Goal: Task Accomplishment & Management: Manage account settings

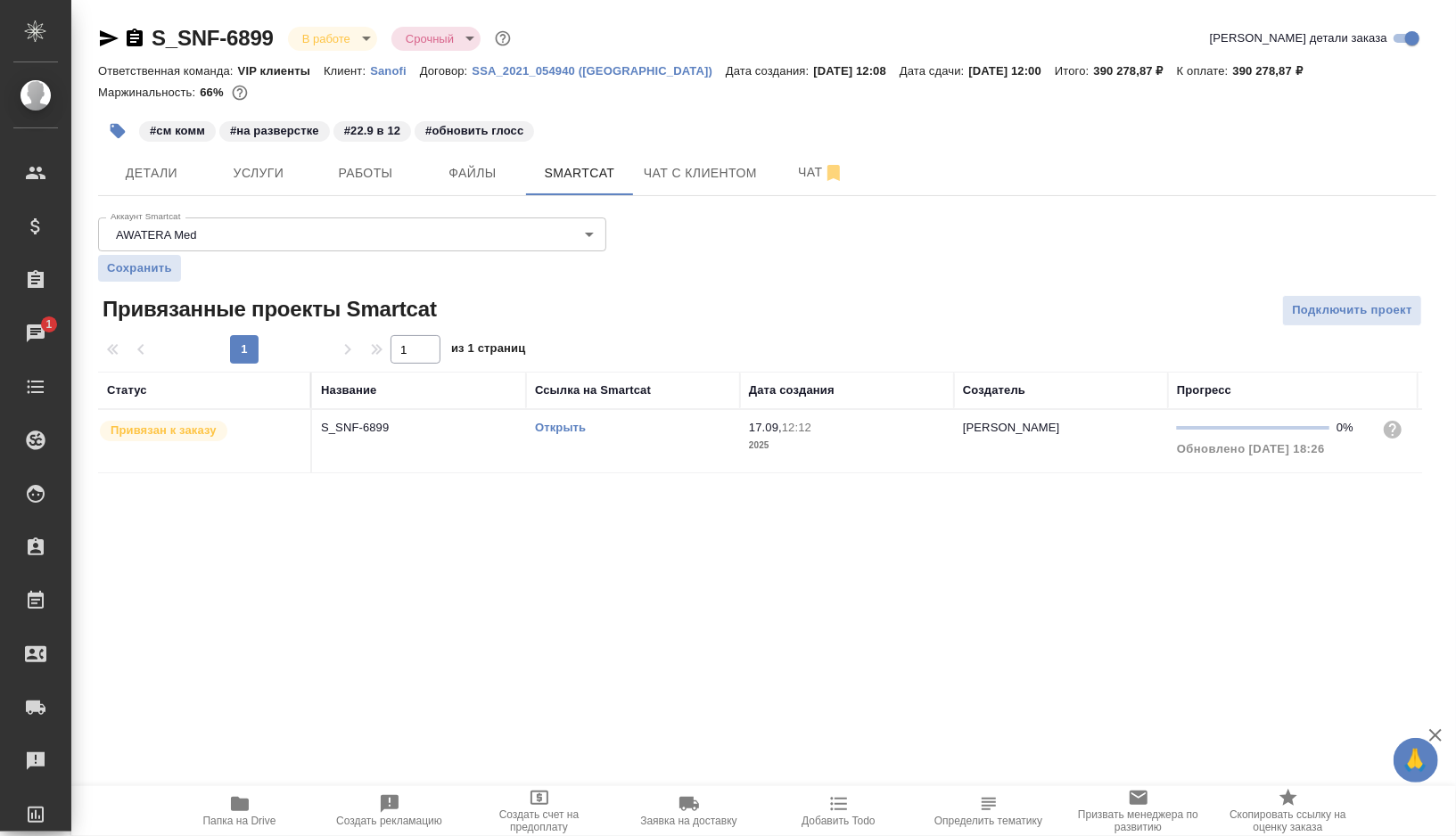
click at [676, 448] on td "Открыть" at bounding box center [632, 441] width 214 height 63
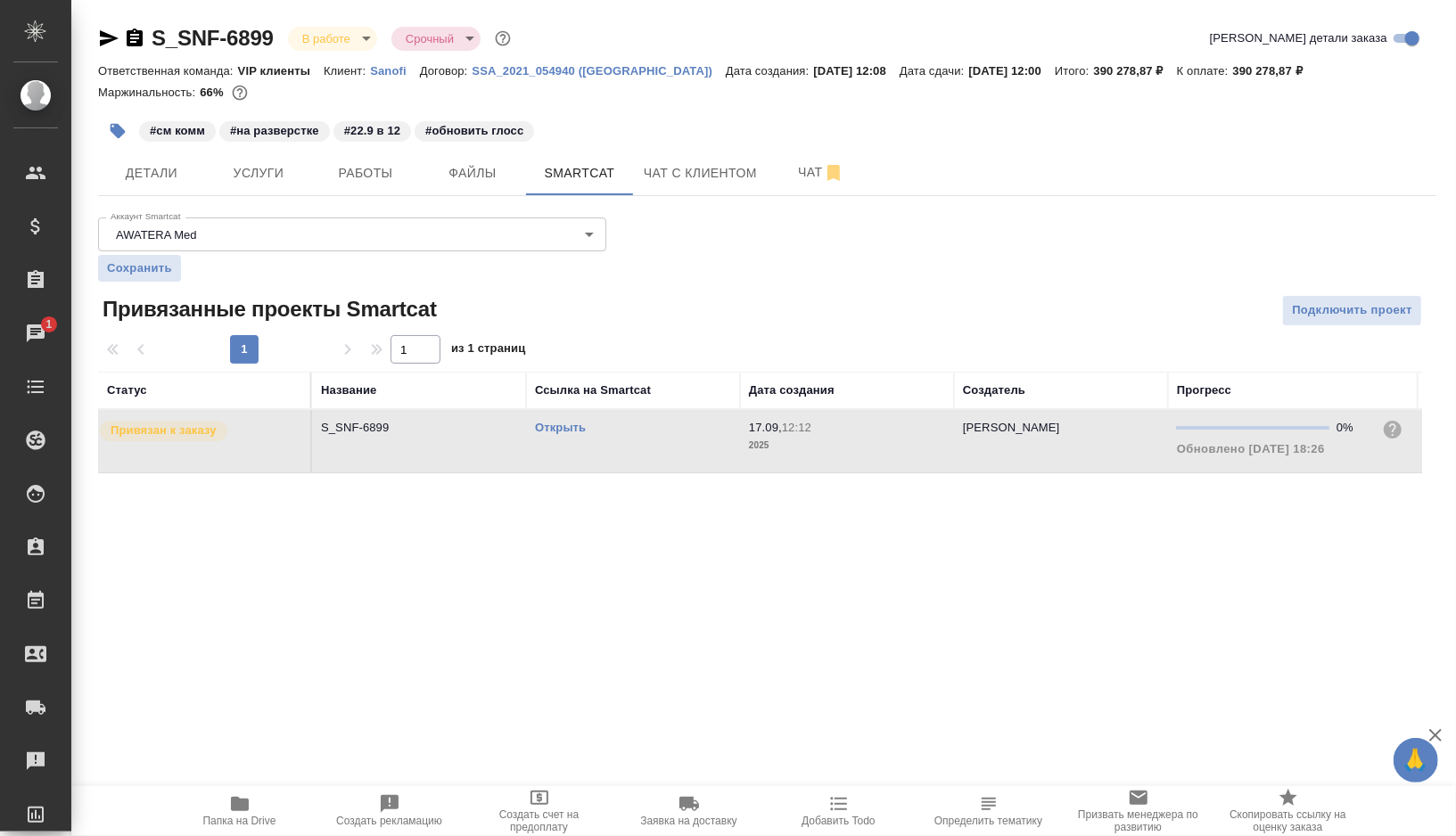
click at [676, 448] on td "Открыть" at bounding box center [632, 441] width 214 height 63
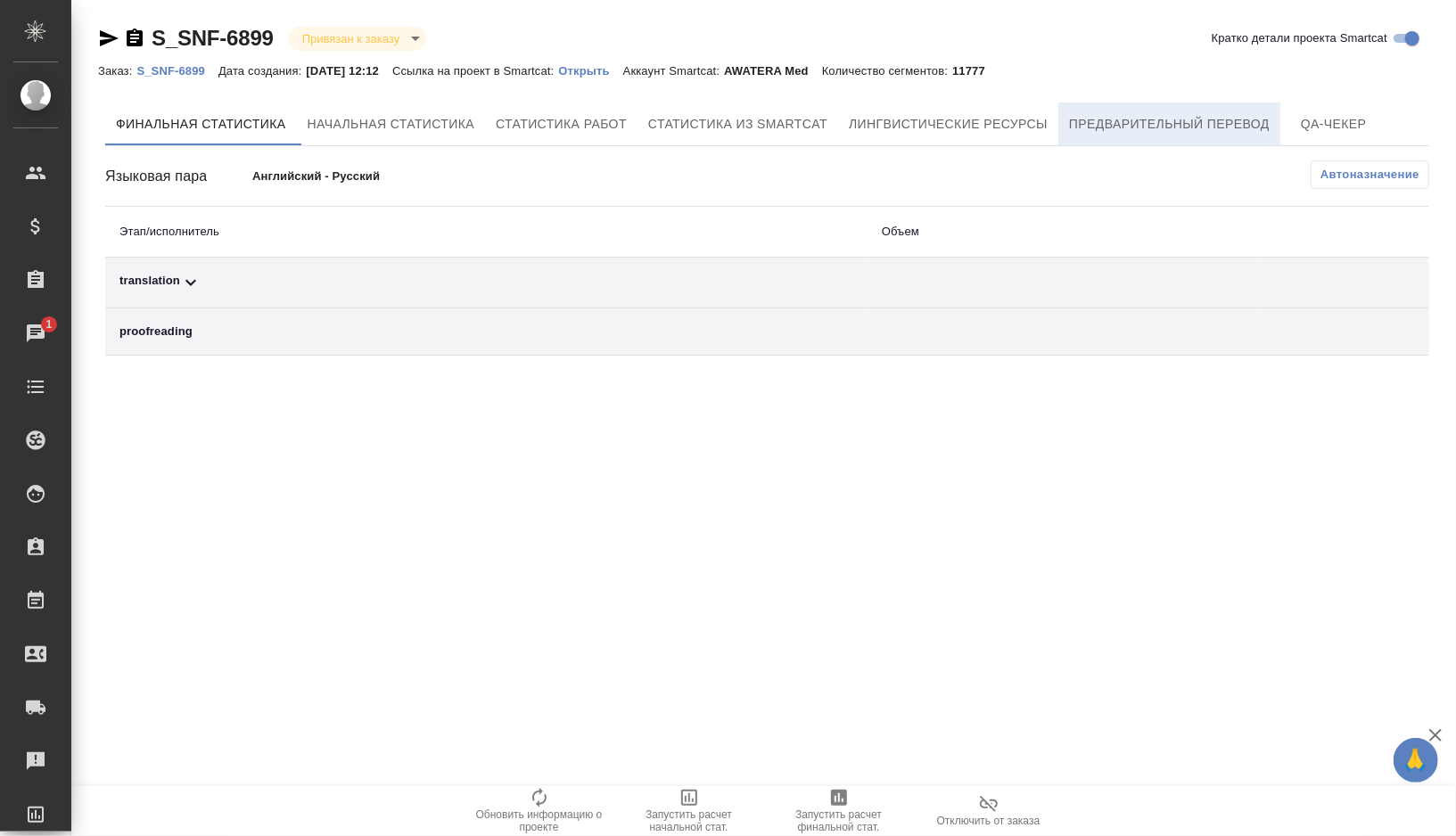
click at [1093, 111] on button "Предварительный перевод" at bounding box center [1169, 124] width 222 height 43
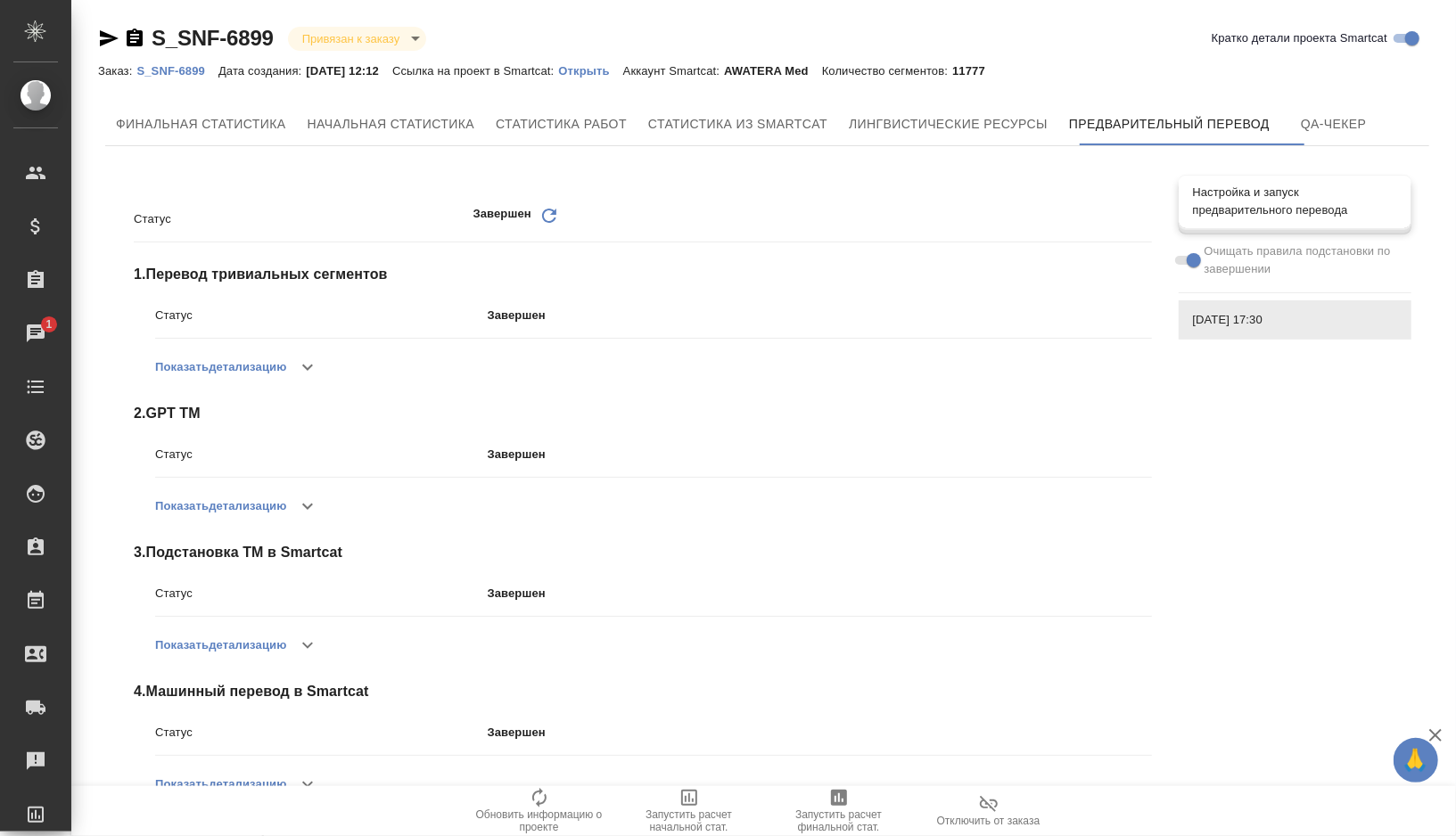
click at [1248, 210] on span "Настройка и запуск предварительного перевода" at bounding box center [1295, 201] width 204 height 35
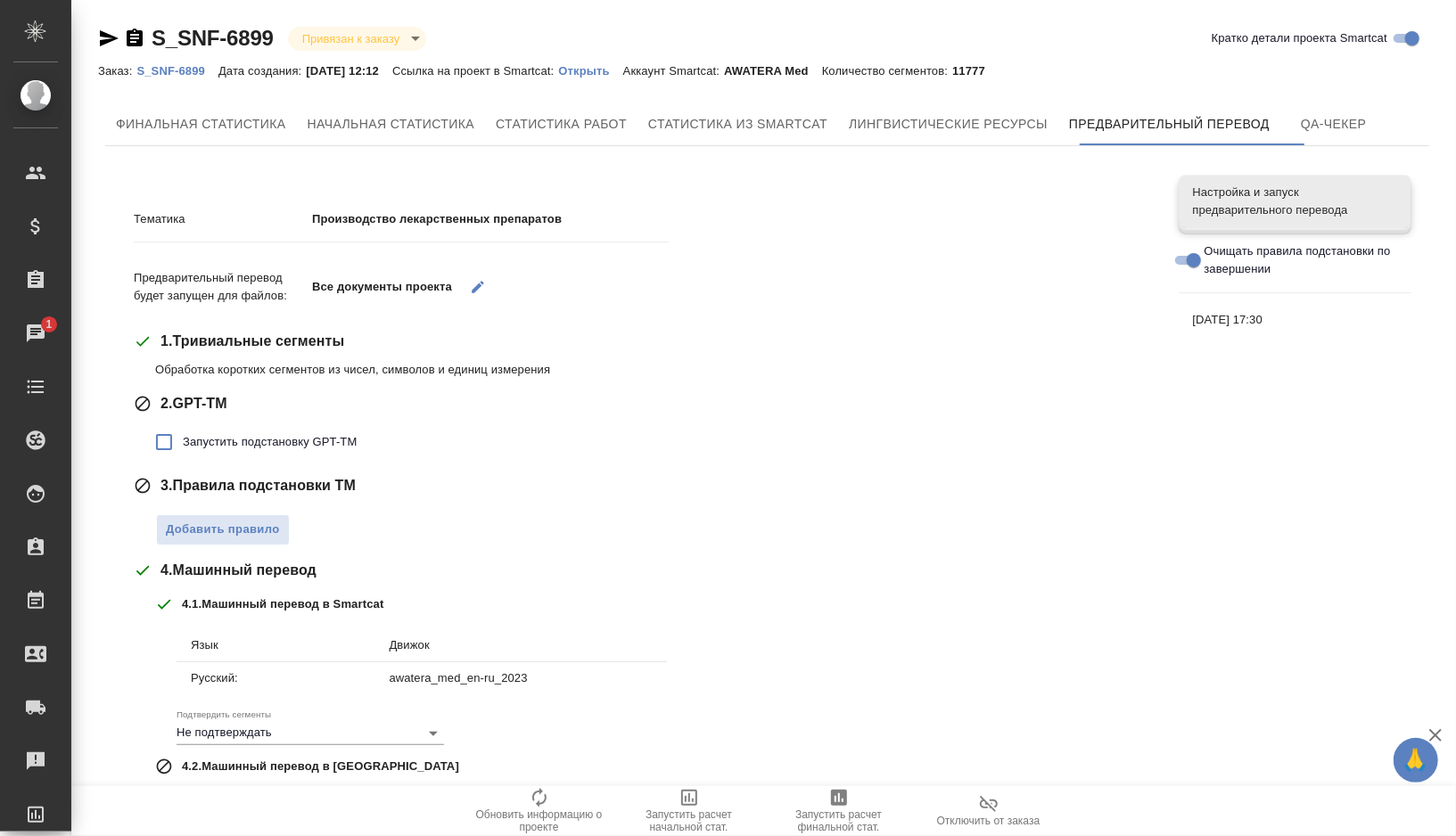
click at [486, 287] on icon "button" at bounding box center [478, 287] width 16 height 16
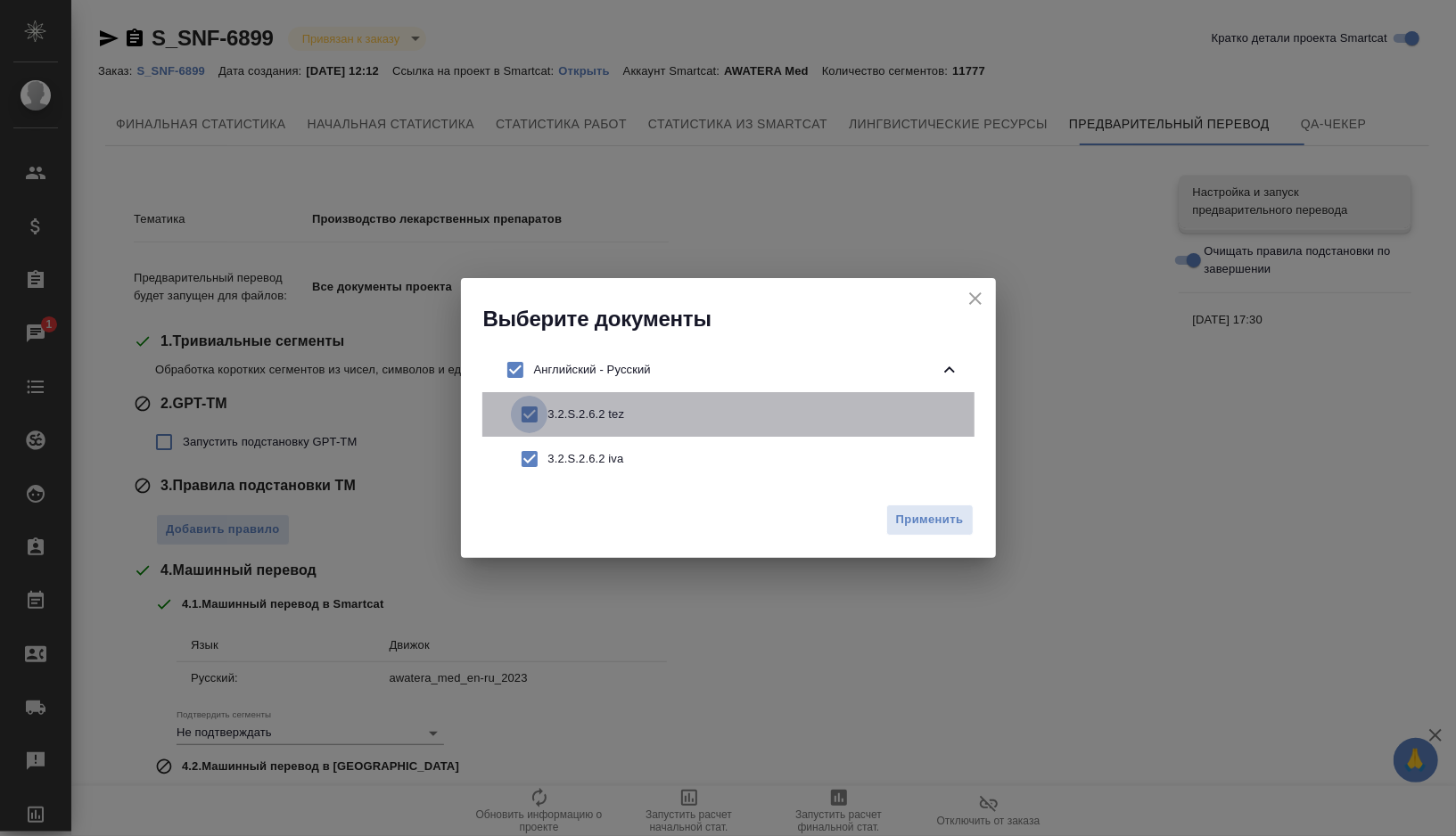
click at [531, 414] on input "checkbox" at bounding box center [529, 414] width 37 height 37
checkbox input "false"
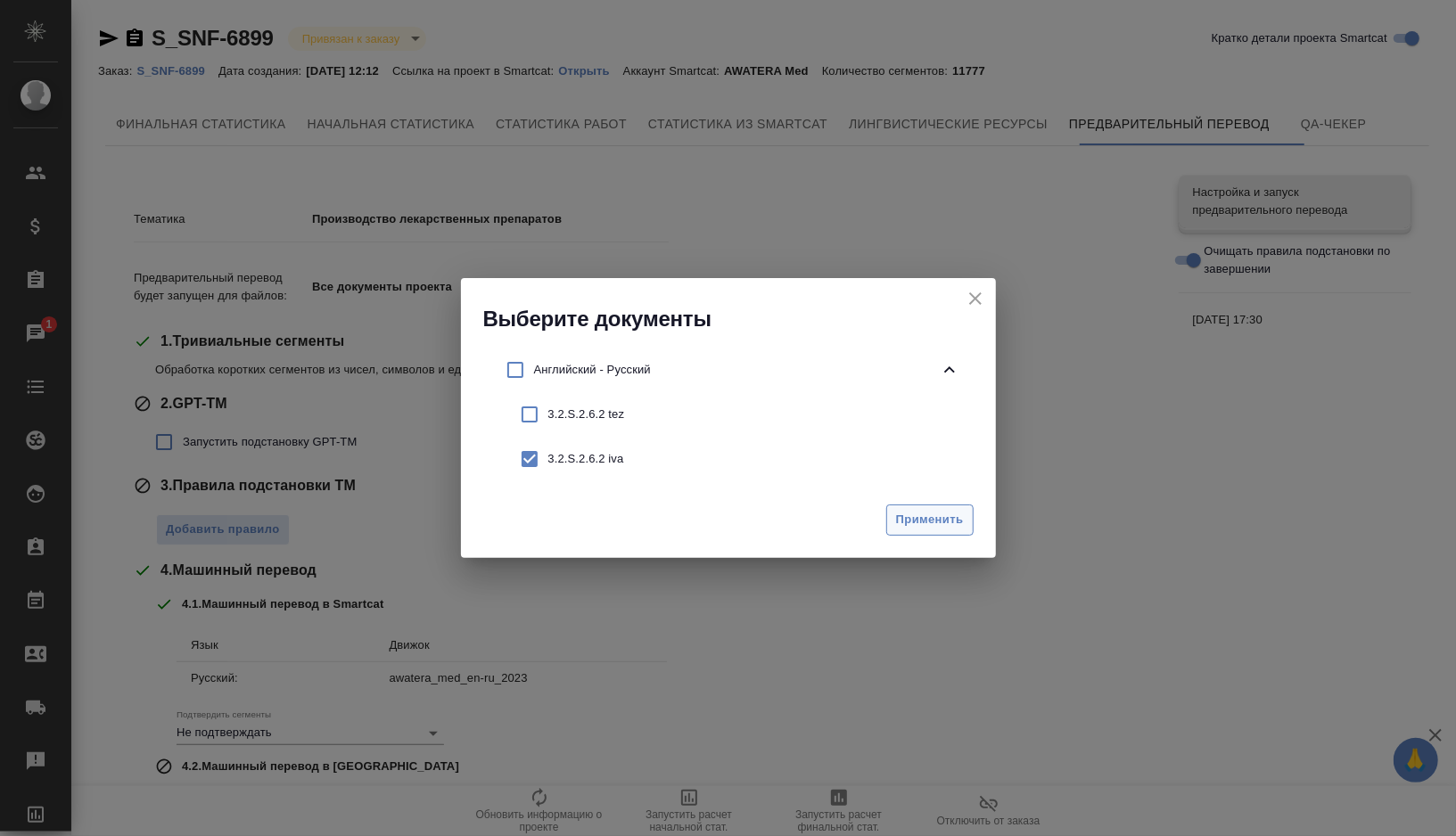
click at [914, 515] on span "Применить" at bounding box center [930, 519] width 67 height 21
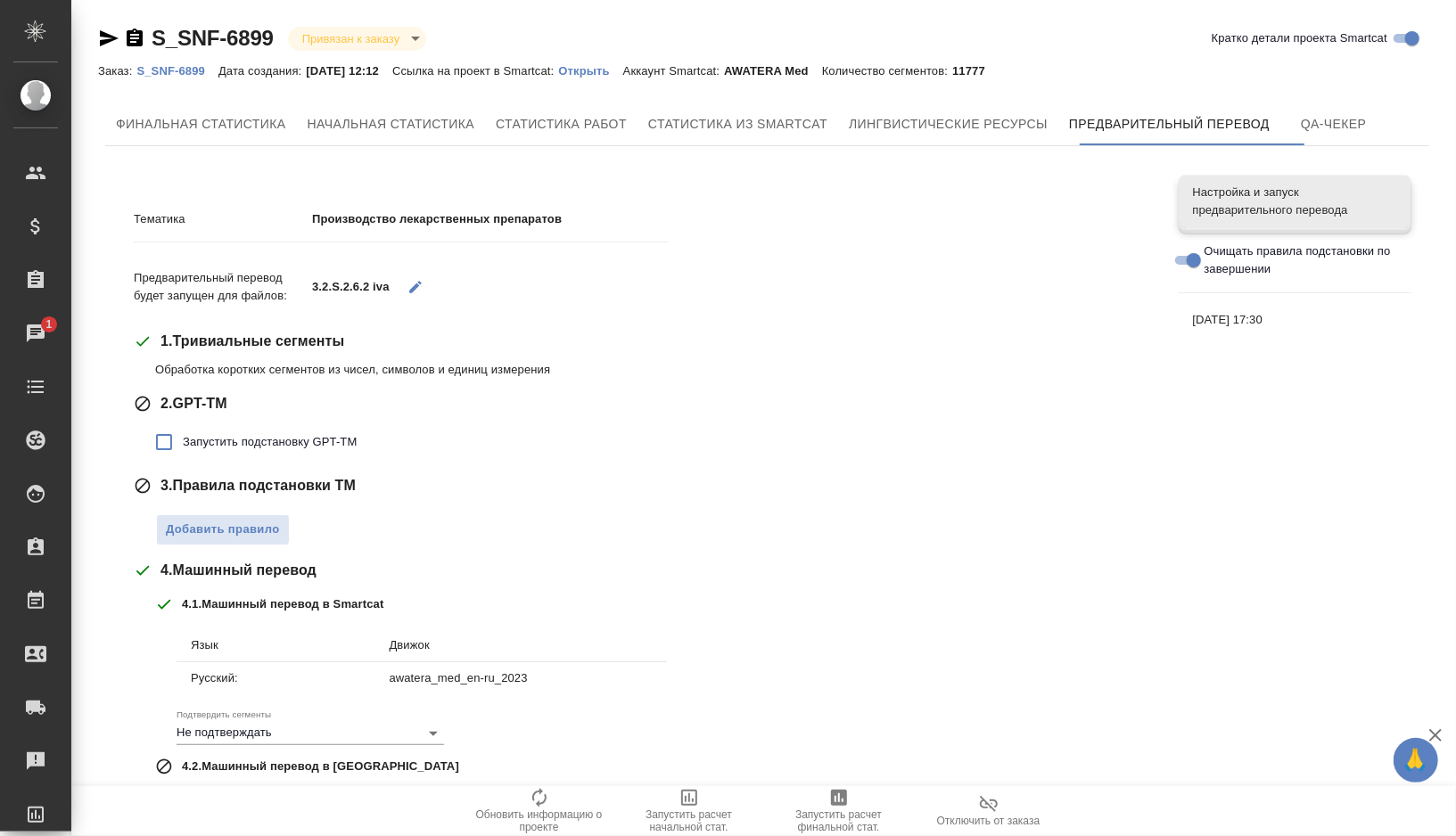
click at [224, 451] on label "Запустить подстановку GPT-TM" at bounding box center [251, 441] width 211 height 37
click at [183, 451] on input "Запустить подстановку GPT-TM" at bounding box center [164, 441] width 37 height 37
checkbox input "true"
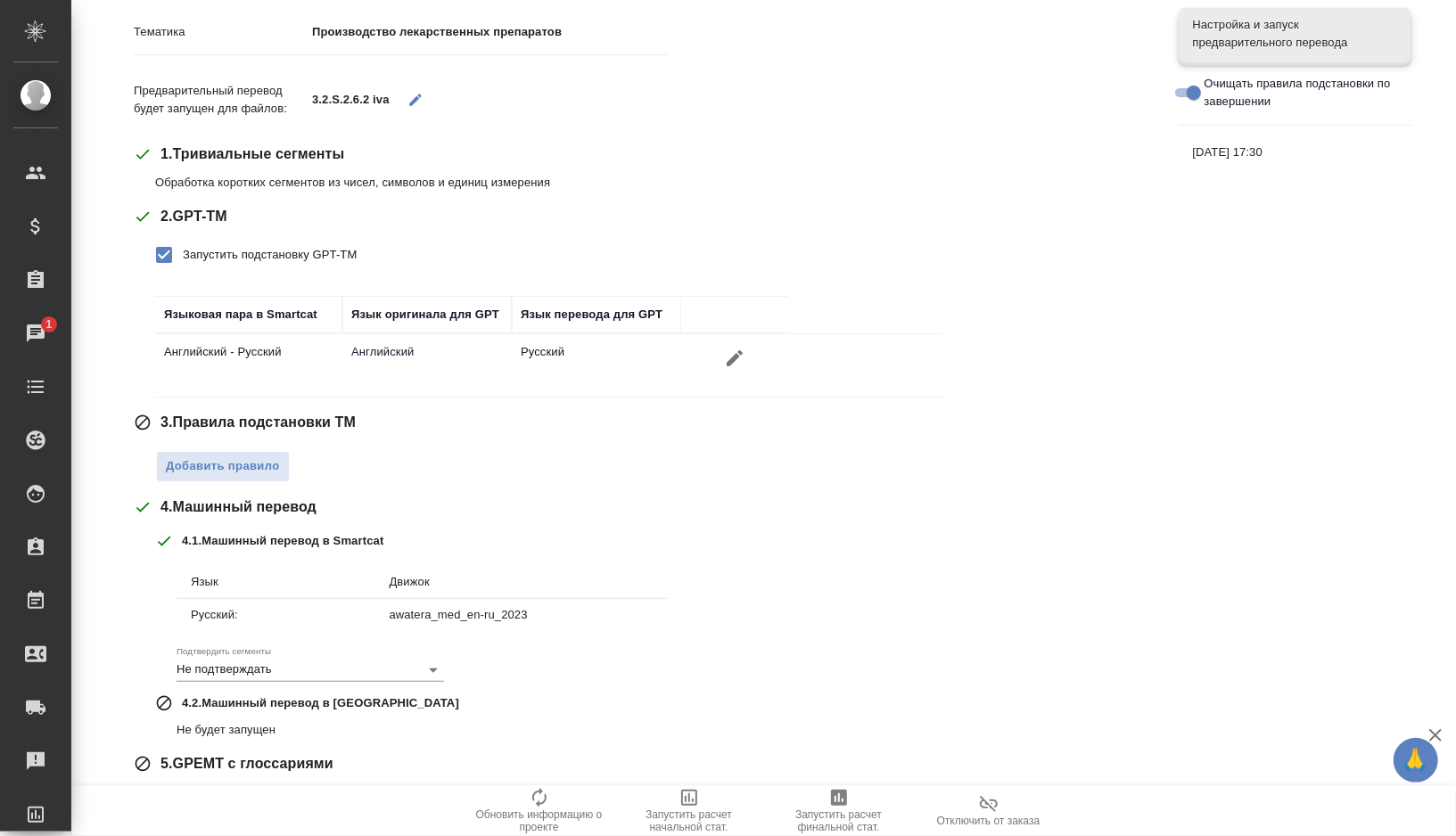
scroll to position [206, 0]
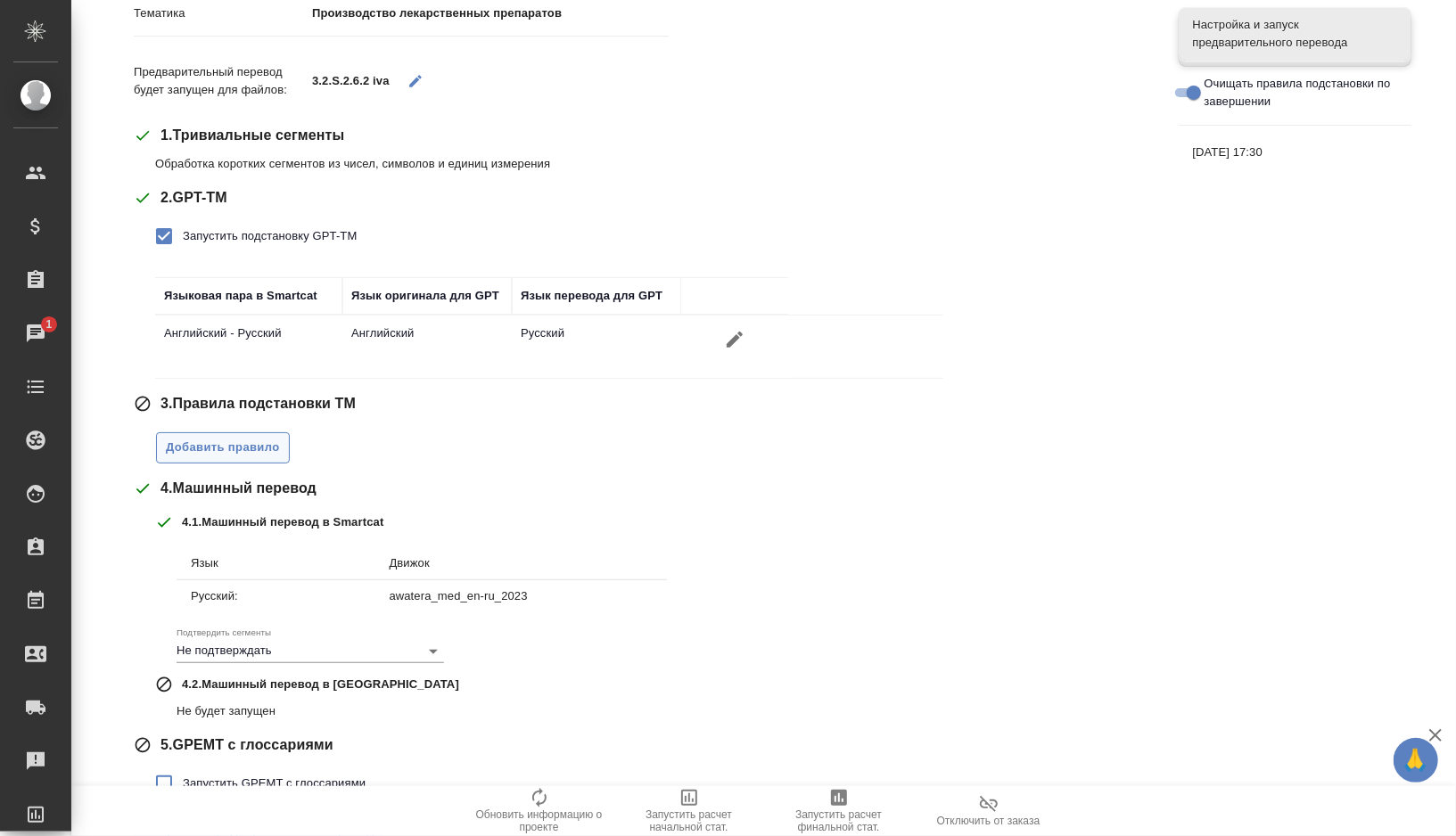
click at [224, 432] on button "Добавить правило" at bounding box center [222, 448] width 134 height 31
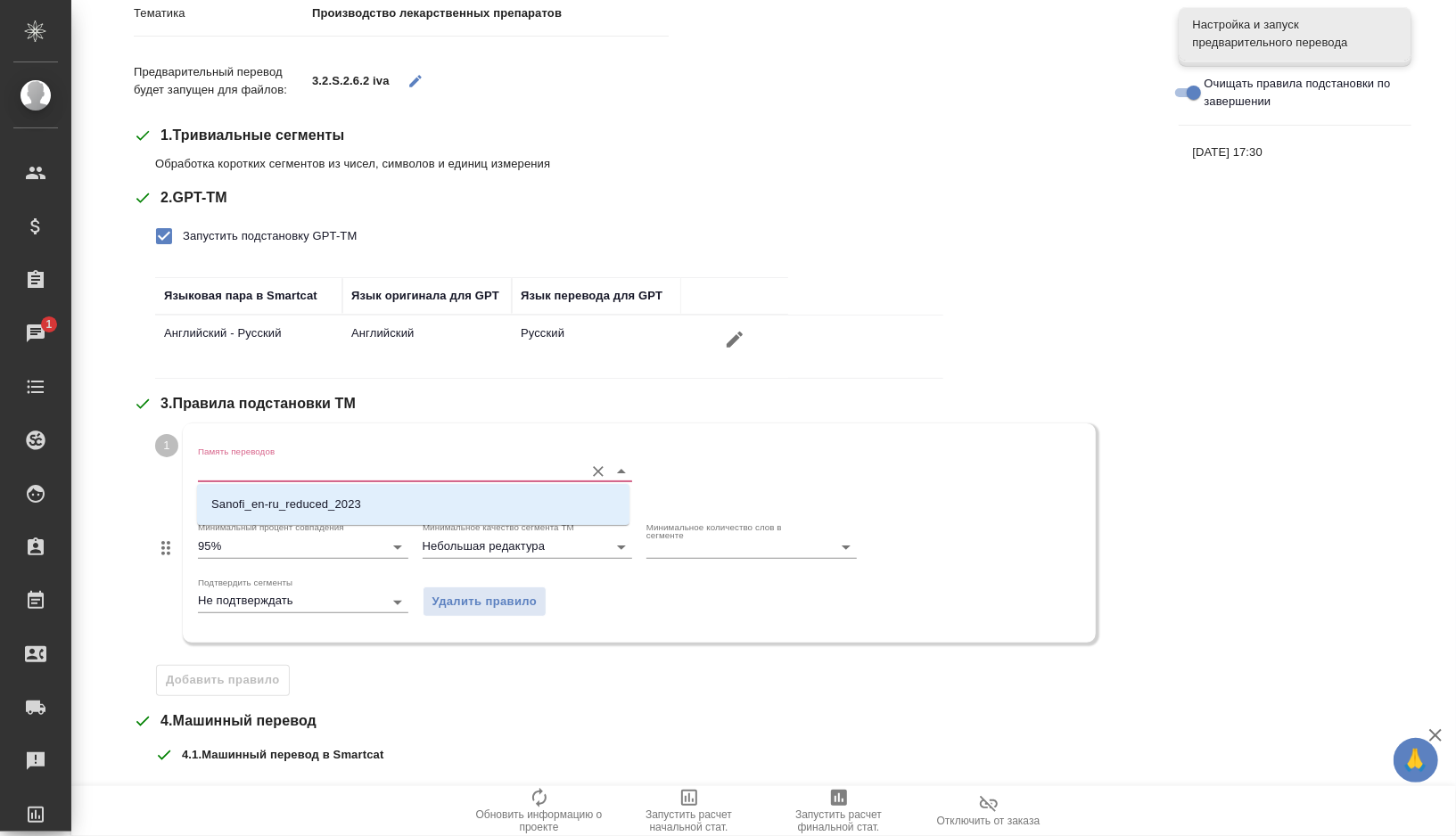
click at [303, 468] on input "Память переводов" at bounding box center [386, 470] width 377 height 22
click at [278, 495] on li "Sanofi_en-ru_reduced_2023" at bounding box center [412, 504] width 432 height 32
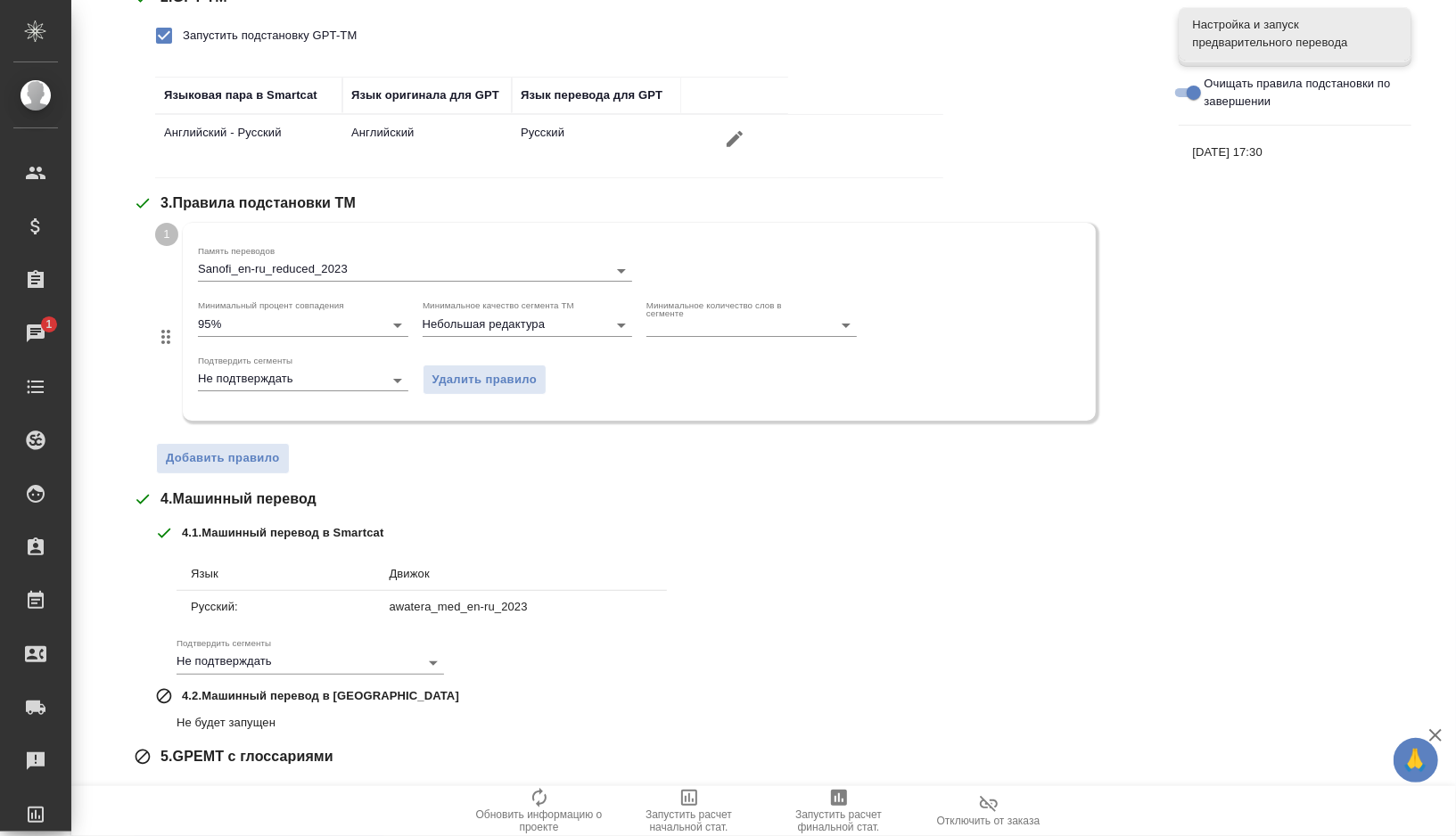
scroll to position [499, 0]
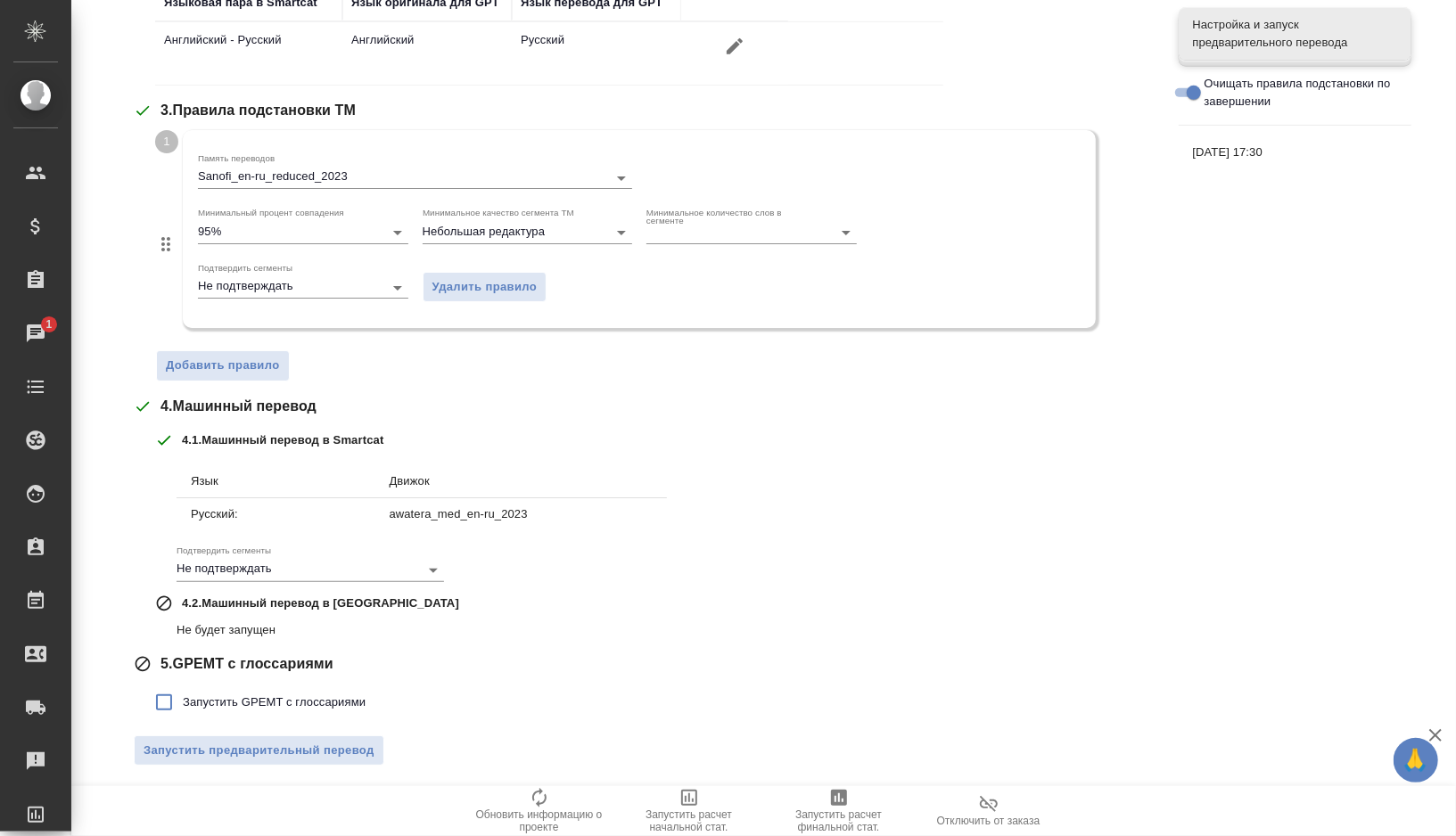
click at [202, 700] on span "Запустить GPEMT с глоссариями" at bounding box center [274, 702] width 183 height 18
click at [183, 700] on input "Запустить GPEMT с глоссариями" at bounding box center [164, 701] width 37 height 37
checkbox input "true"
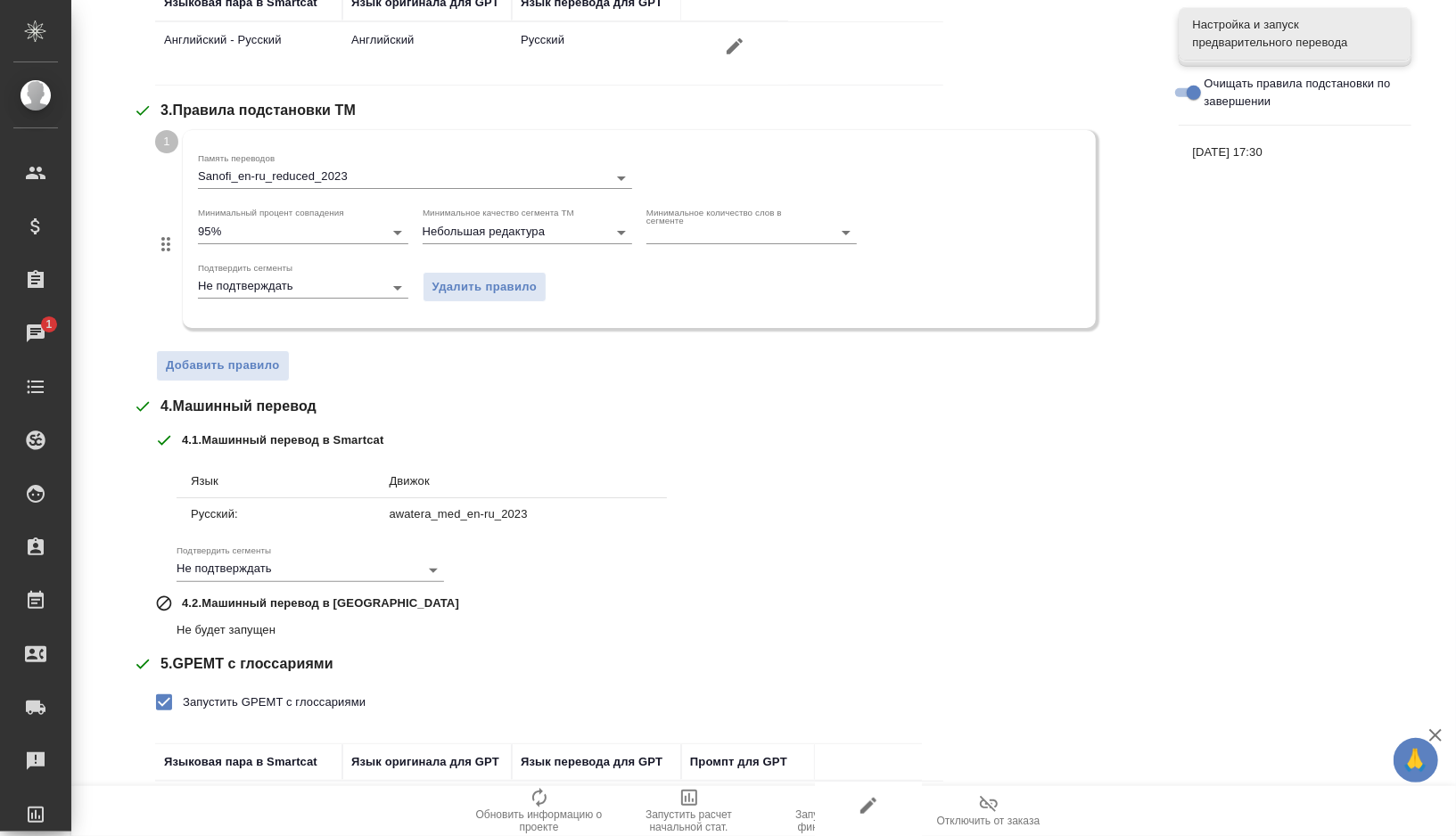
scroll to position [621, 0]
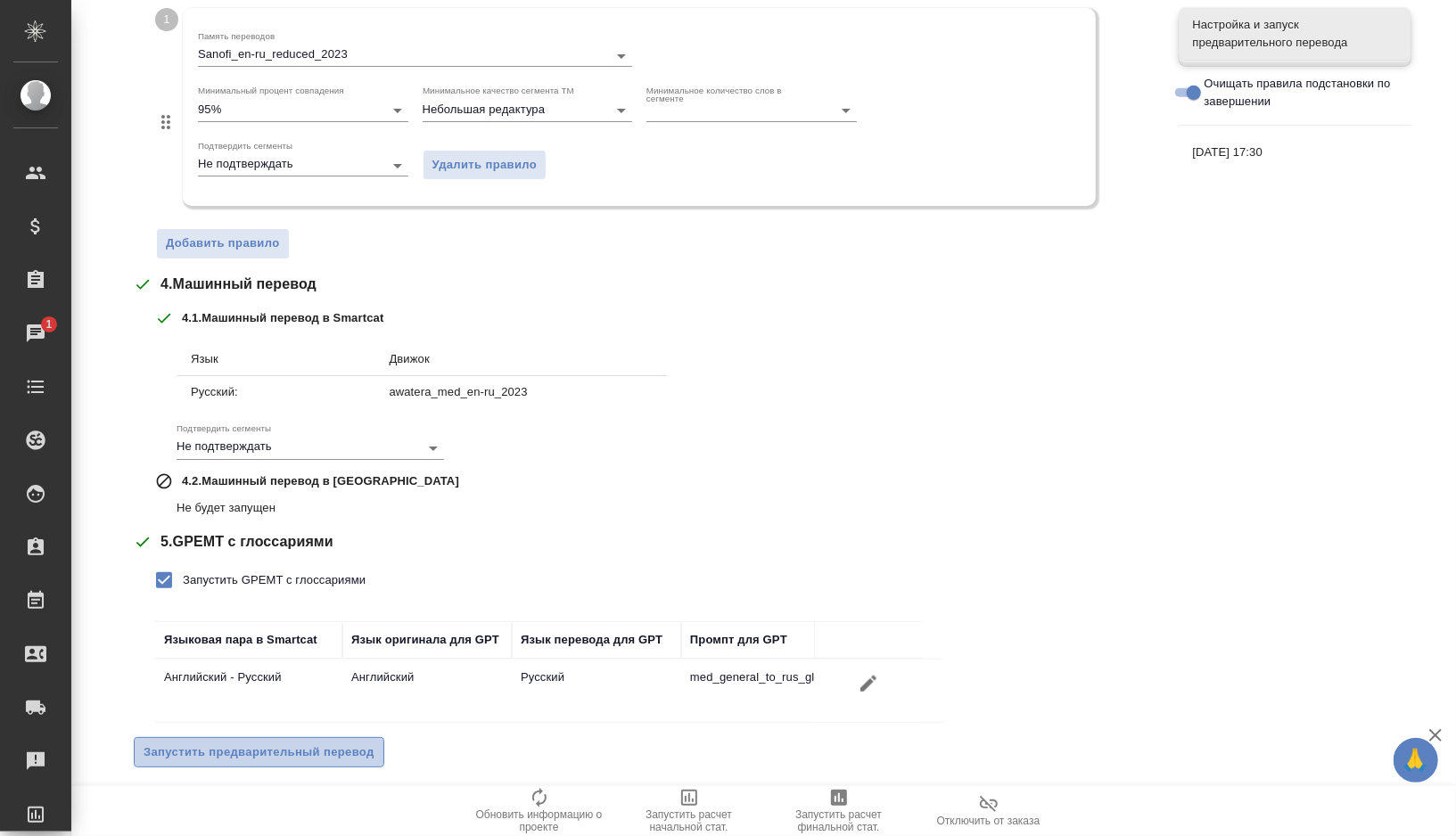
click at [207, 754] on span "Запустить предварительный перевод" at bounding box center [259, 752] width 231 height 21
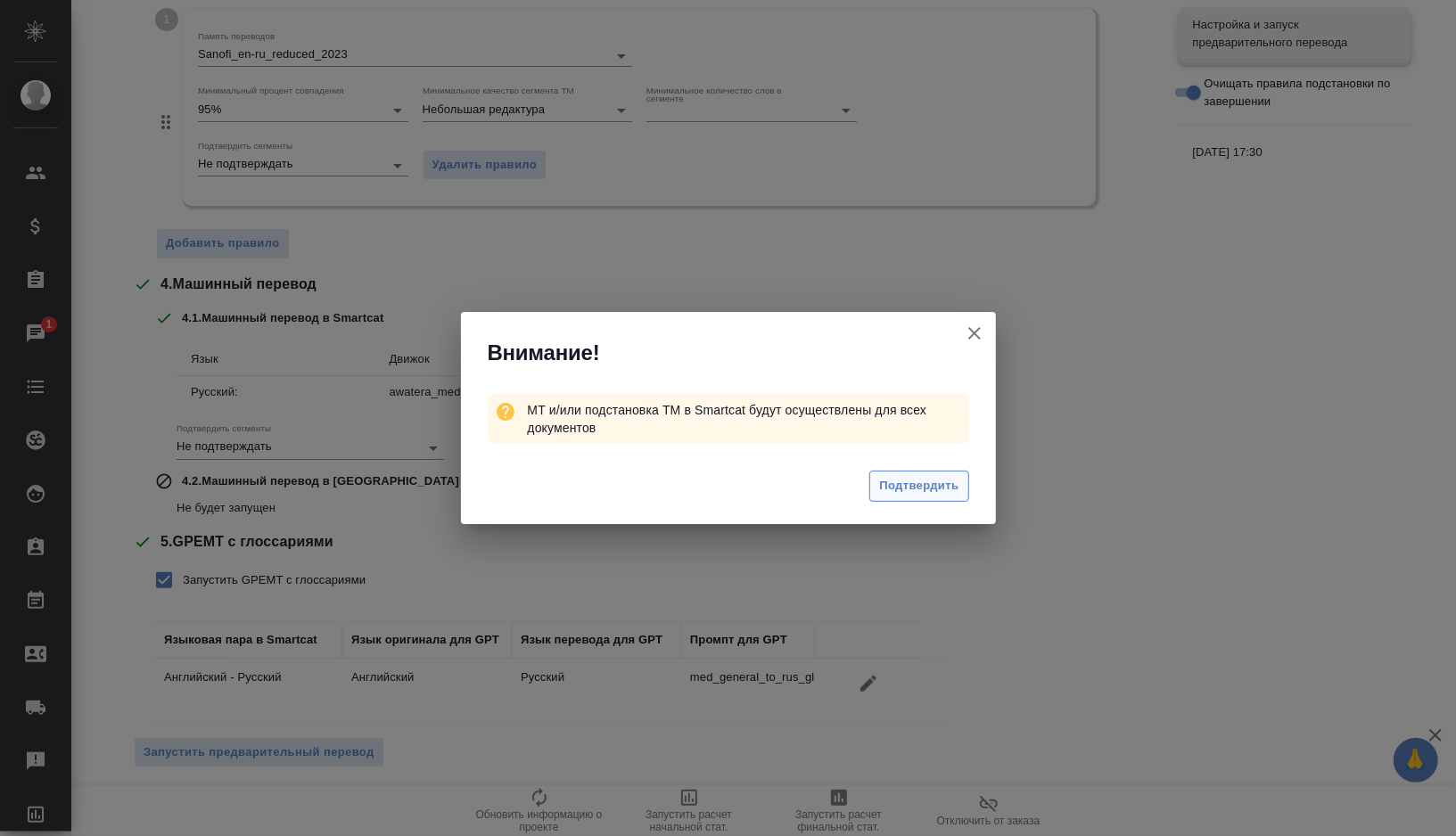
click at [915, 490] on span "Подтвердить" at bounding box center [918, 486] width 79 height 21
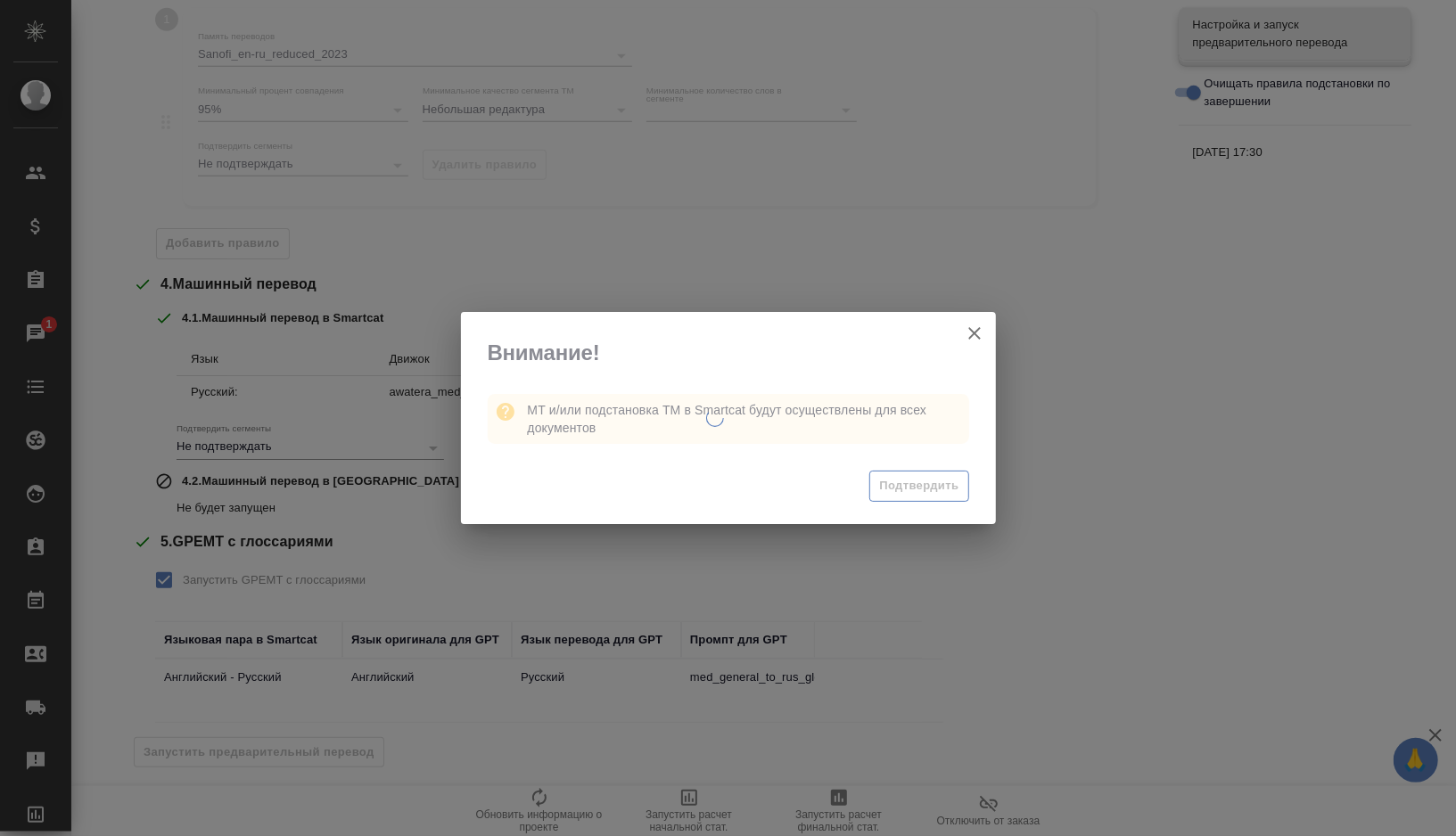
scroll to position [0, 0]
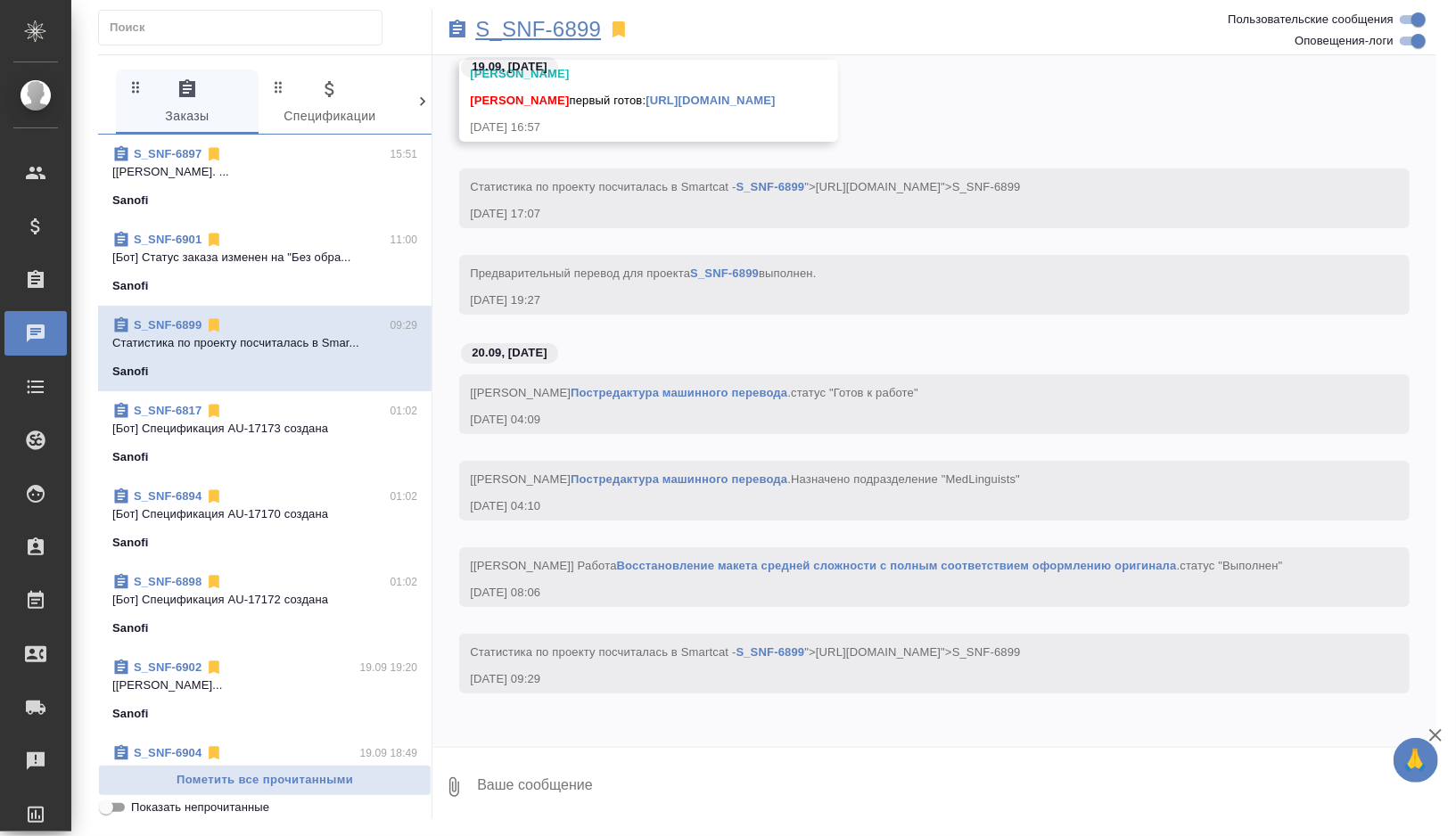
click at [580, 38] on p "S_SNF-6899" at bounding box center [538, 30] width 126 height 18
click at [559, 34] on p "S_SNF-6899" at bounding box center [538, 30] width 126 height 18
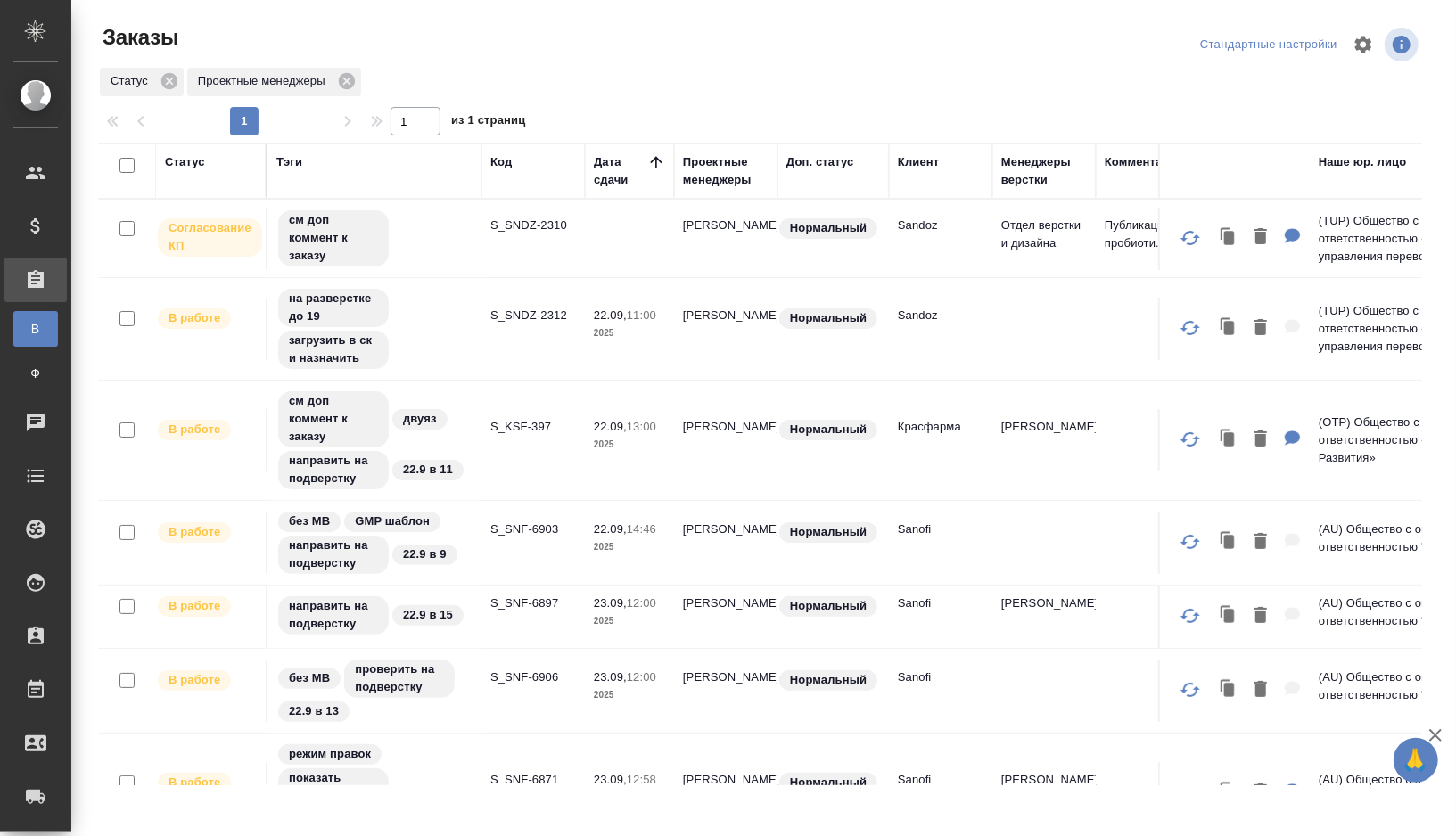
scroll to position [176, 0]
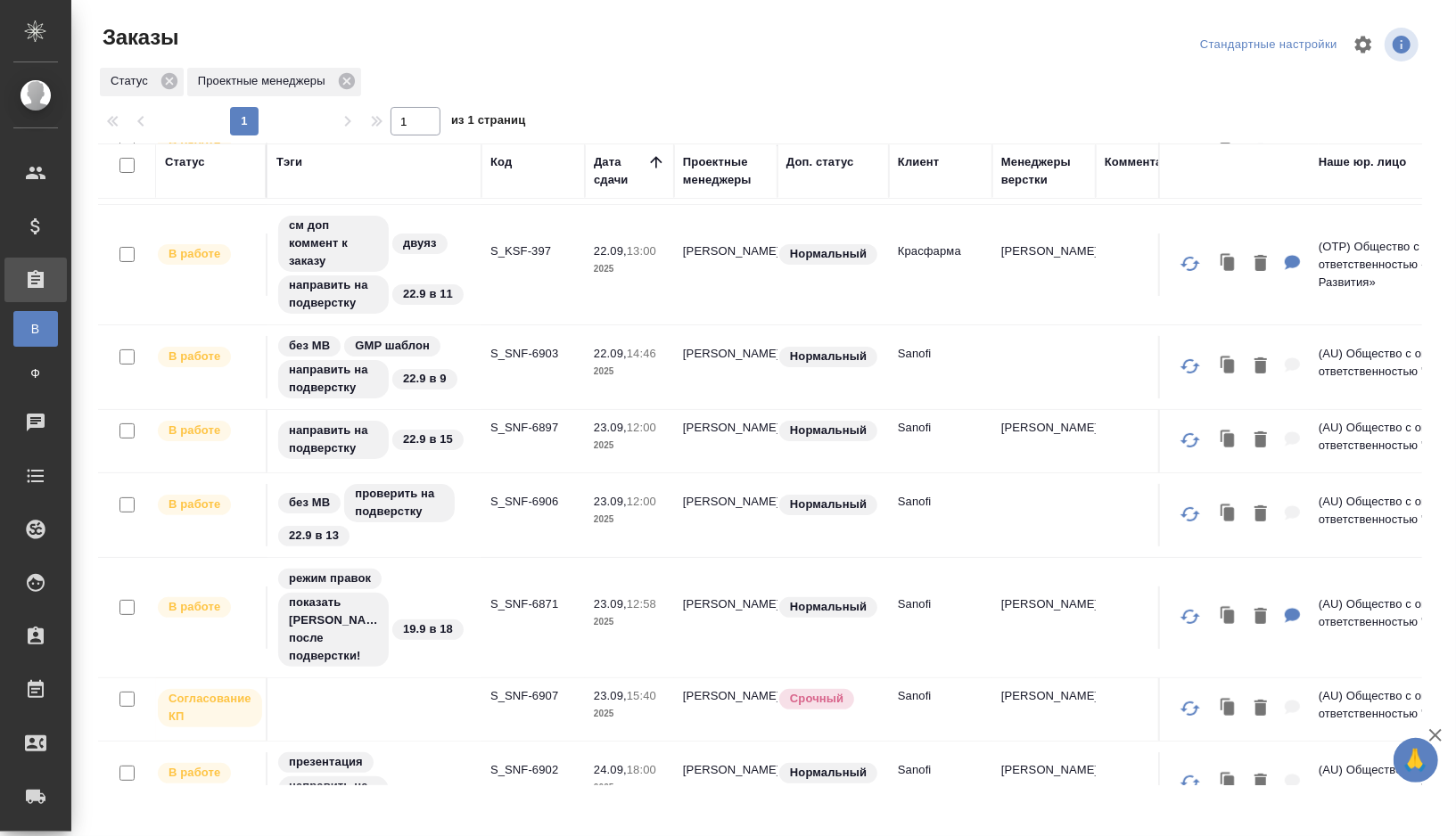
click at [528, 448] on td "S_SNF-6897" at bounding box center [533, 441] width 104 height 63
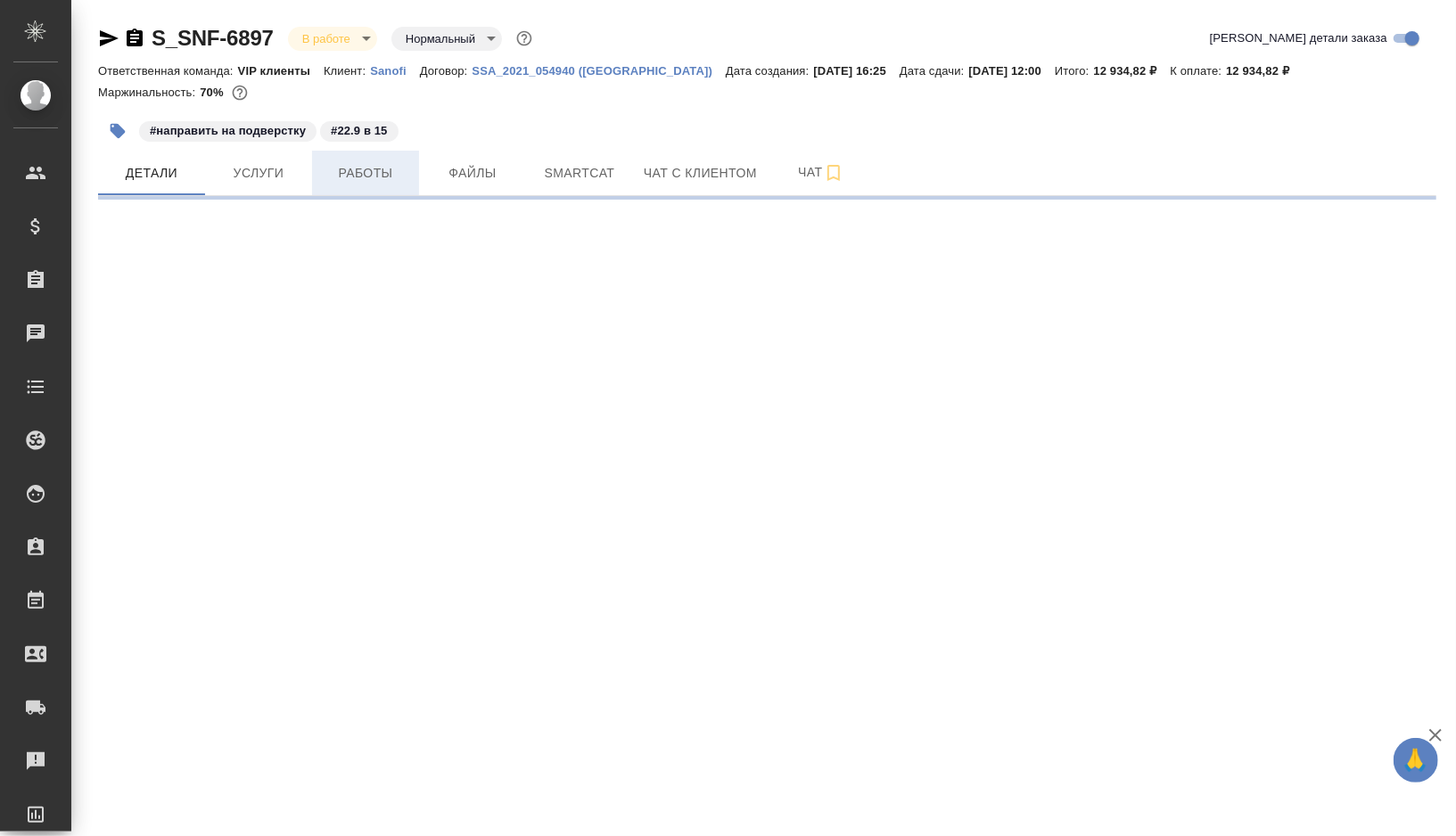
click at [378, 173] on span "Работы" at bounding box center [366, 173] width 86 height 22
select select "RU"
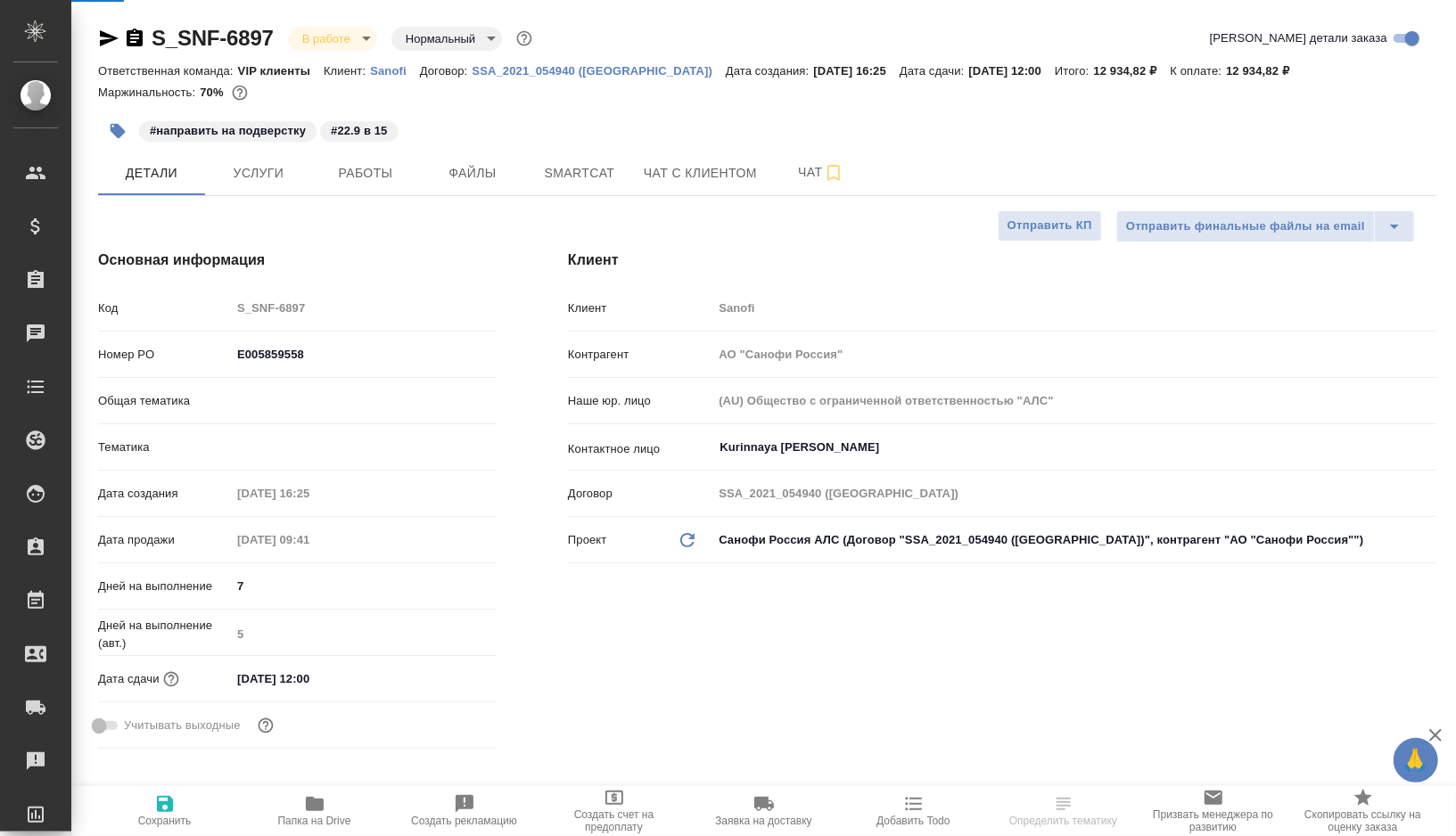
type textarea "x"
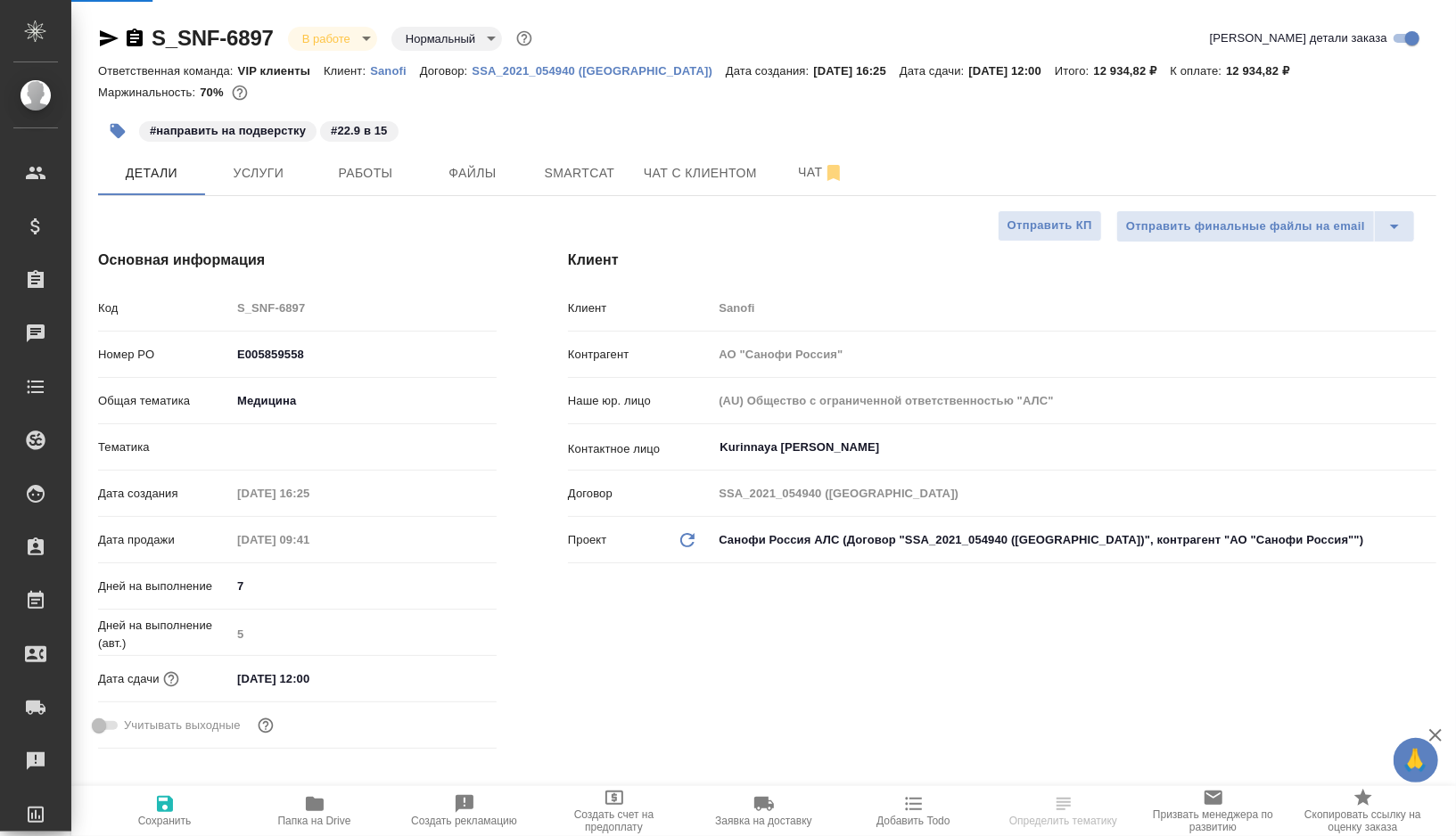
type textarea "x"
type input "VIP клиенты"
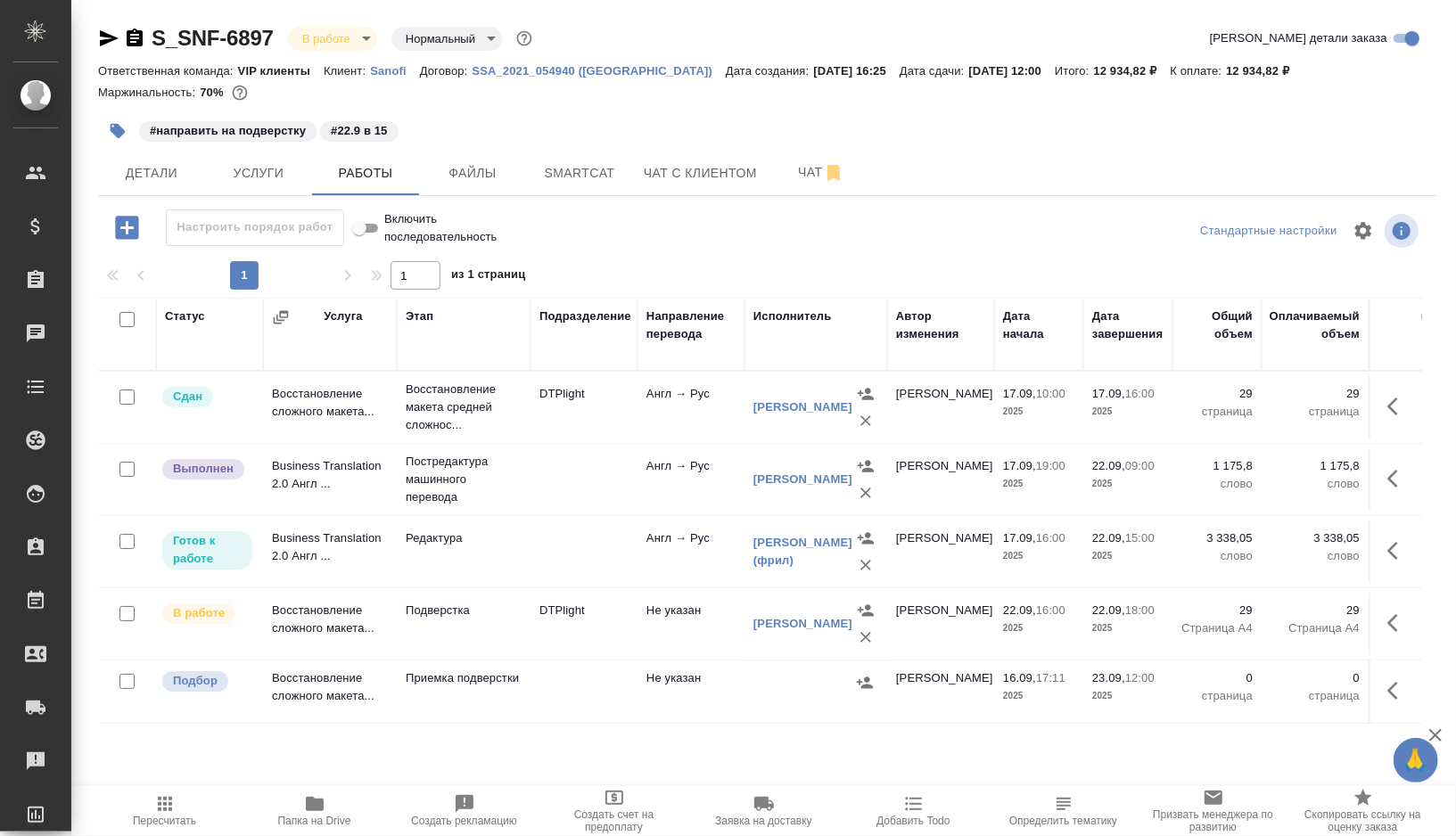
click at [513, 541] on p "Редактура" at bounding box center [463, 539] width 116 height 18
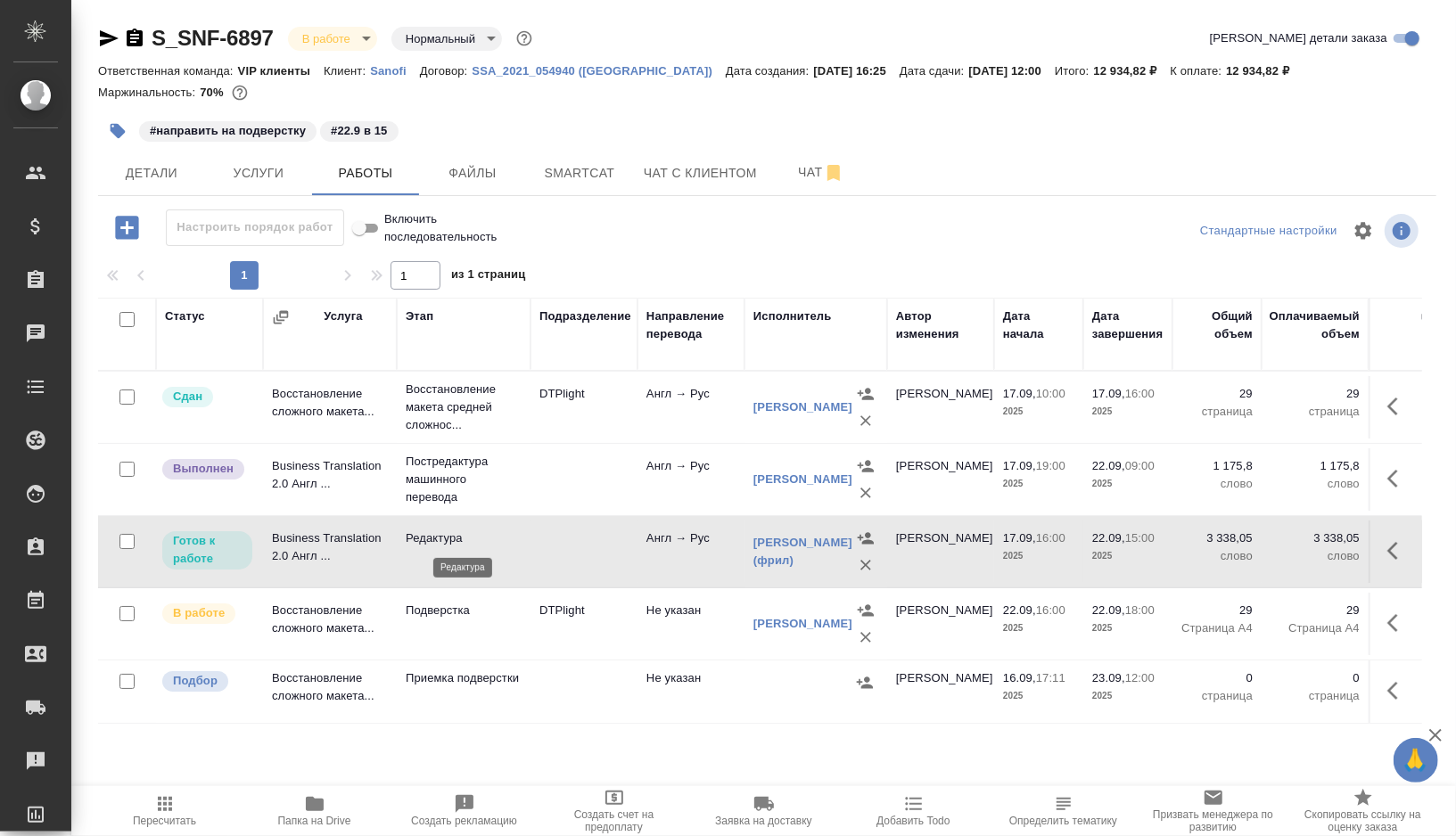
click at [513, 541] on p "Редактура" at bounding box center [463, 539] width 116 height 18
click at [499, 628] on td "Подверстка" at bounding box center [463, 623] width 134 height 63
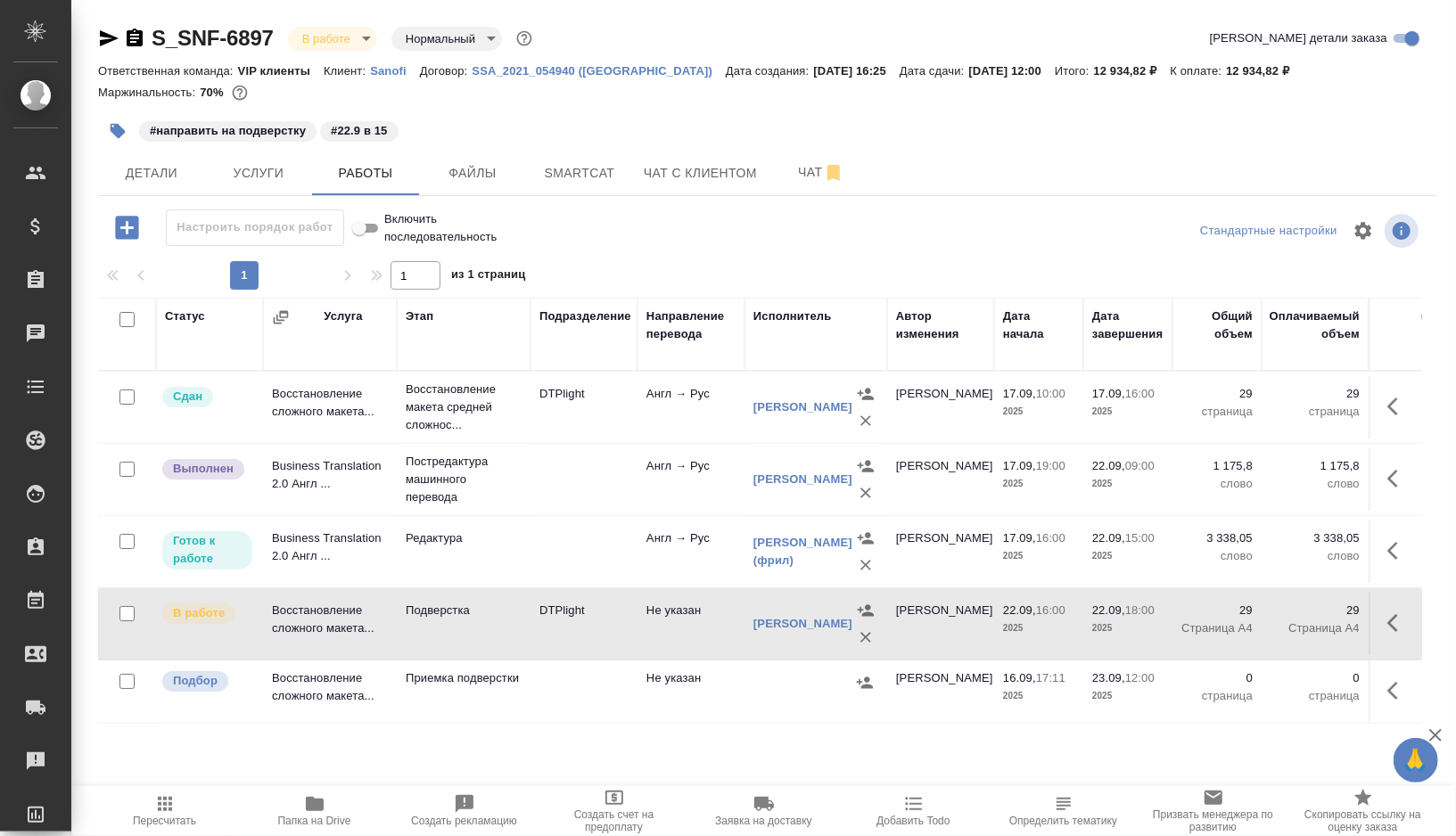
click at [499, 628] on td "Подверстка" at bounding box center [463, 623] width 134 height 63
click at [1397, 549] on icon "button" at bounding box center [1398, 551] width 22 height 22
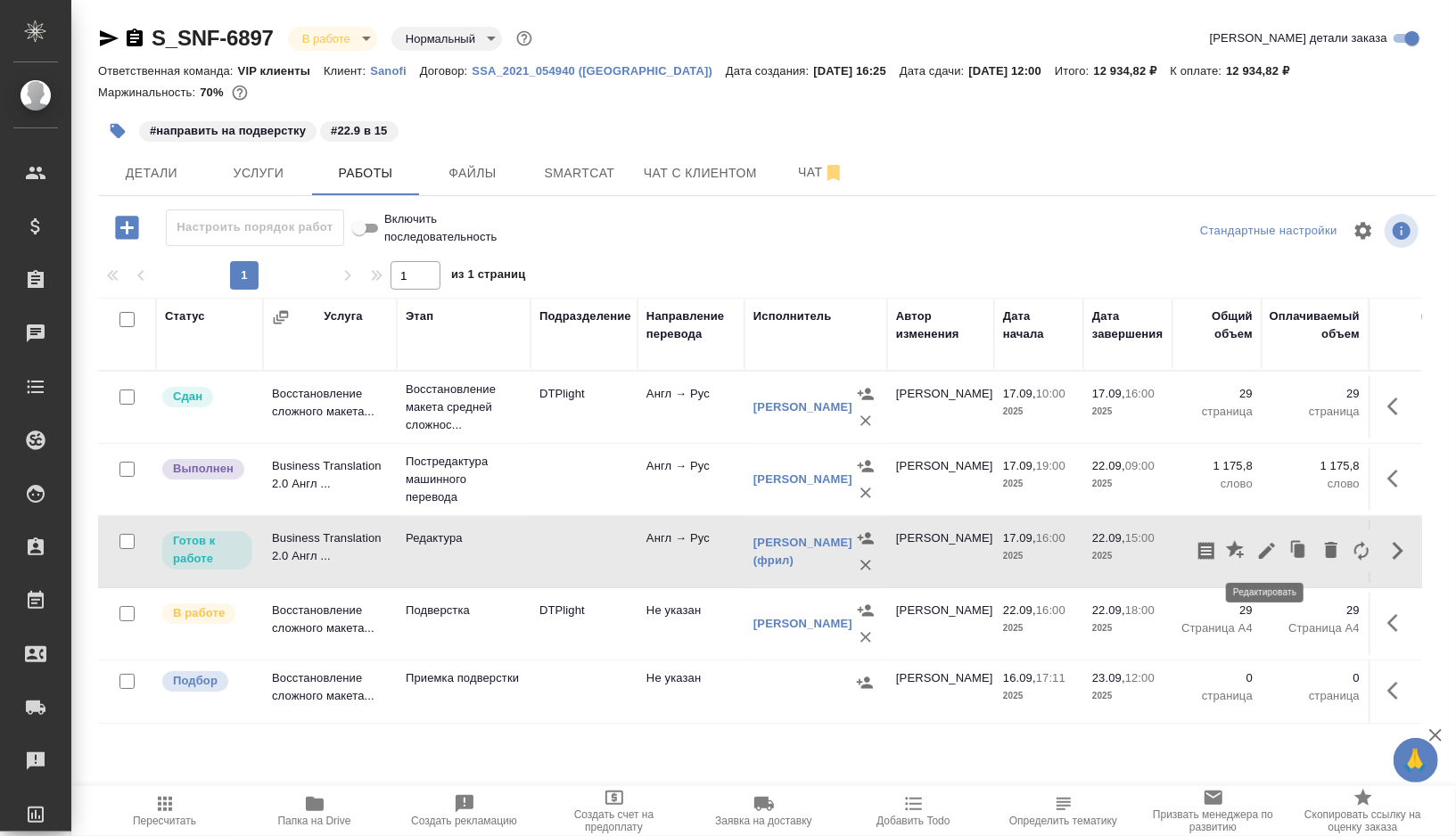
click at [1267, 558] on icon "button" at bounding box center [1267, 551] width 22 height 22
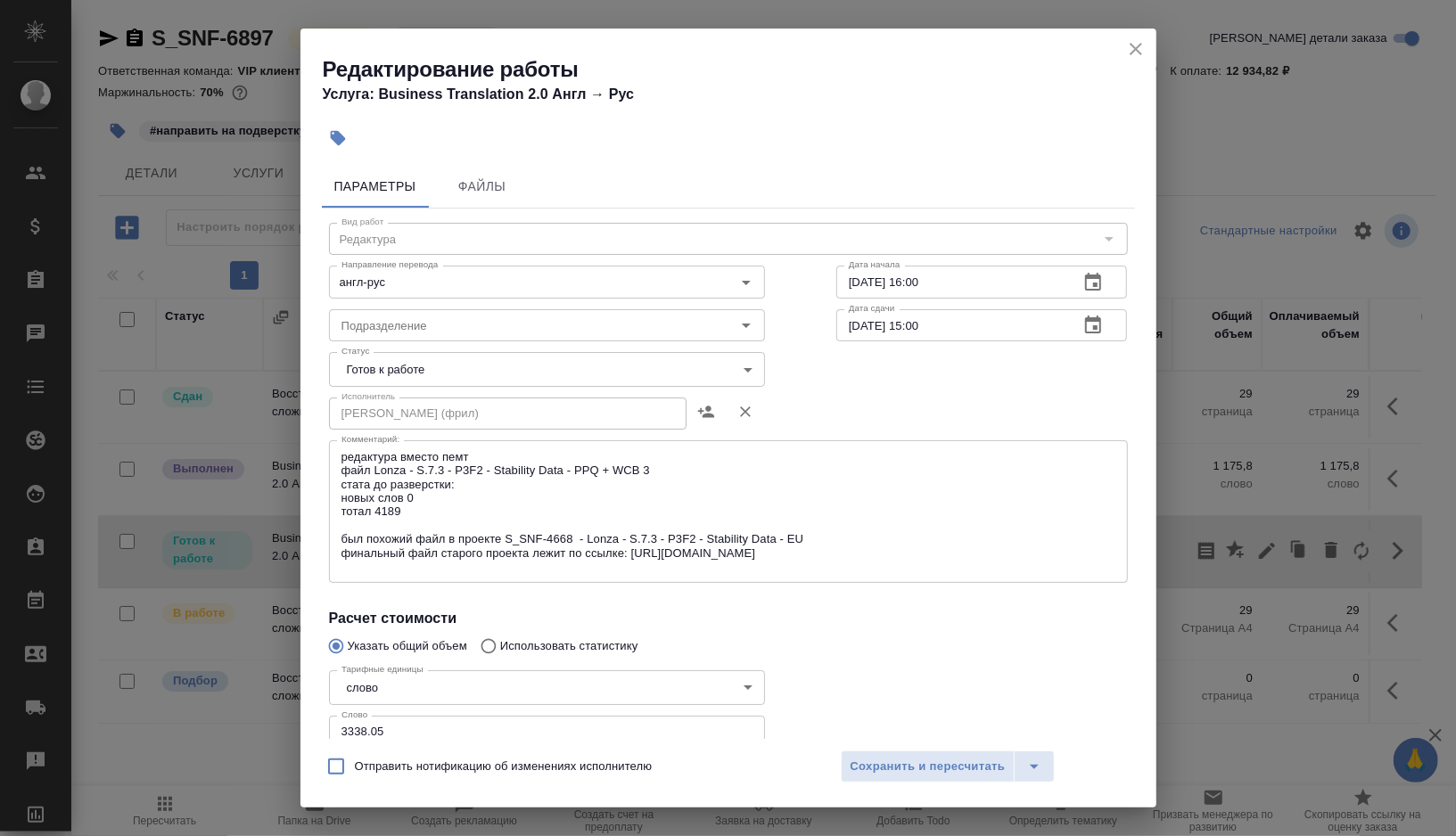
click at [645, 368] on body "🙏 .cls-1 fill:#fff; AWATERA Gorshkova Valentina Клиенты Спецификации Заказы 0 Ч…" at bounding box center [728, 418] width 1456 height 836
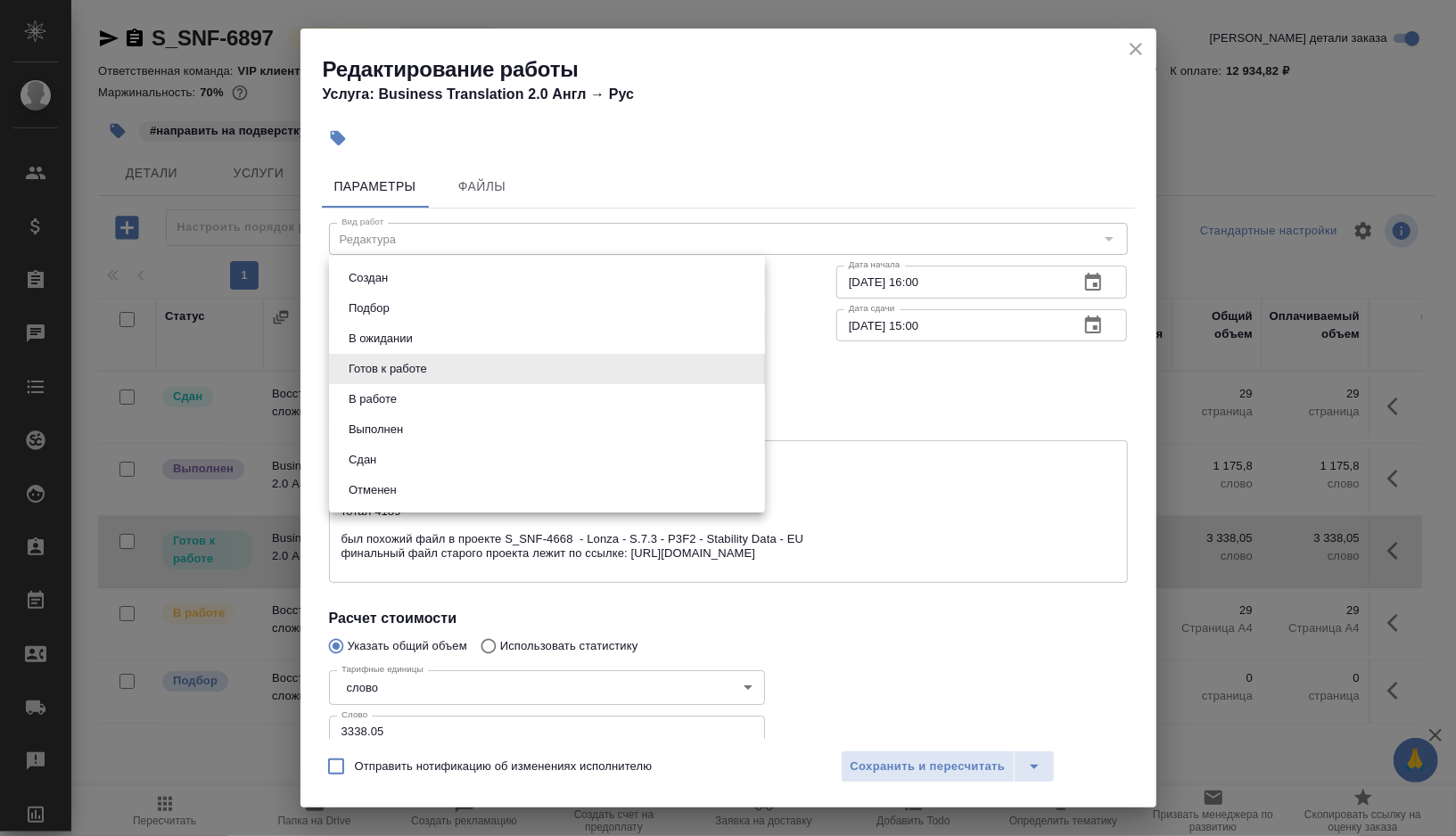
click at [416, 425] on li "Выполнен" at bounding box center [546, 429] width 436 height 30
type input "completed"
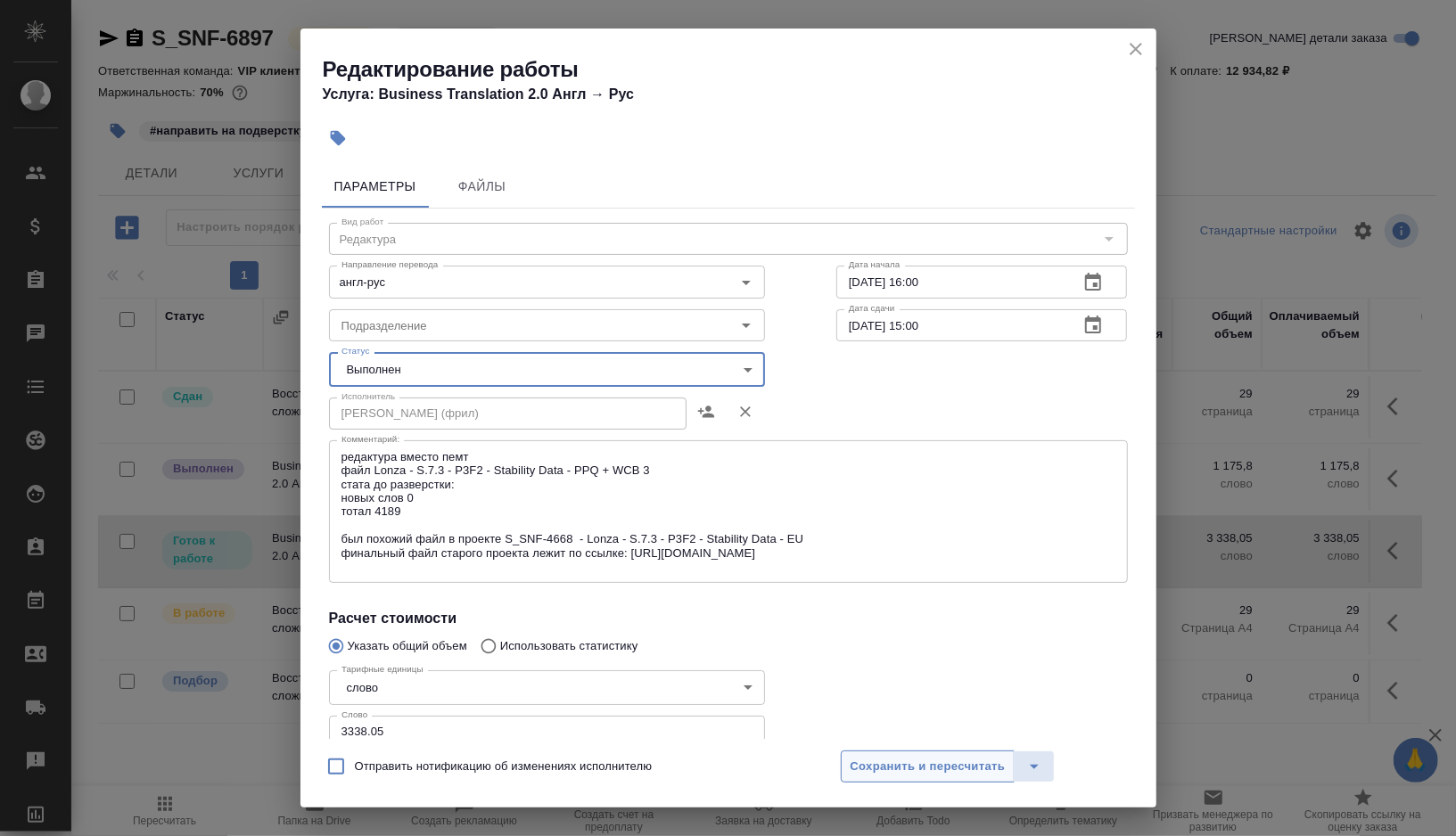
click at [871, 759] on span "Сохранить и пересчитать" at bounding box center [928, 767] width 155 height 21
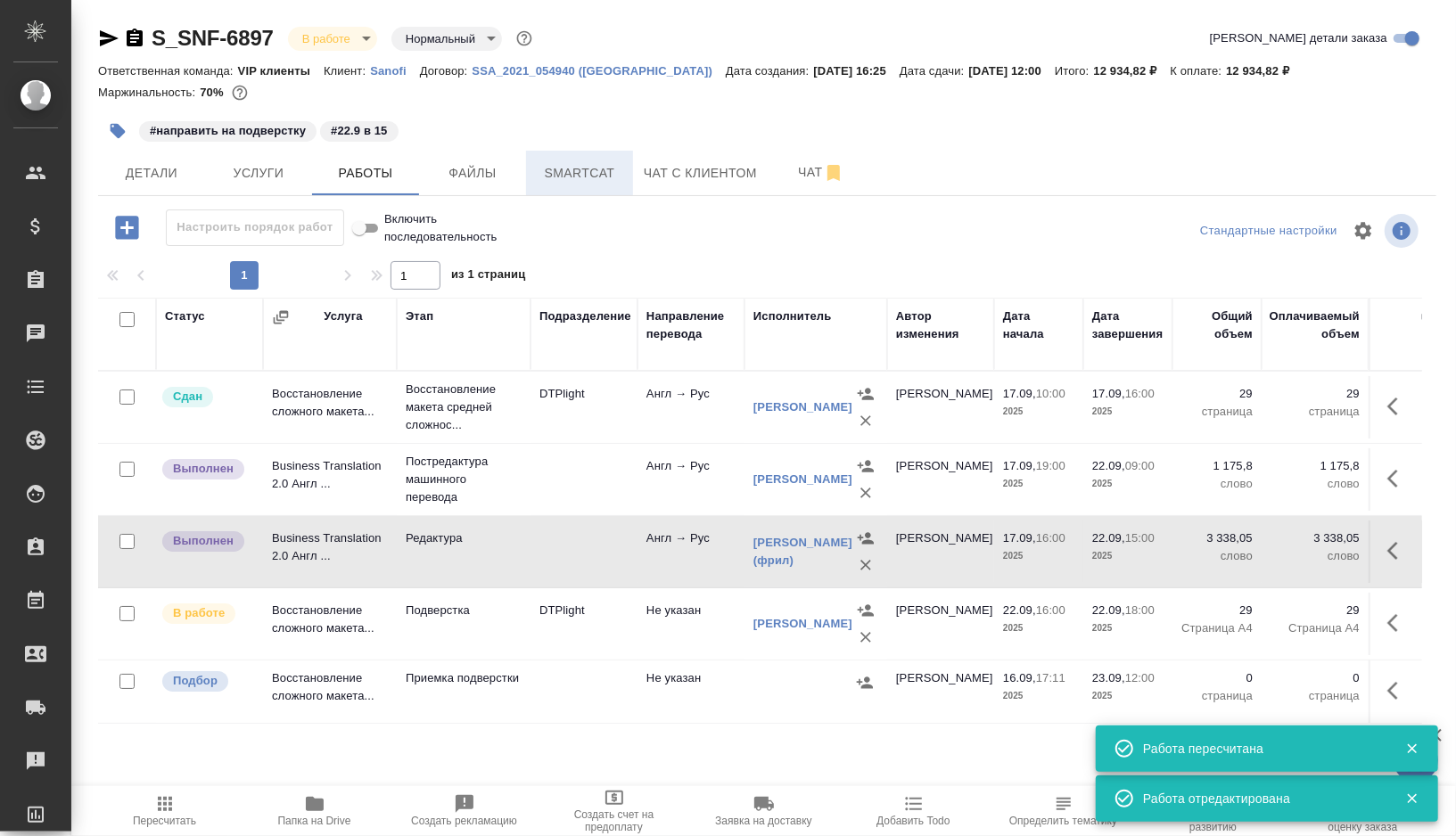
click at [595, 190] on button "Smartcat" at bounding box center [580, 173] width 107 height 45
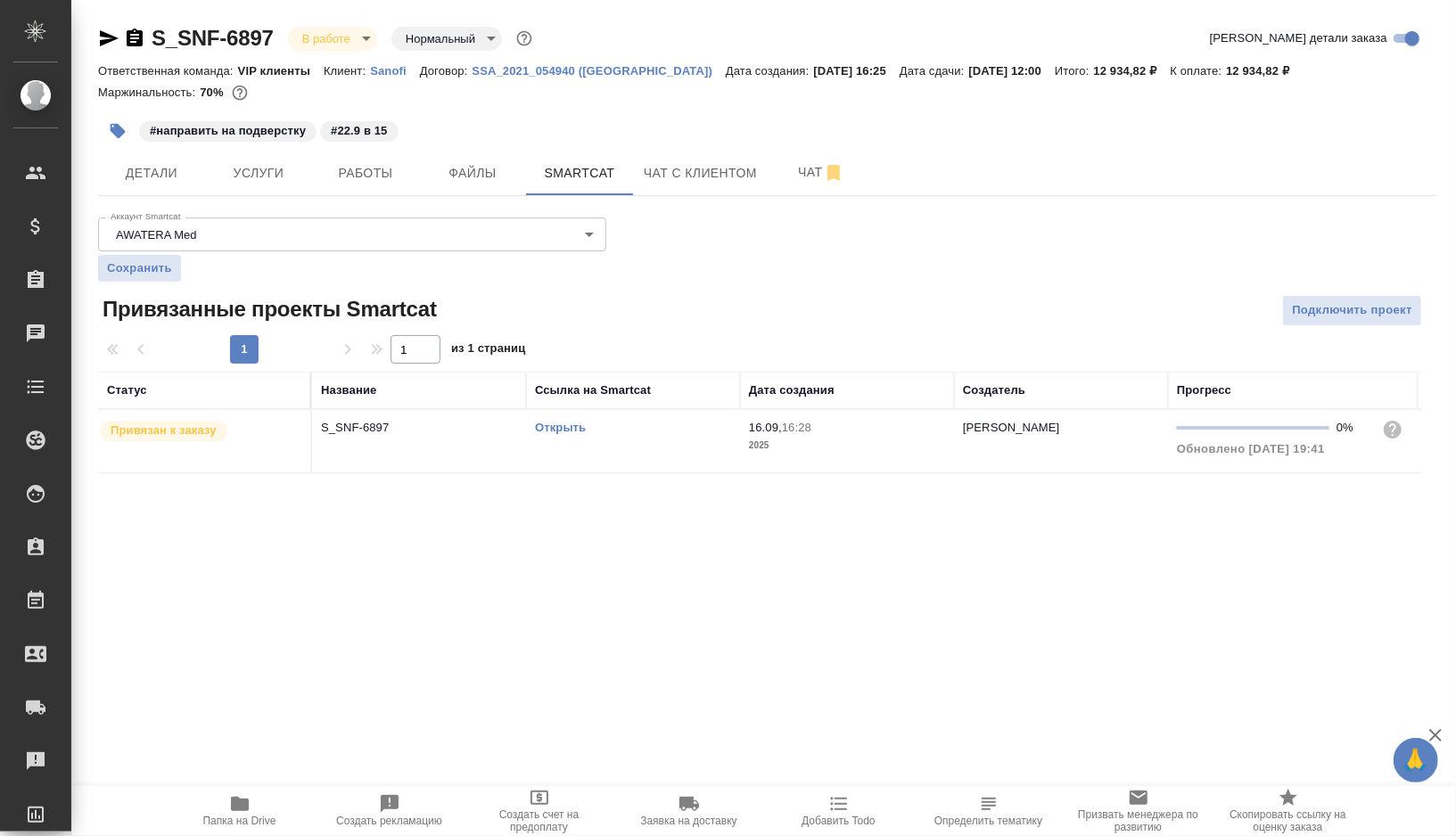
click at [656, 454] on td "Открыть" at bounding box center [632, 441] width 214 height 63
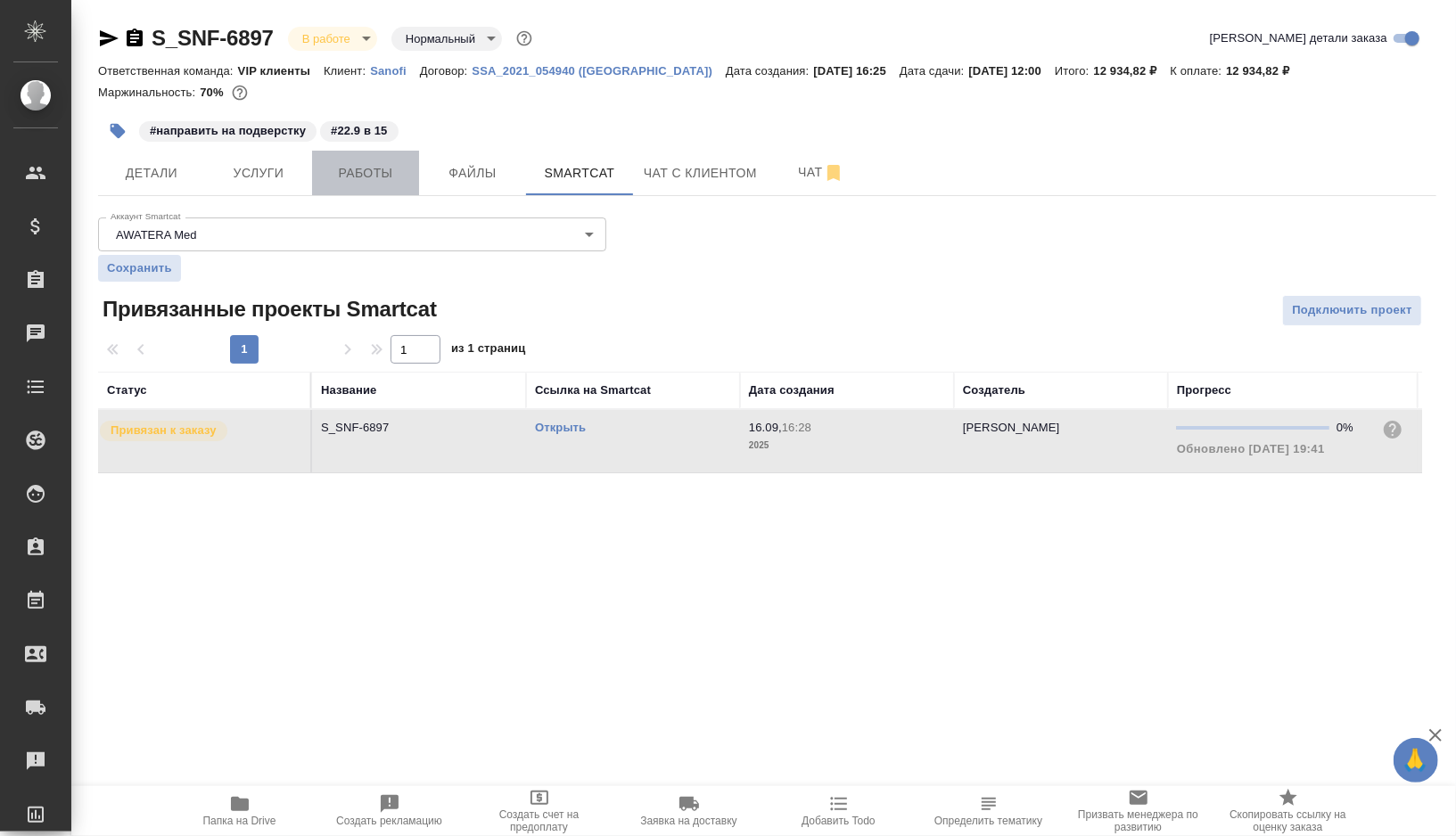
click at [345, 186] on button "Работы" at bounding box center [366, 173] width 107 height 45
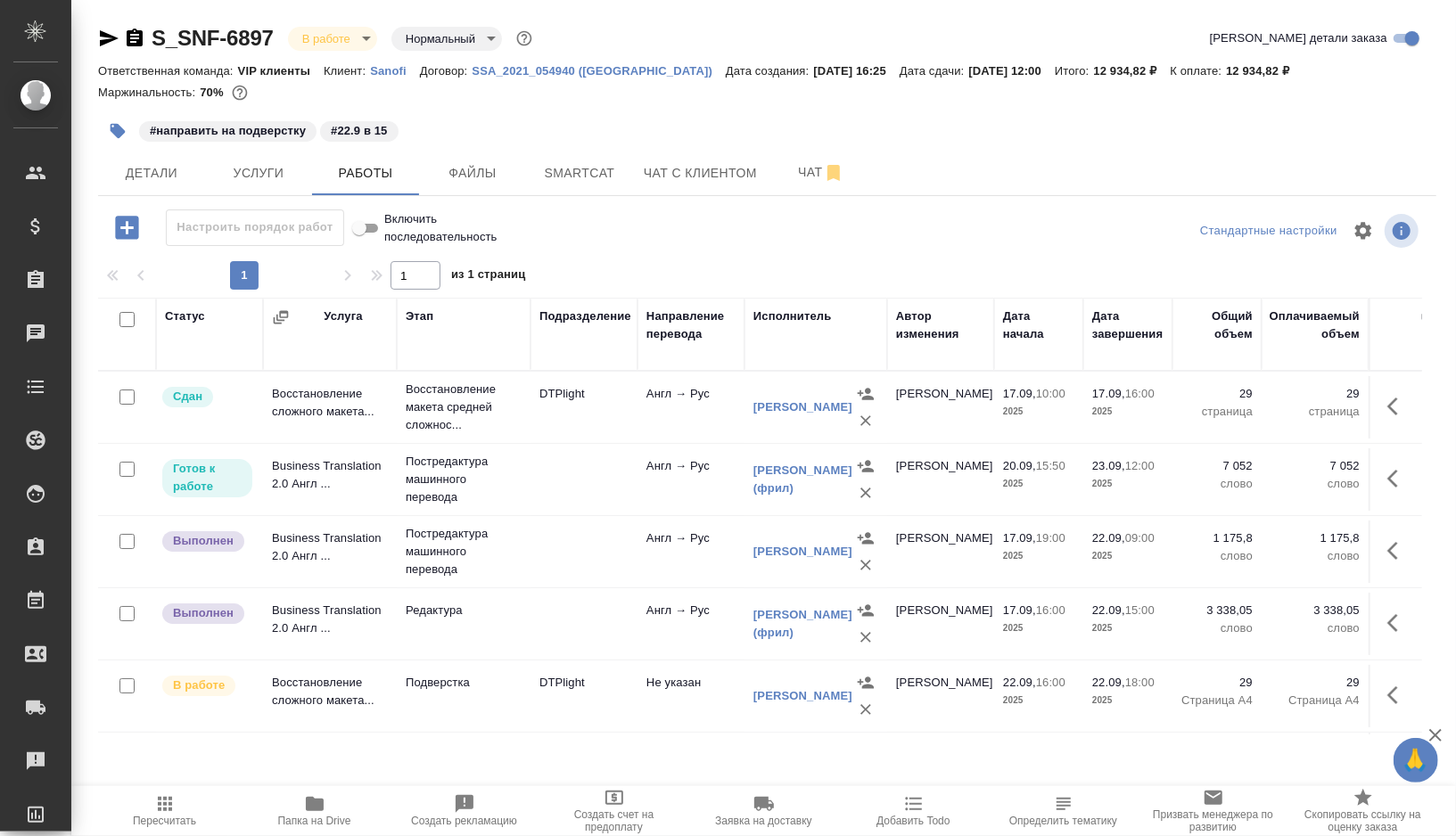
scroll to position [6, 0]
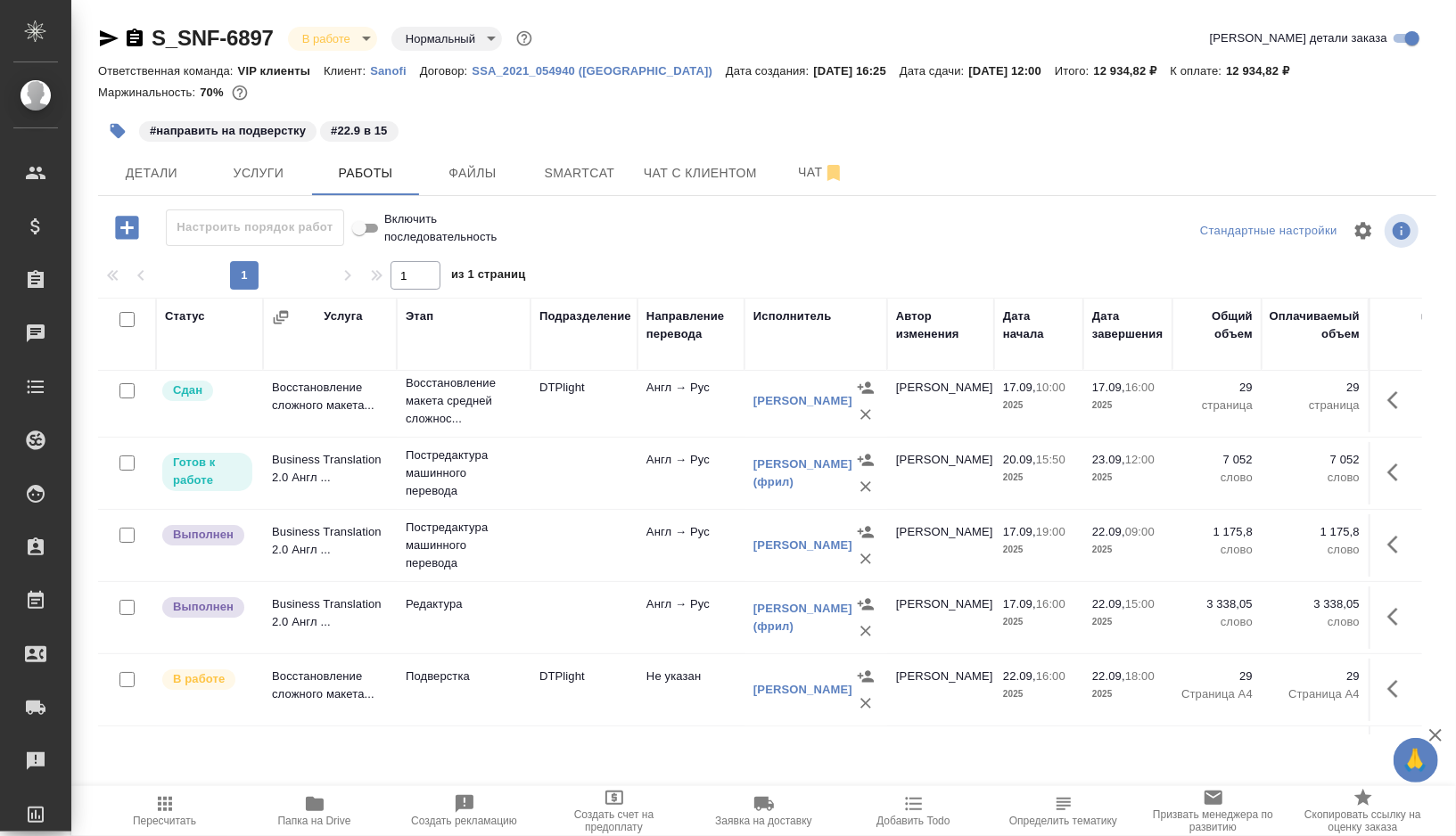
click at [867, 487] on icon "button" at bounding box center [865, 487] width 11 height 11
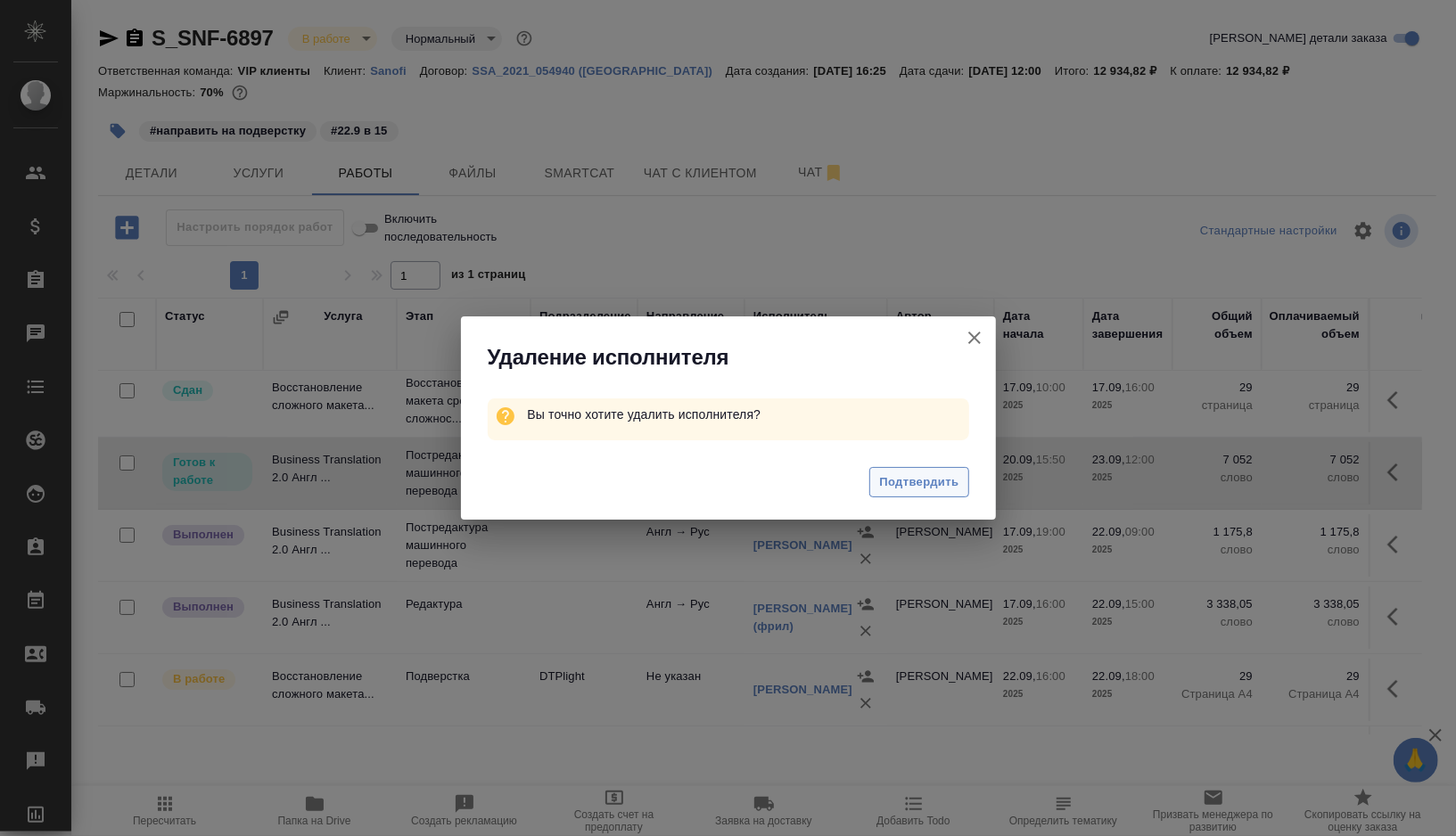
click at [902, 473] on span "Подтвердить" at bounding box center [918, 482] width 79 height 21
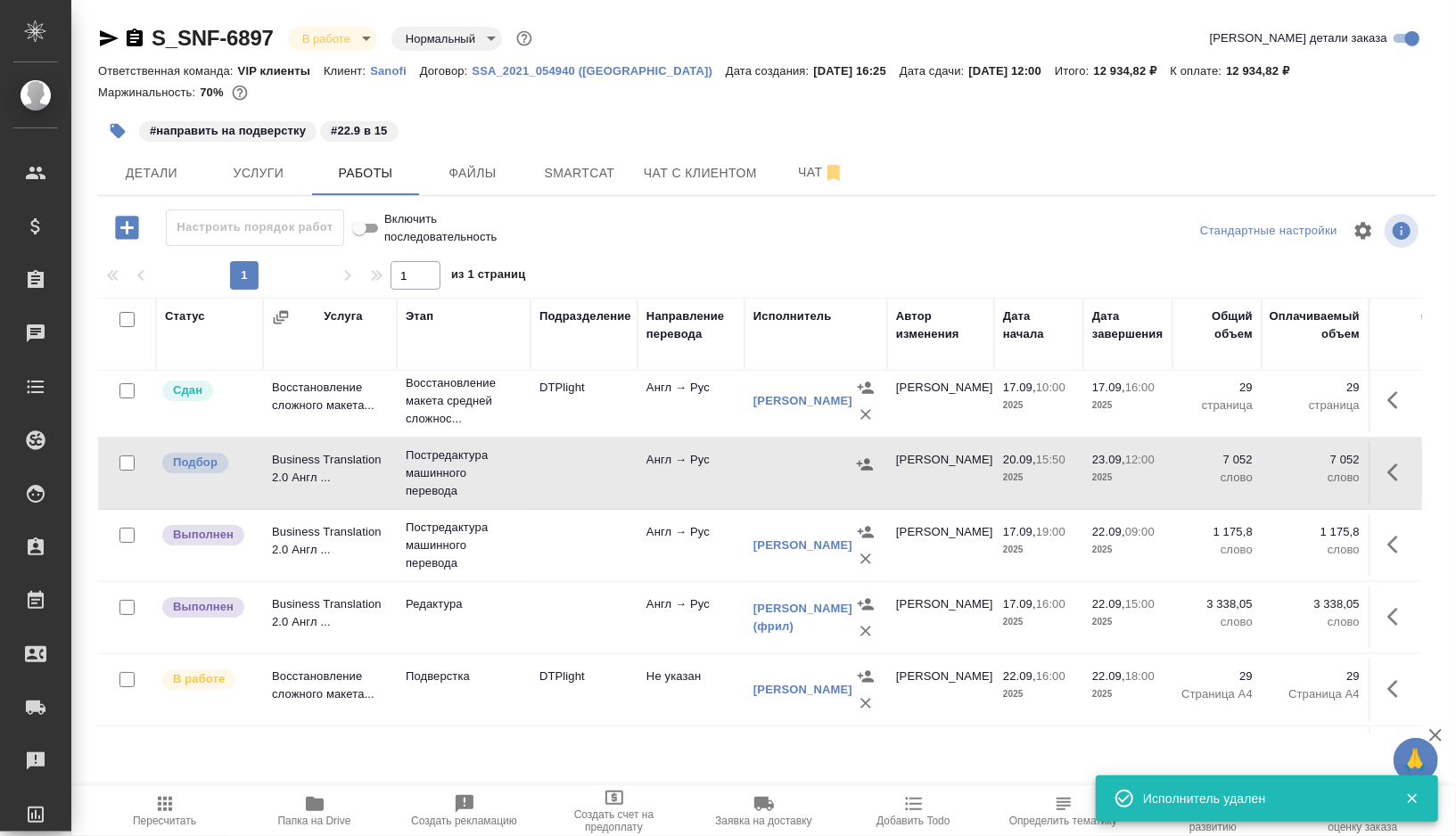
click at [1403, 468] on icon "button" at bounding box center [1398, 472] width 22 height 22
click at [1325, 472] on icon "button" at bounding box center [1331, 471] width 22 height 22
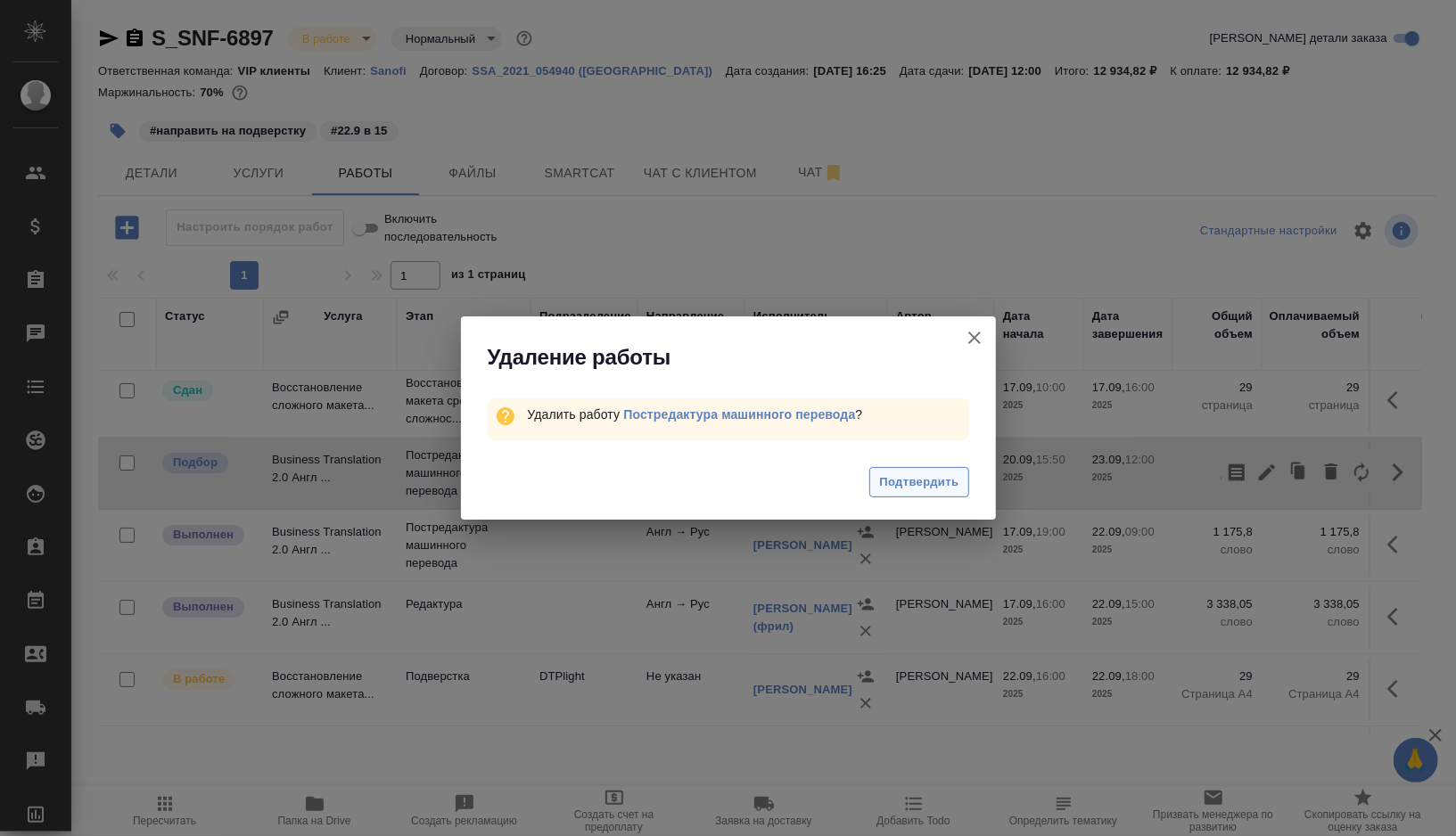
click at [945, 476] on span "Подтвердить" at bounding box center [918, 482] width 79 height 21
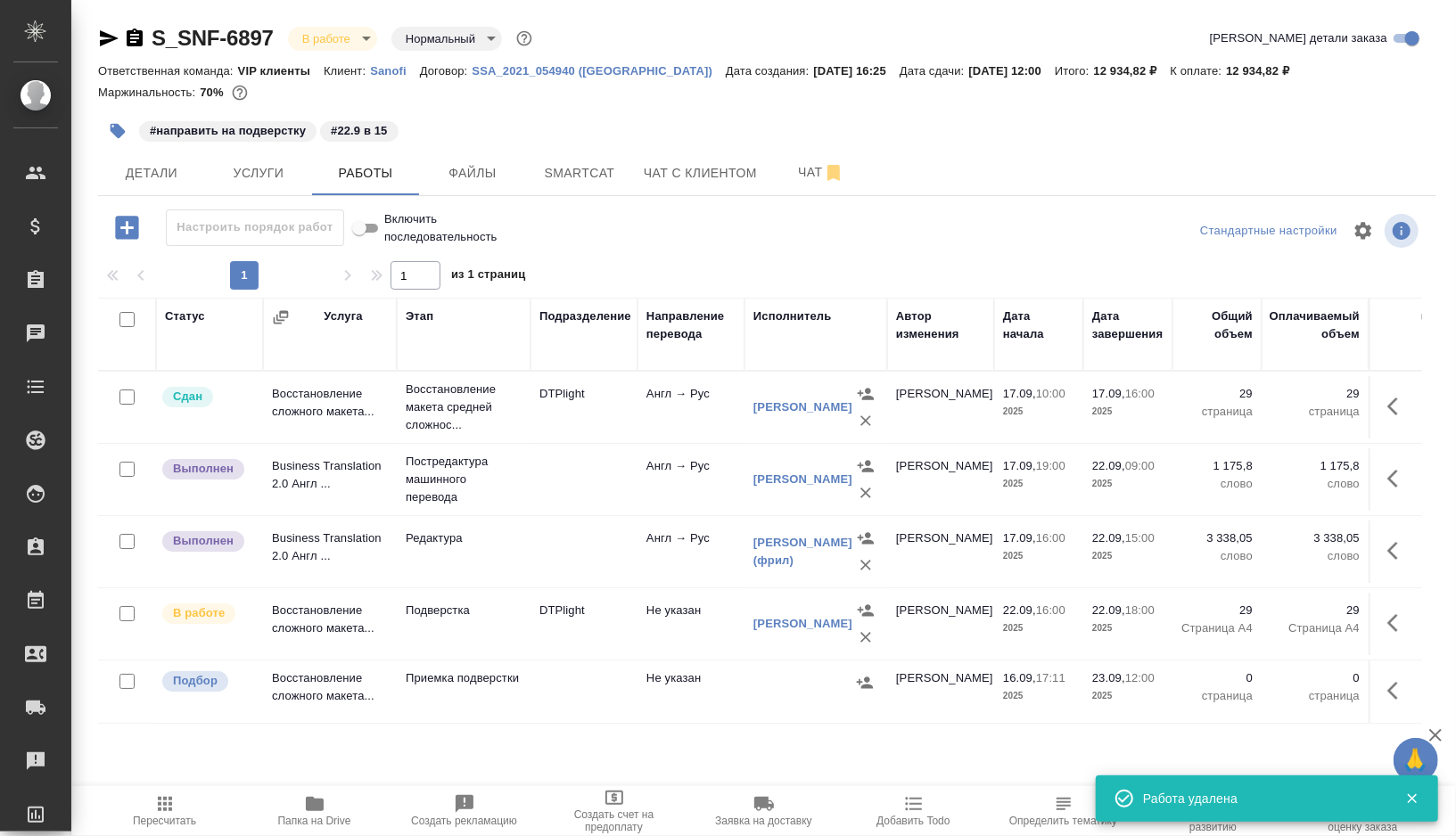
scroll to position [0, 0]
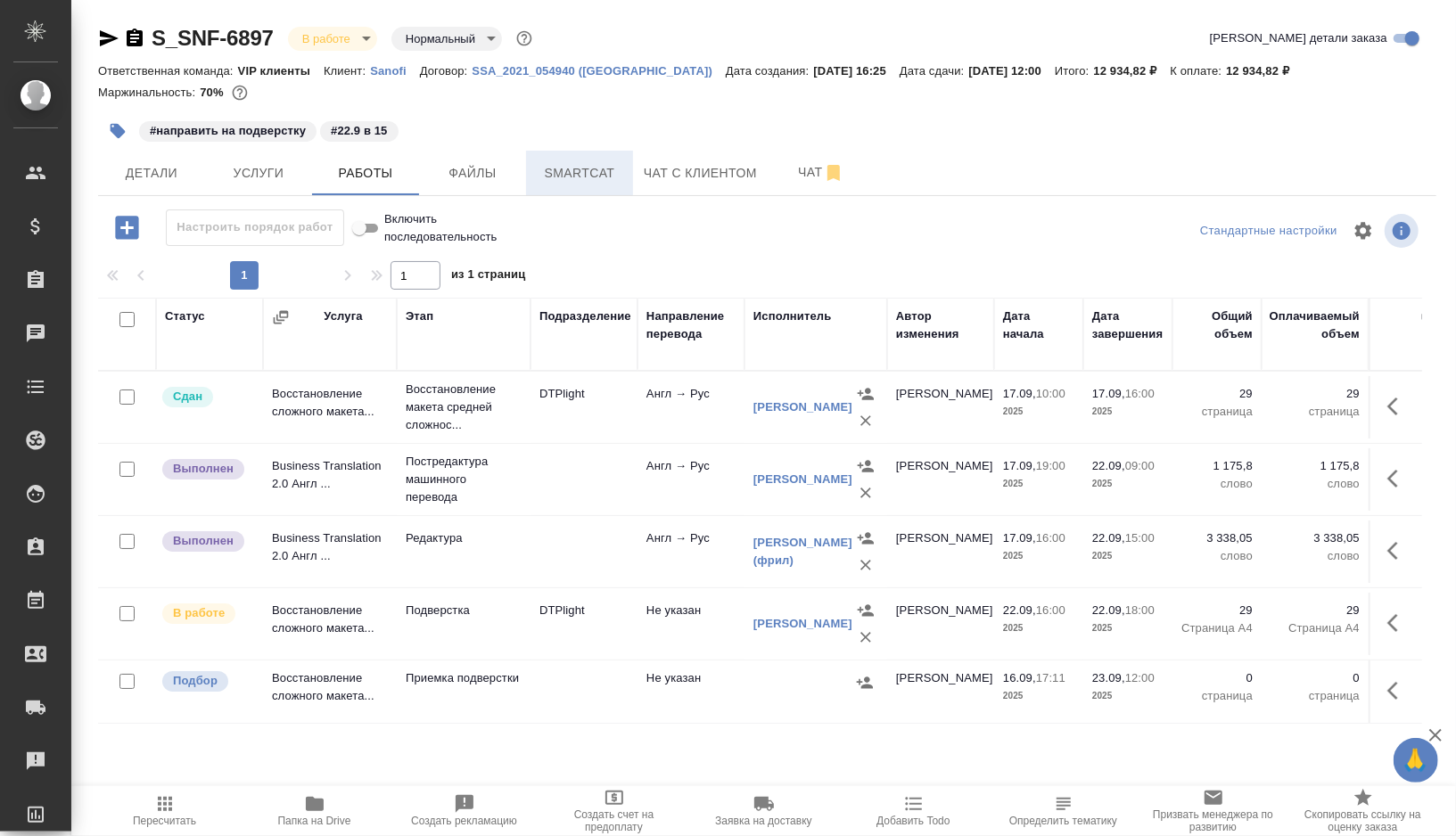
click at [603, 171] on span "Smartcat" at bounding box center [580, 173] width 86 height 22
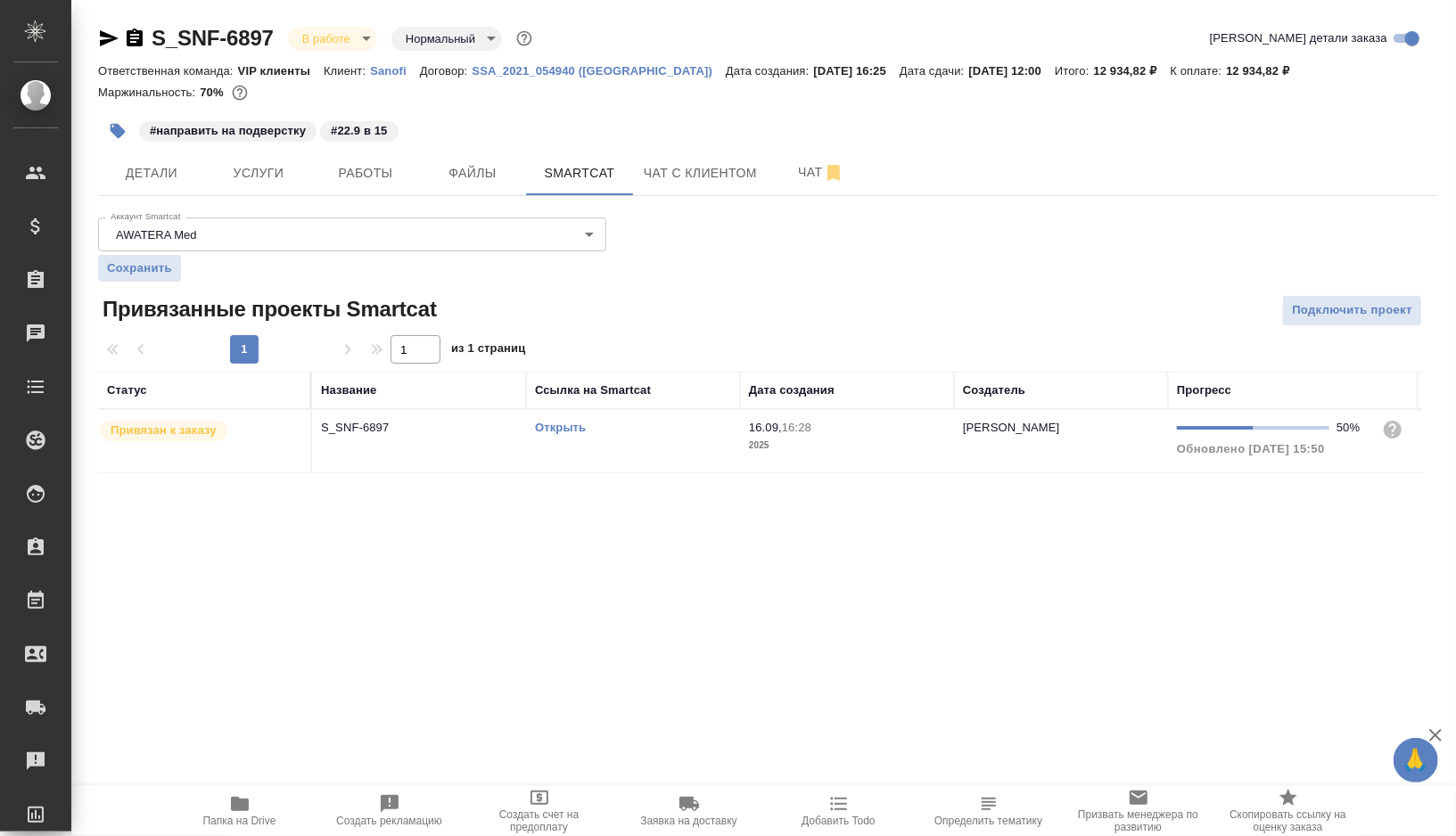
click at [571, 422] on link "Открыть" at bounding box center [561, 427] width 51 height 14
click at [402, 180] on span "Работы" at bounding box center [366, 173] width 86 height 22
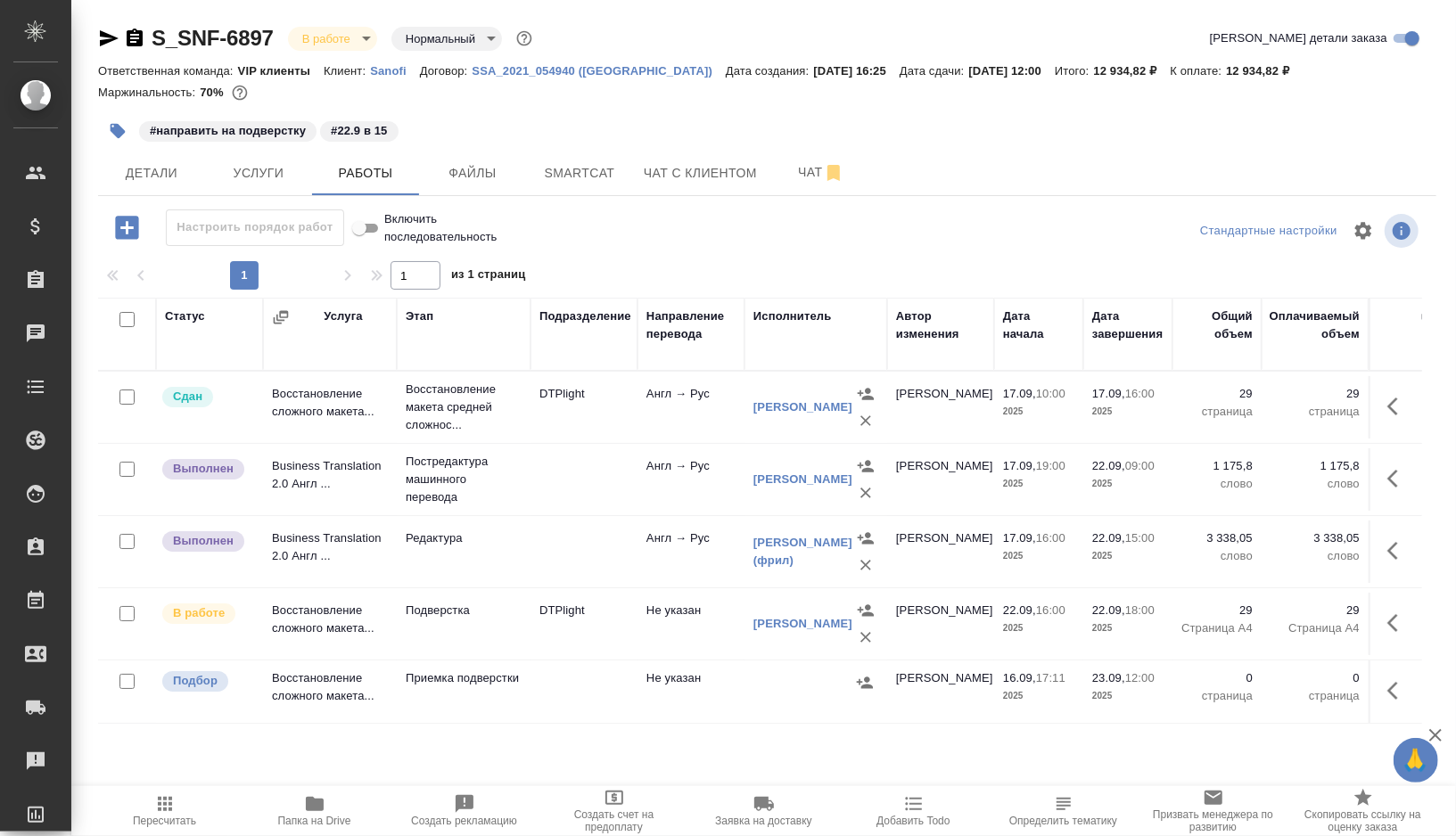
click at [1411, 558] on button "button" at bounding box center [1398, 550] width 43 height 43
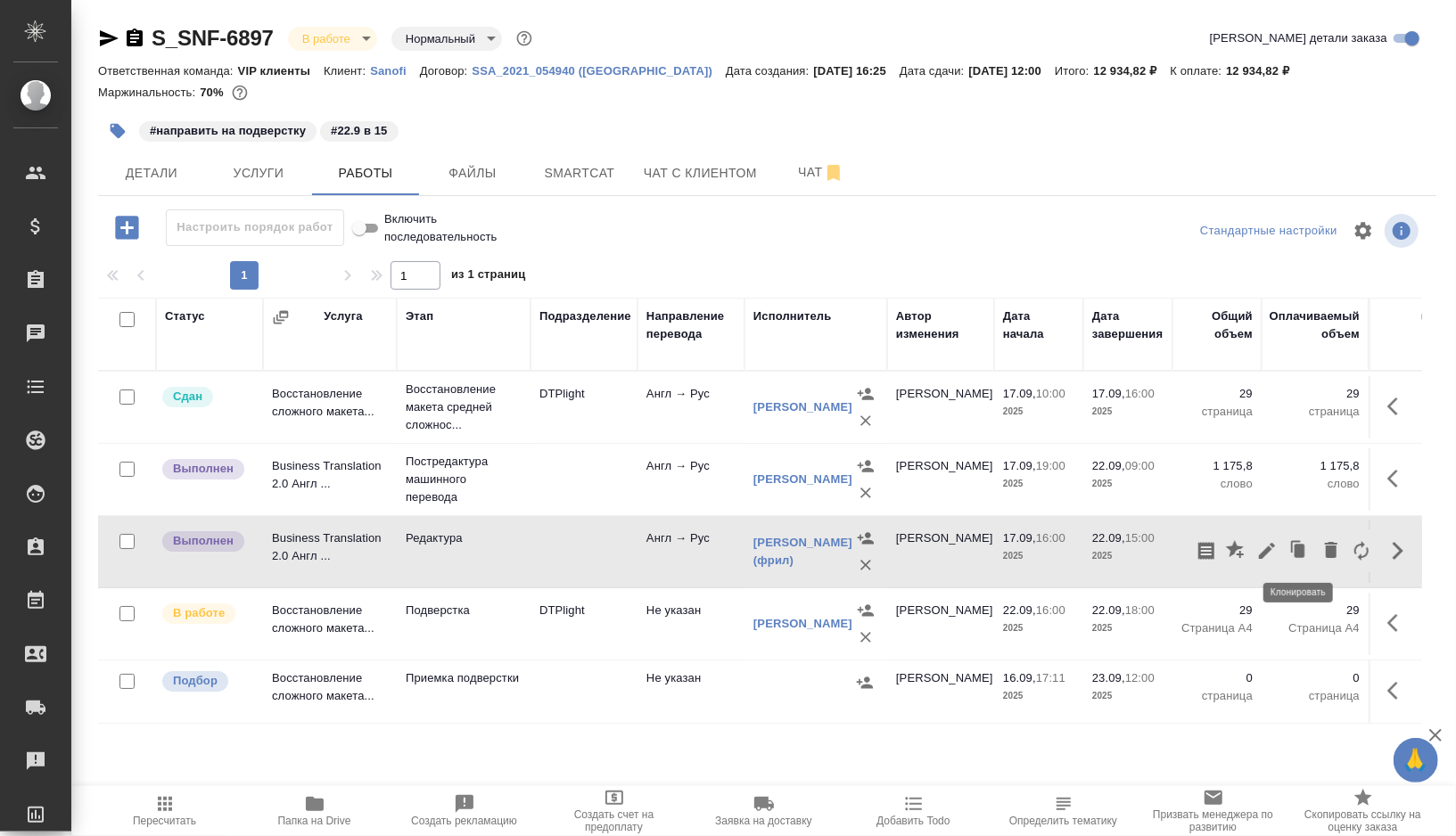
click at [1275, 549] on icon "button" at bounding box center [1267, 551] width 22 height 22
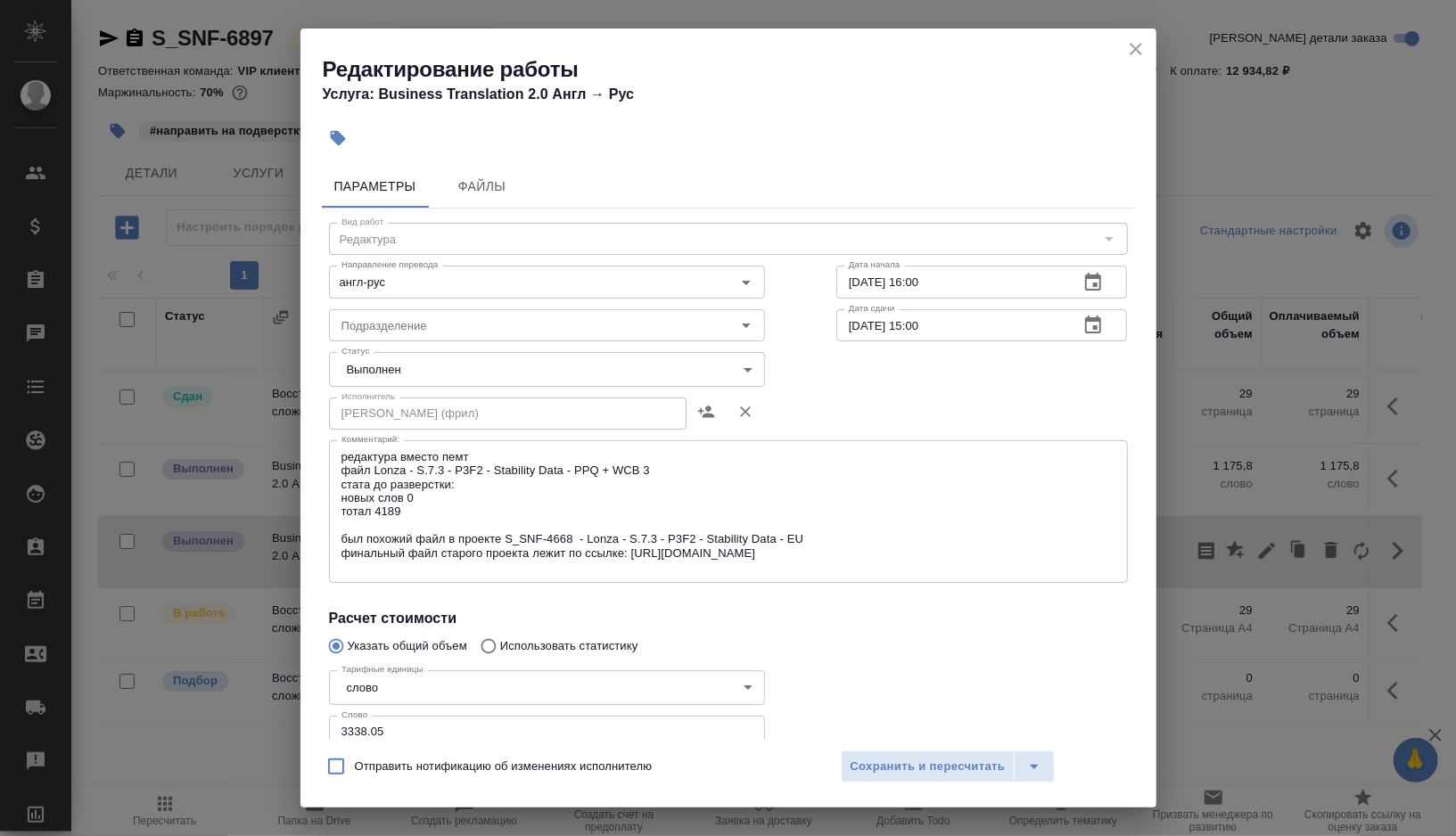
click at [487, 372] on body "🙏 .cls-1 fill:#fff; AWATERA Gorshkova Valentina Клиенты Спецификации Заказы 0 Ч…" at bounding box center [728, 418] width 1456 height 836
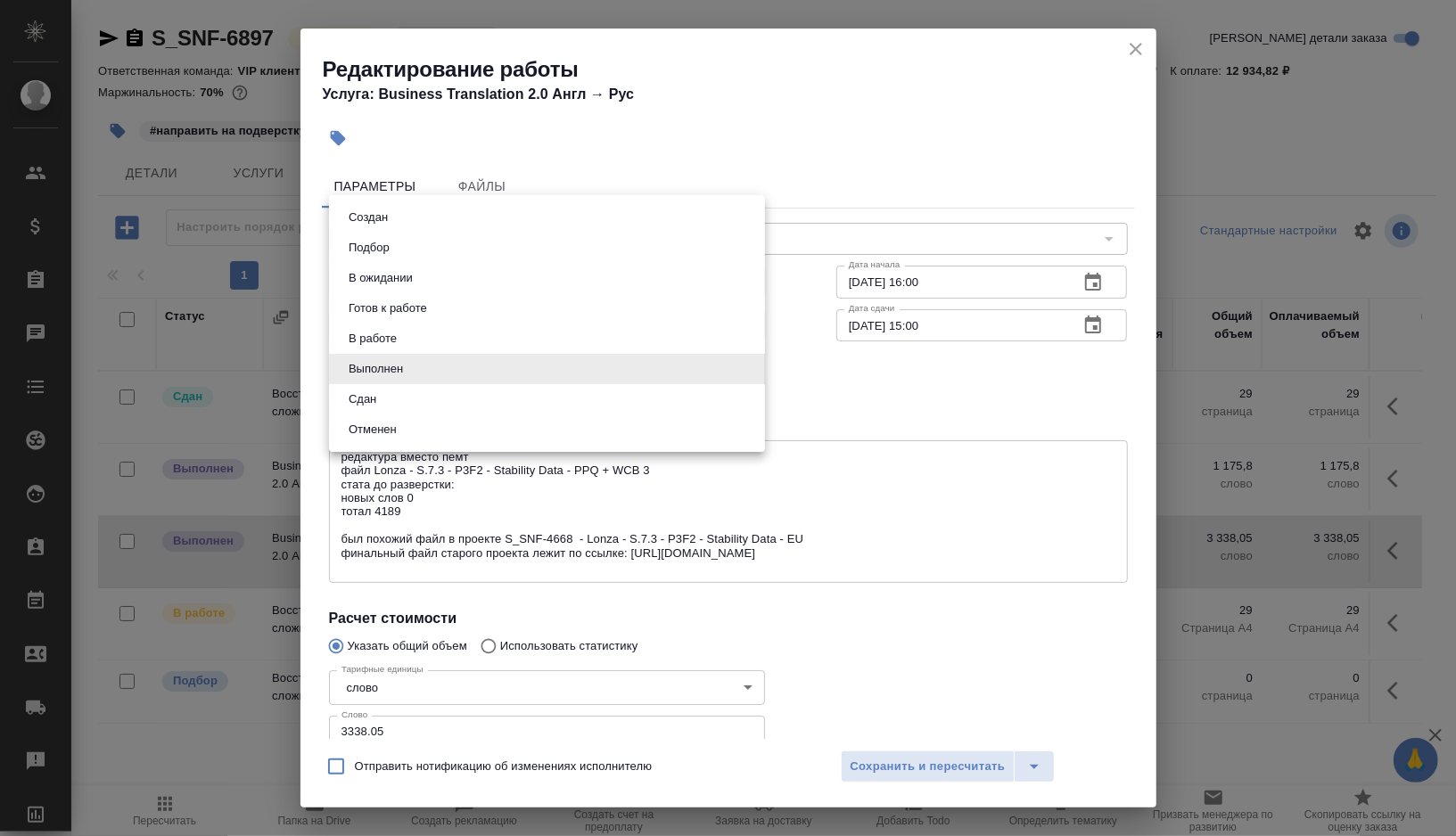
click at [417, 393] on li "Сдан" at bounding box center [546, 398] width 436 height 30
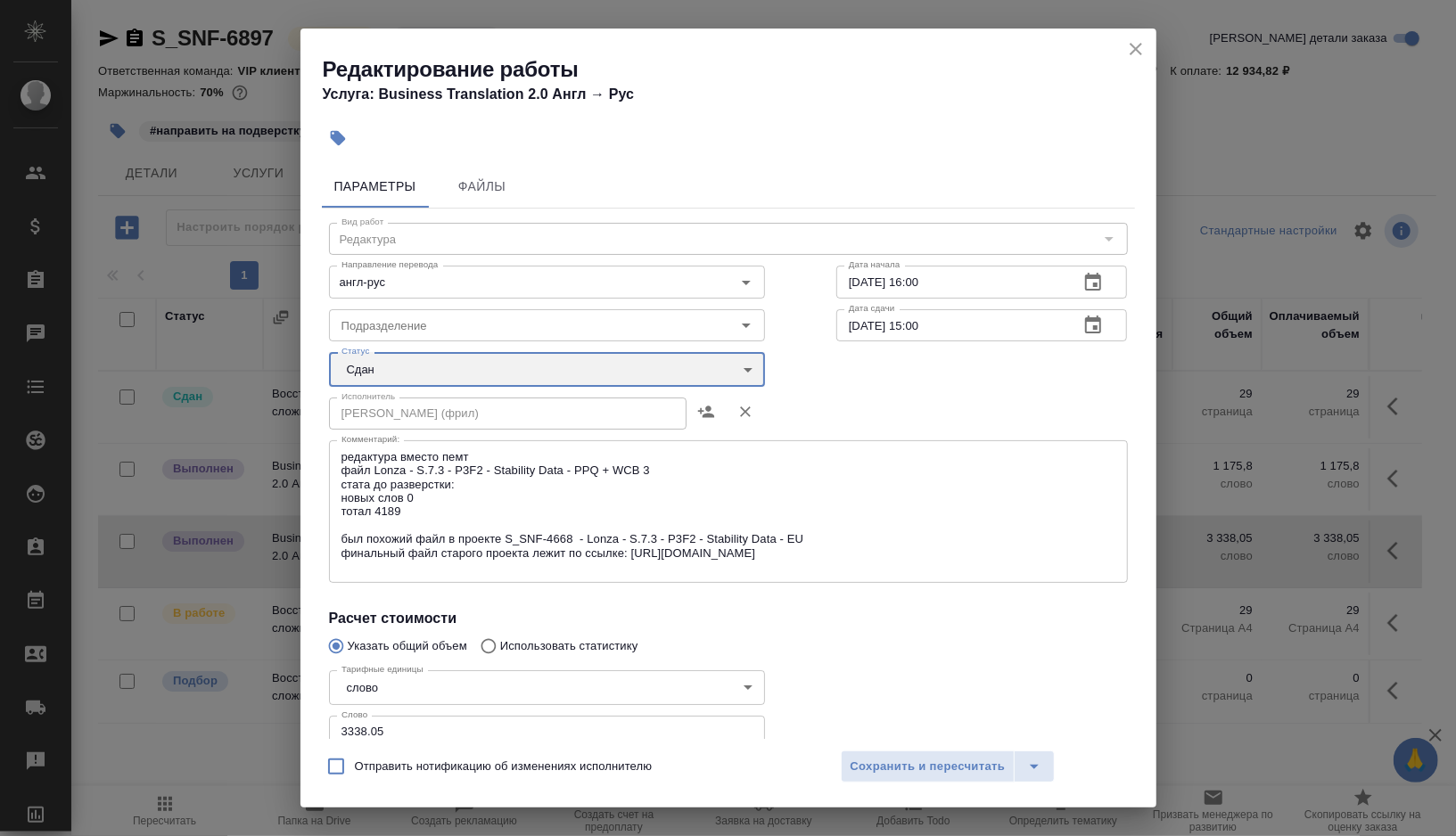
type input "closed"
click at [914, 762] on span "Сохранить и пересчитать" at bounding box center [928, 767] width 155 height 21
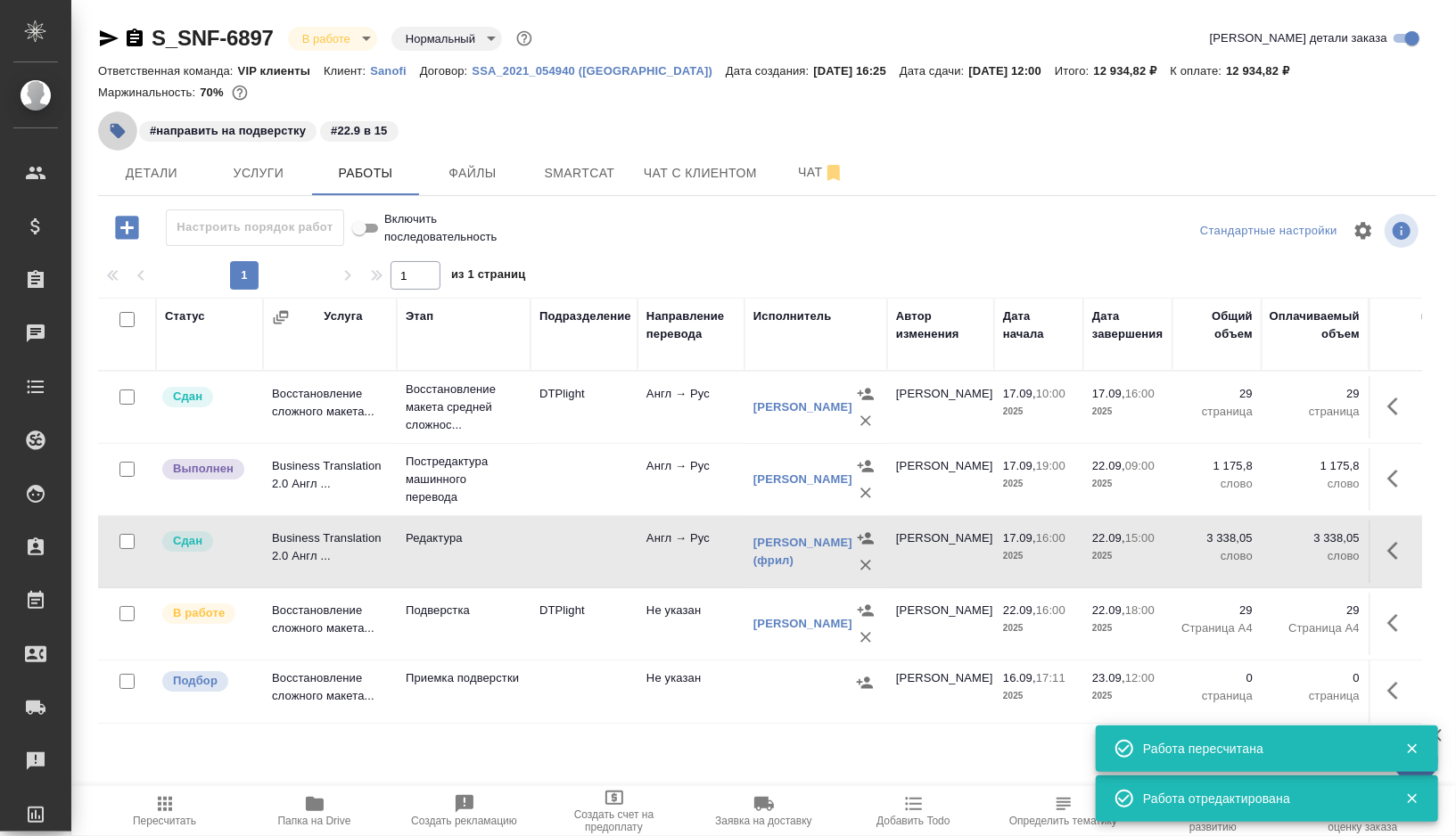
click at [111, 122] on icon "button" at bounding box center [118, 131] width 18 height 18
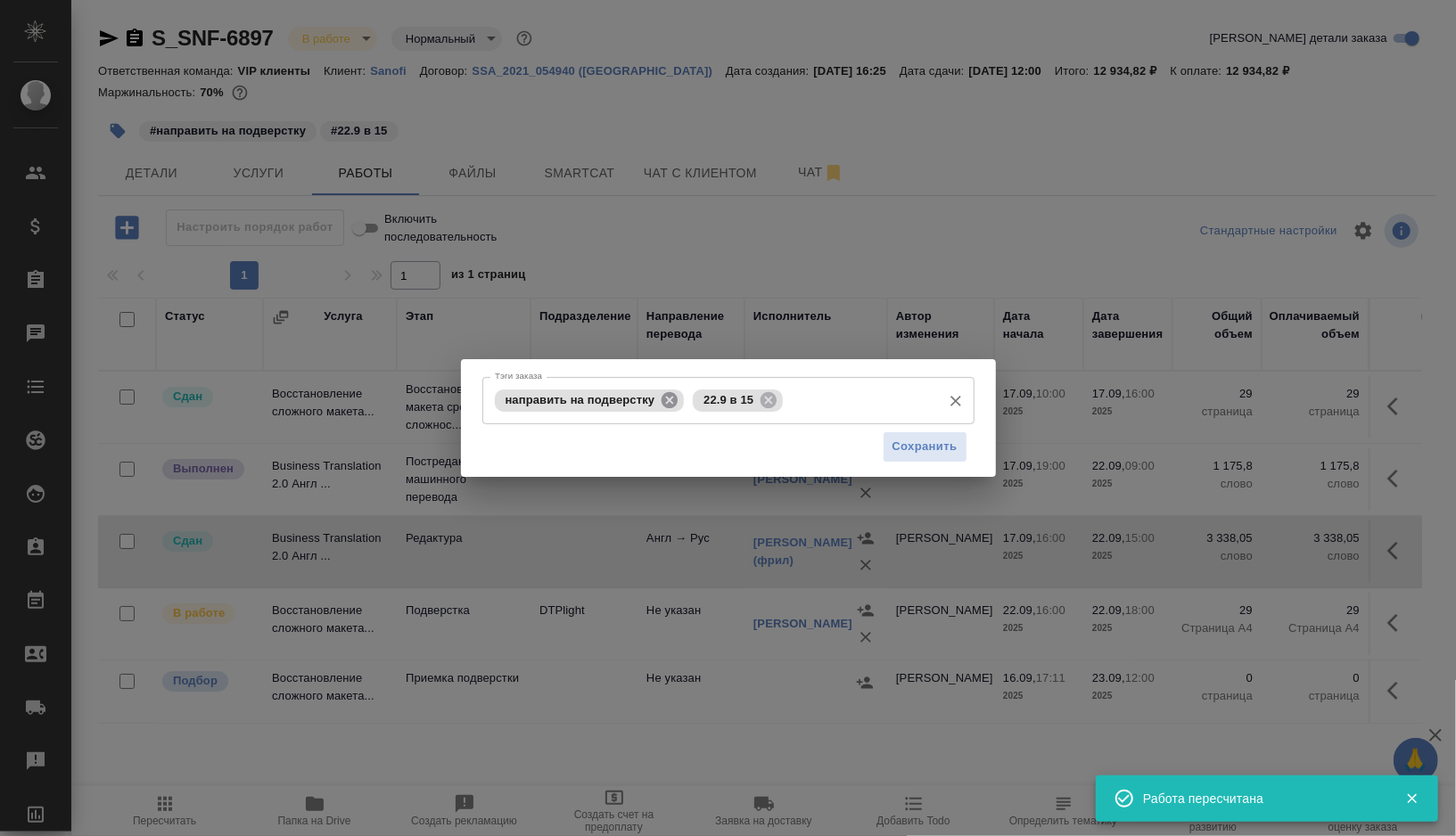
click at [672, 396] on icon at bounding box center [670, 399] width 16 height 16
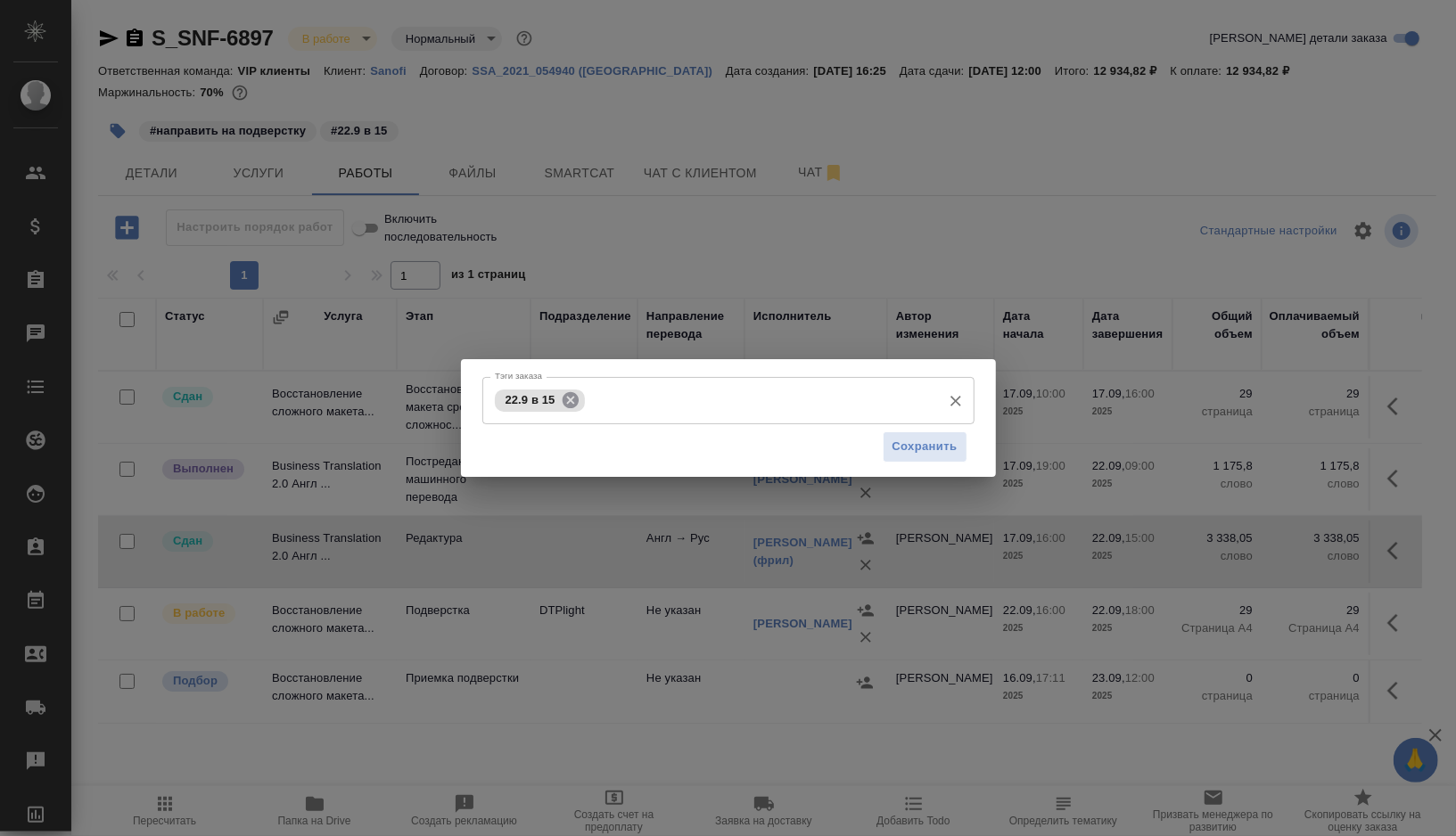
click at [578, 403] on icon at bounding box center [571, 400] width 20 height 20
click at [578, 403] on input "Тэги заказа" at bounding box center [712, 399] width 442 height 30
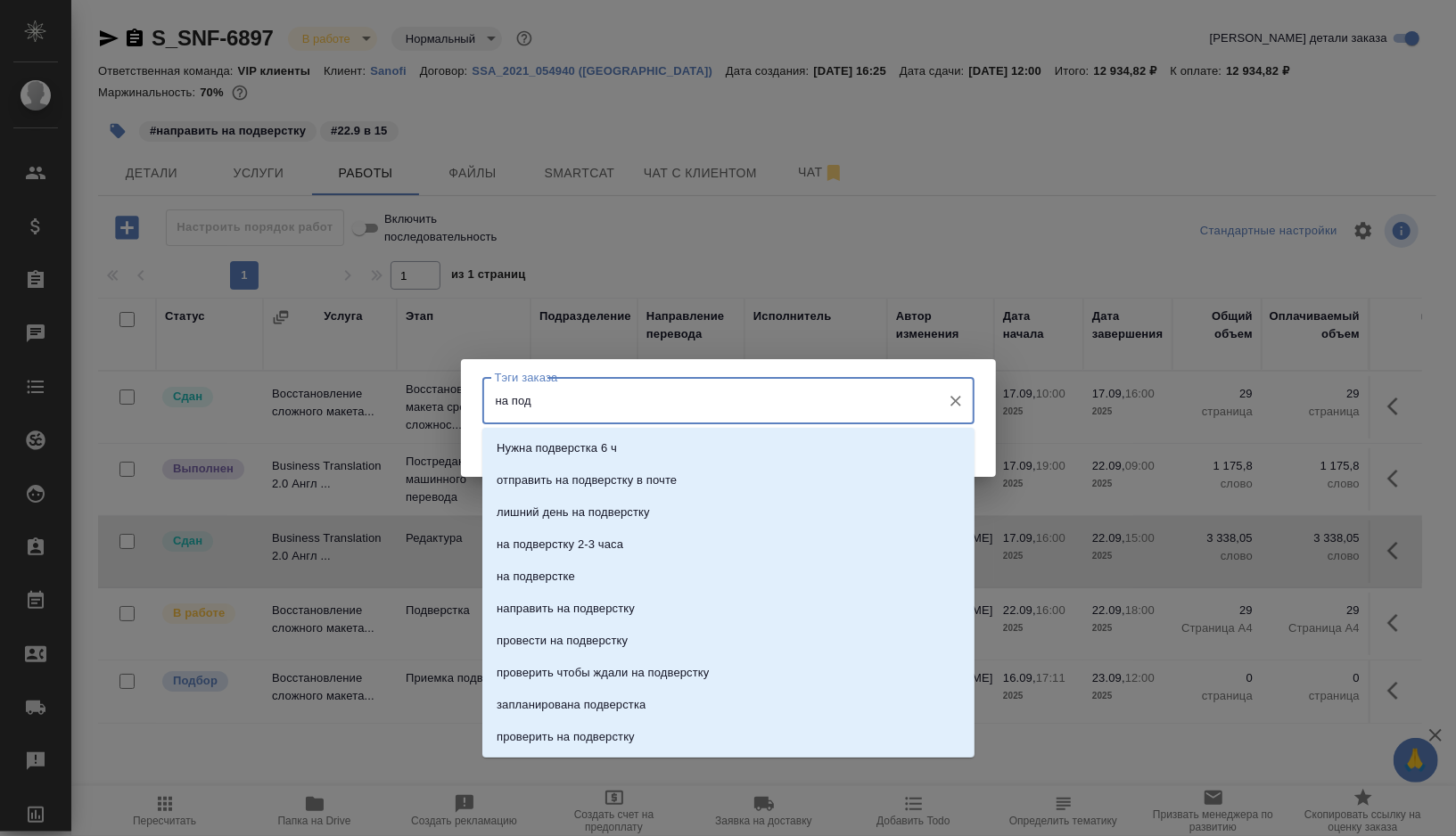
type input "на подв"
click at [564, 572] on p "на подверстке" at bounding box center [536, 577] width 78 height 18
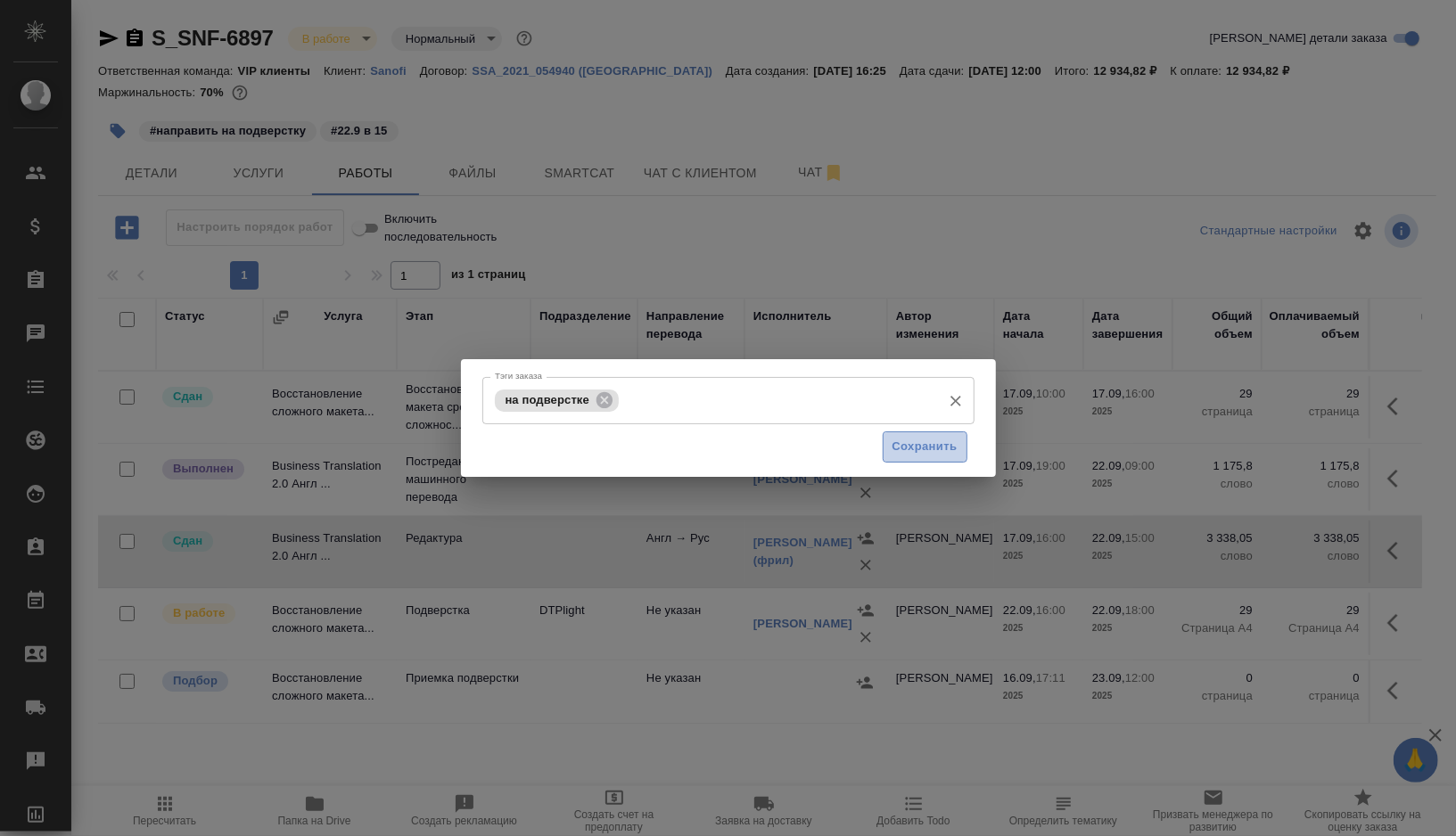
click at [910, 443] on span "Сохранить" at bounding box center [925, 447] width 66 height 21
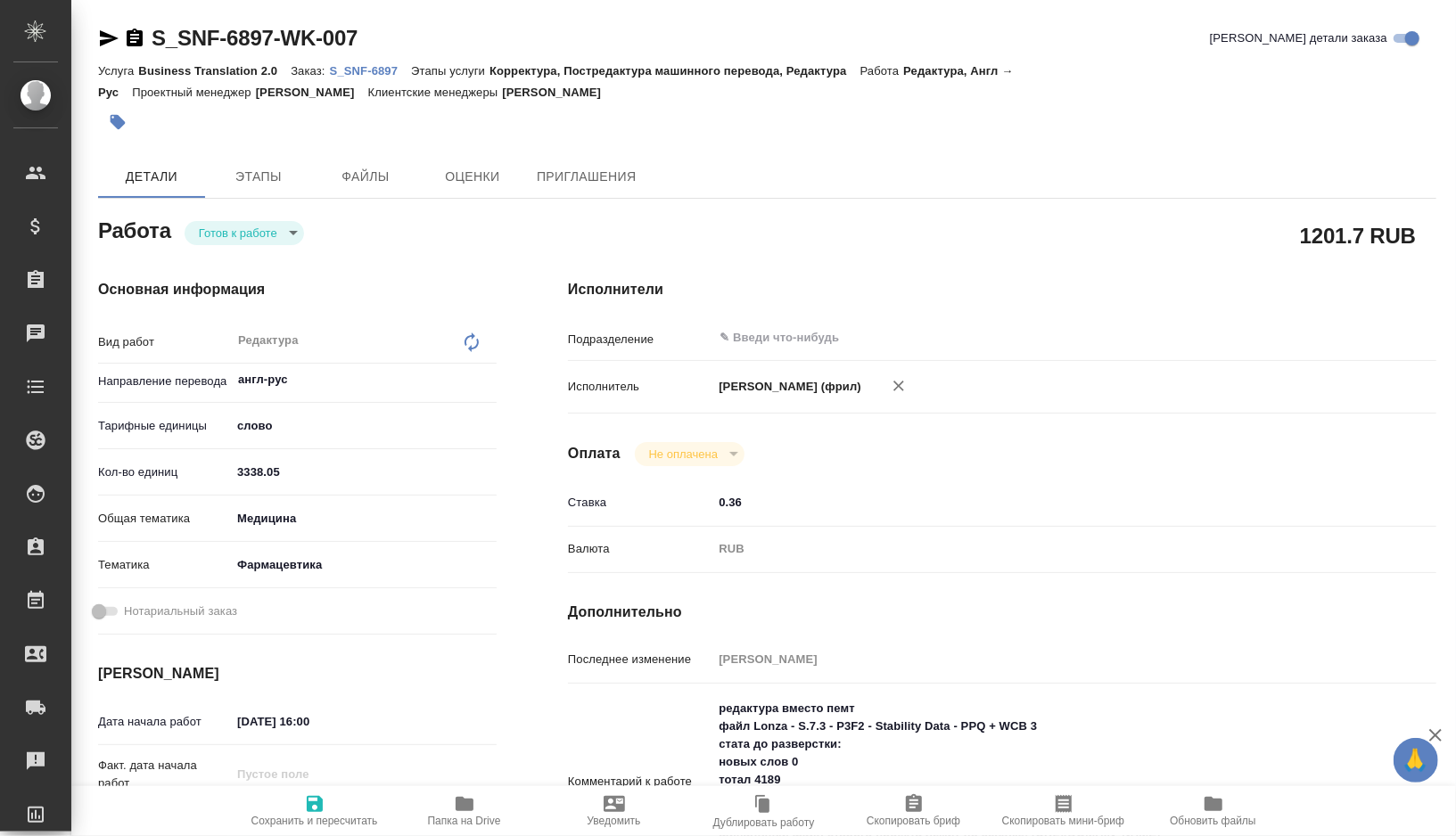
type textarea "x"
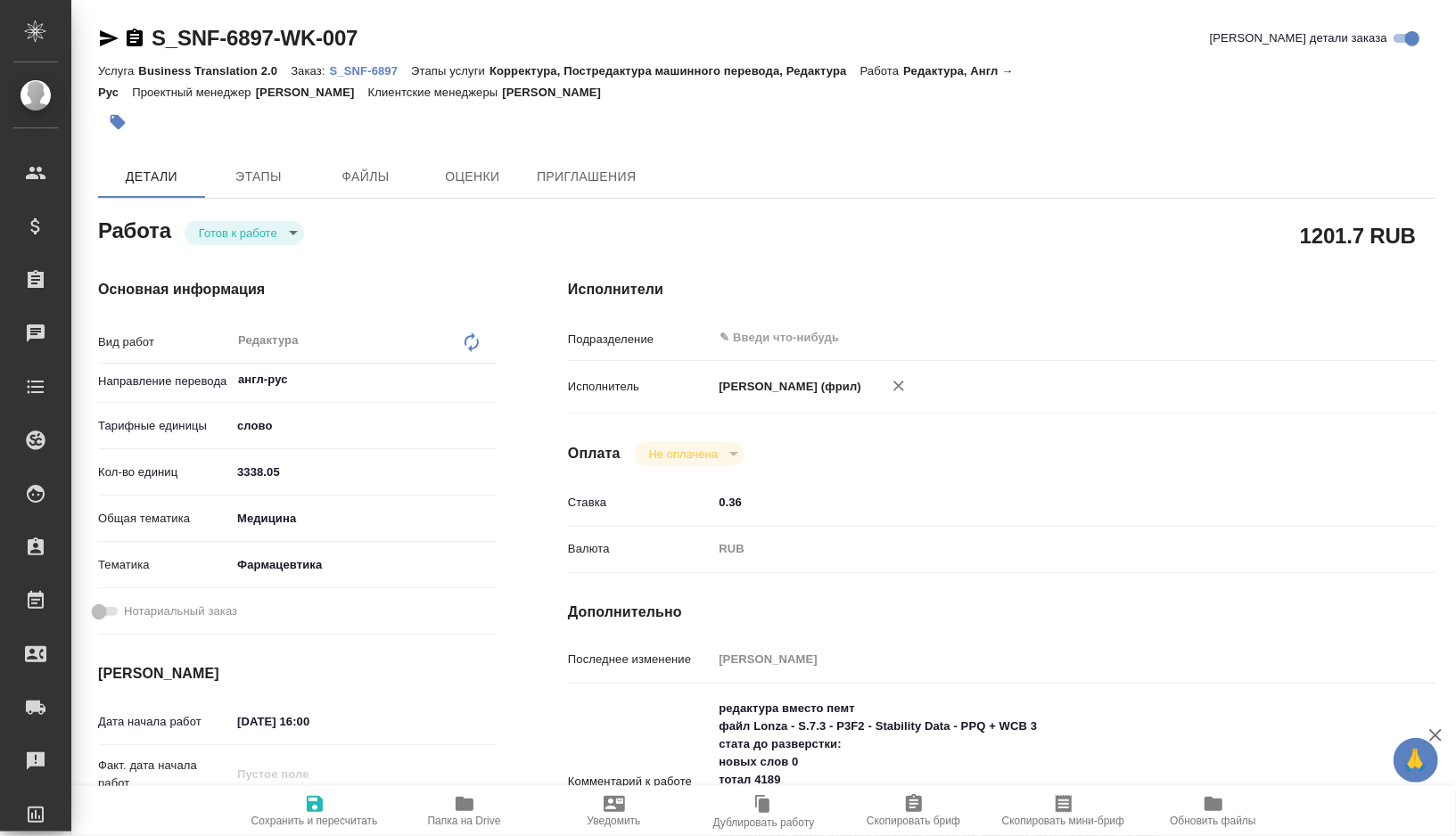
type textarea "x"
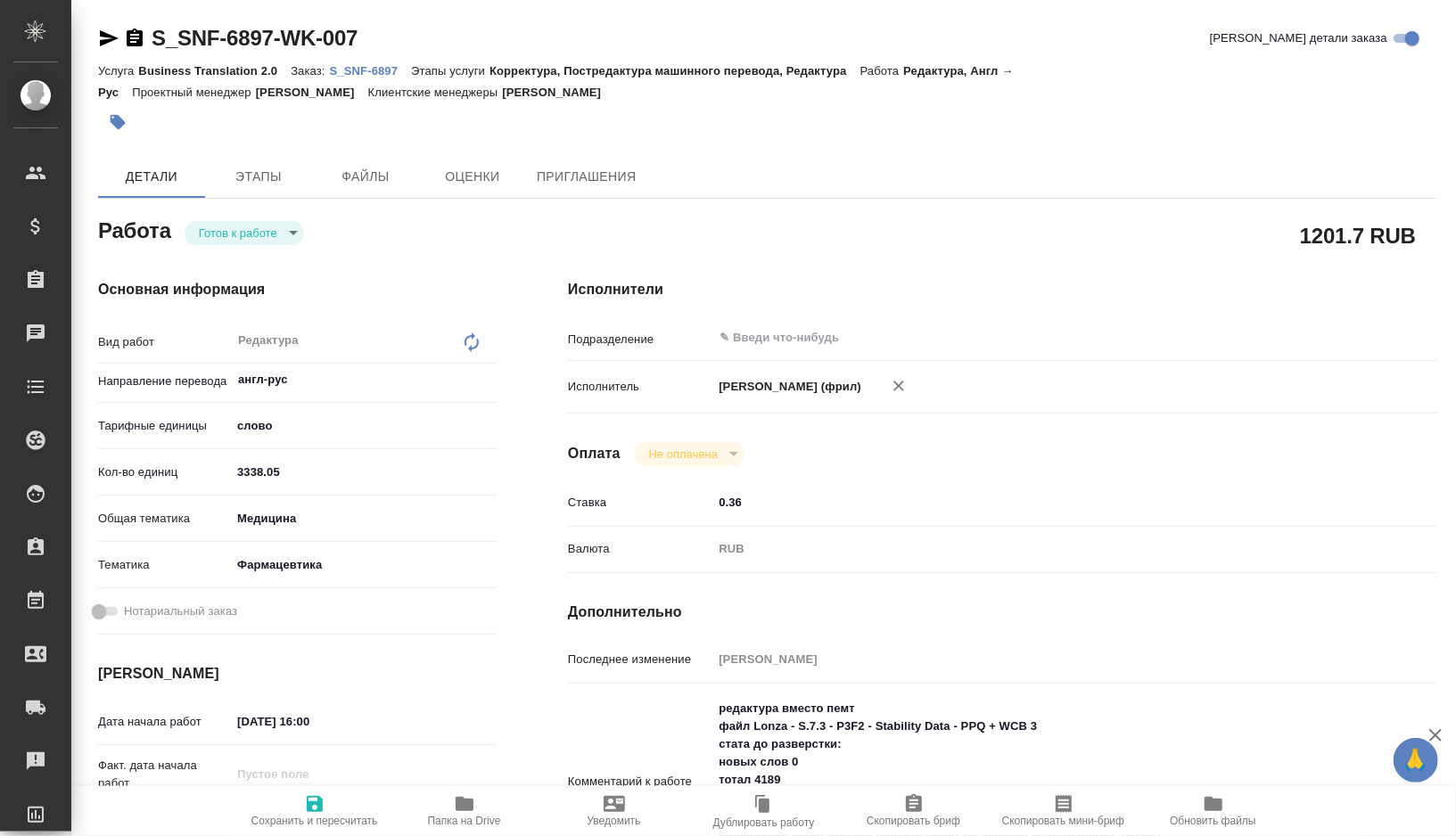
type textarea "x"
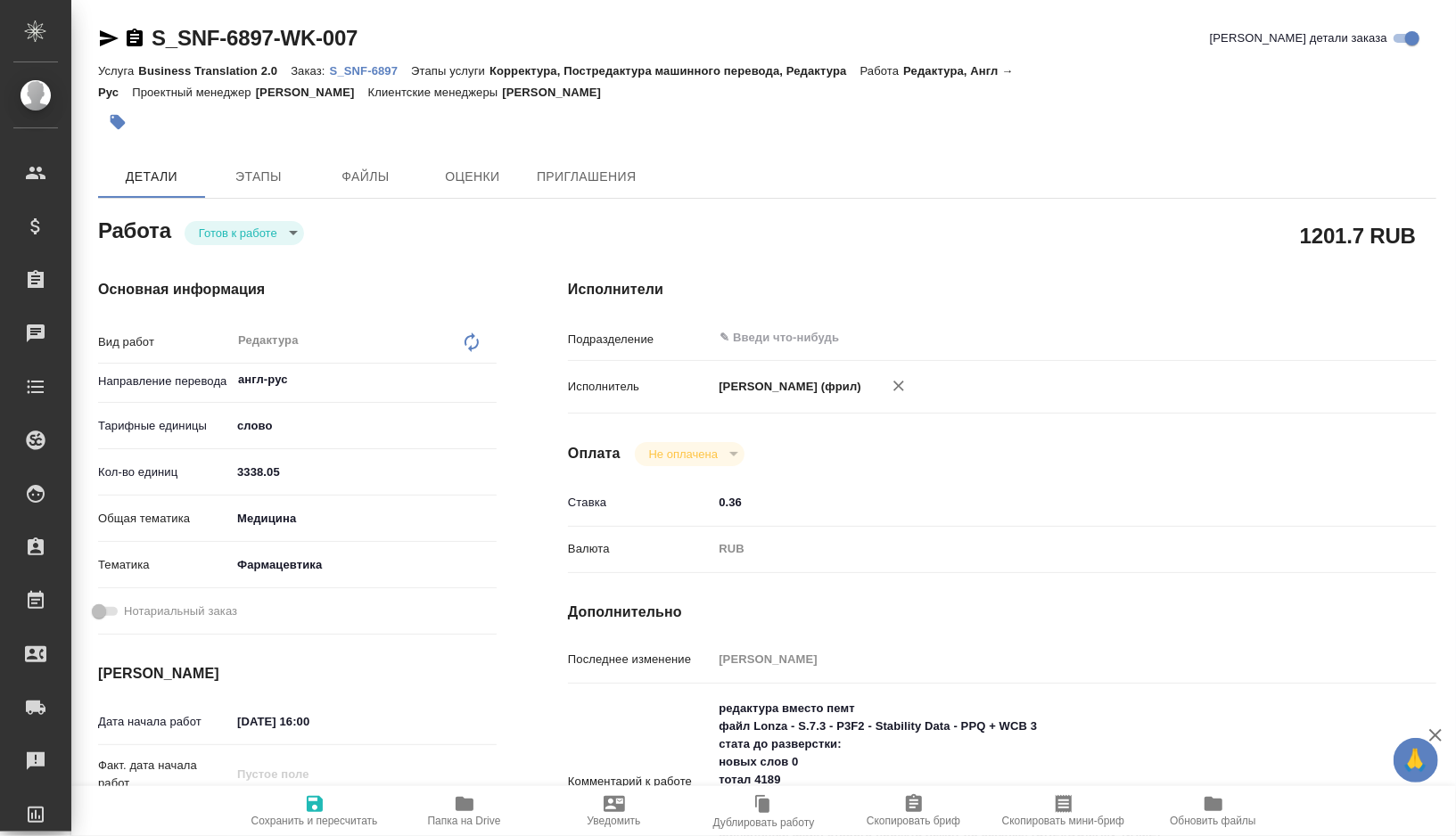
type textarea "x"
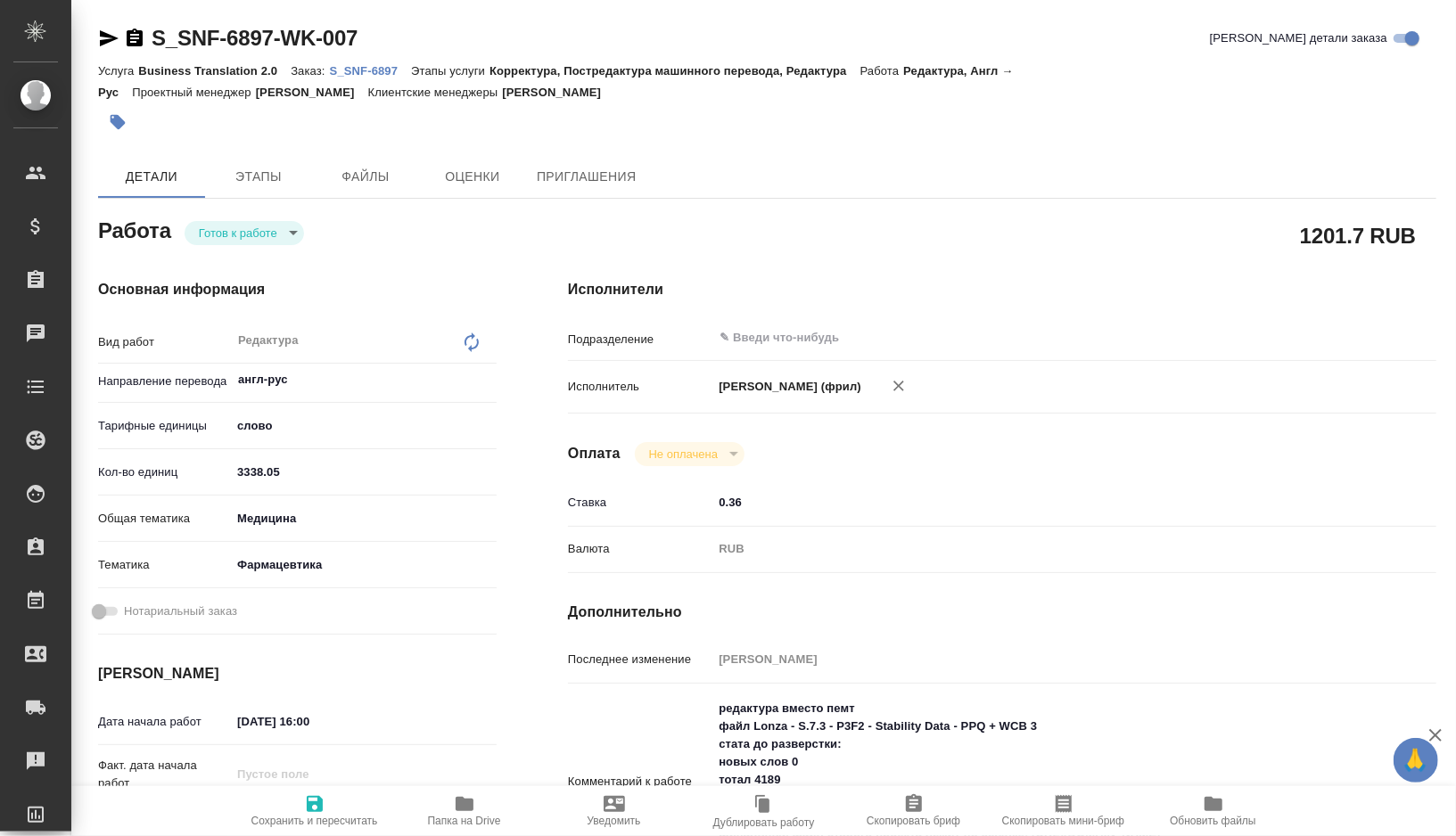
type textarea "x"
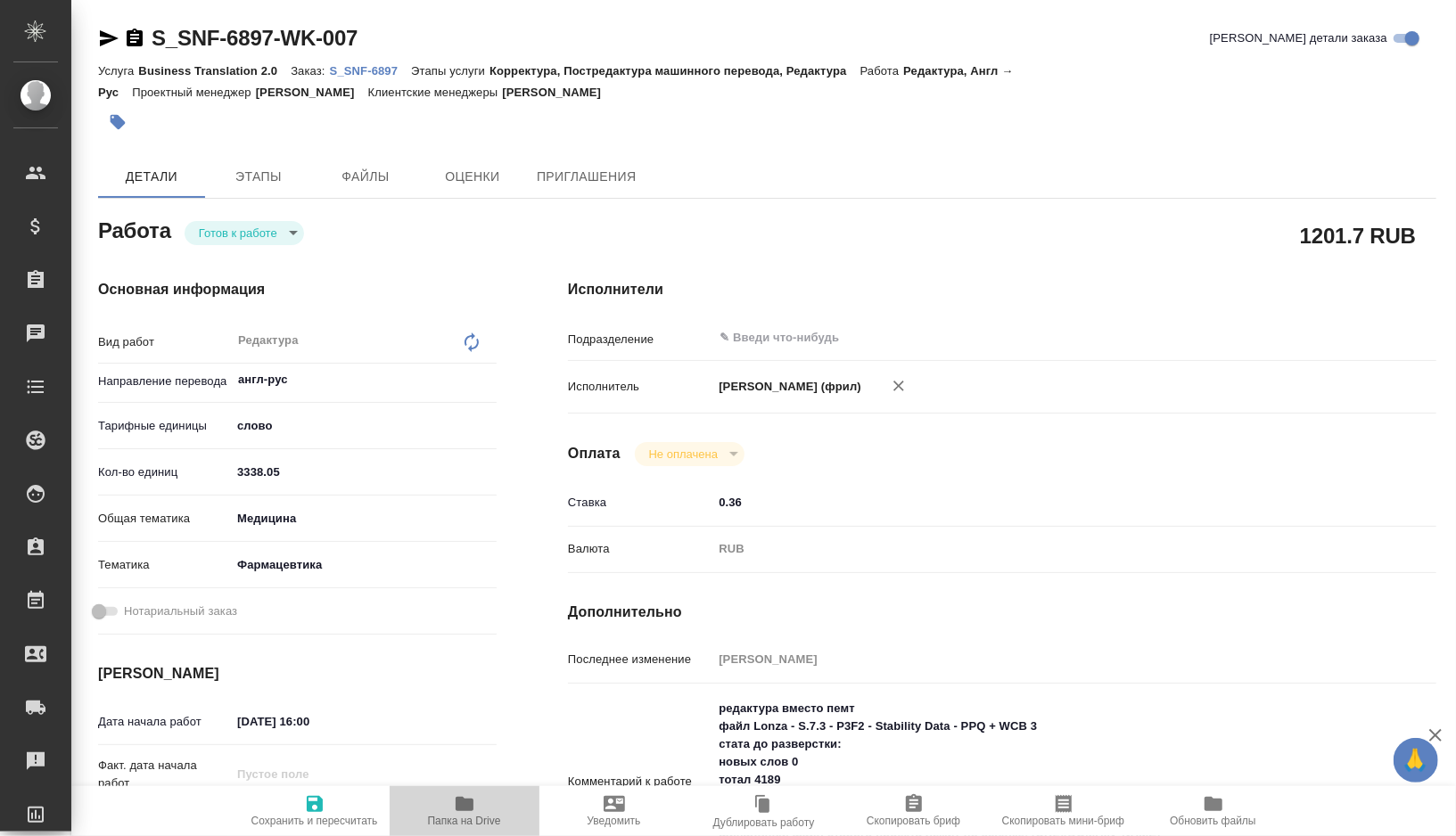
click at [469, 809] on icon "button" at bounding box center [465, 804] width 18 height 15
type textarea "x"
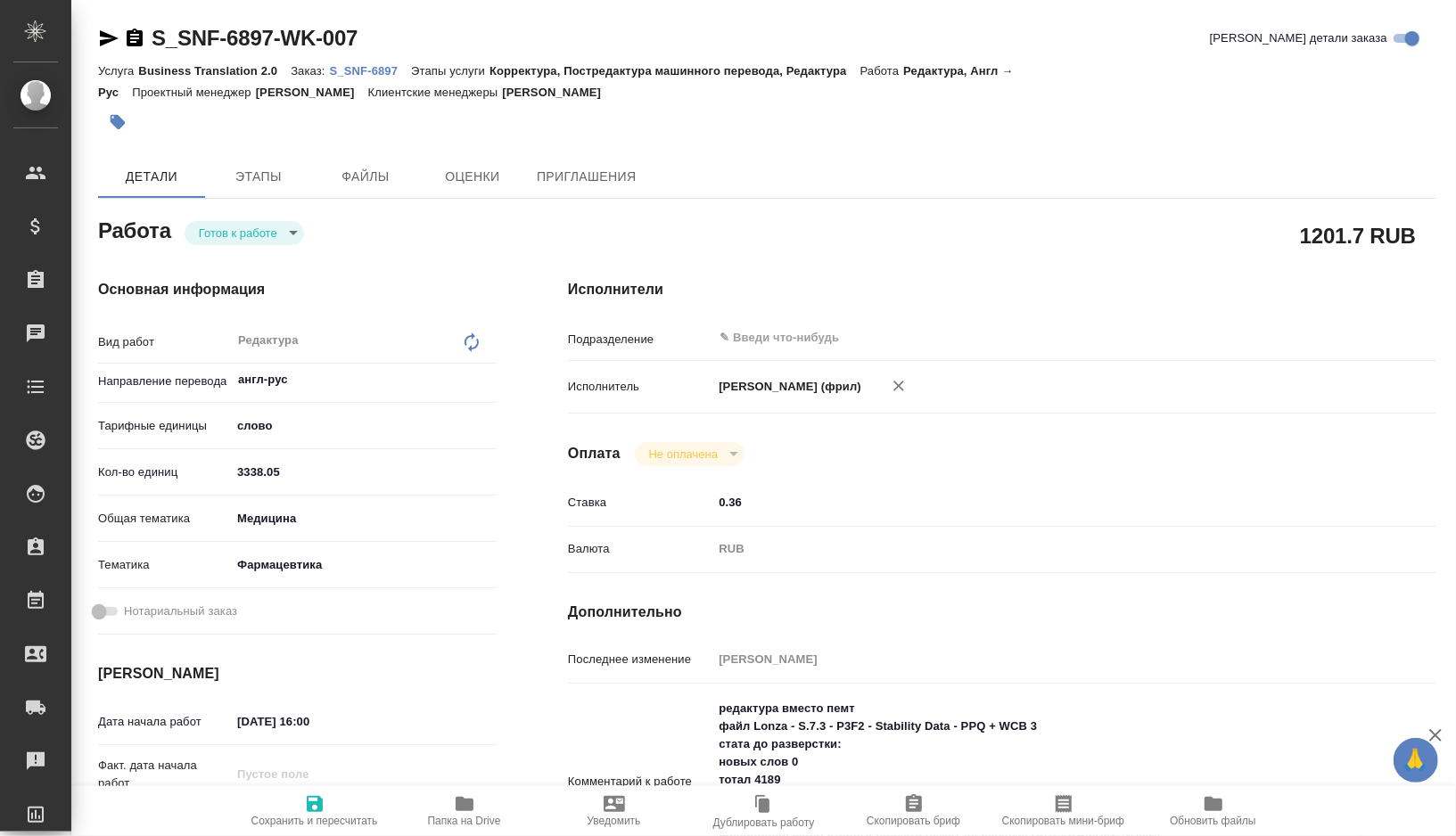
type textarea "x"
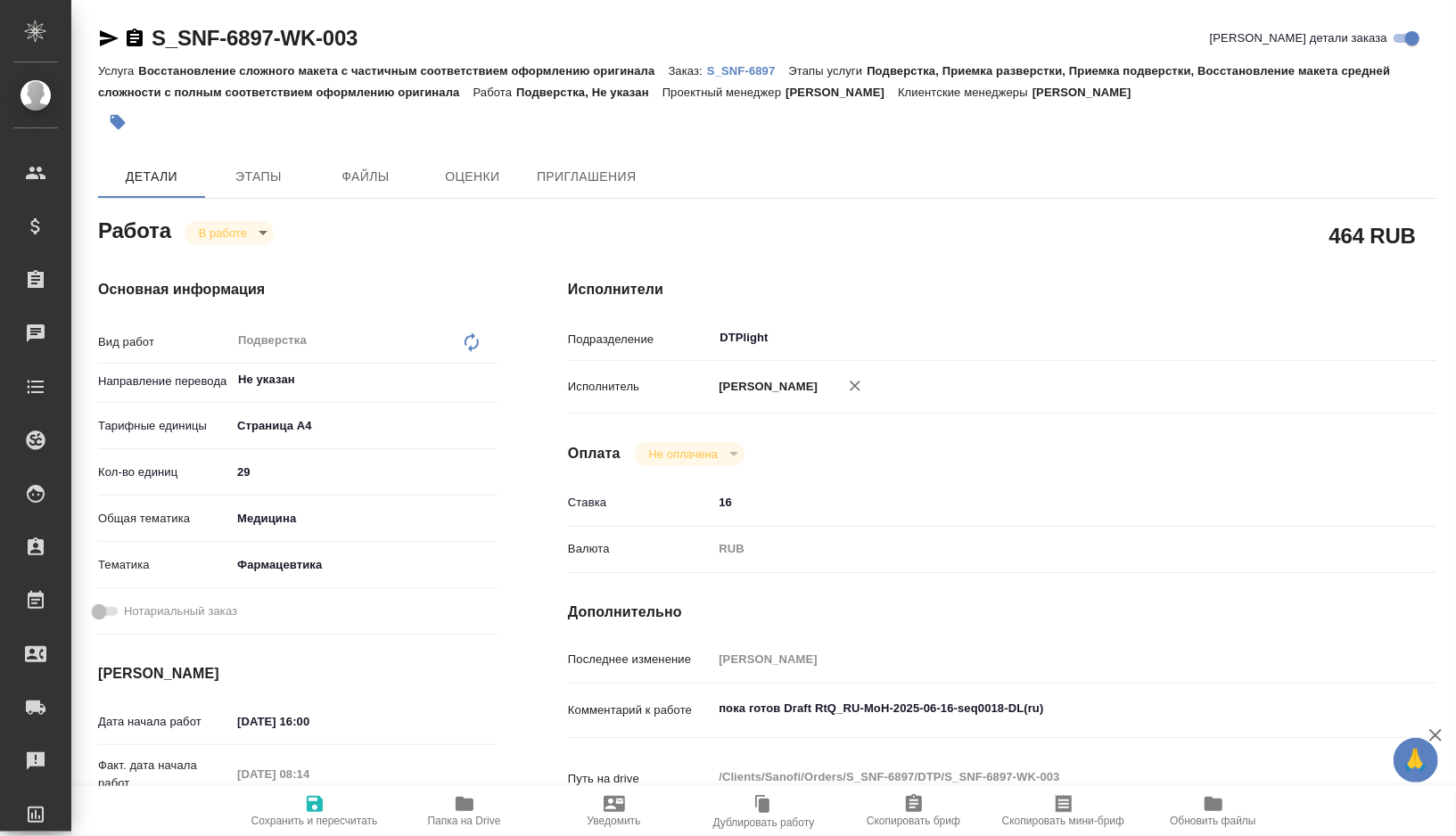
type textarea "x"
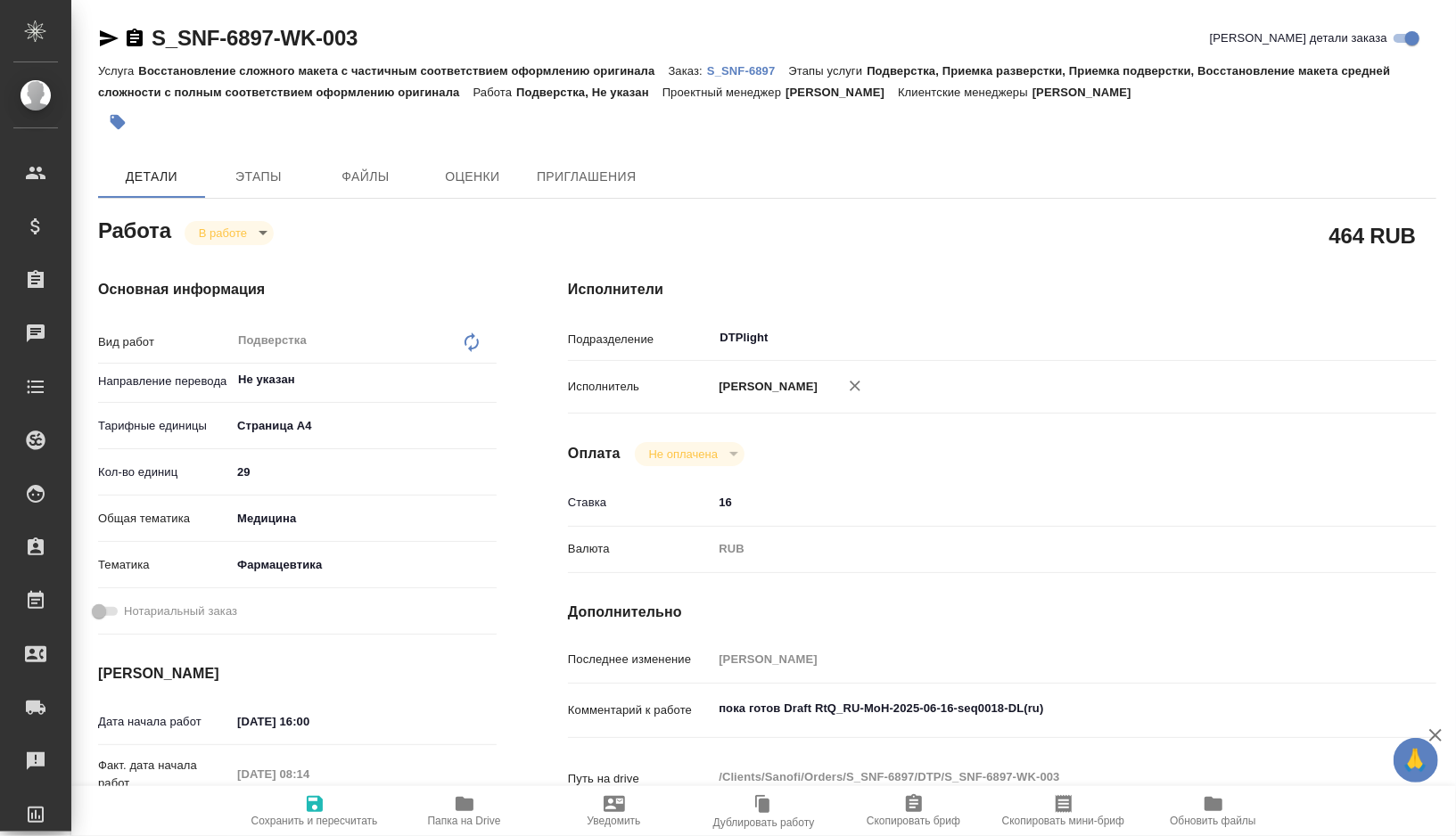
type textarea "x"
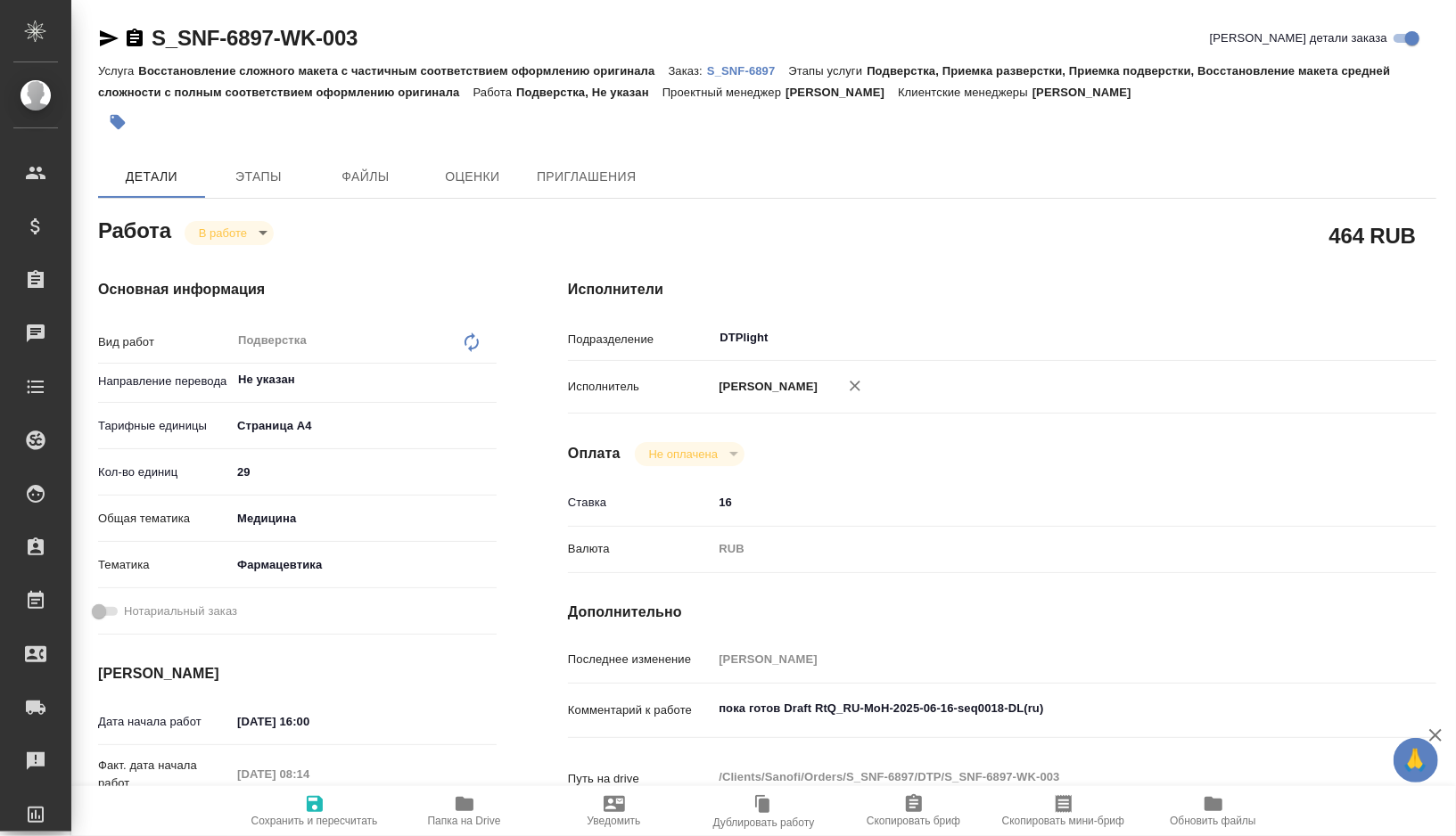
type textarea "x"
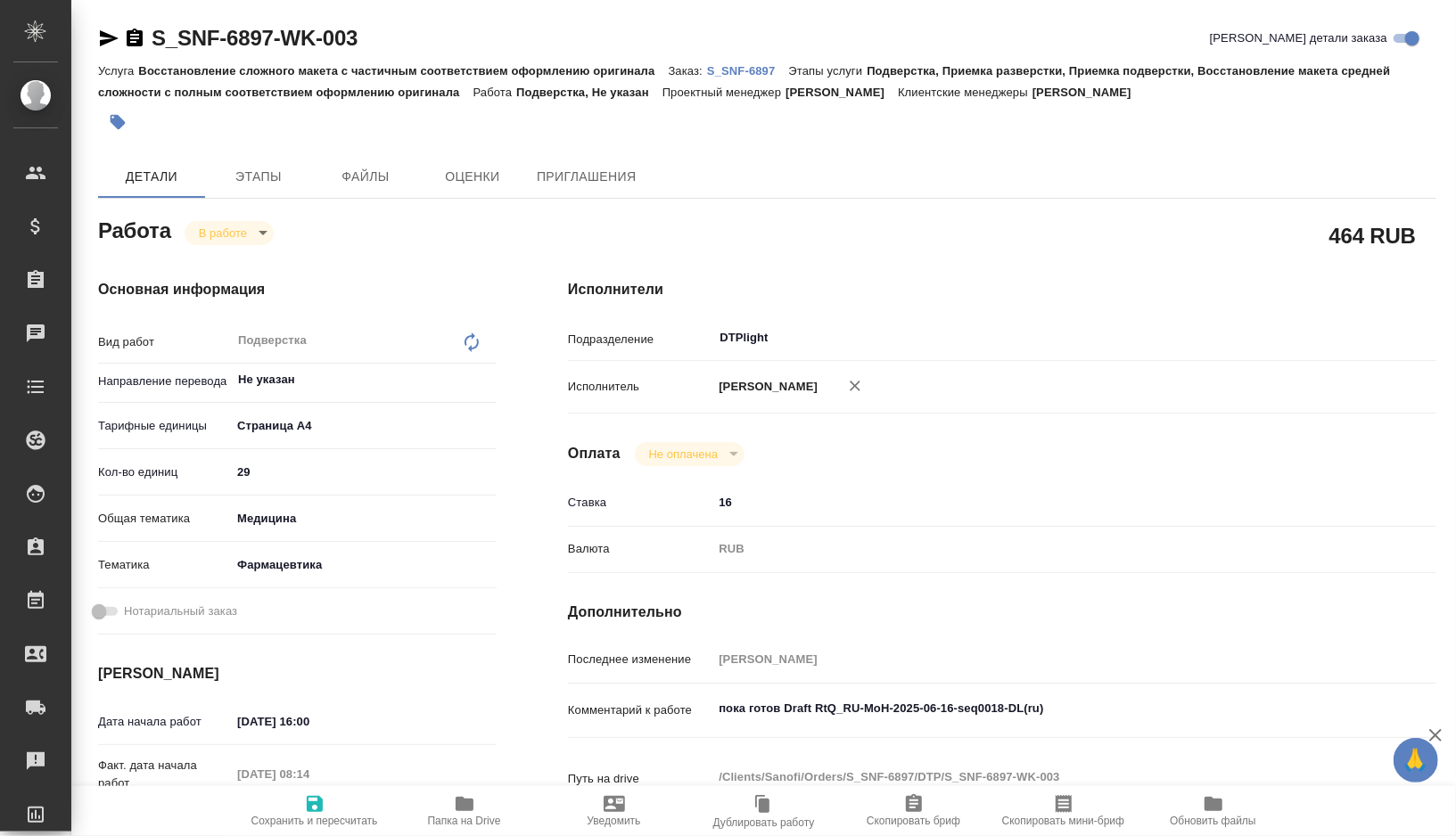
type textarea "x"
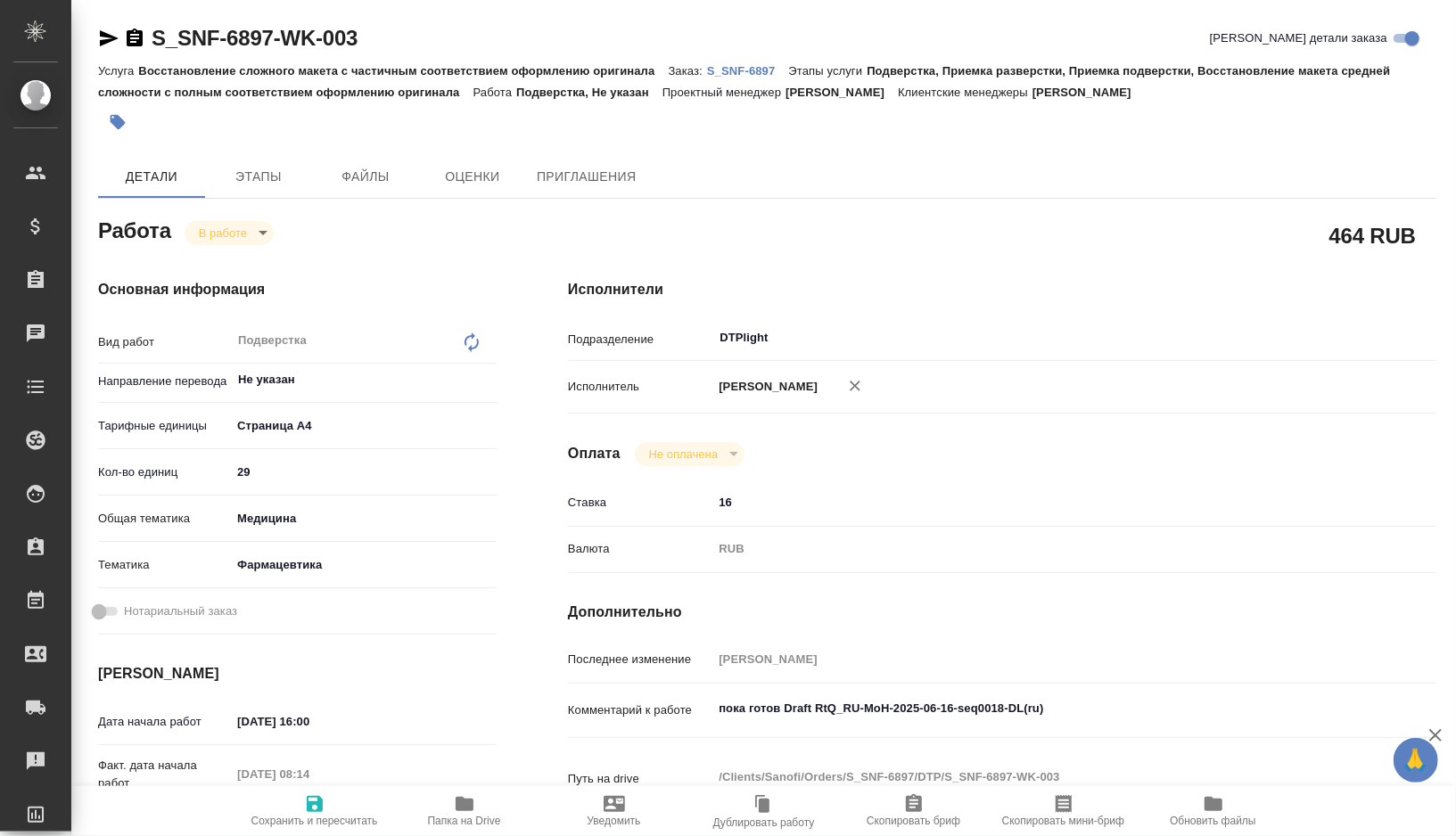
type textarea "x"
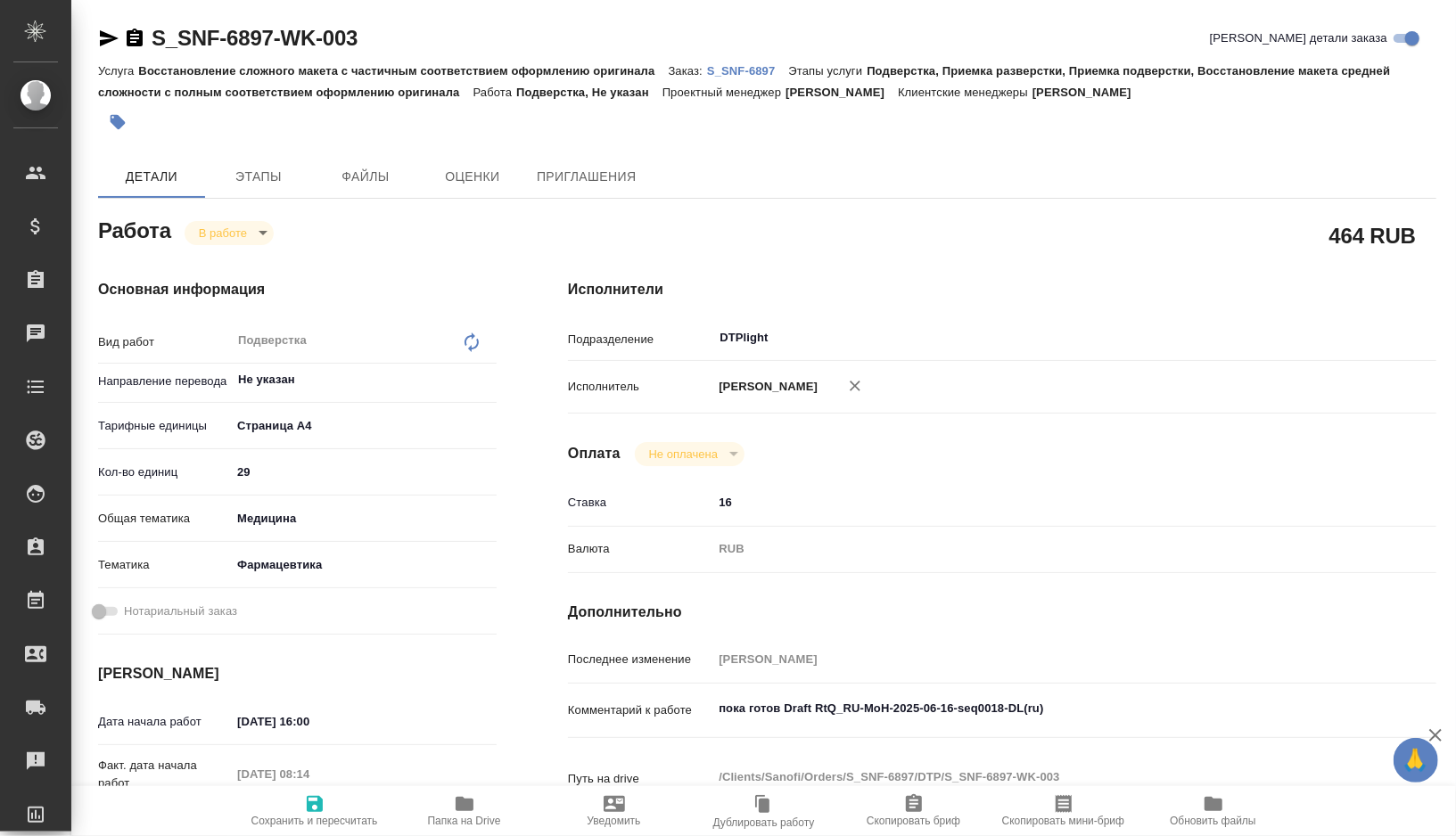
type textarea "x"
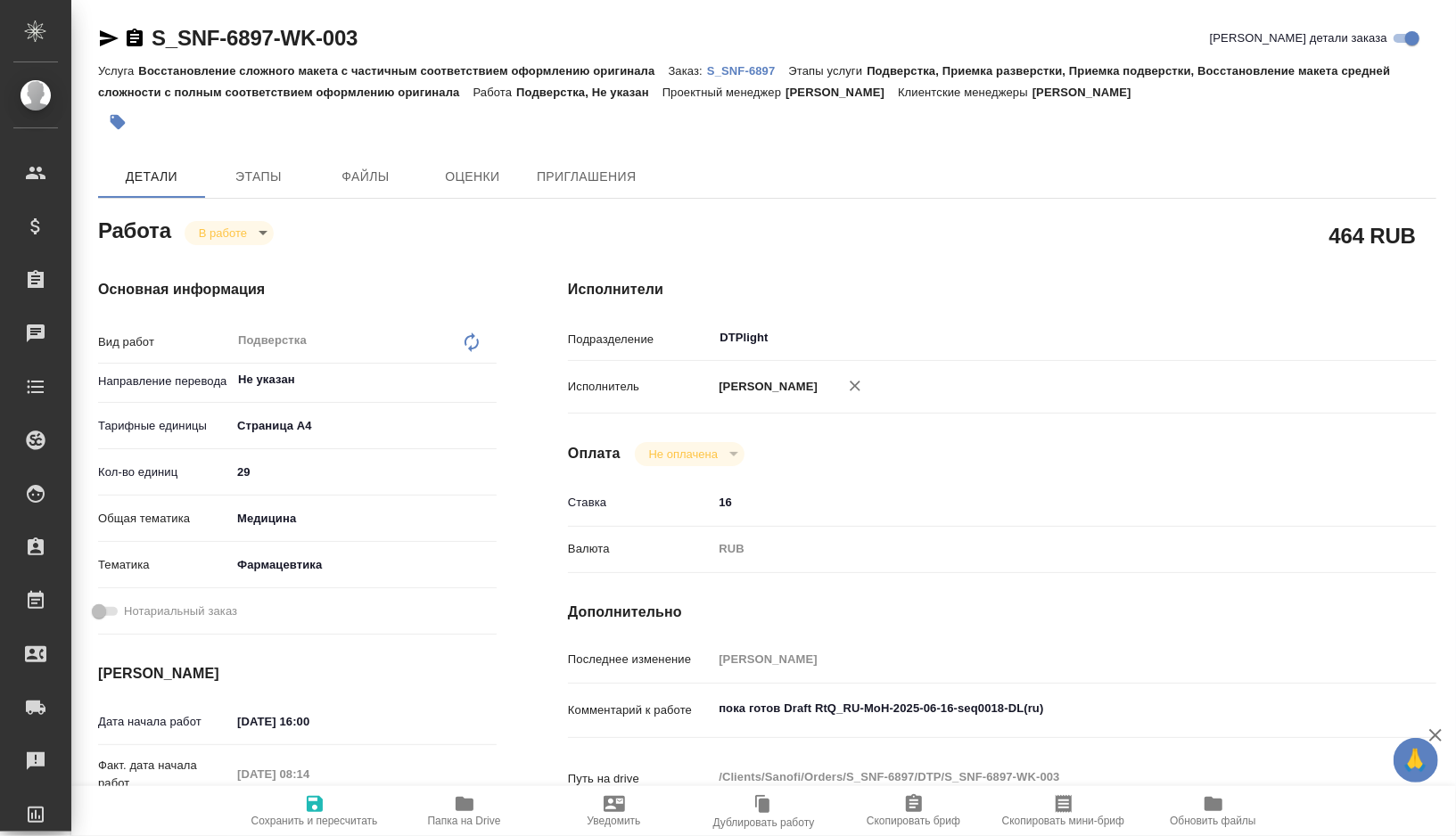
type textarea "x"
click at [763, 723] on textarea "пока готов Draft RtQ_RU-MoH-2025-06-16-seq0018-DL(ru)" at bounding box center [1038, 708] width 652 height 30
type textarea "x"
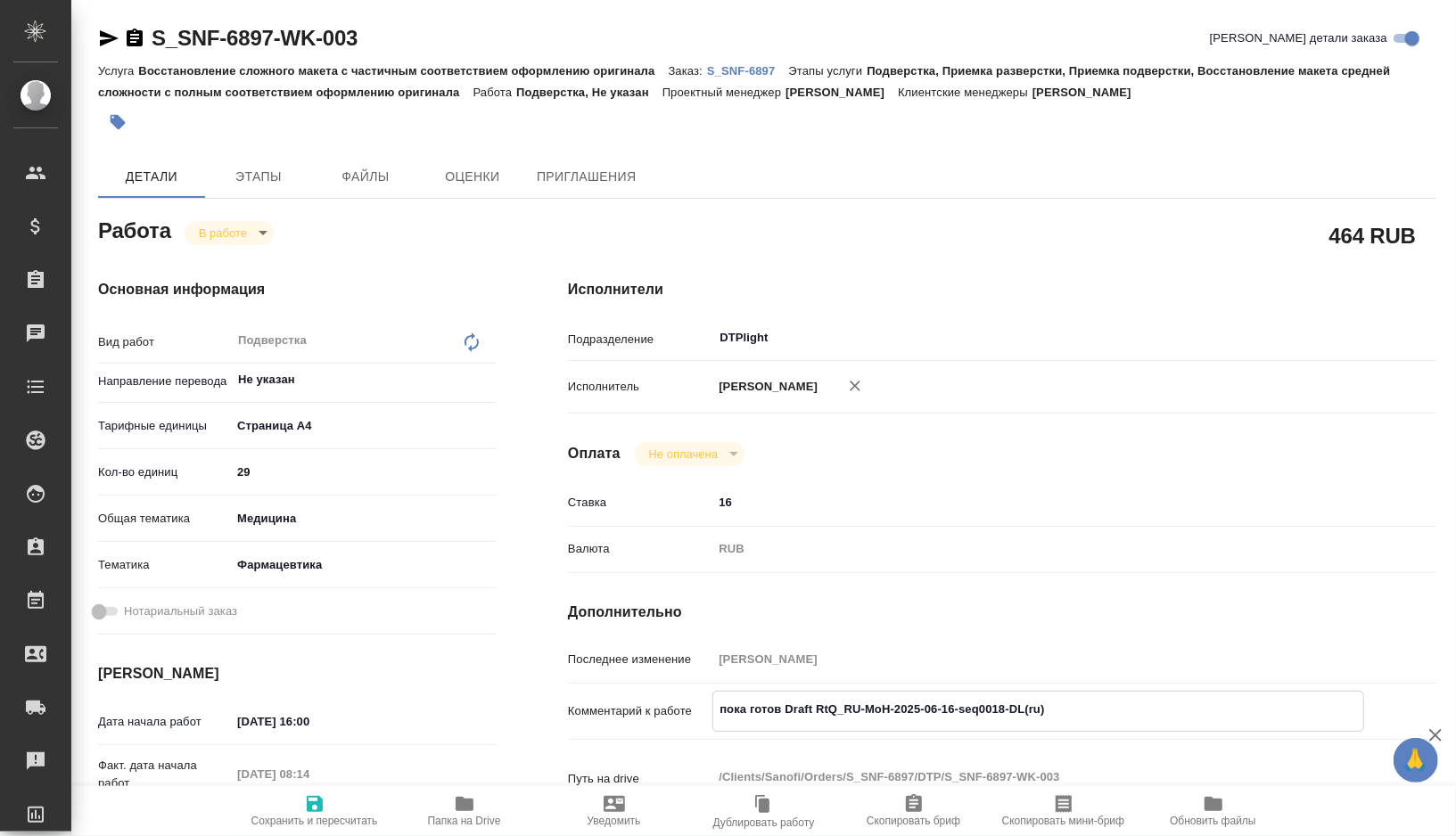
type textarea "x"
drag, startPoint x: 763, startPoint y: 724, endPoint x: 1026, endPoint y: 724, distance: 263.0
click at [1026, 724] on textarea "пока готов Draft RtQ_RU-MoH-2025-06-16-seq0018-DL(ru)" at bounding box center [1038, 709] width 650 height 30
type textarea "x"
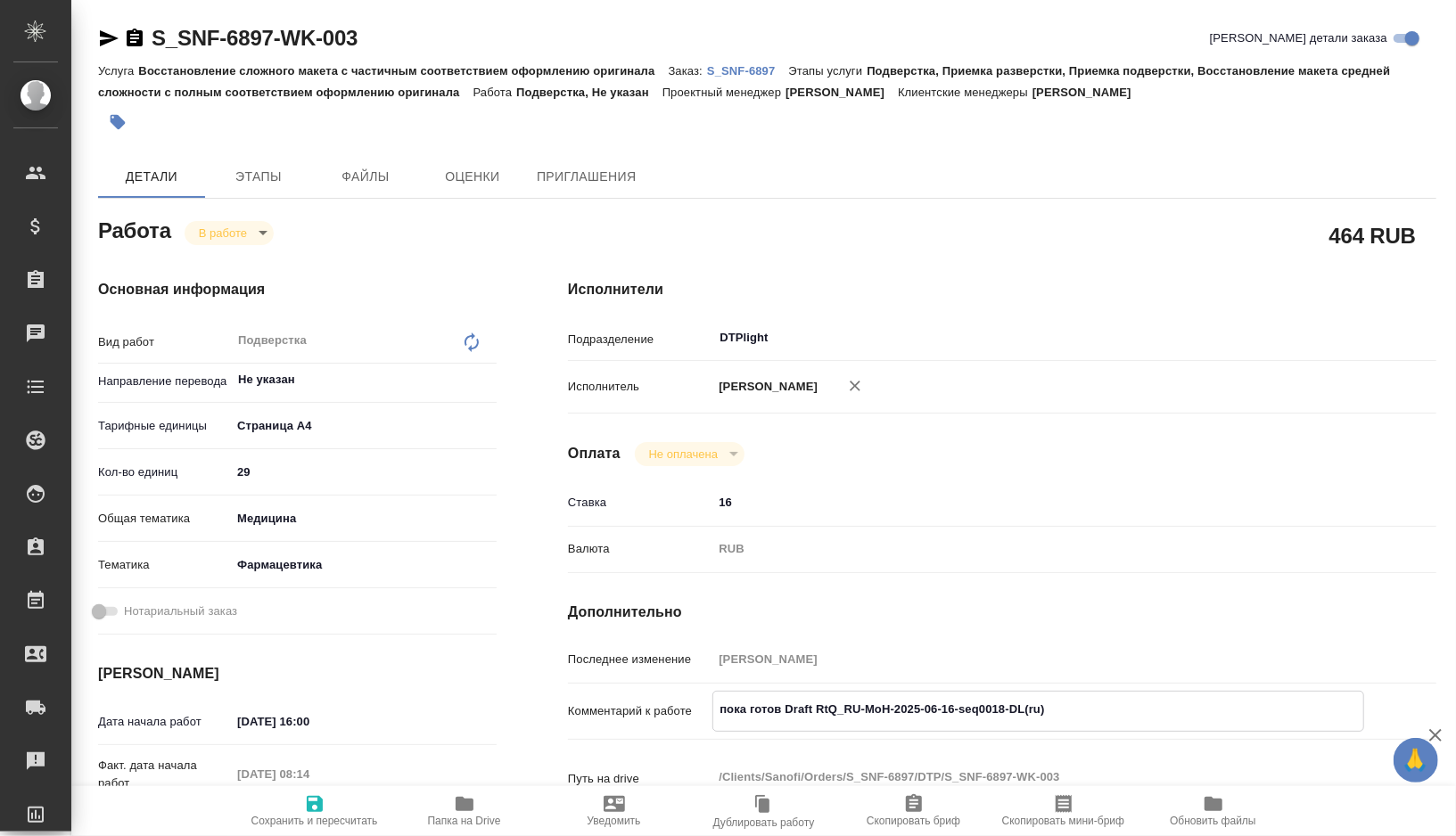
type textarea "покаru)"
type textarea "x"
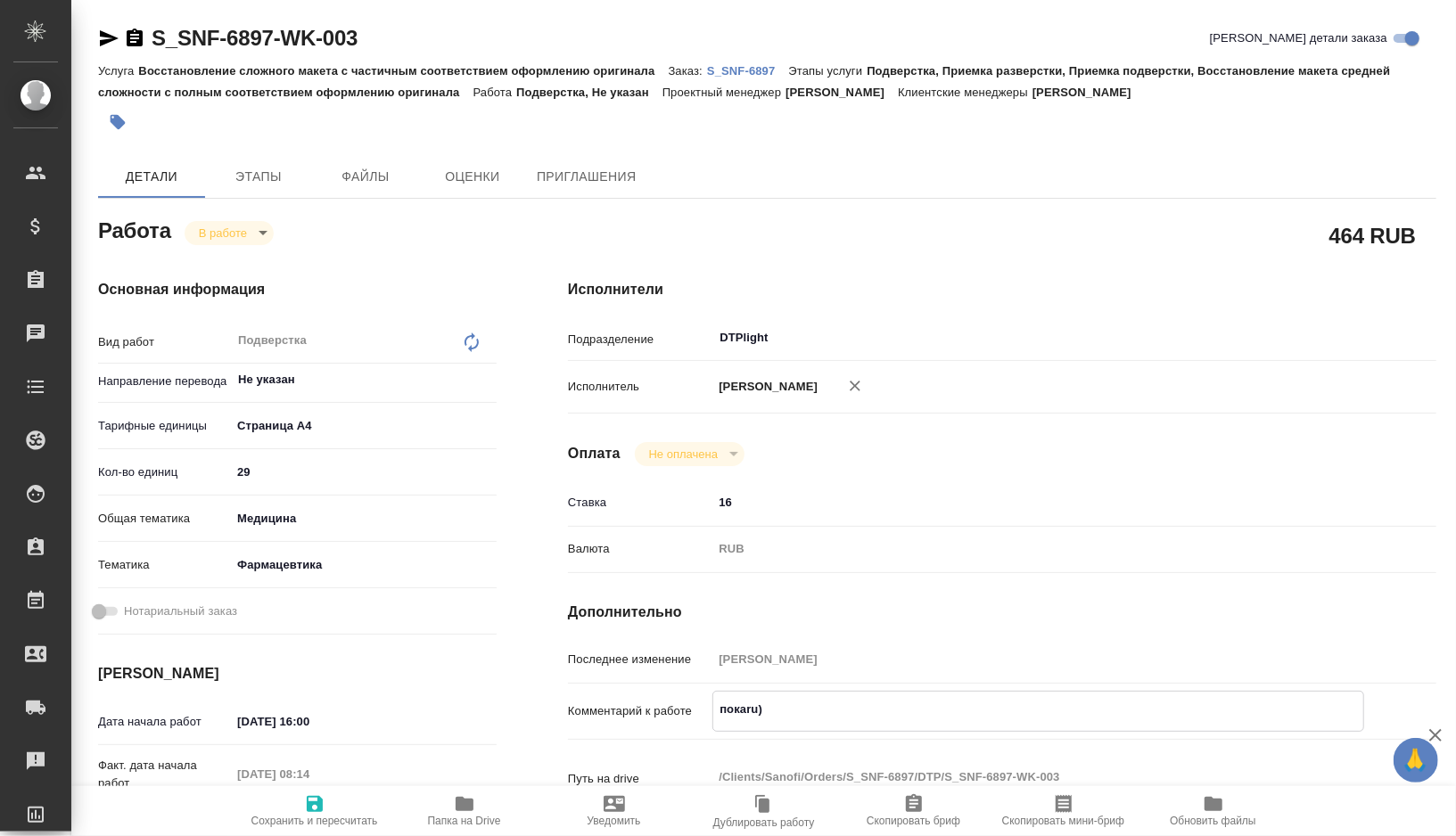
type textarea "x"
type textarea "покru)"
type textarea "x"
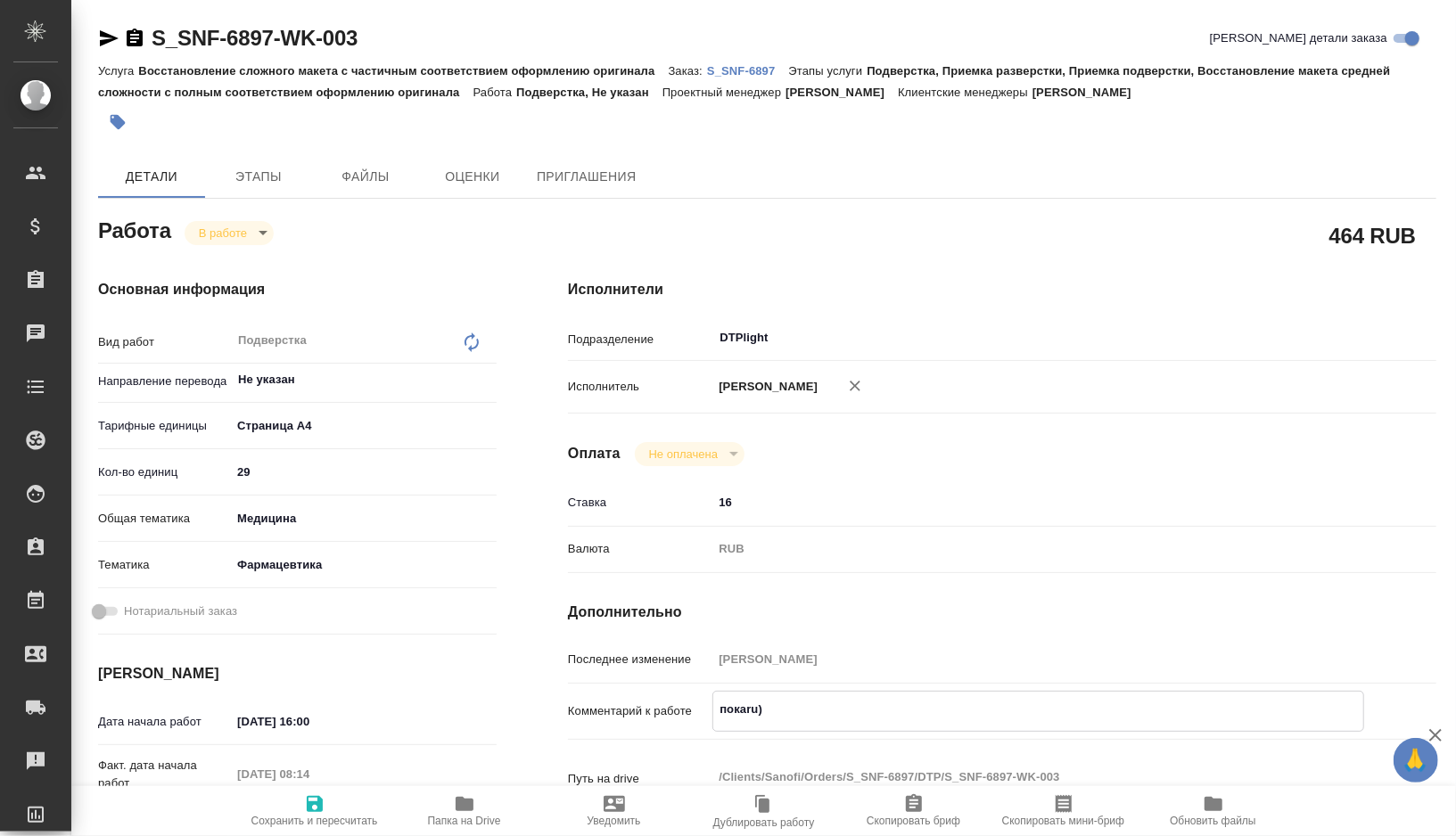
type textarea "x"
type textarea "поru)"
type textarea "x"
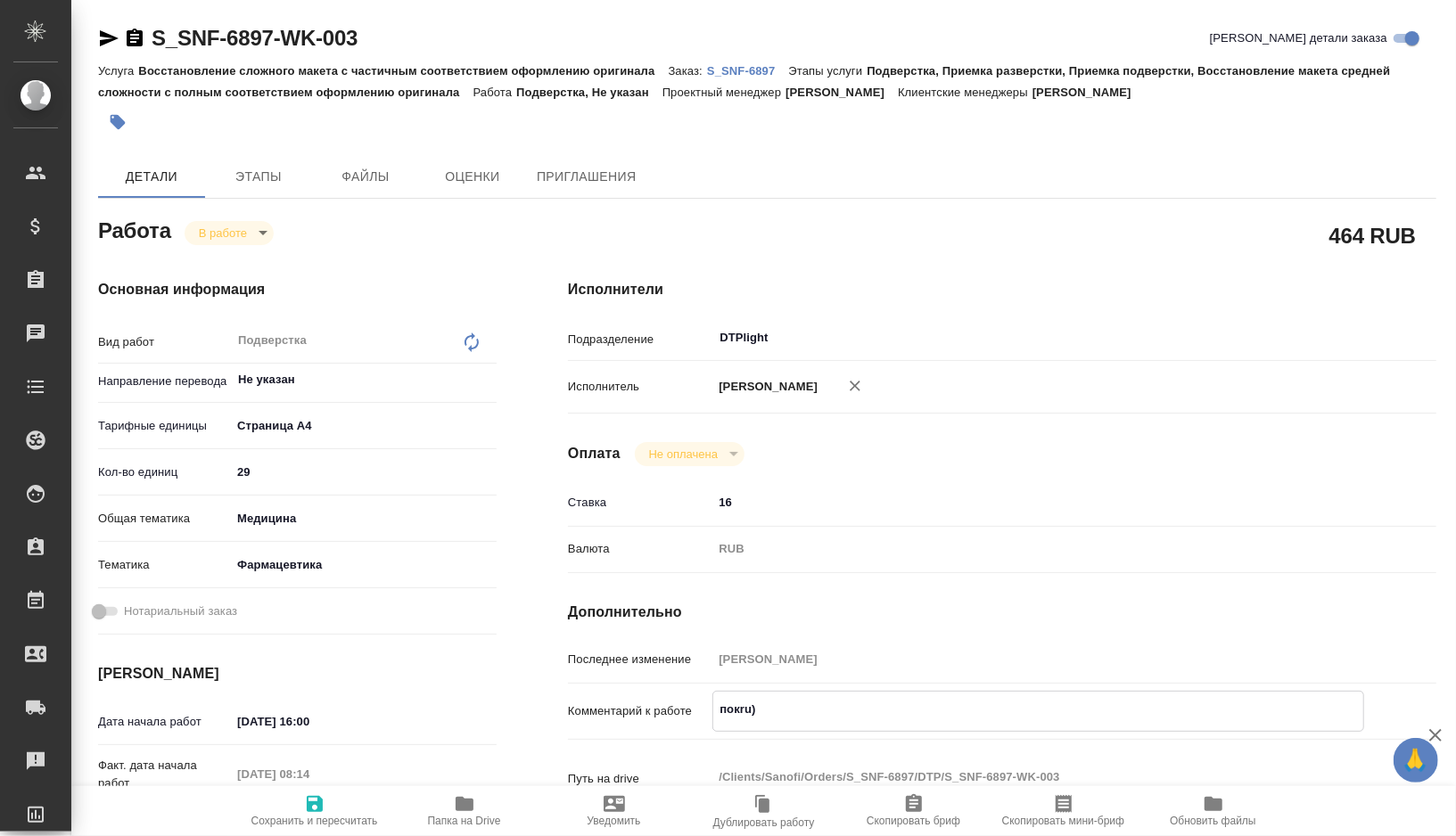
type textarea "x"
click at [911, 724] on textarea "поru)" at bounding box center [1038, 709] width 650 height 30
type textarea "x"
type textarea "поru"
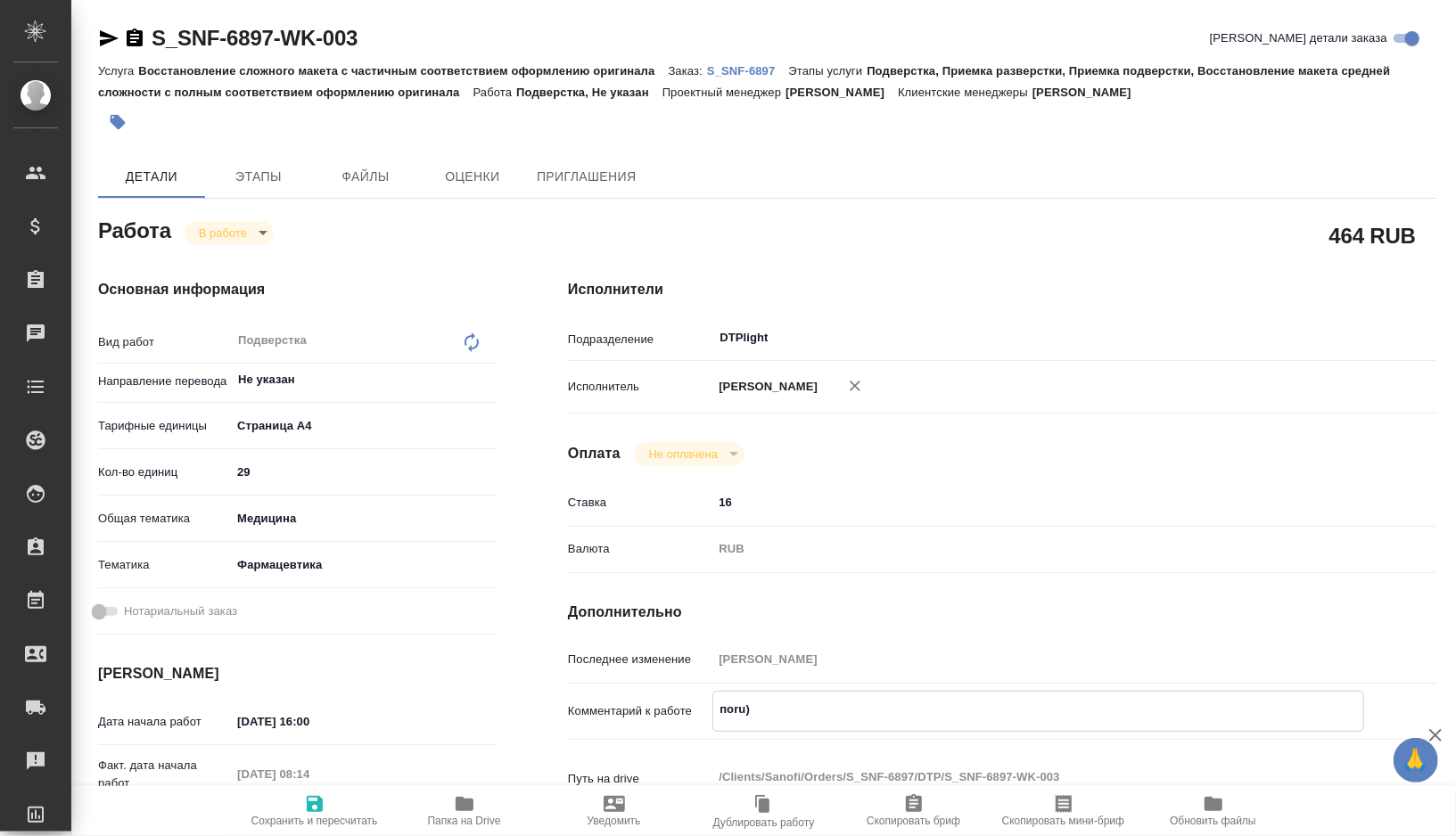
type textarea "x"
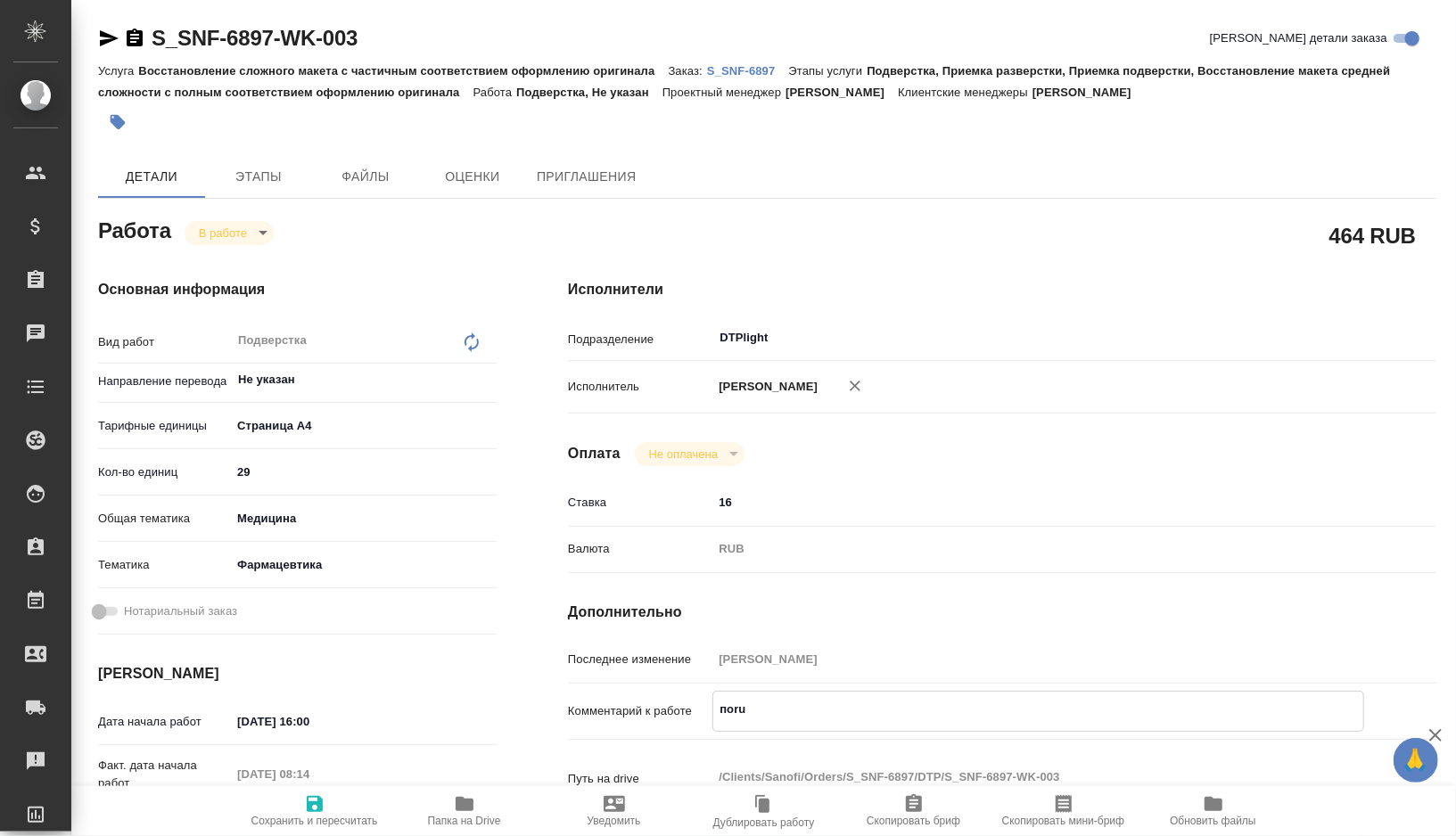
type textarea "поr"
type textarea "x"
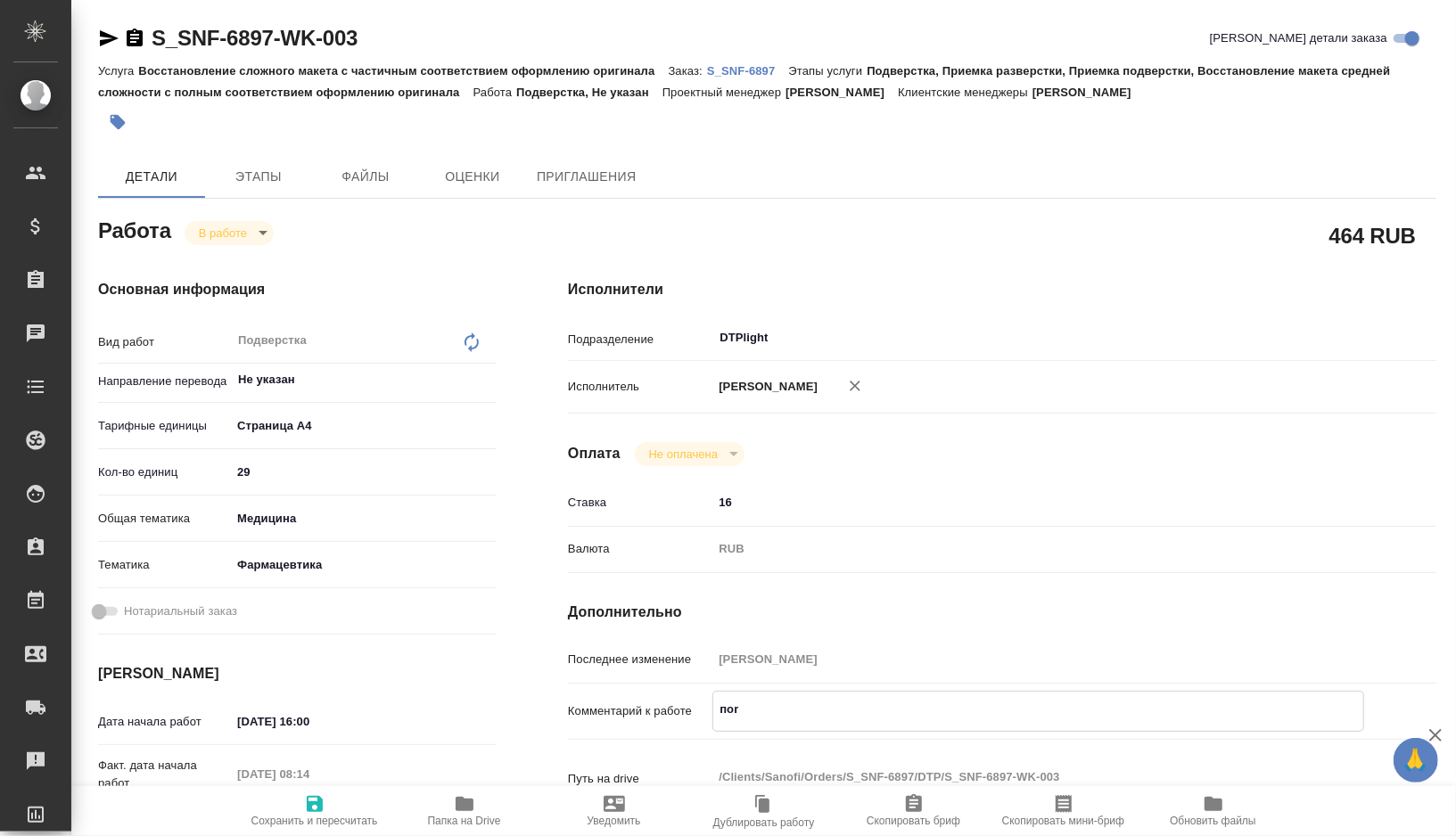
type textarea "x"
type textarea "по"
type textarea "x"
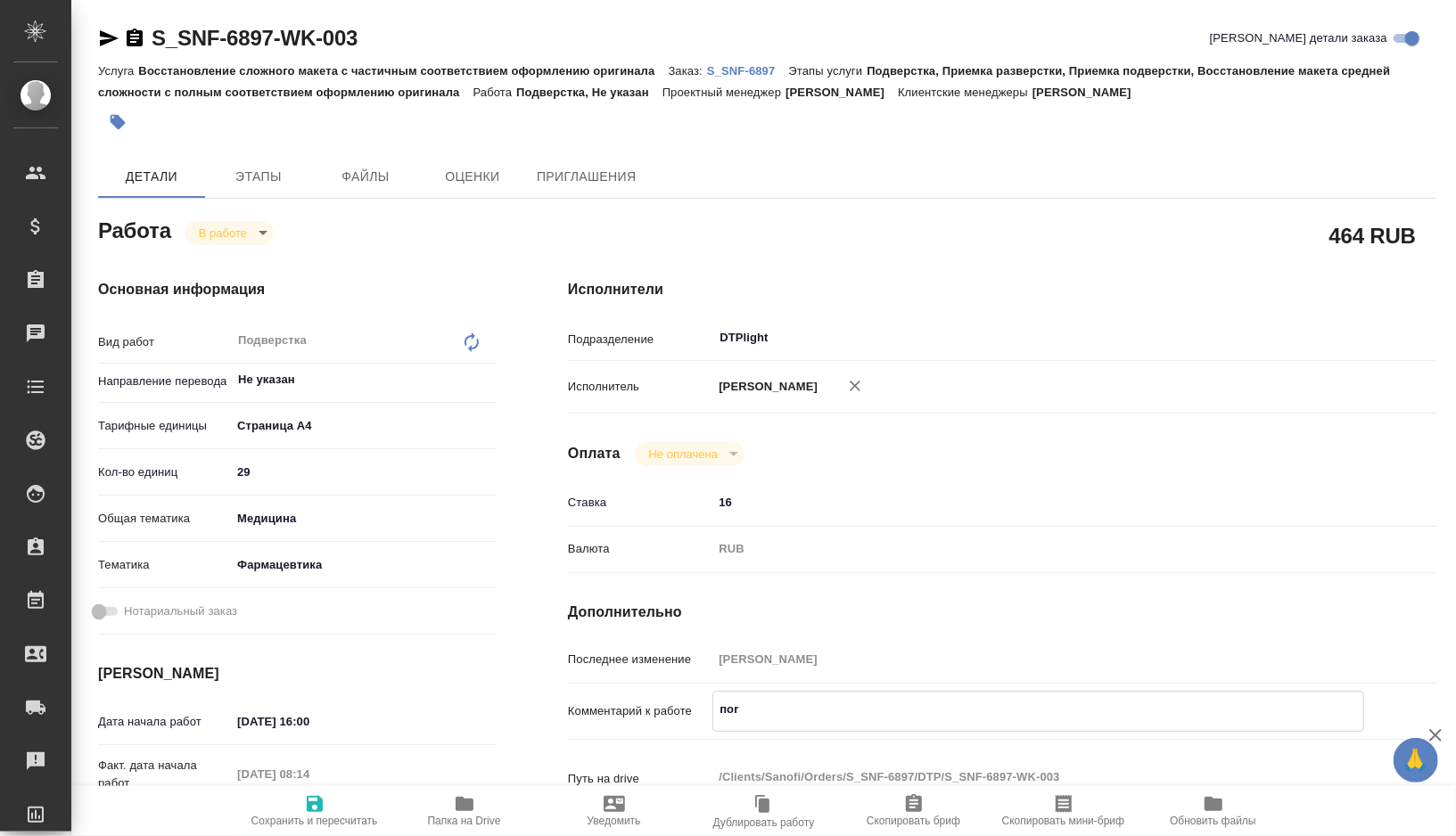
type textarea "x"
type textarea "п"
type textarea "x"
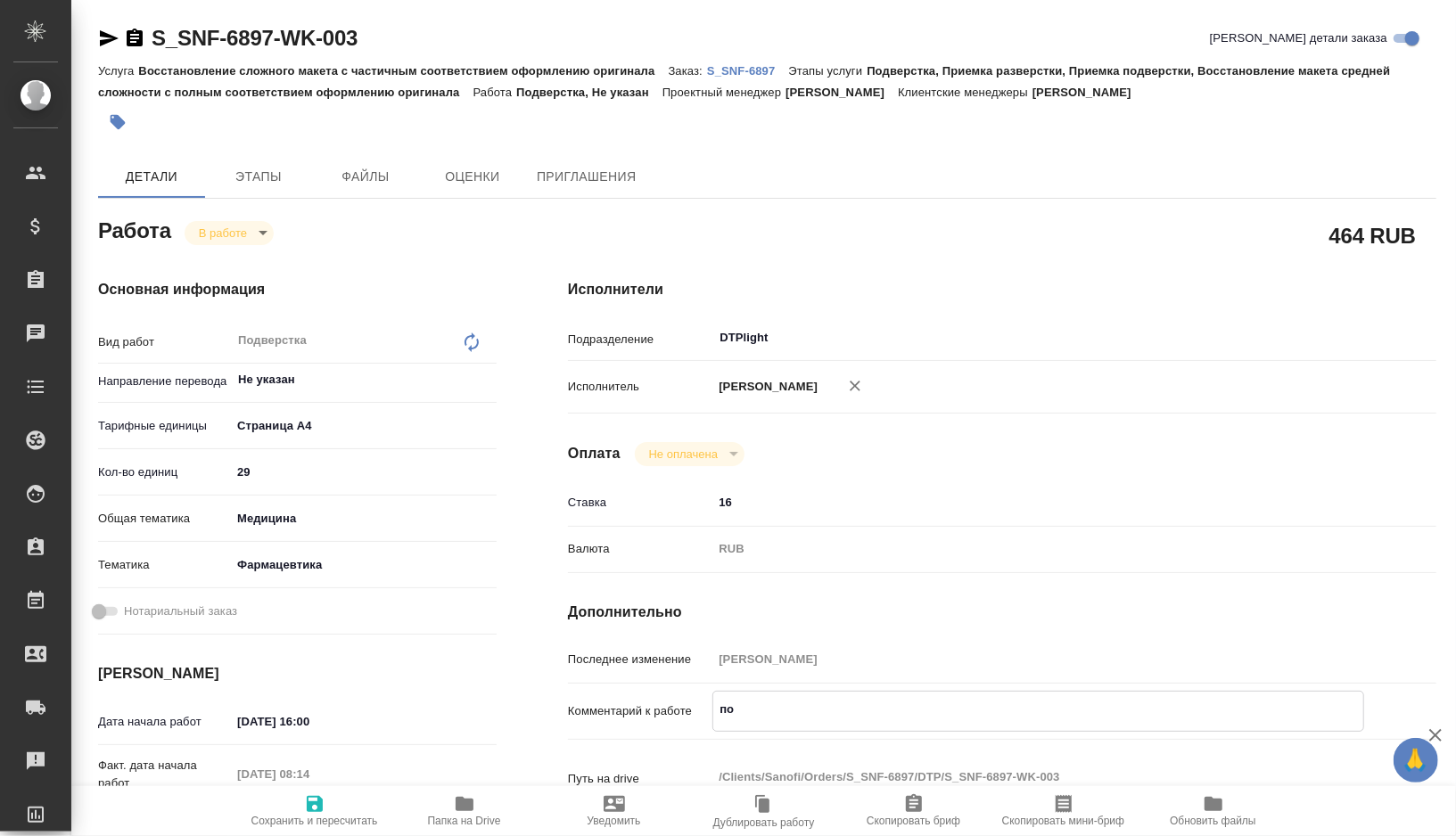
type textarea "x"
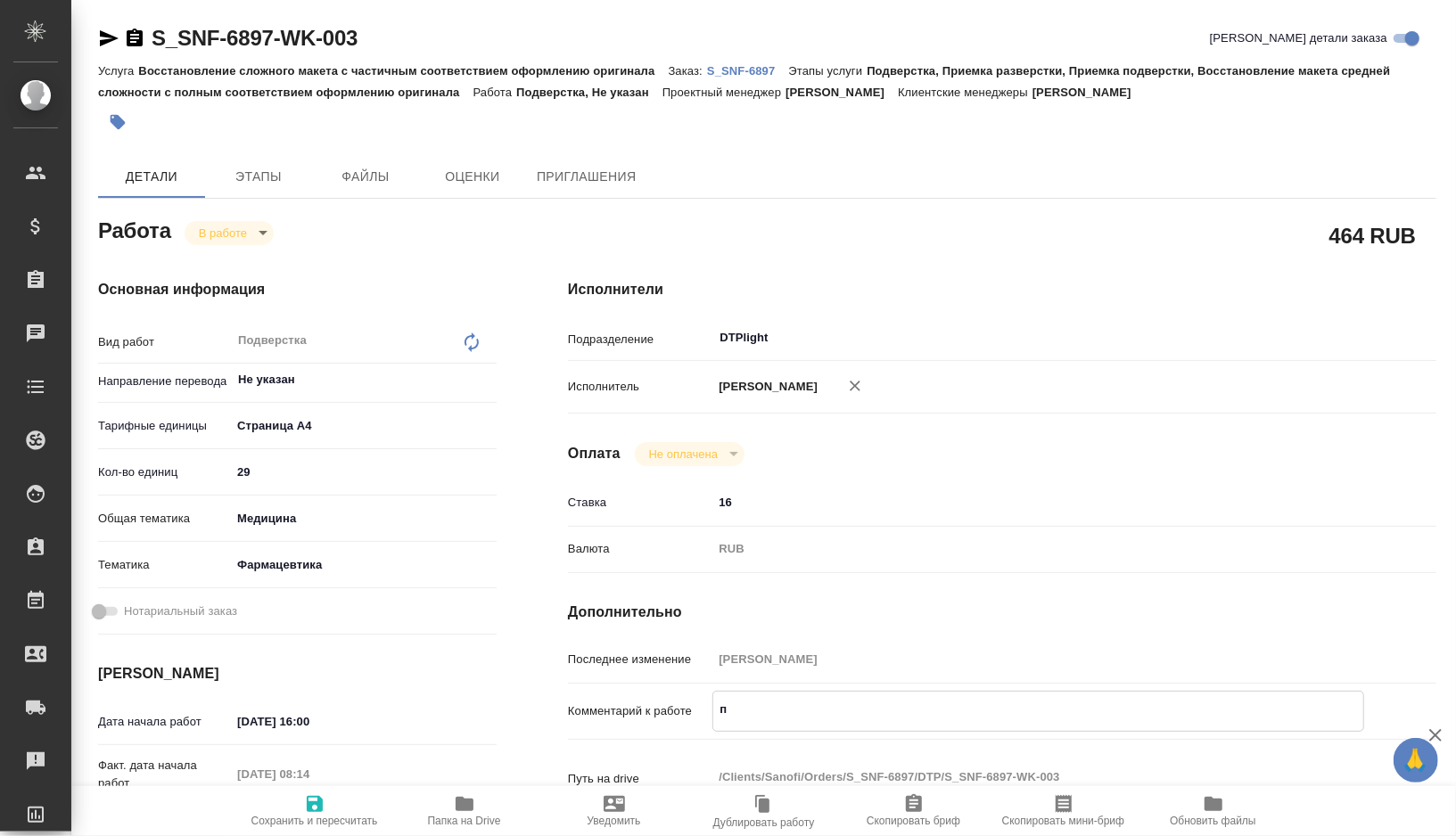
type textarea "x"
type textarea "г"
type textarea "x"
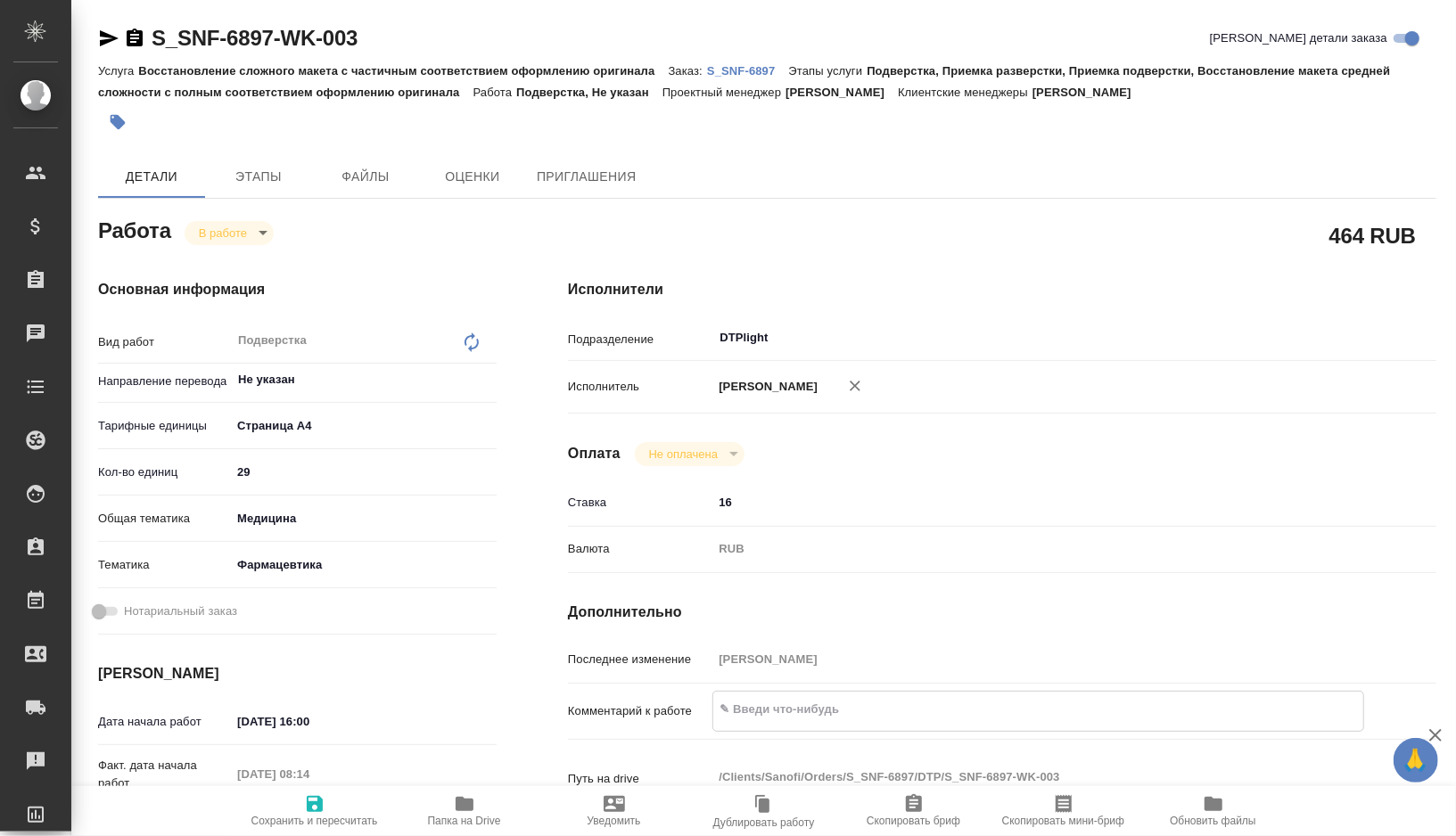
type textarea "x"
type textarea "го"
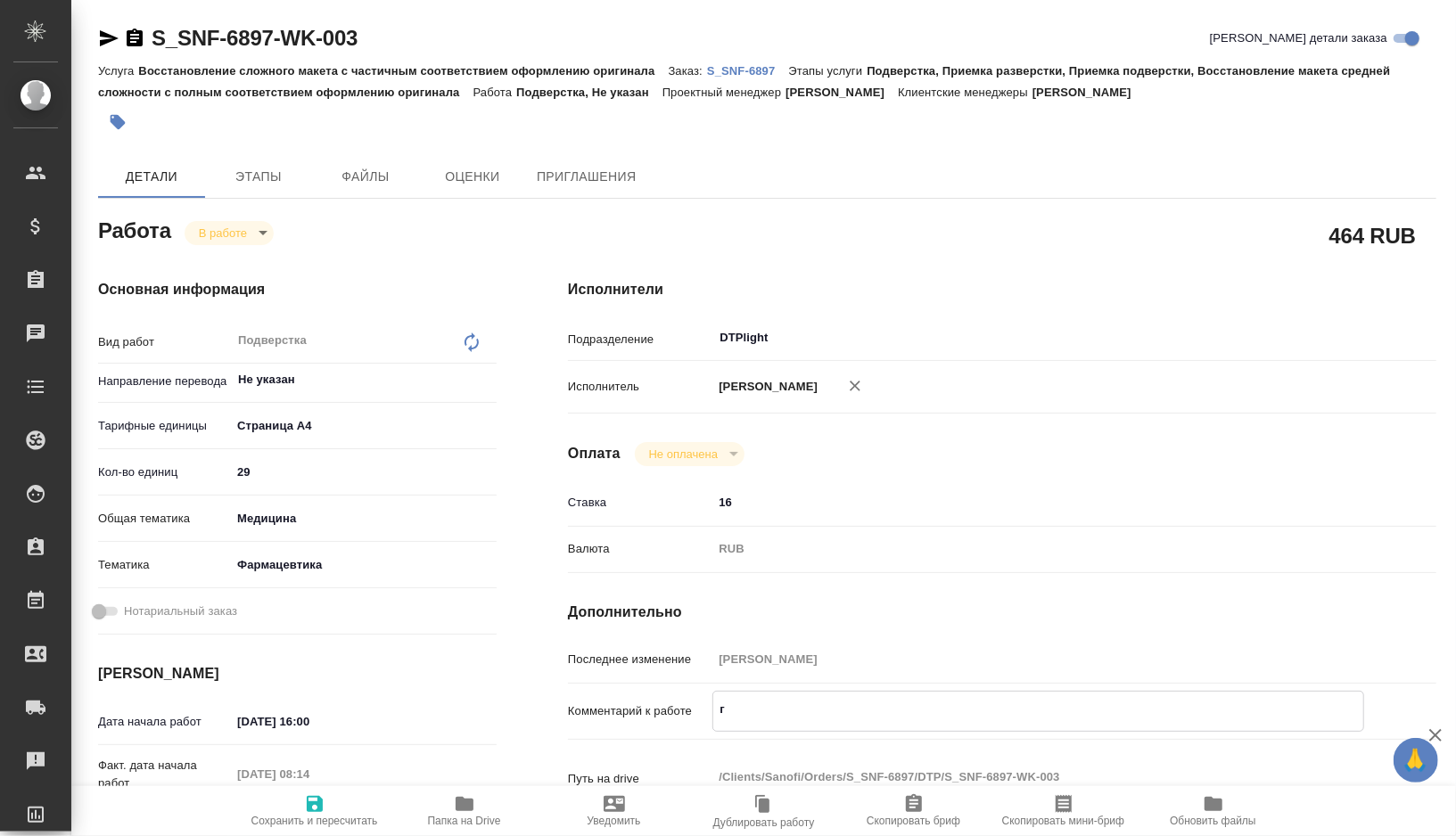
type textarea "x"
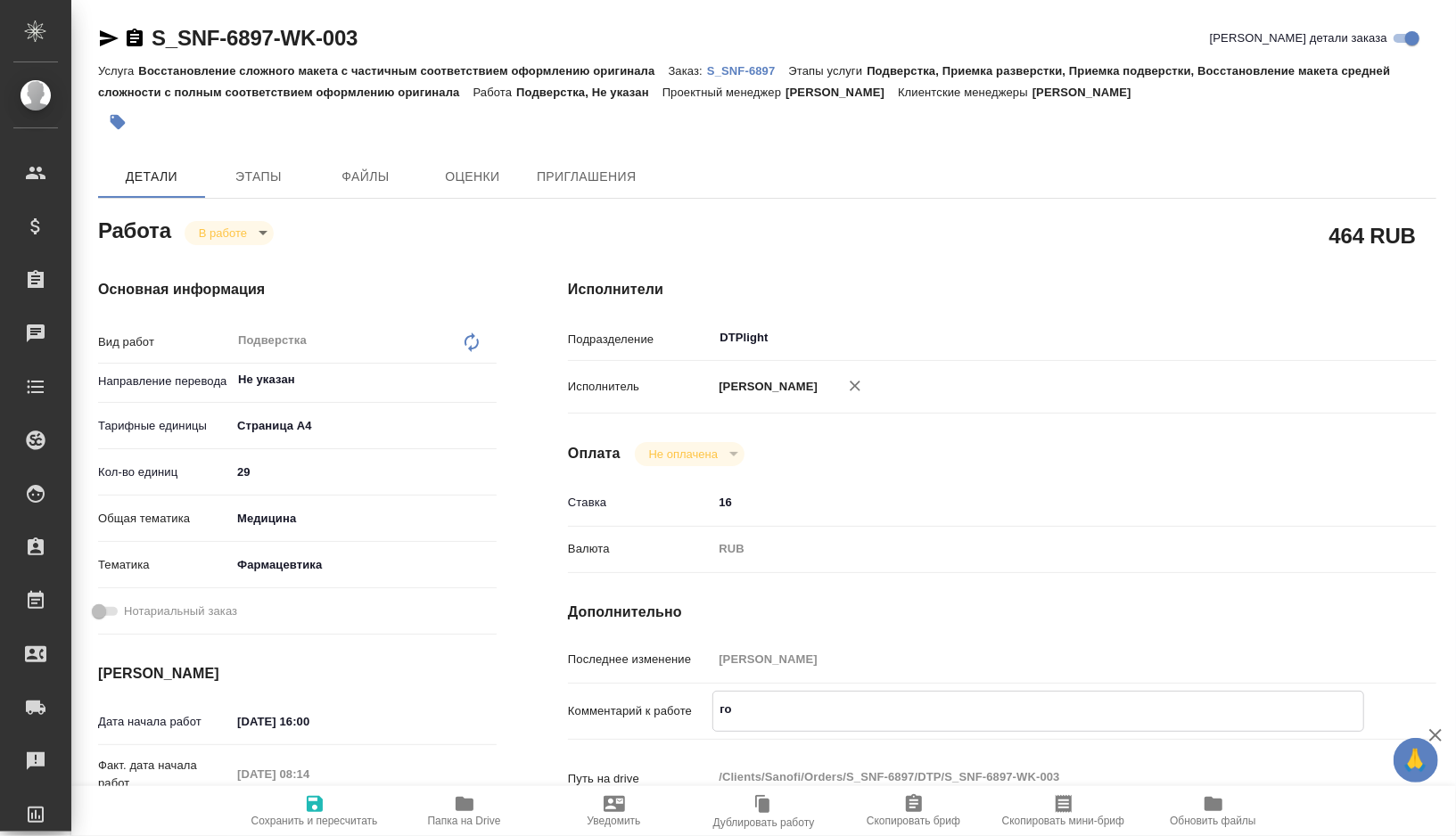
type textarea "гот"
type textarea "x"
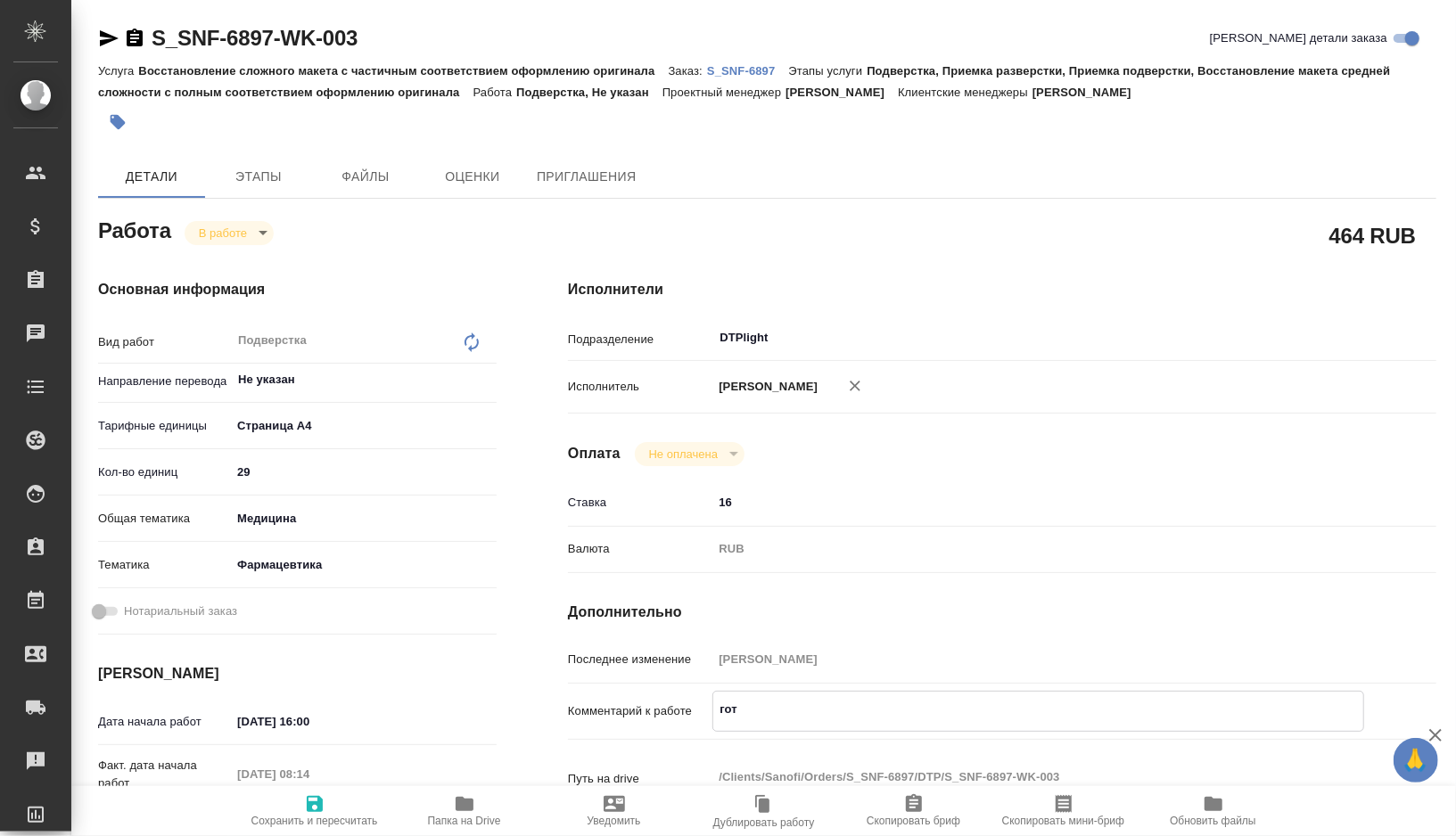
type textarea "x"
type textarea "гото"
type textarea "x"
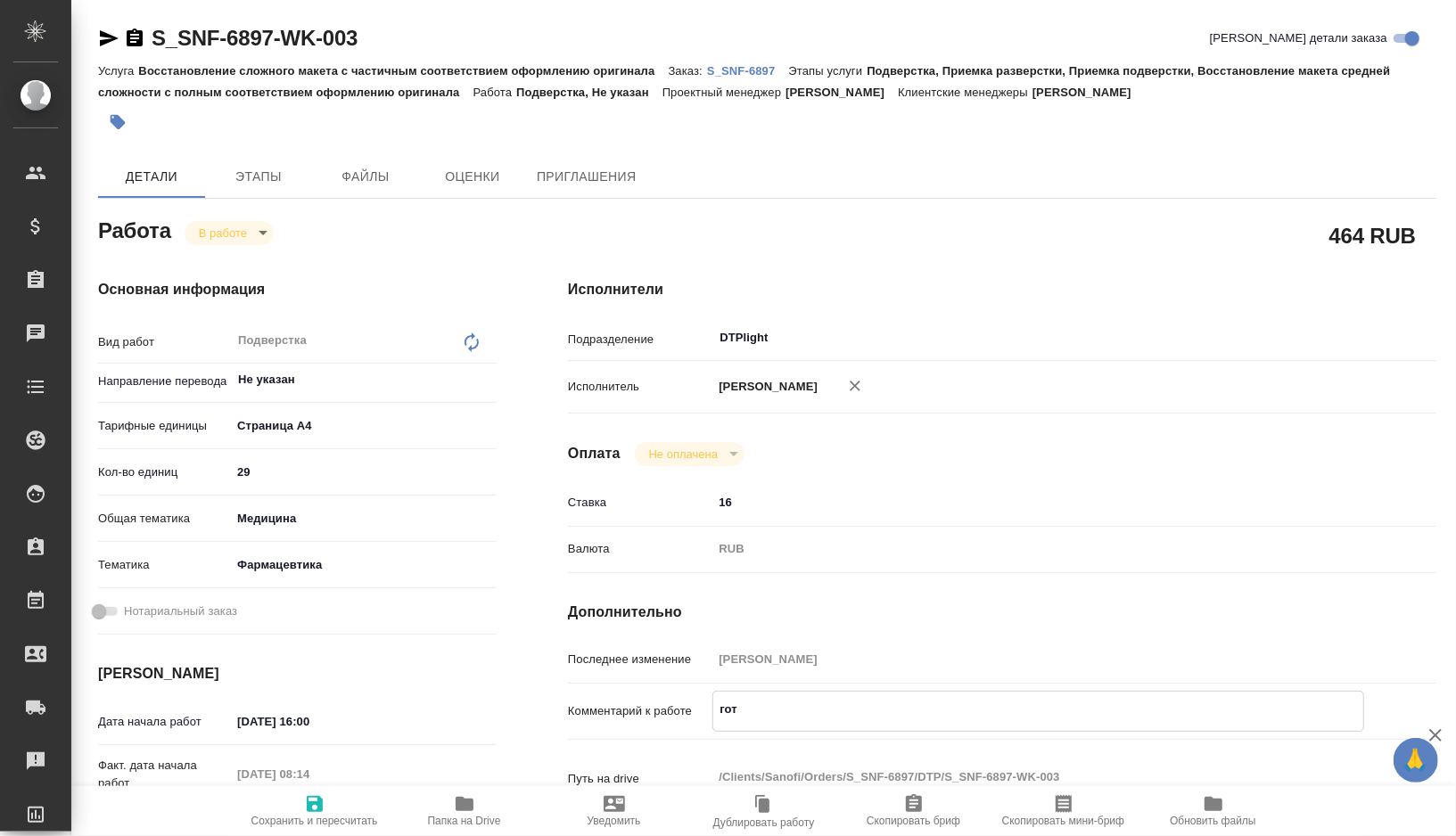
type textarea "x"
type textarea "готов"
type textarea "x"
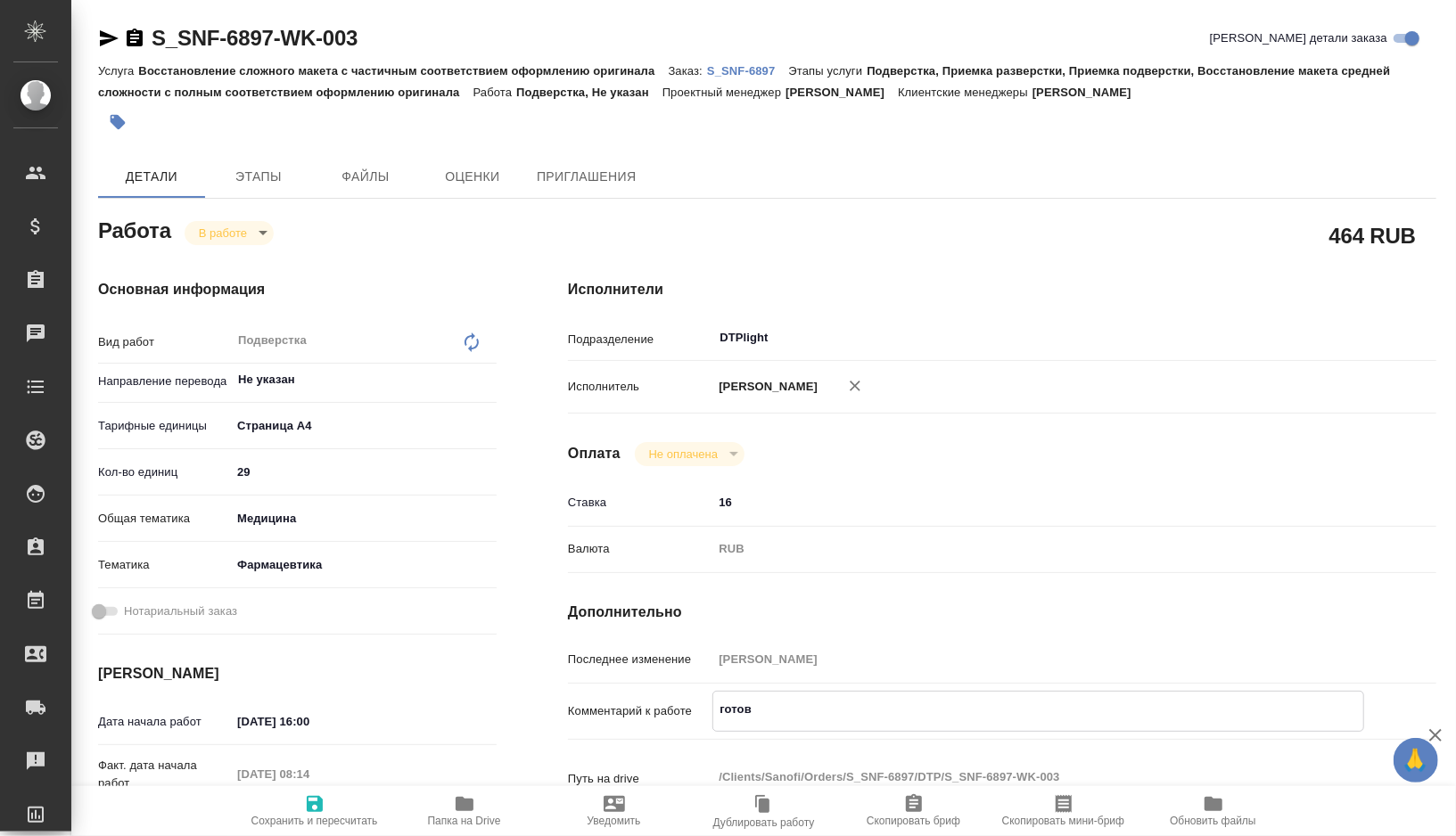
type textarea "x"
type textarea "готовы"
type textarea "x"
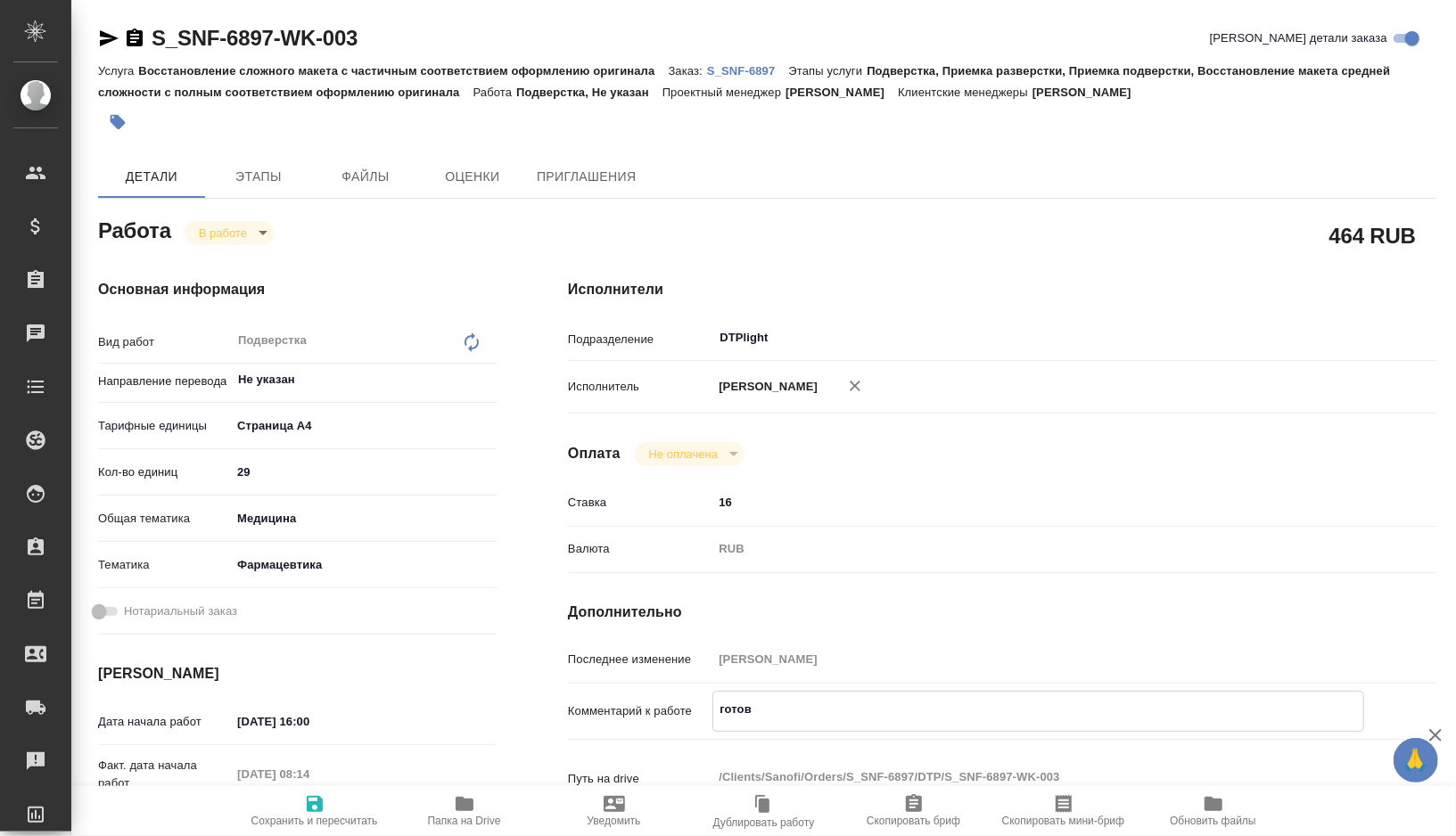
type textarea "x"
type textarea "готовый"
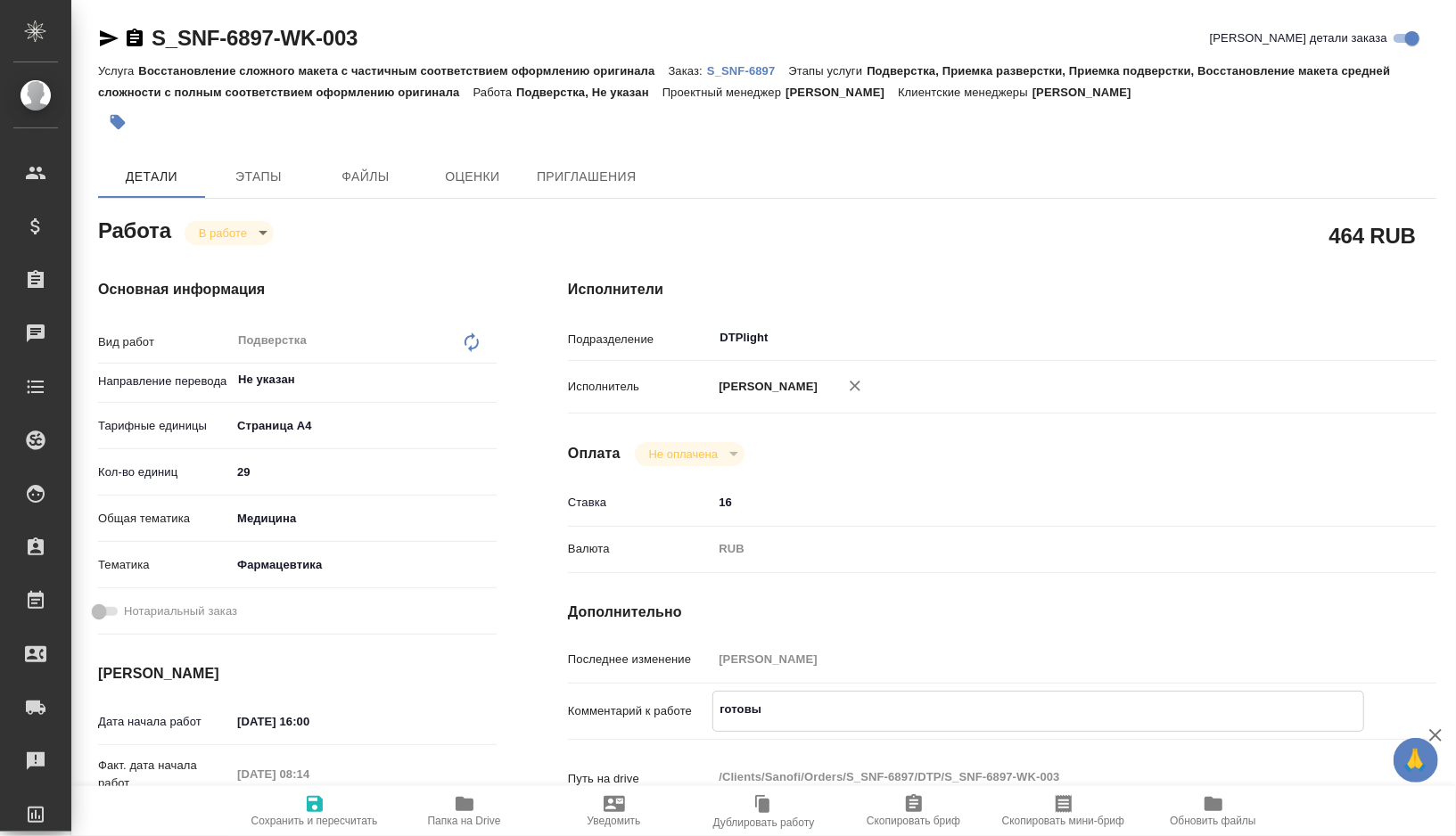
type textarea "x"
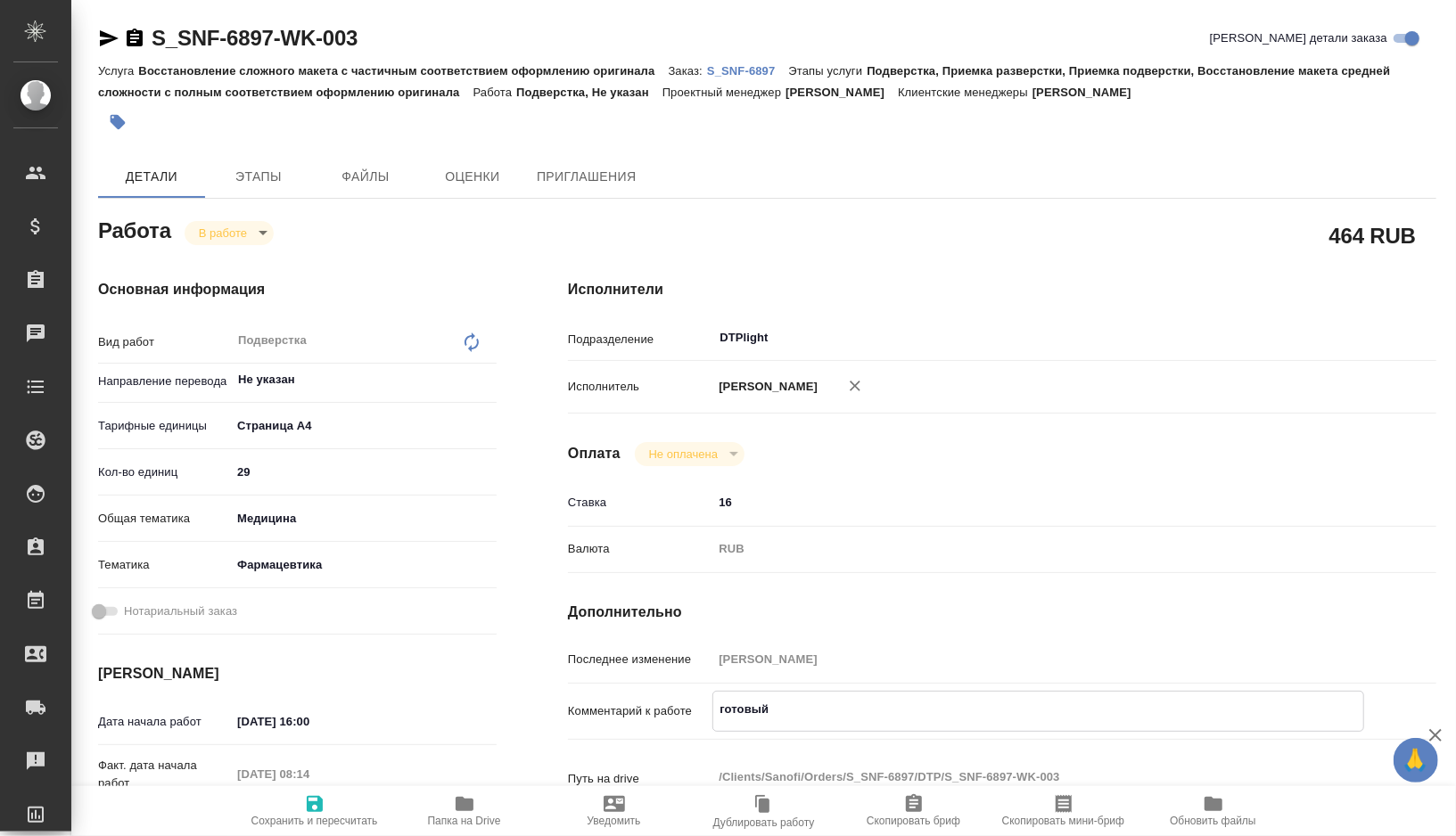
type textarea "готовый"
type textarea "x"
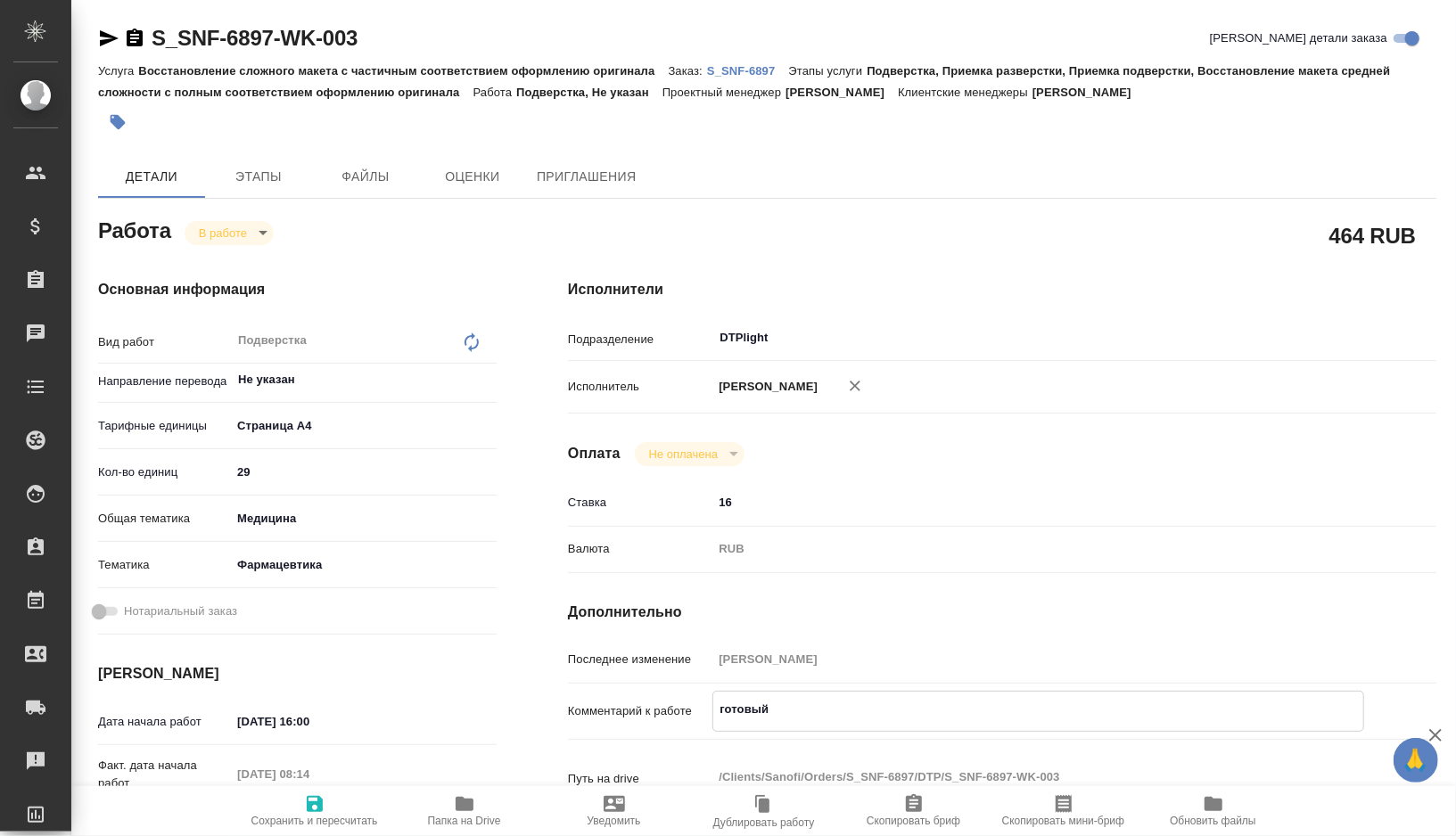
type textarea "x"
type textarea "готовый п"
type textarea "x"
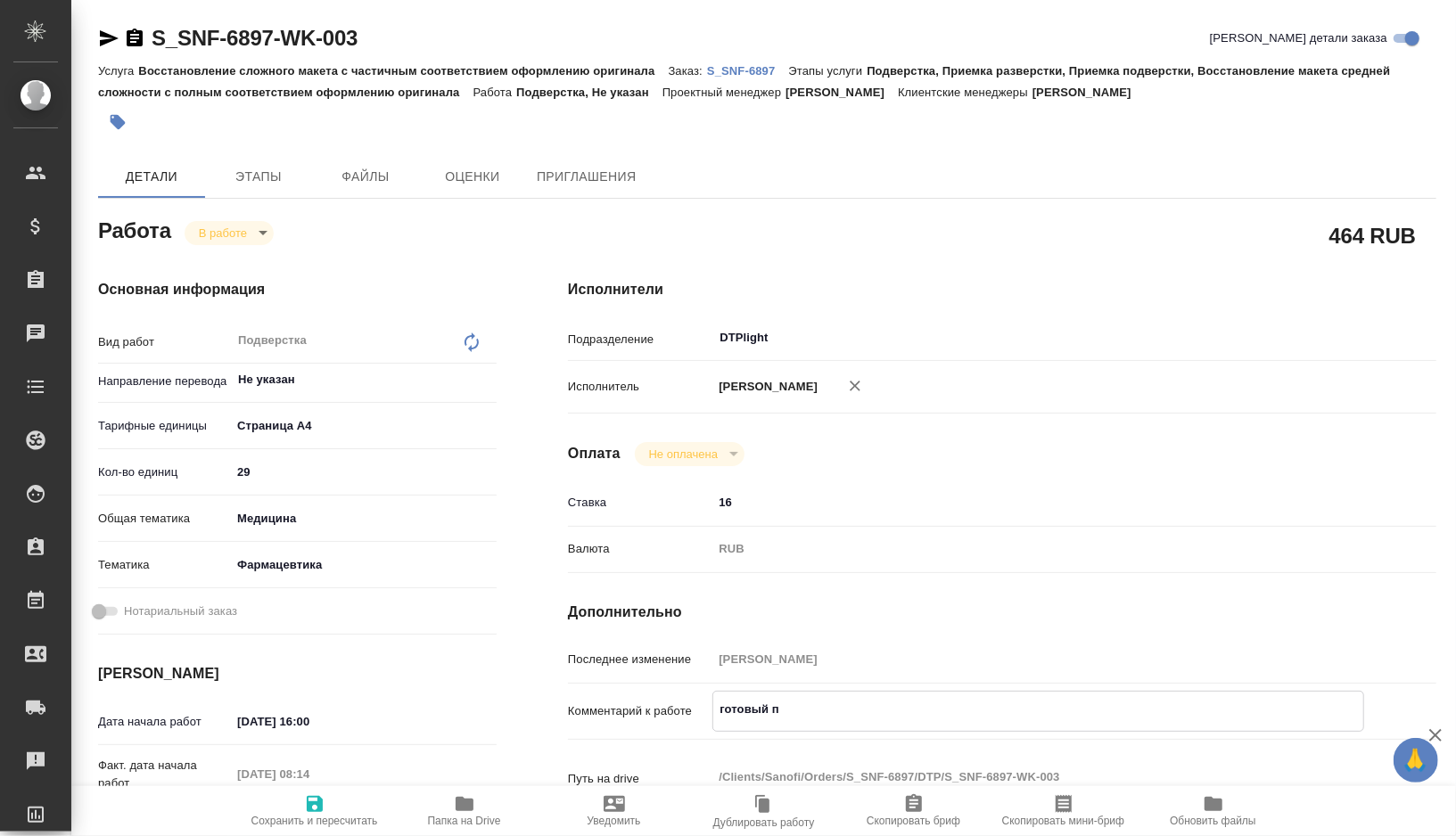
type textarea "x"
type textarea "готовый пе"
type textarea "x"
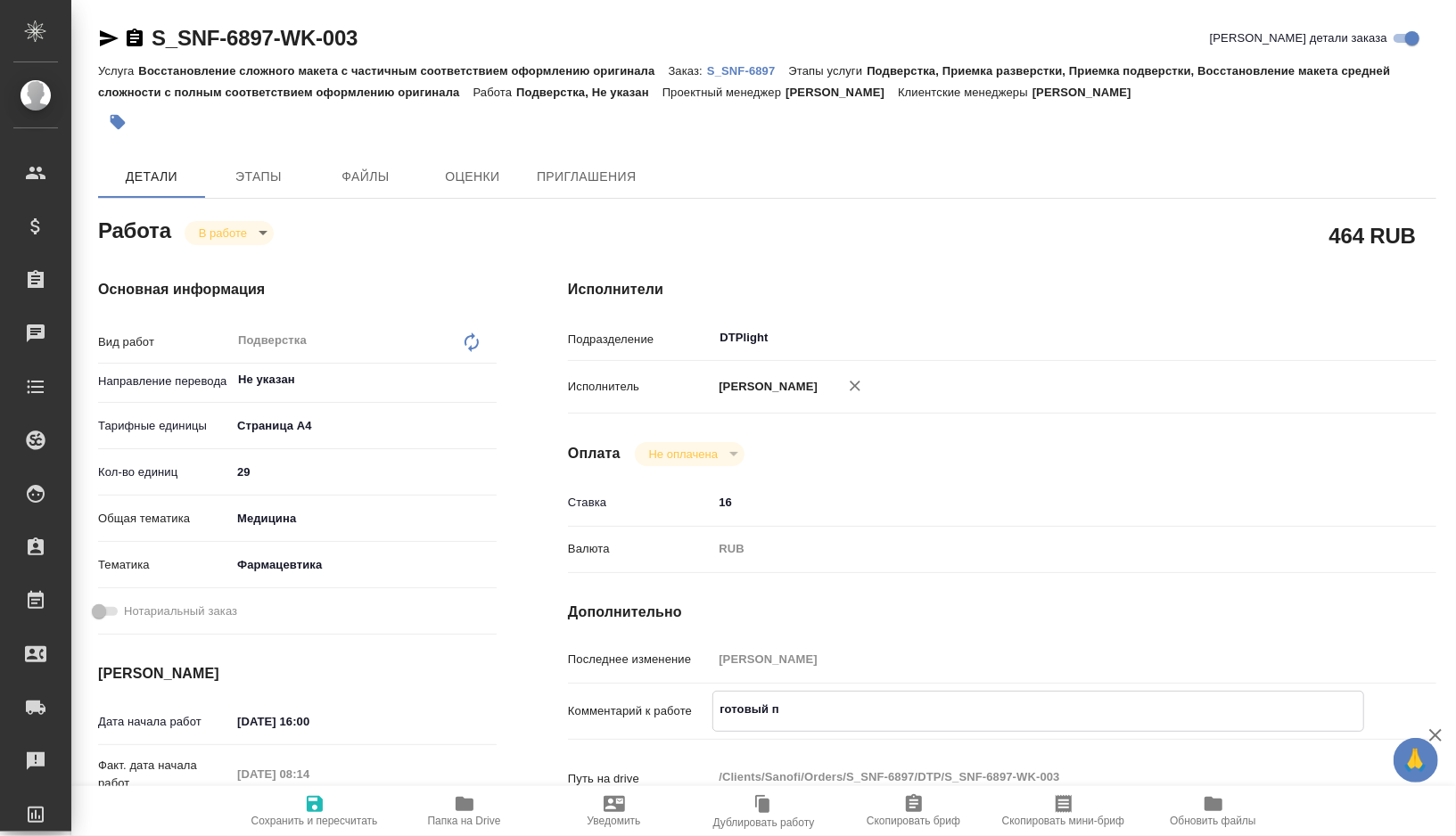
type textarea "x"
type textarea "готовый пер"
type textarea "x"
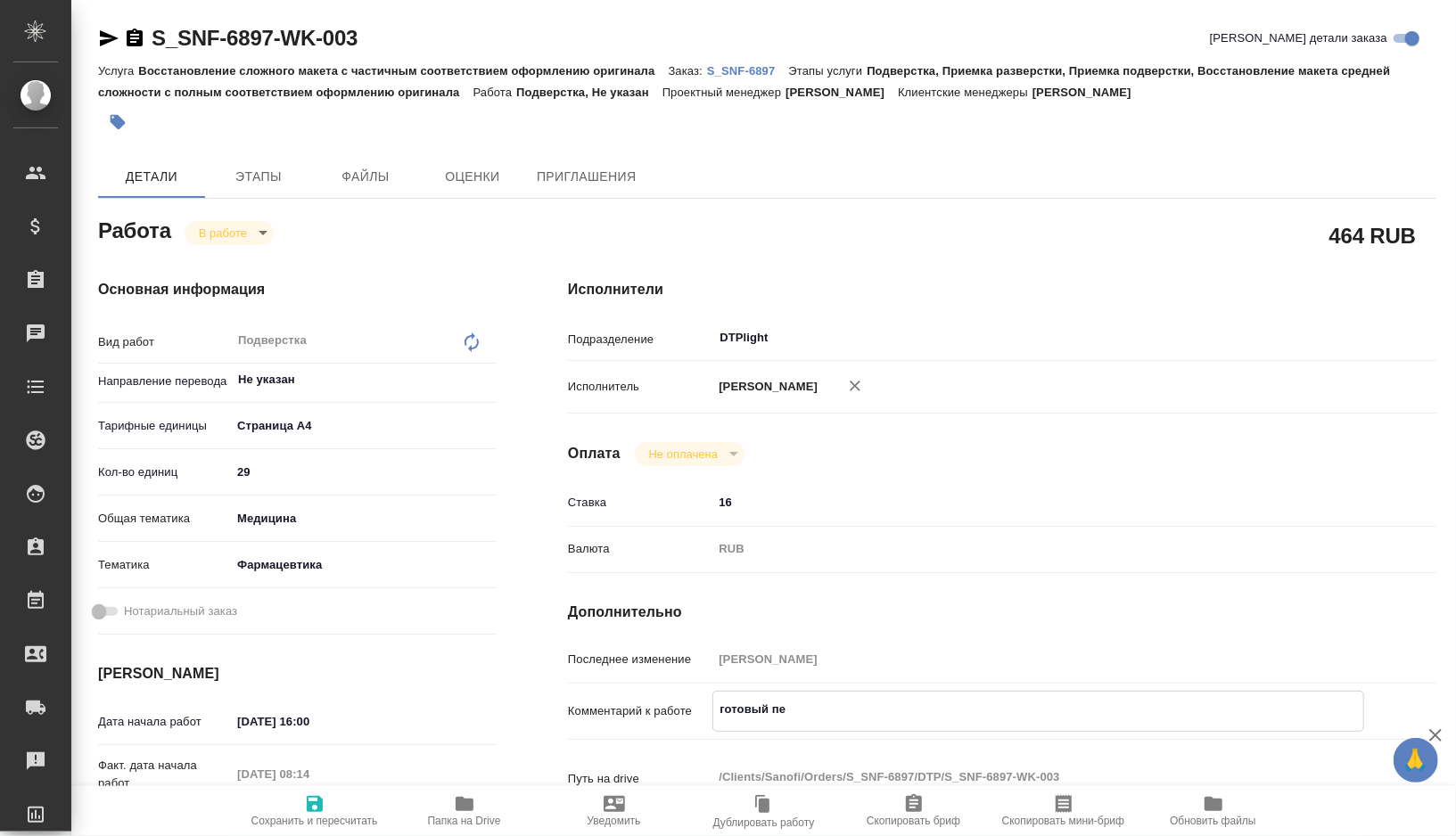
type textarea "x"
type textarea "готовый пере"
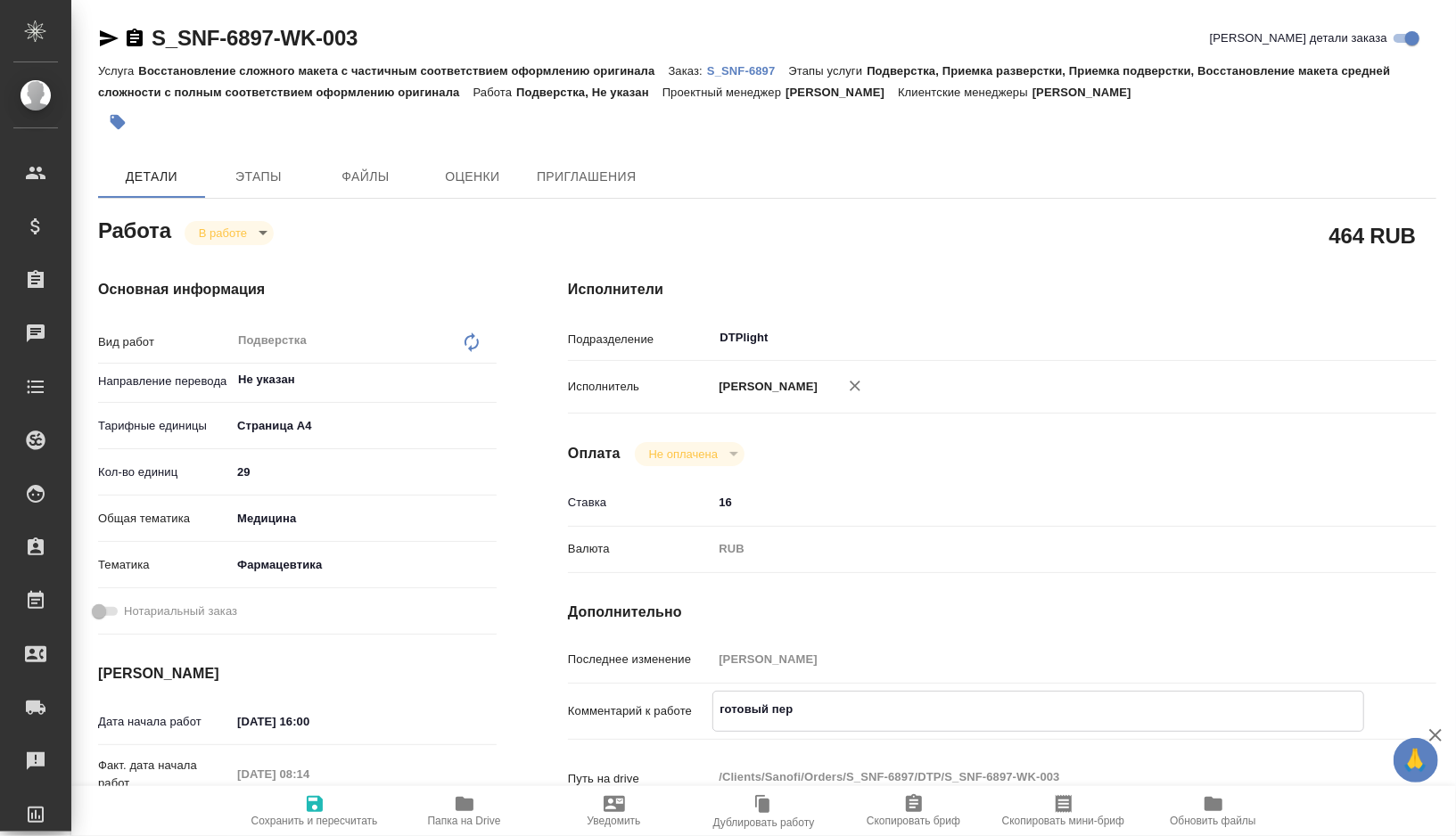
type textarea "x"
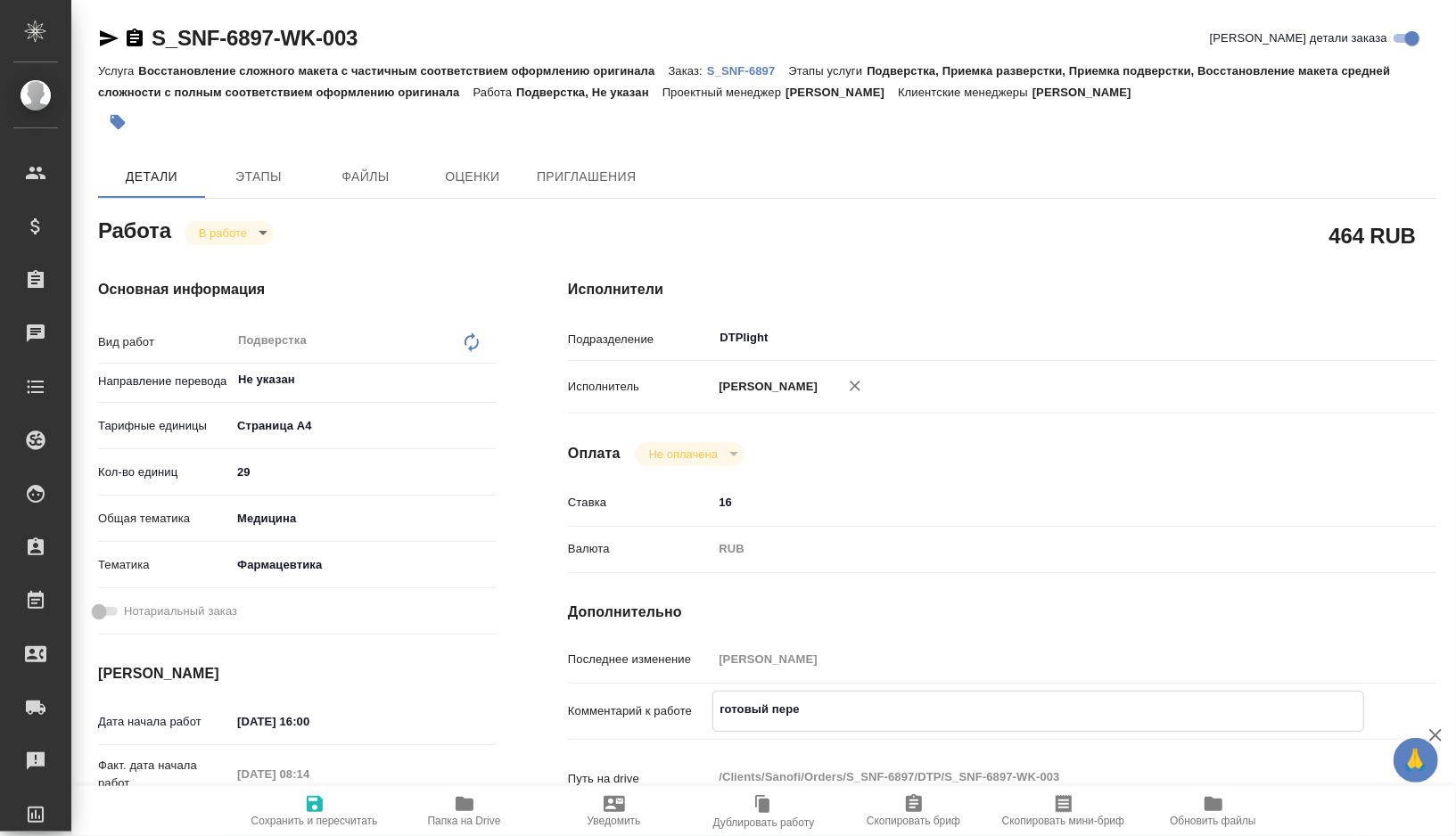
type textarea "готовый перев"
type textarea "x"
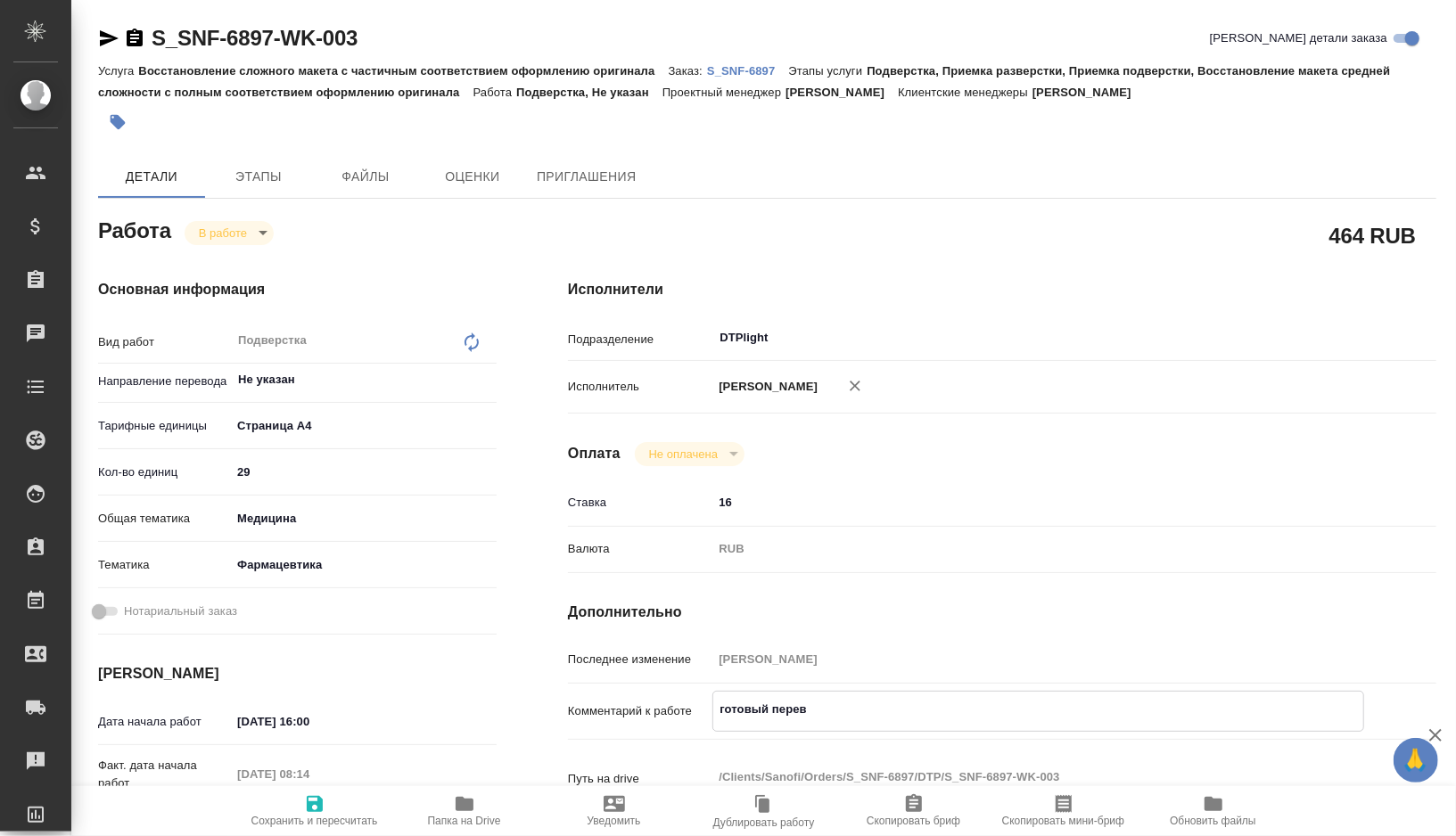
type textarea "x"
type textarea "готовый перево"
type textarea "x"
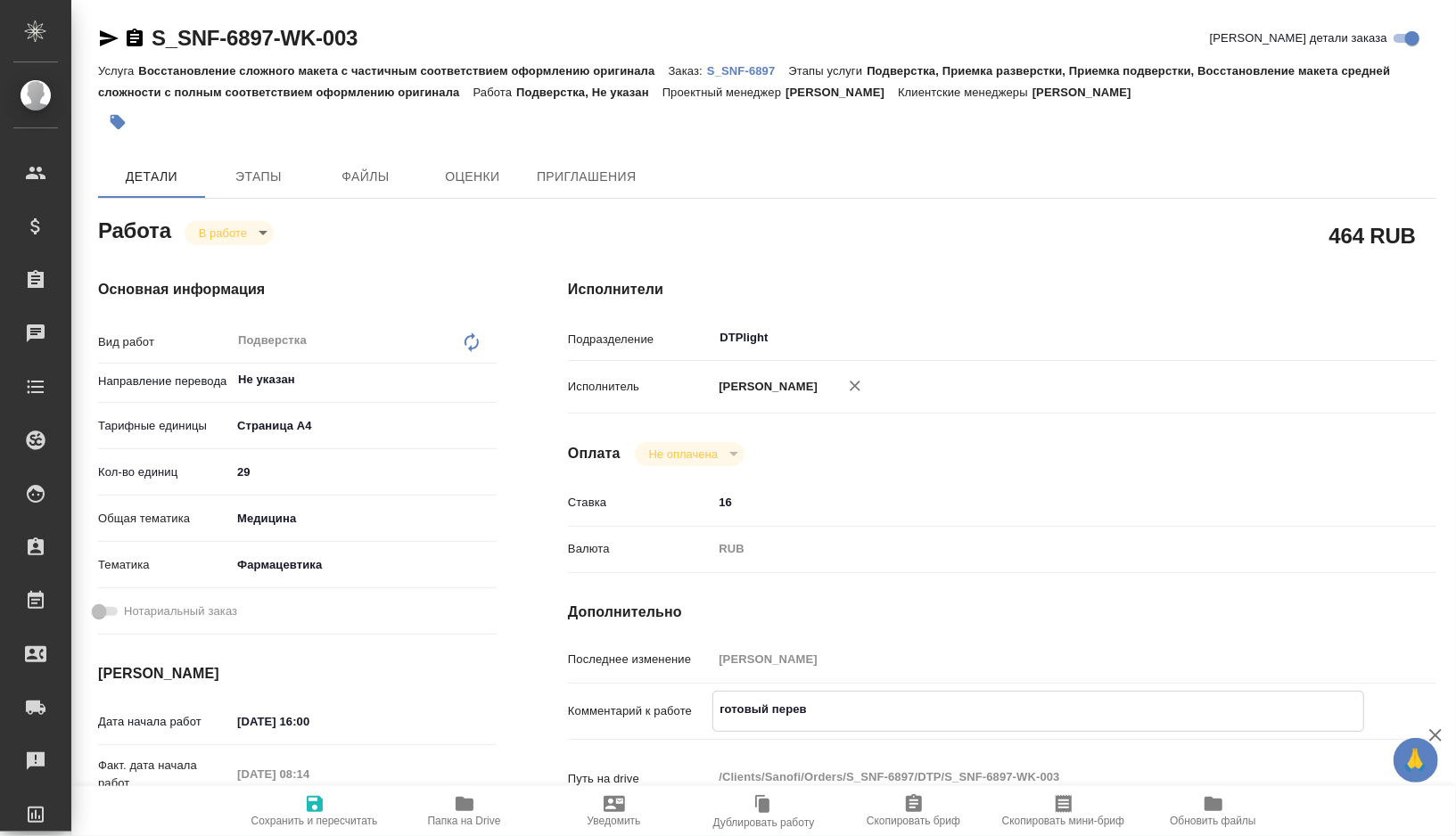
type textarea "x"
type textarea "готовый перевод"
type textarea "x"
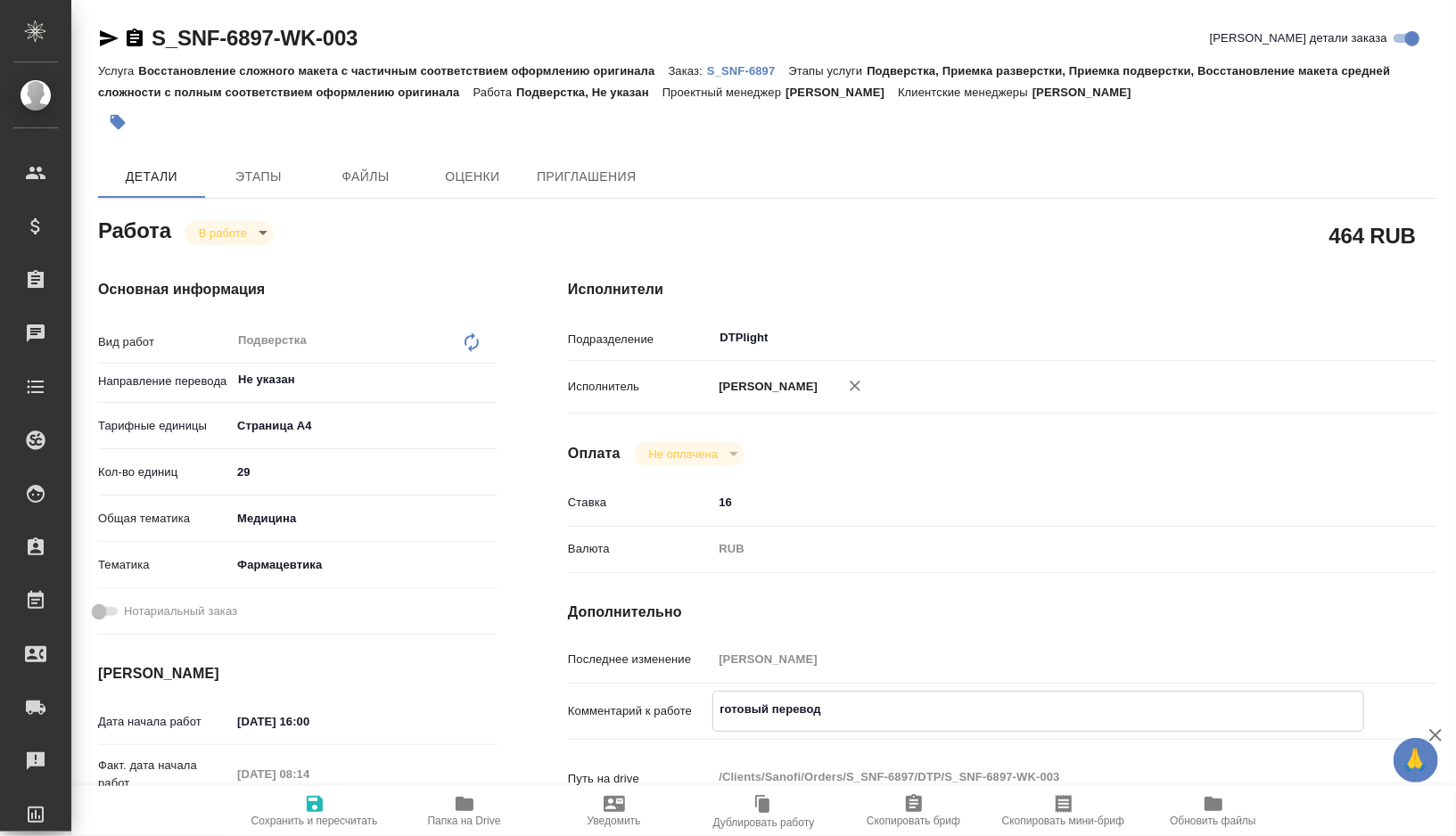
type textarea "x"
type textarea "готовый перевод"
type textarea "x"
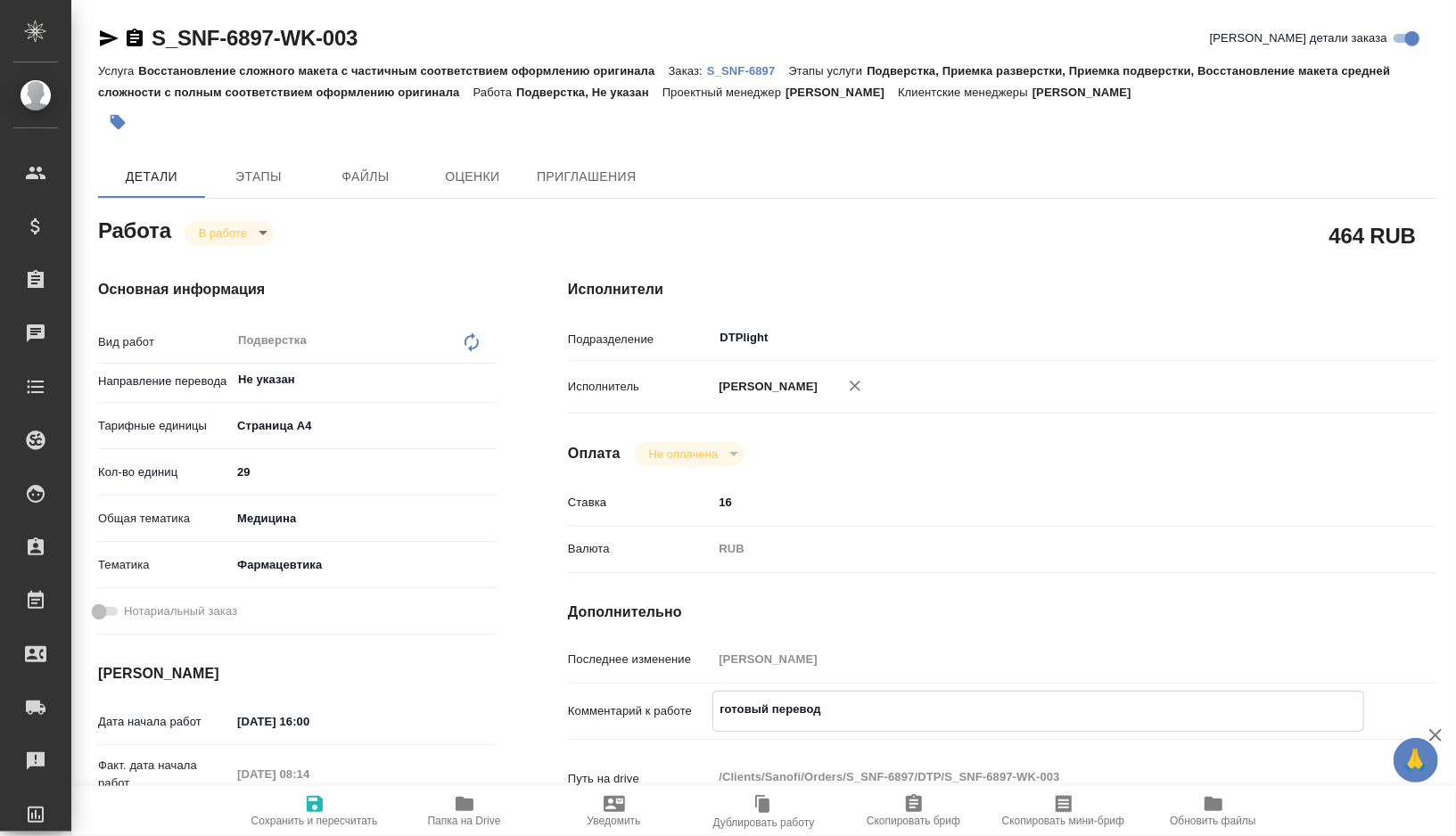
type textarea "x"
type textarea "готовый перевод в"
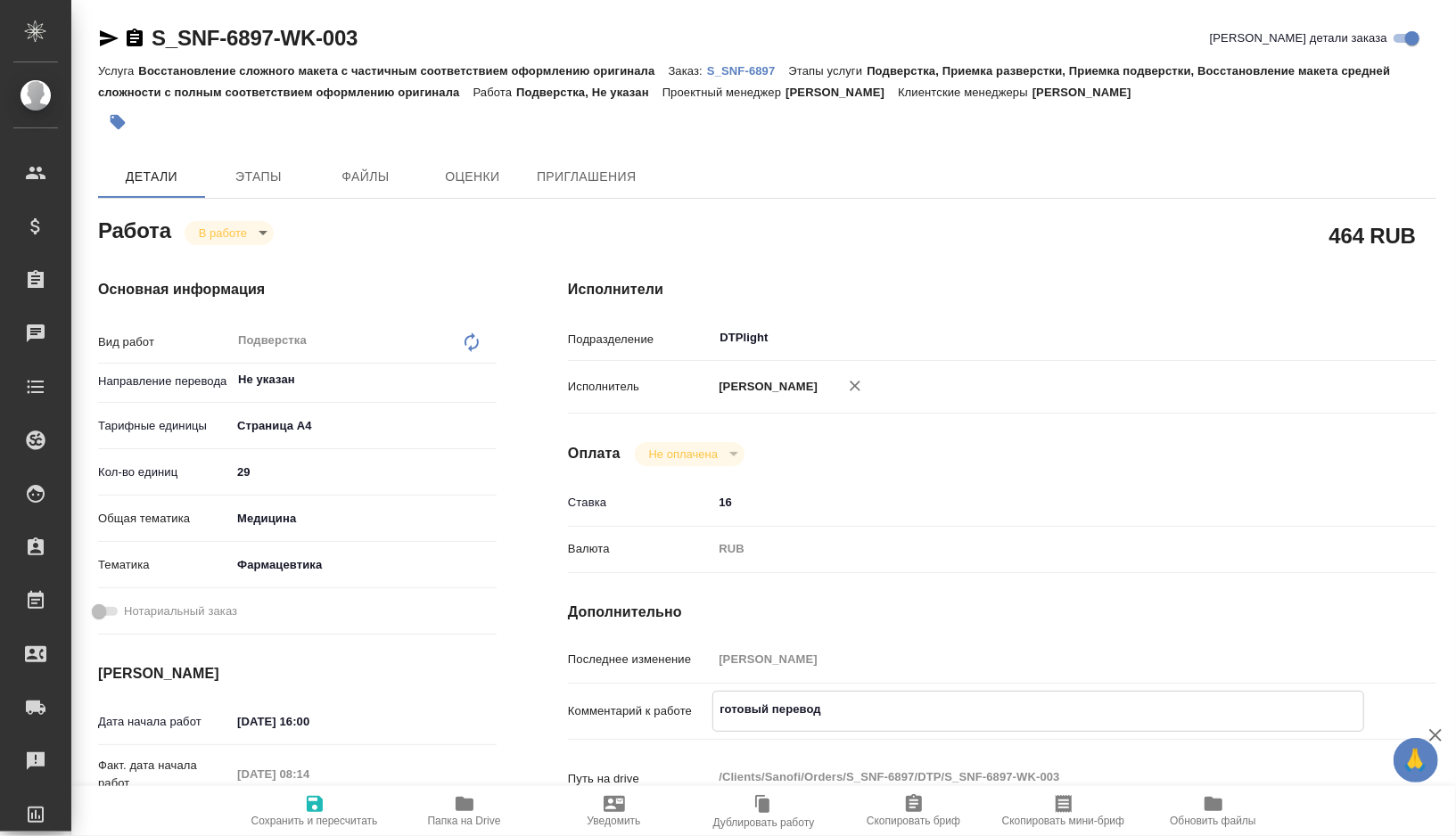
type textarea "x"
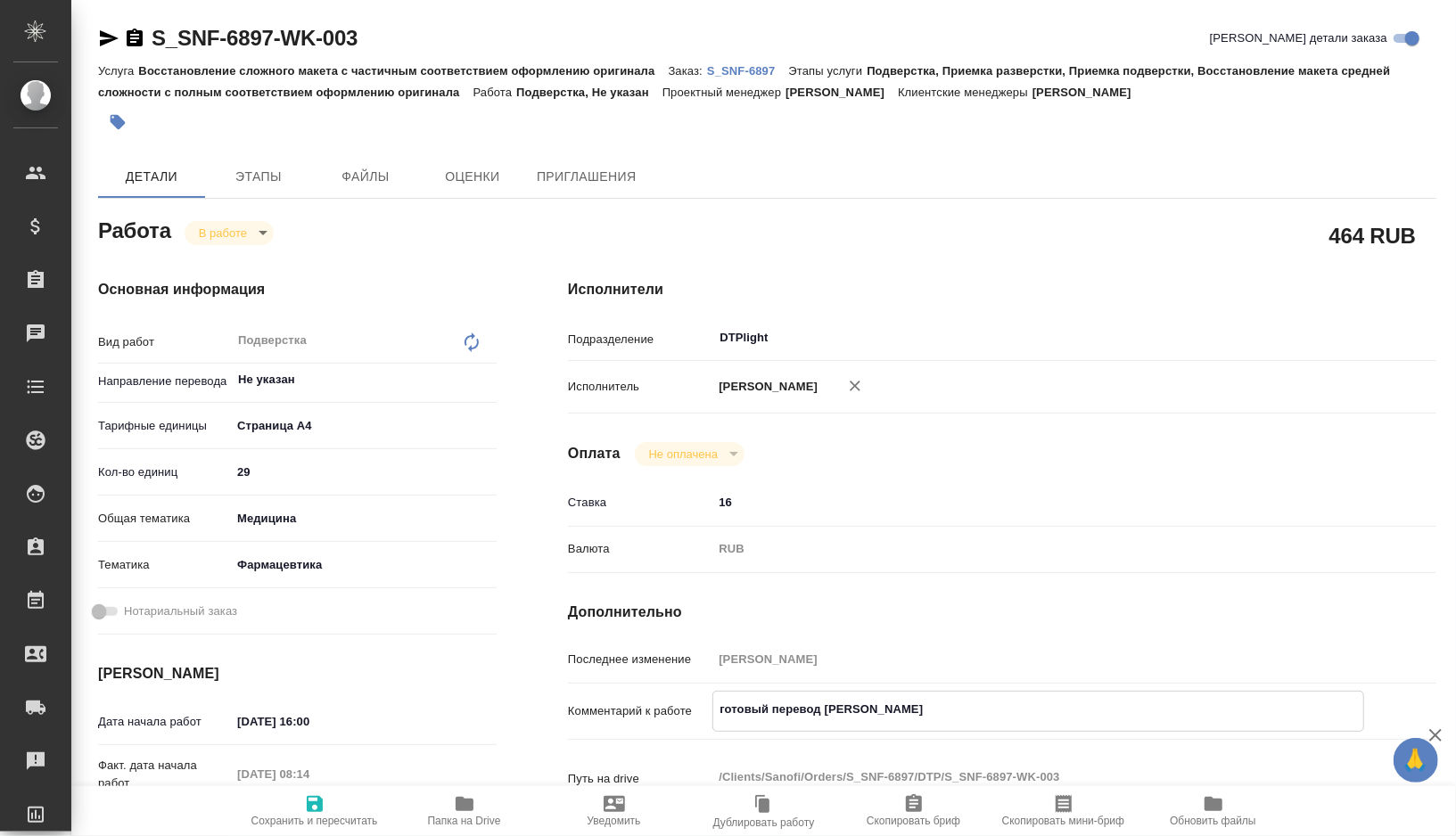
type textarea "готовый перевод в"
type textarea "x"
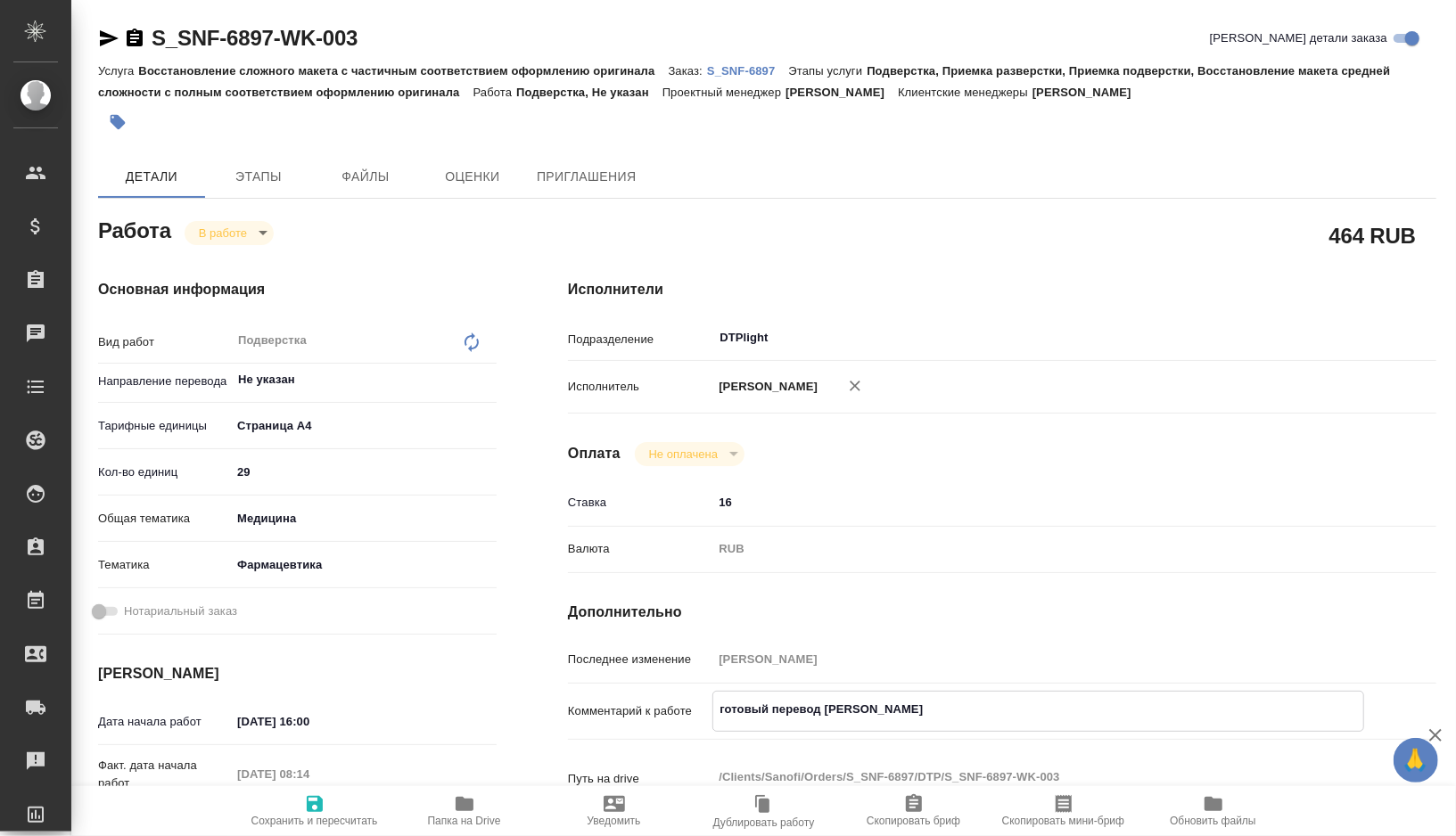
type textarea "x"
type textarea "готовый перевод в п"
type textarea "x"
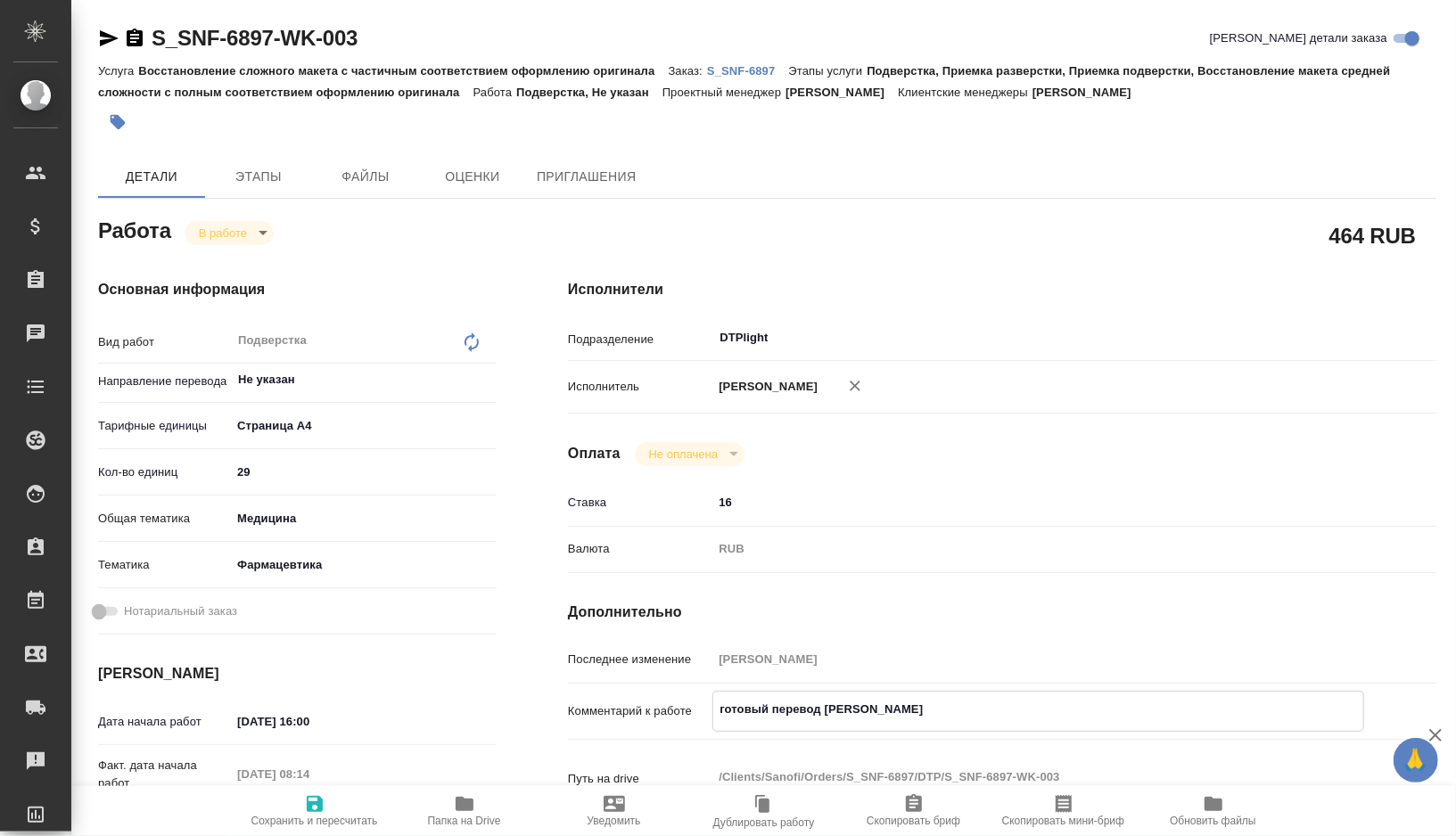
type textarea "x"
type textarea "готовый перевод в па"
click at [311, 806] on icon "button" at bounding box center [315, 804] width 22 height 22
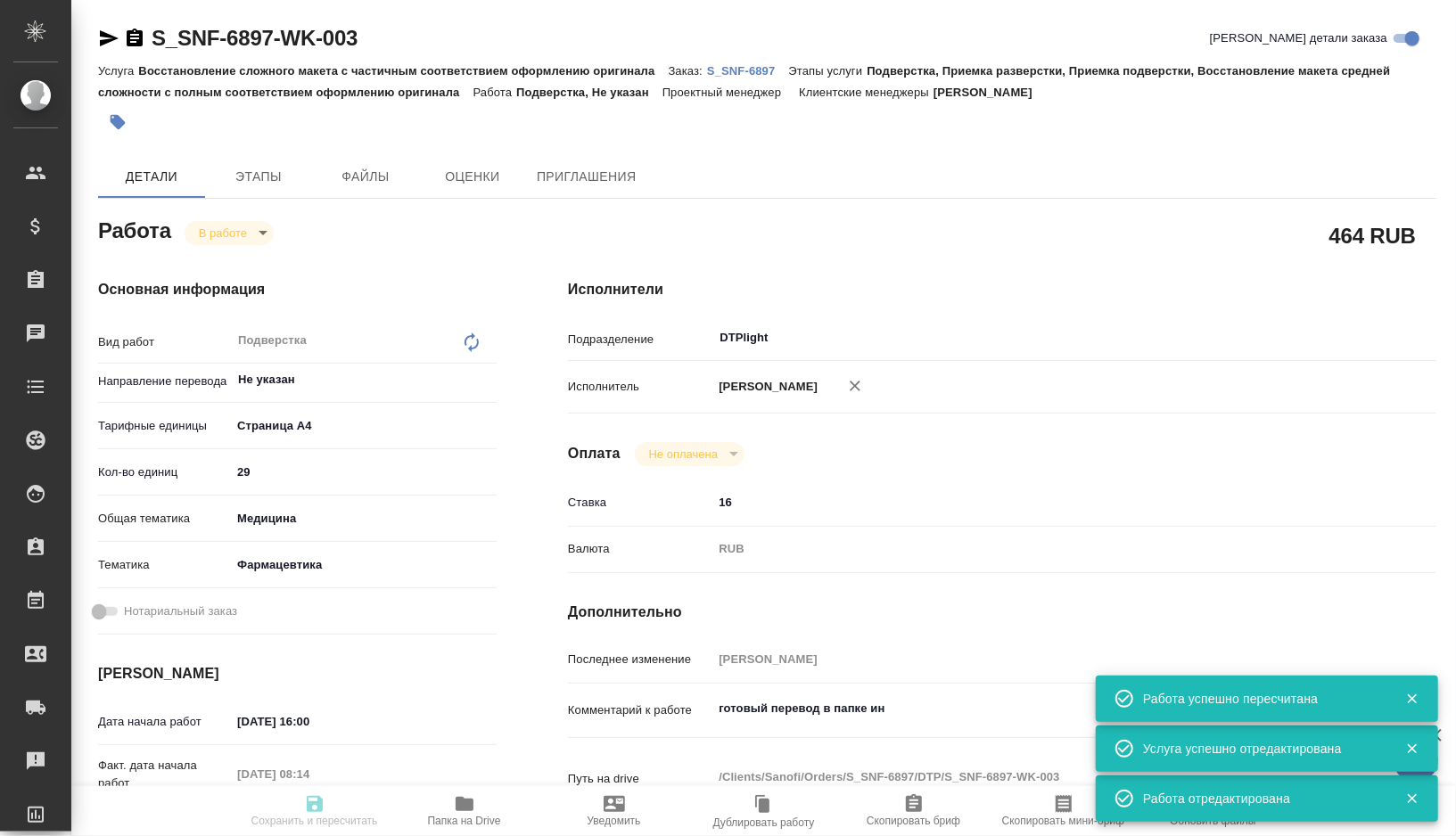
click at [474, 816] on span "Папка на Drive" at bounding box center [464, 821] width 73 height 13
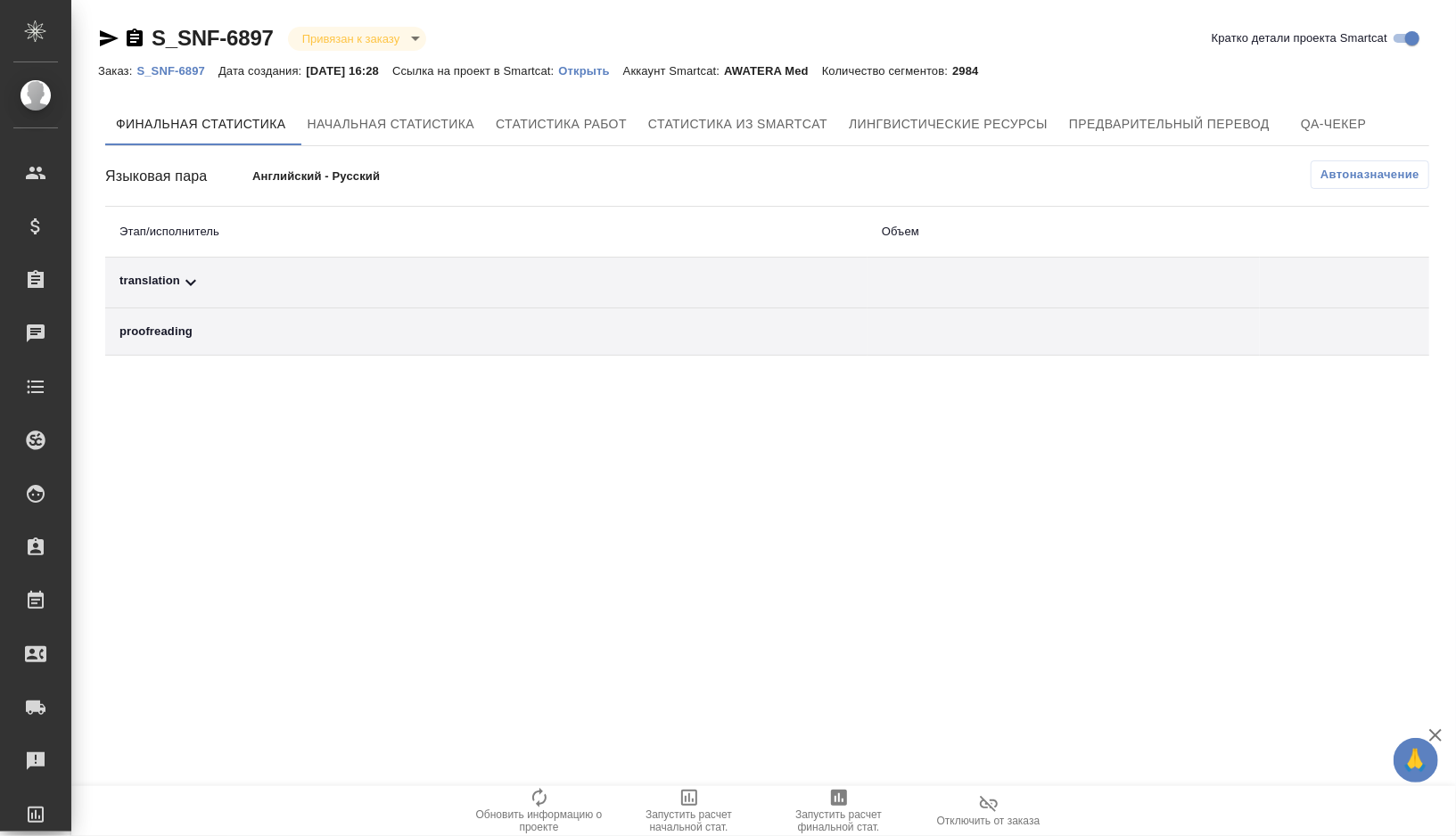
click at [272, 274] on div "translation" at bounding box center [486, 283] width 733 height 22
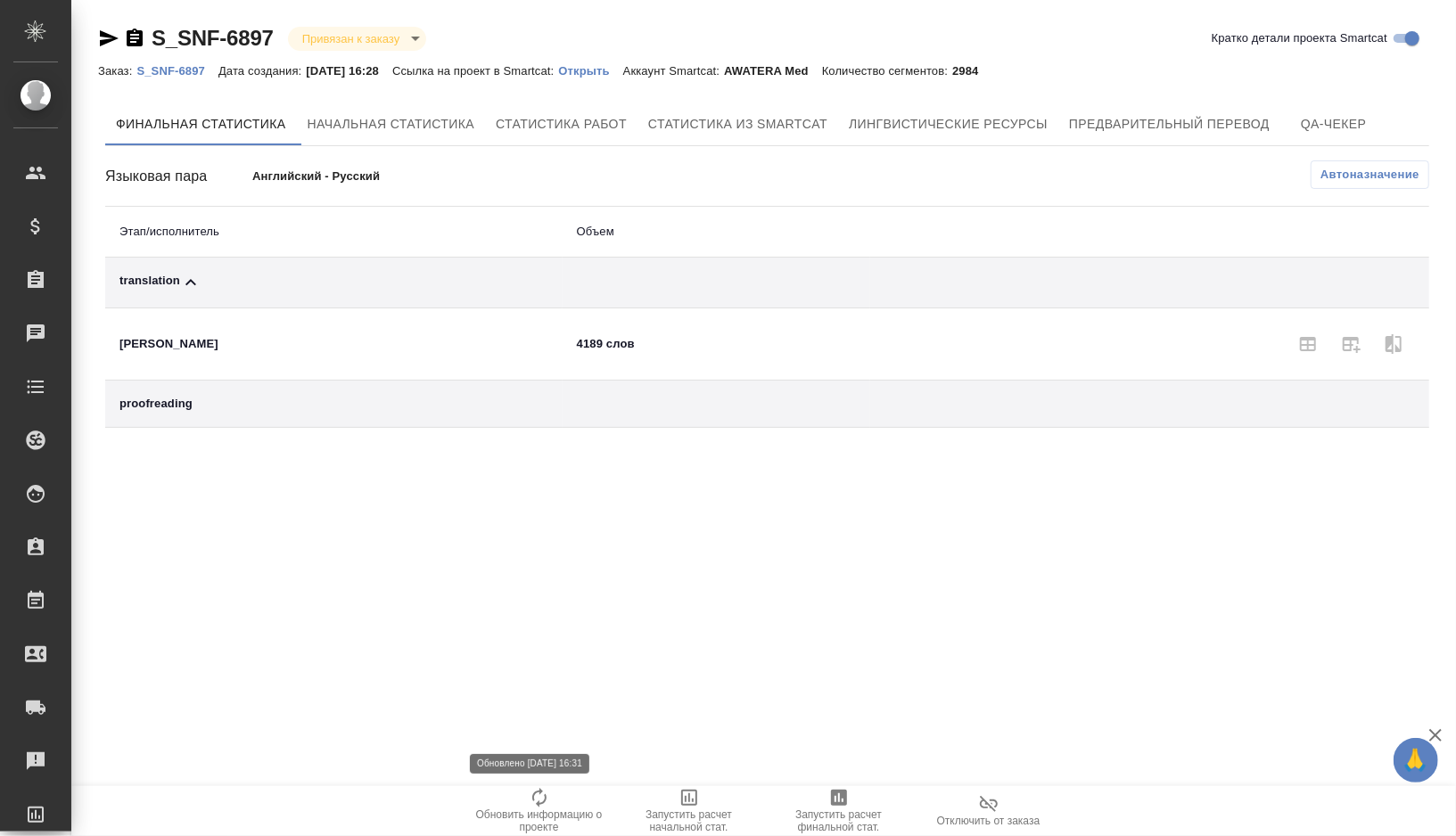
click at [517, 809] on span "Обновить информацию о проекте" at bounding box center [539, 821] width 128 height 25
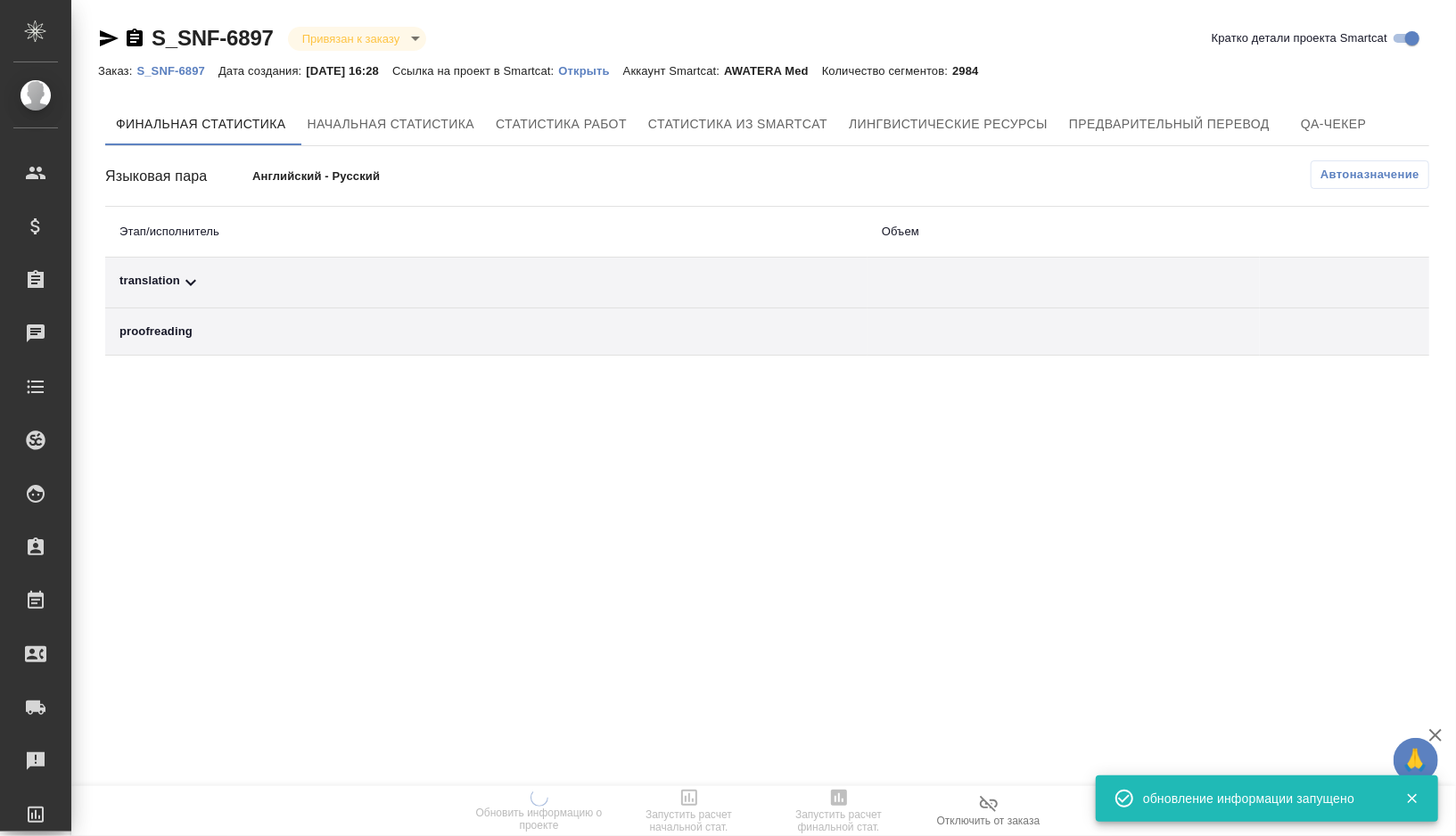
click at [288, 297] on td "translation" at bounding box center [487, 283] width 763 height 51
click at [257, 280] on div "translation" at bounding box center [486, 283] width 733 height 22
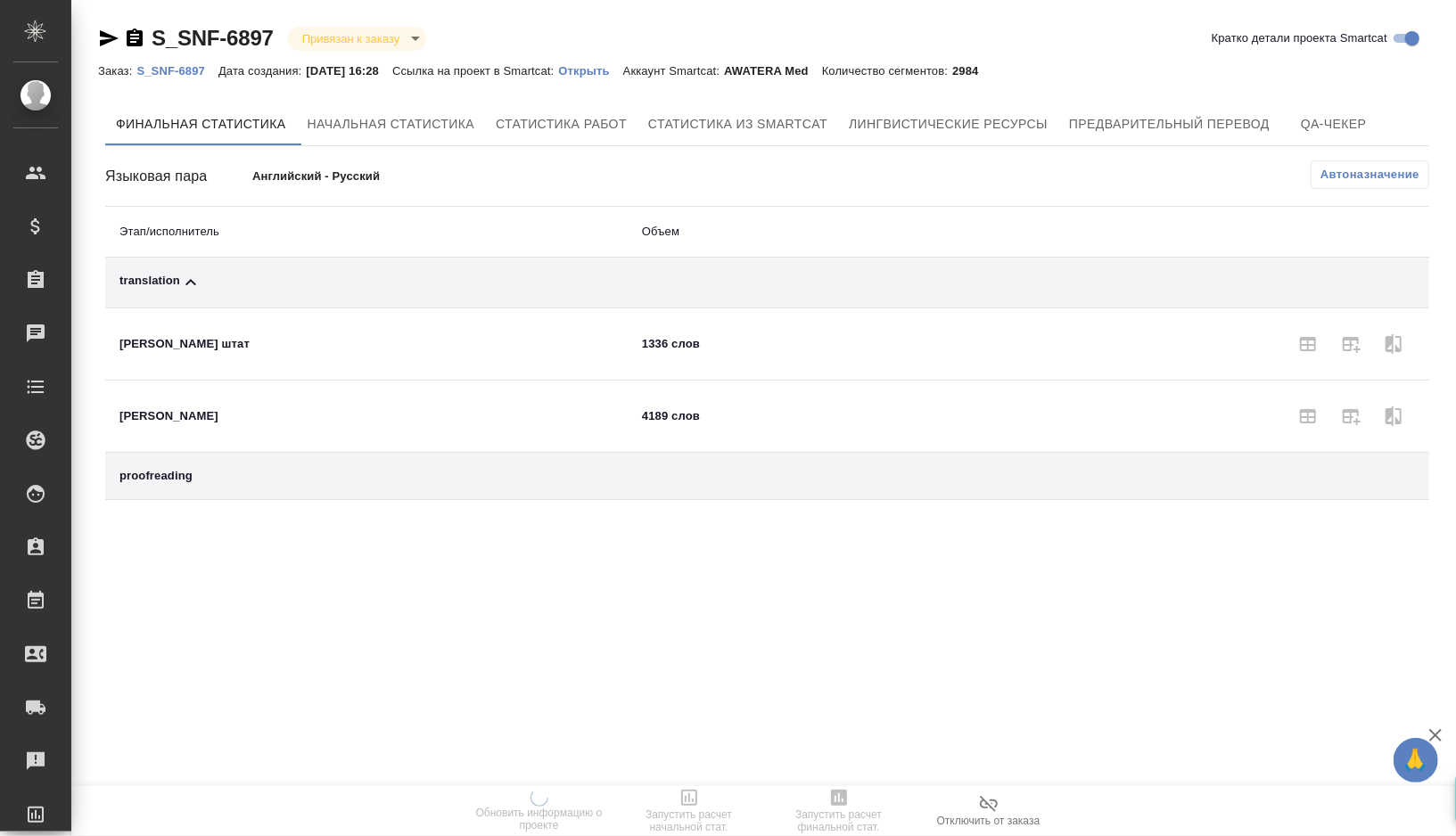
click at [1343, 192] on div "Языковая пара Английский - Русский Автоназначение Этап/исполнитель Объем transl…" at bounding box center [767, 329] width 1324 height 339
click at [1340, 182] on span "Автоназначение" at bounding box center [1370, 175] width 99 height 18
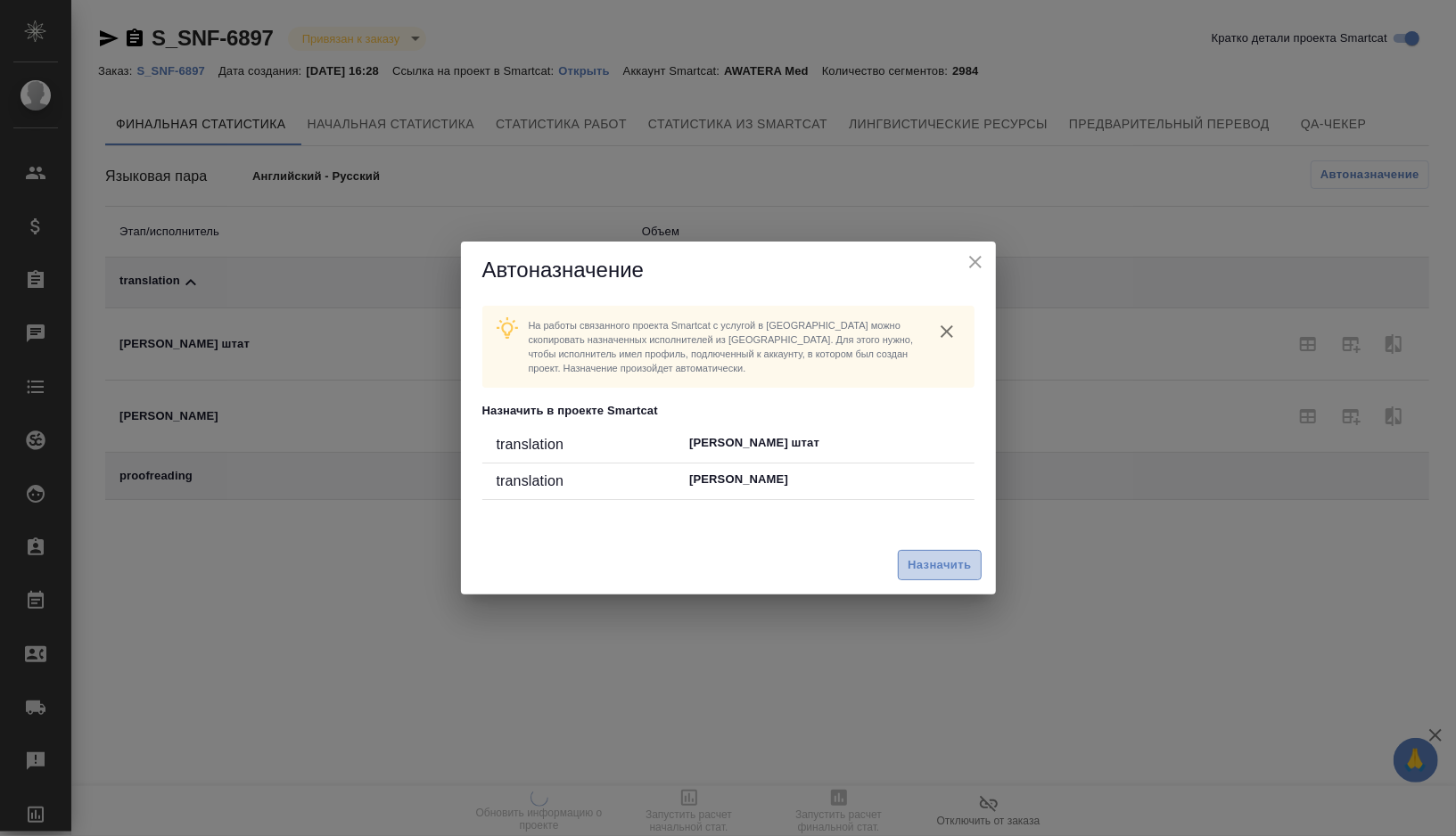
click at [914, 560] on span "Назначить" at bounding box center [939, 565] width 64 height 21
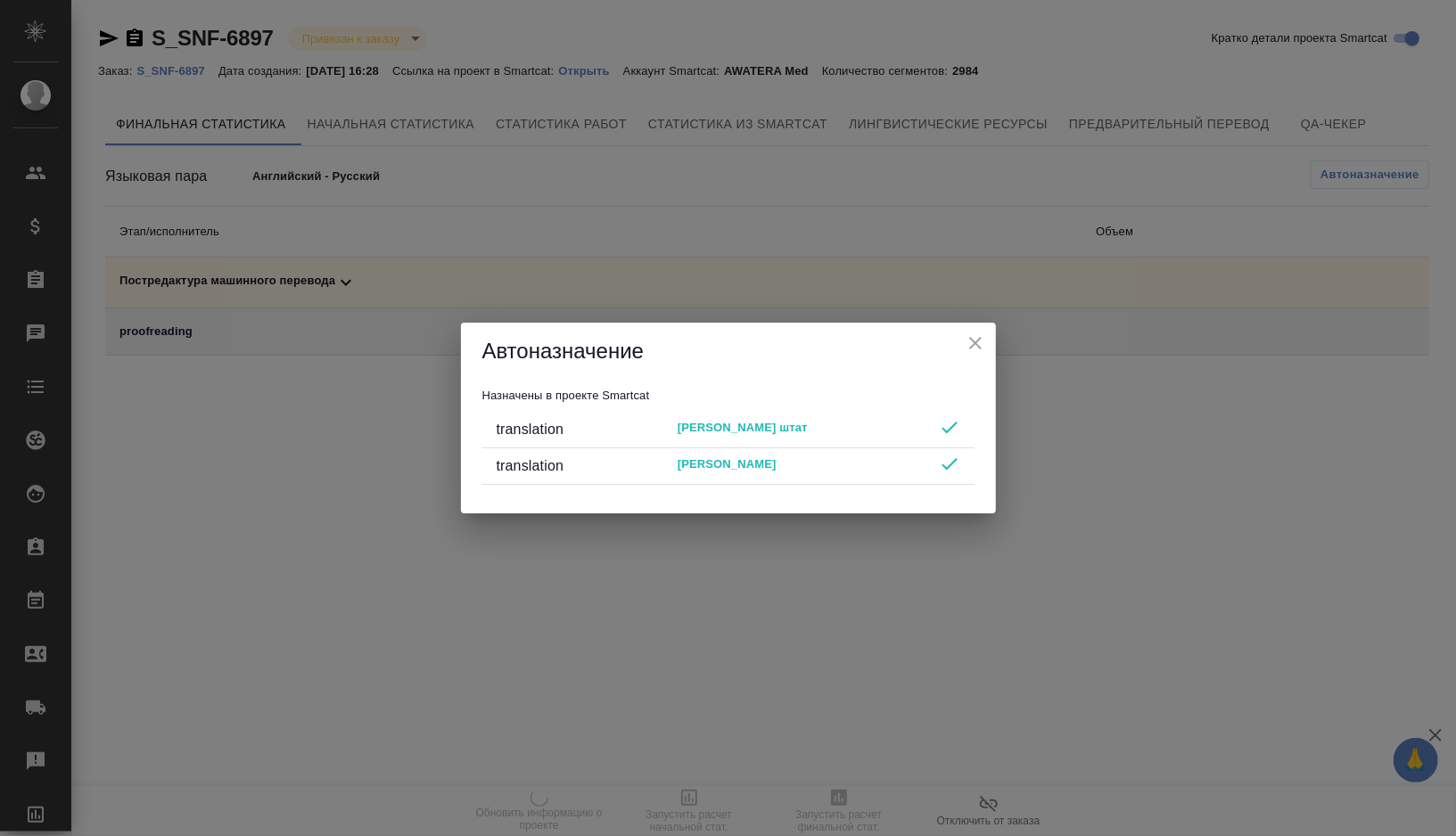
click at [976, 336] on icon "close" at bounding box center [976, 343] width 22 height 22
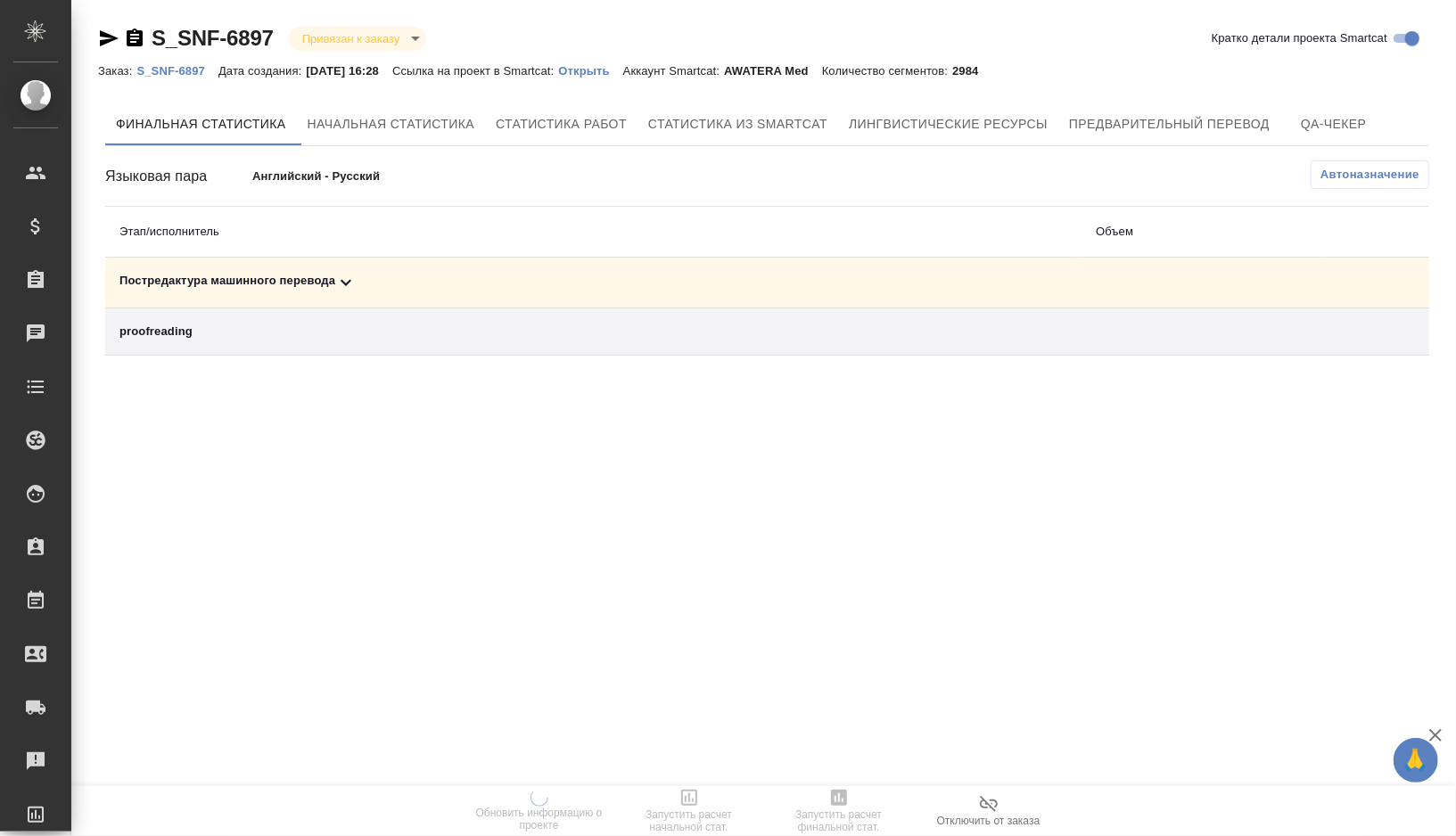
click at [374, 263] on td "Постредактура машинного перевода" at bounding box center [593, 283] width 976 height 51
click at [386, 324] on div "proofreading" at bounding box center [592, 332] width 947 height 18
click at [387, 276] on div "Постредактура машинного перевода" at bounding box center [592, 283] width 947 height 22
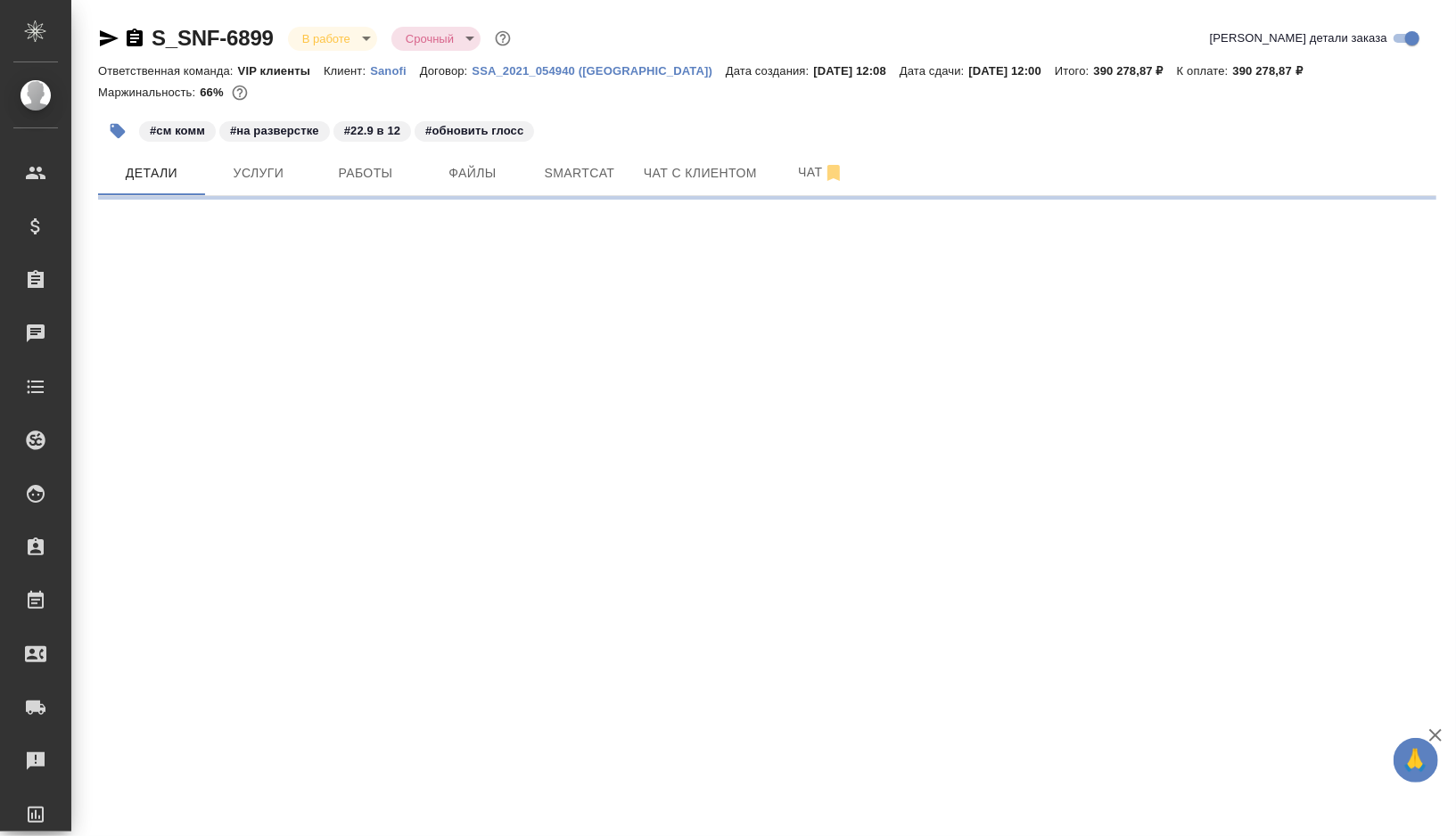
select select "RU"
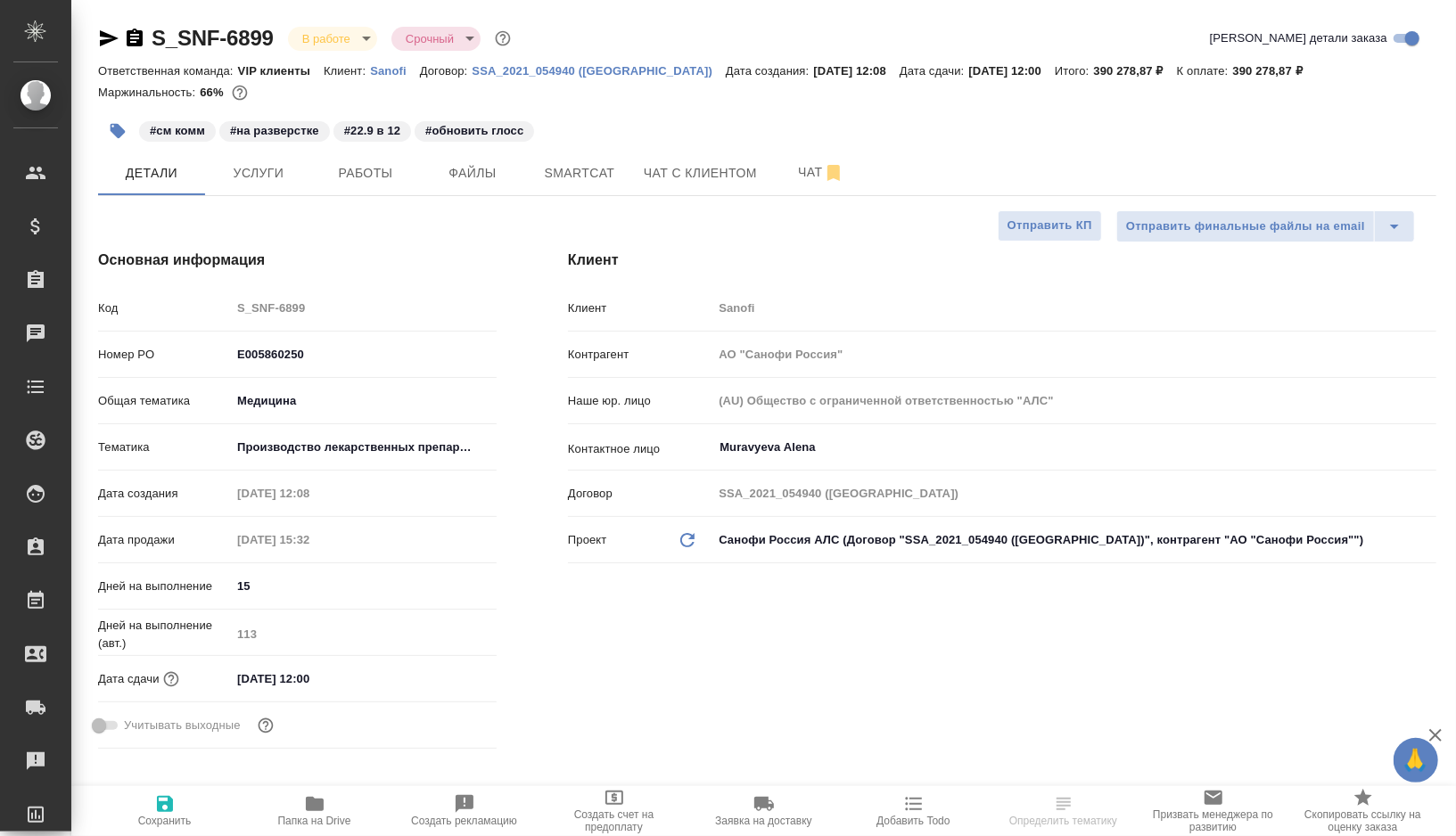
type textarea "x"
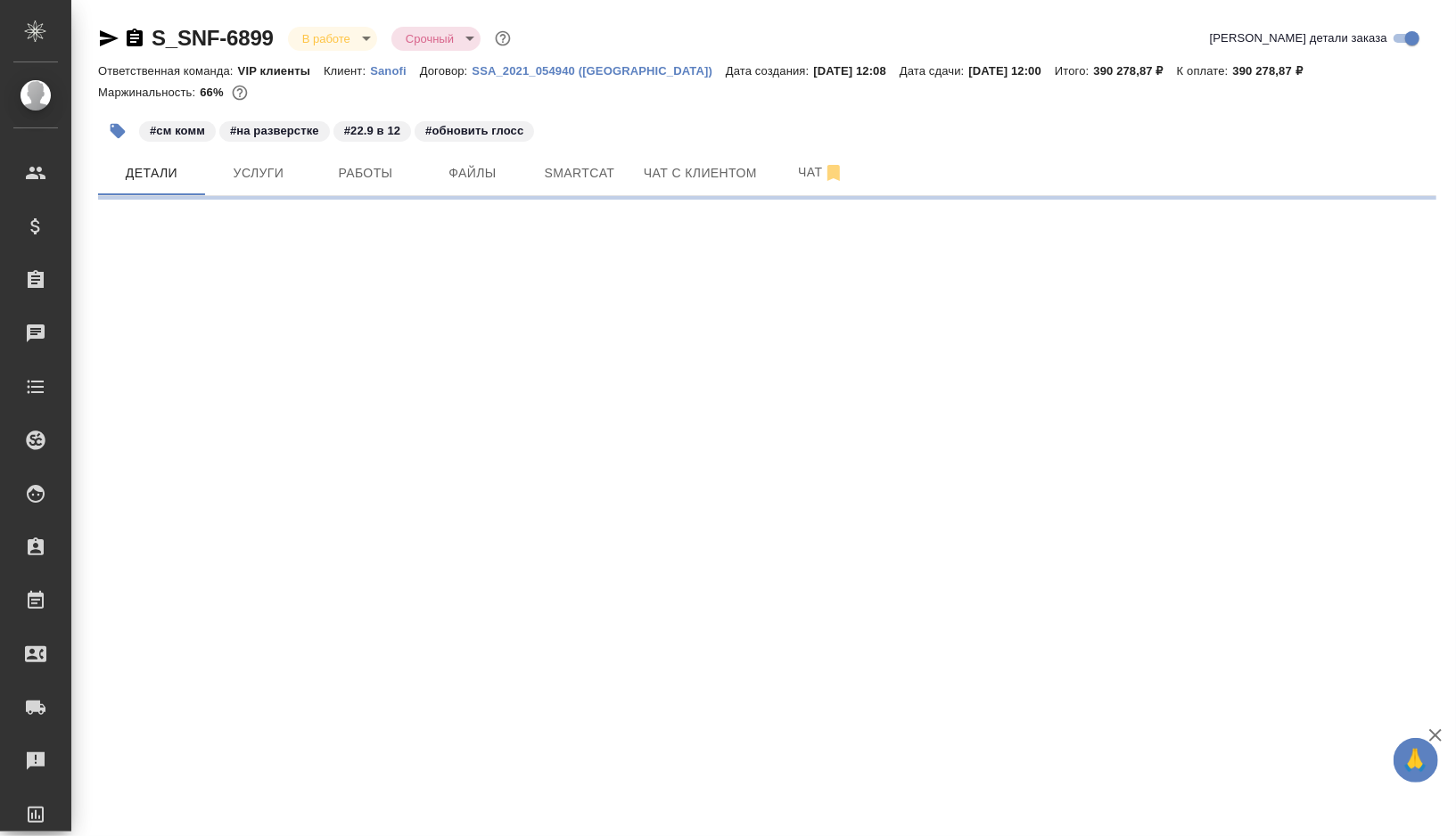
select select "RU"
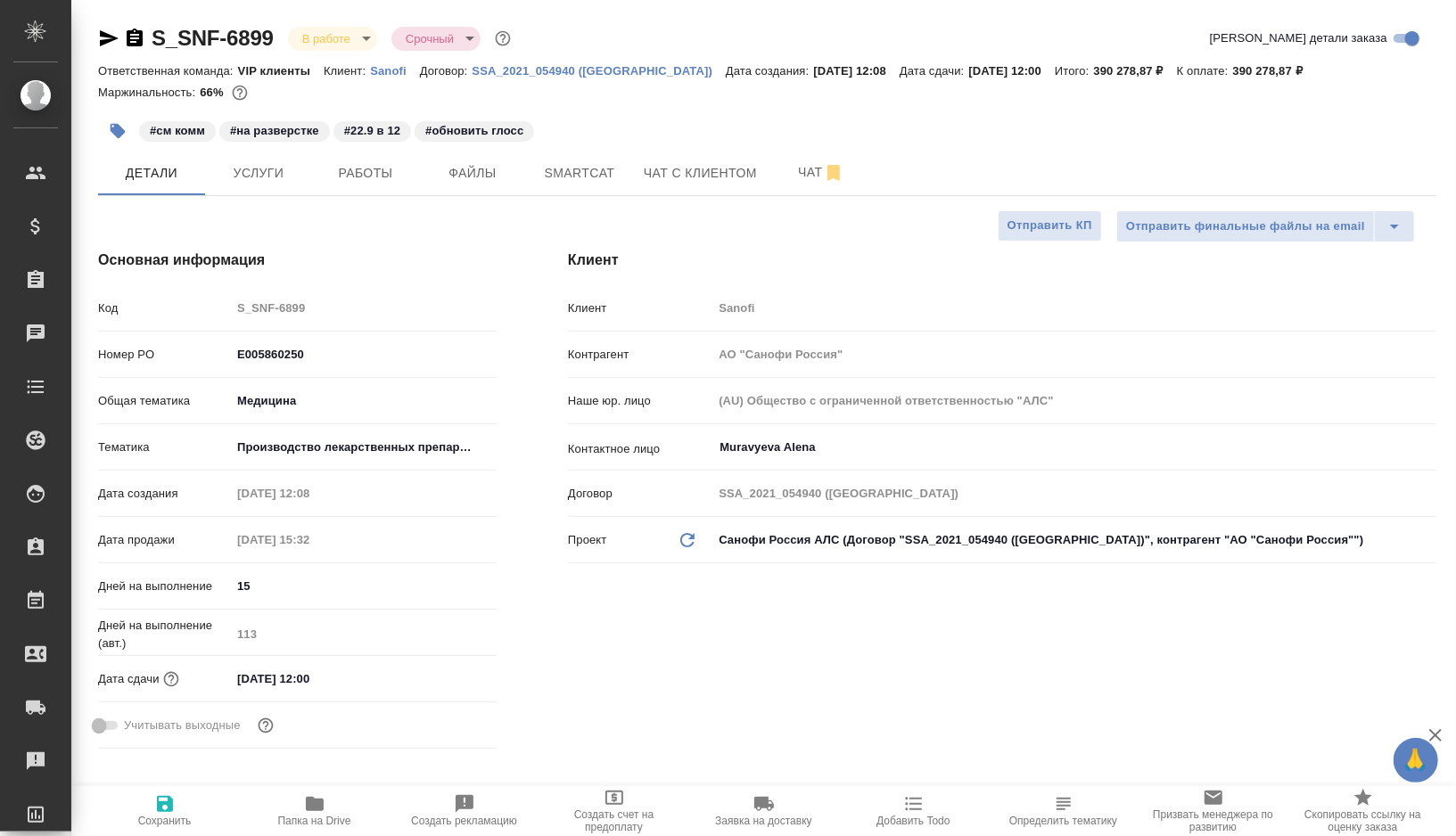
type textarea "x"
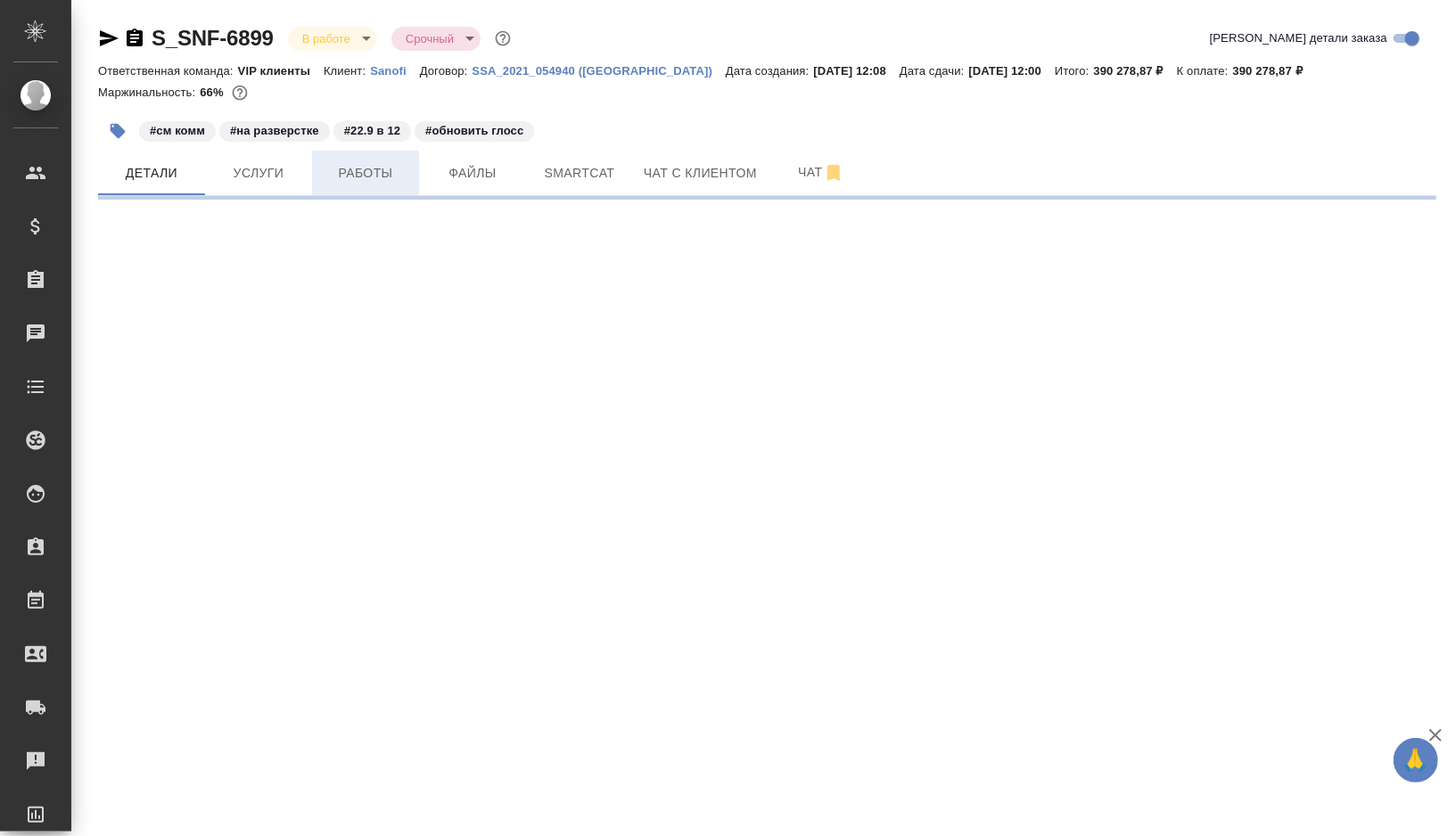
click at [350, 188] on button "Работы" at bounding box center [366, 173] width 107 height 45
select select "RU"
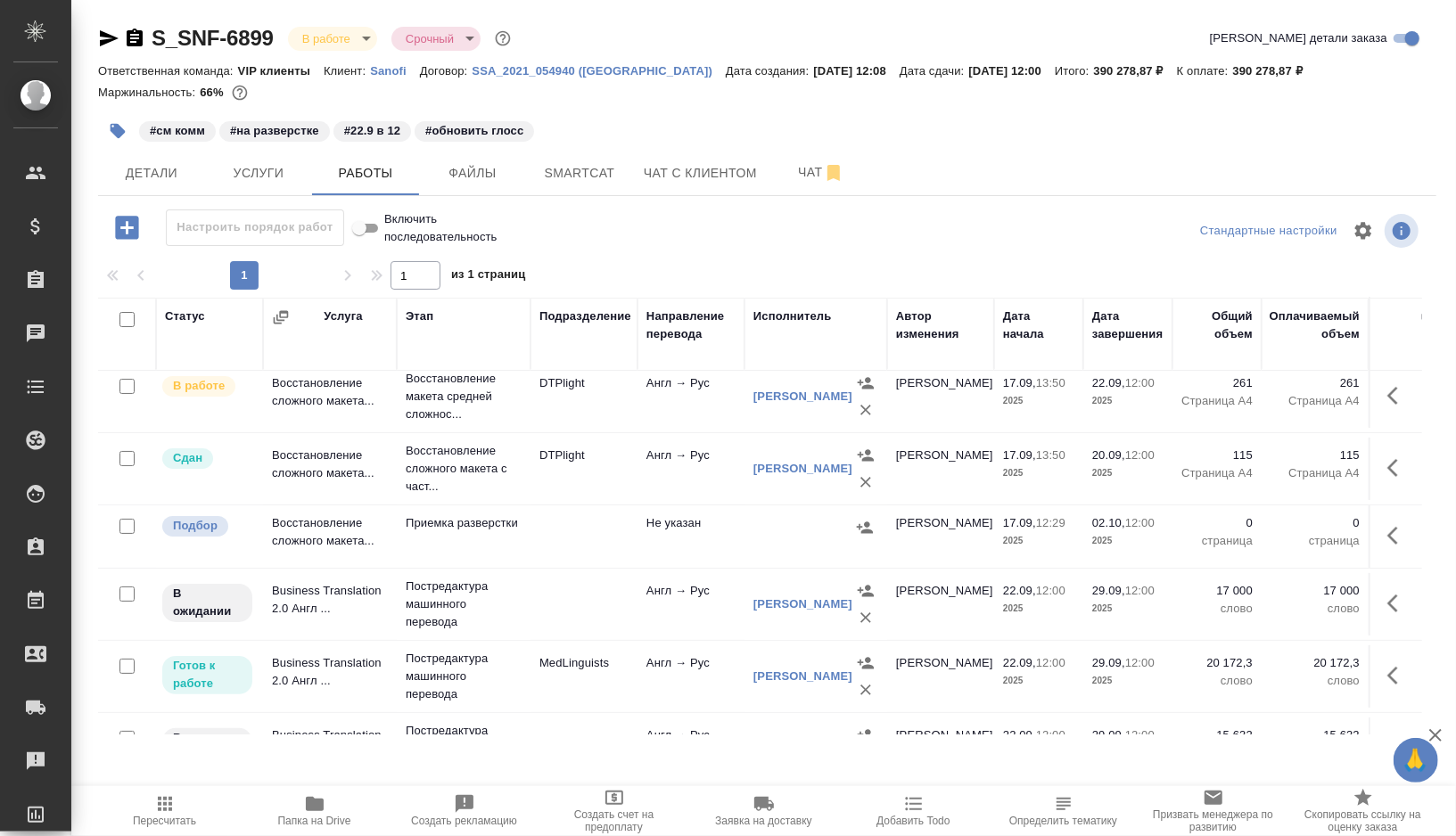
scroll to position [157, 0]
click at [580, 604] on td at bounding box center [584, 601] width 107 height 63
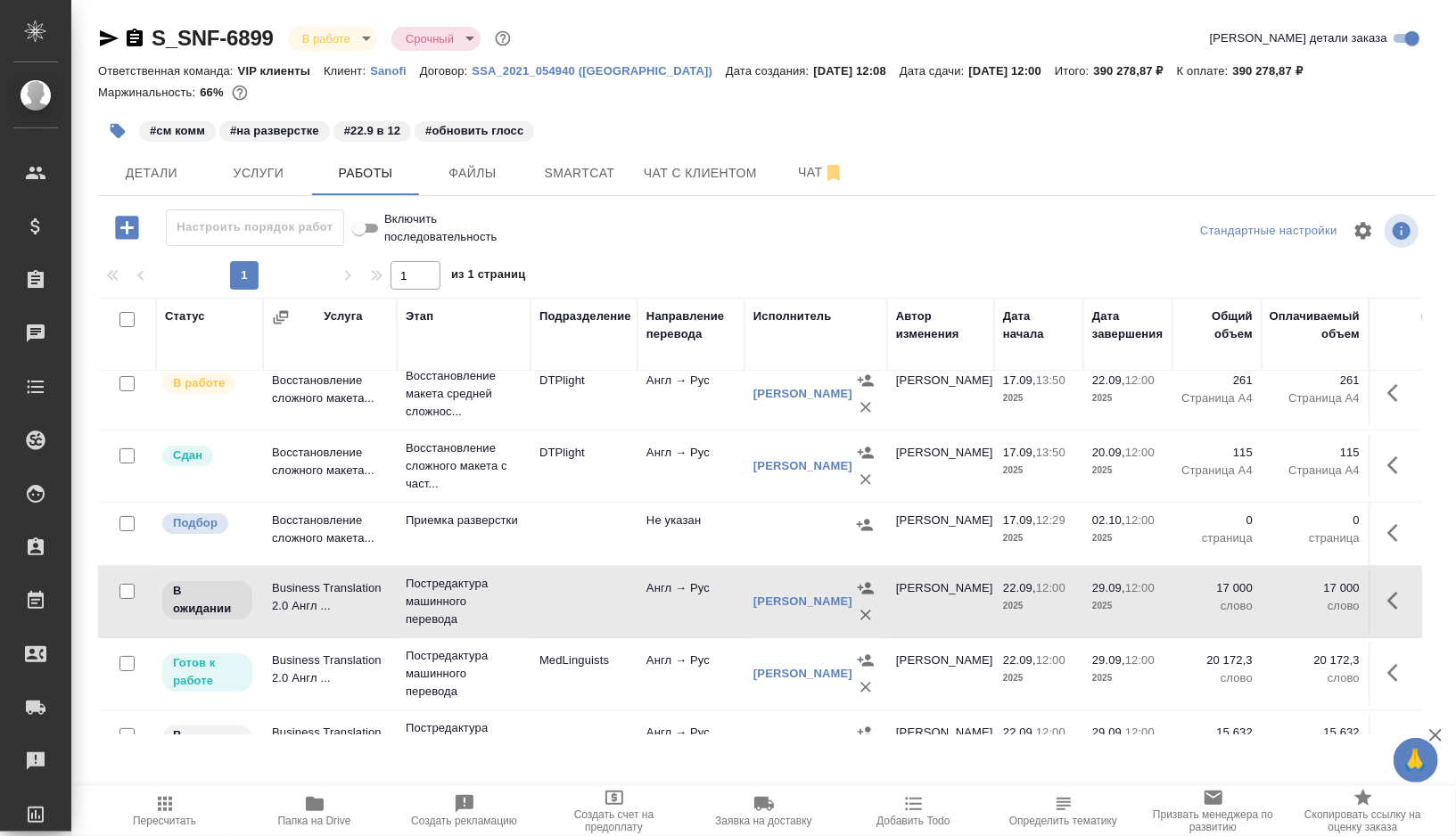
click at [580, 604] on td at bounding box center [584, 601] width 107 height 63
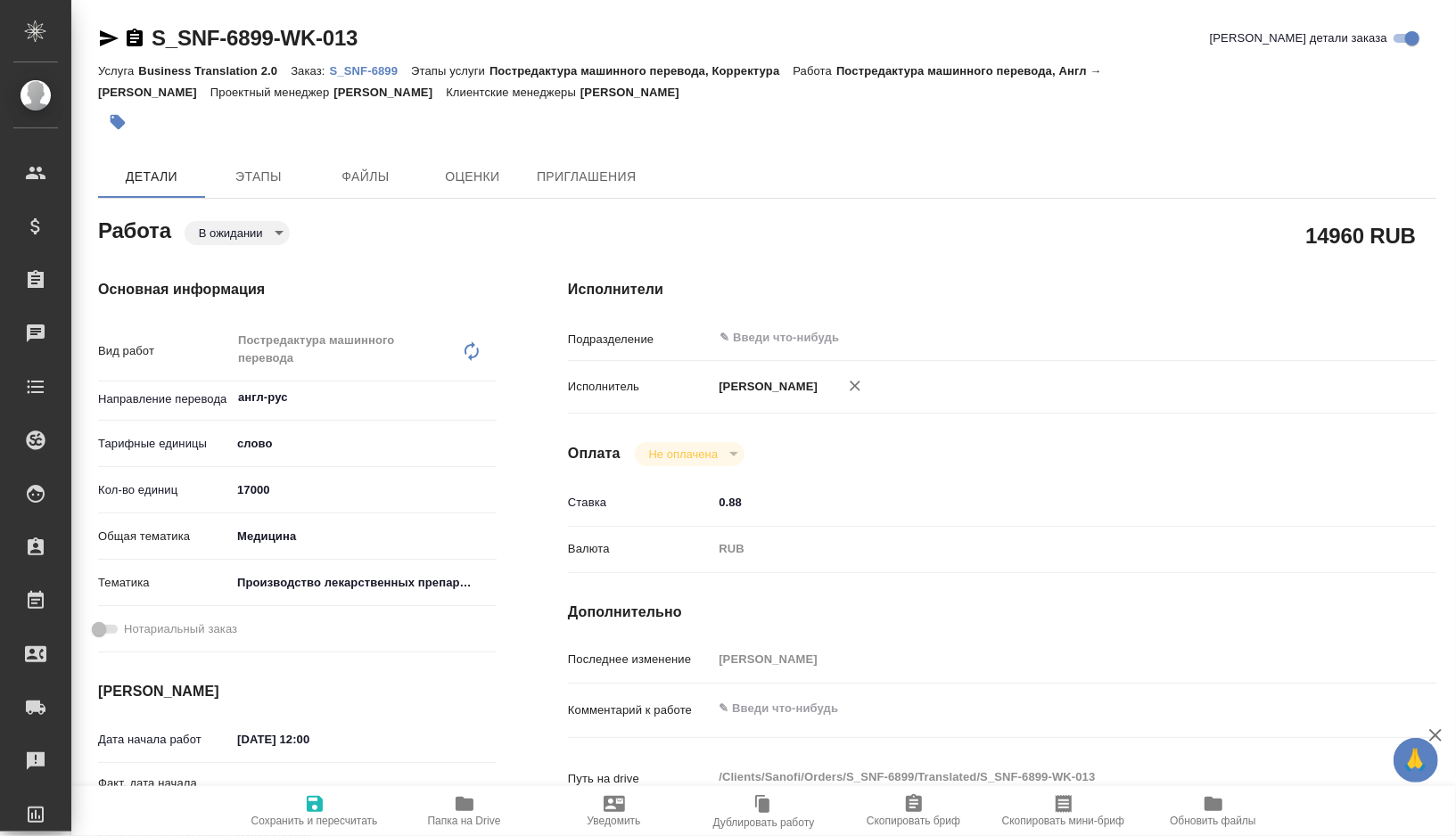
type textarea "x"
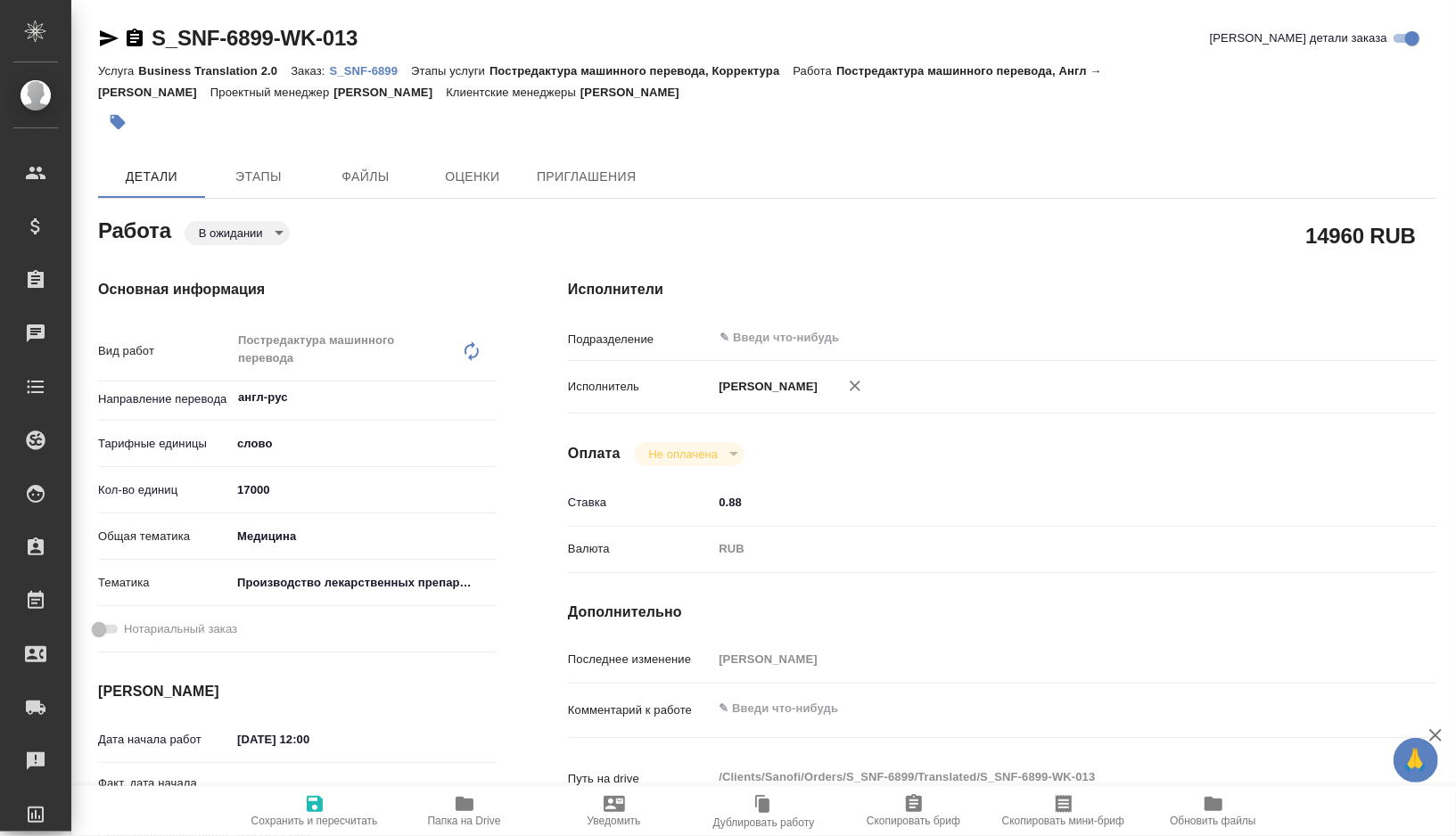
type textarea "x"
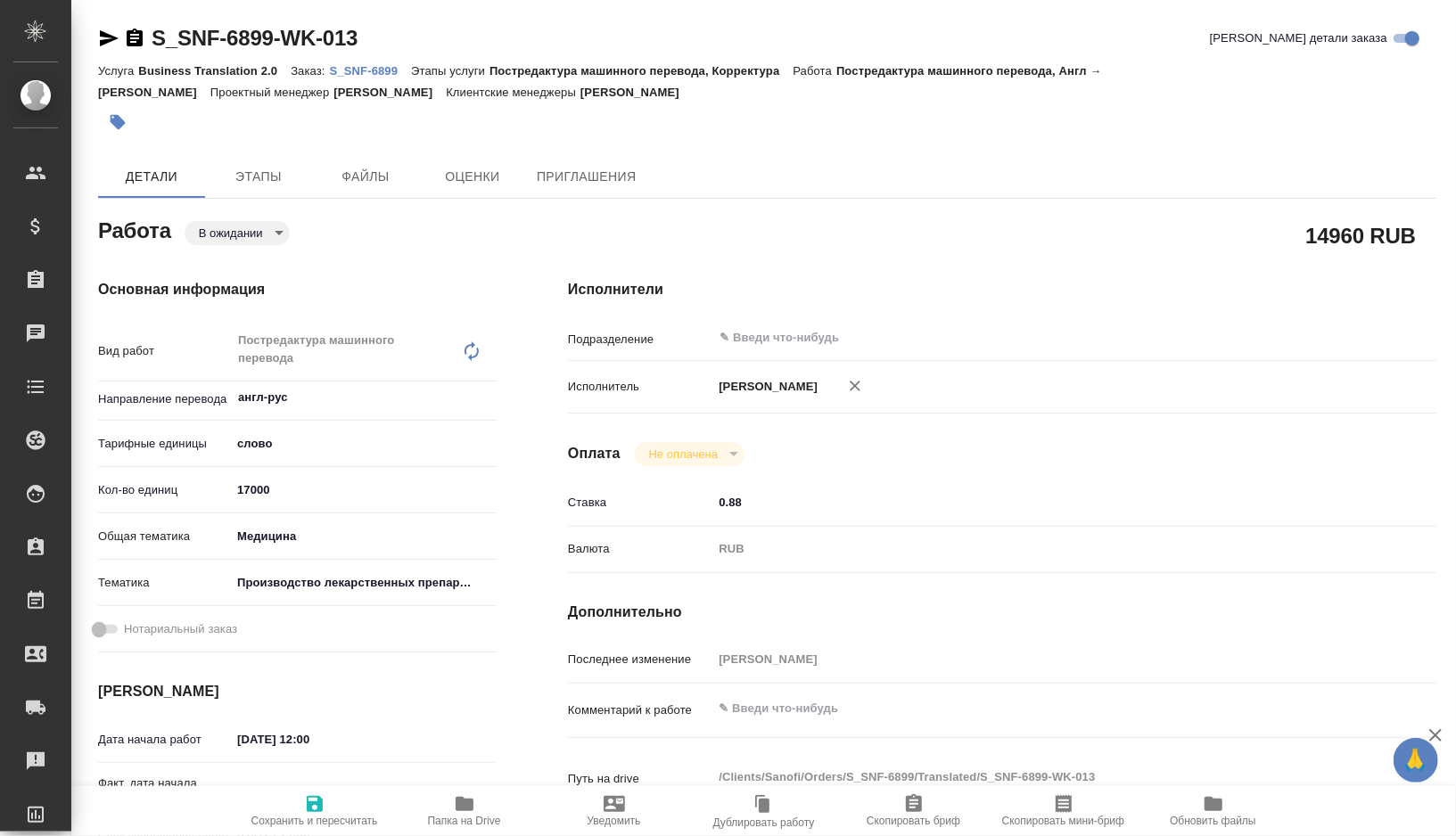
type textarea "x"
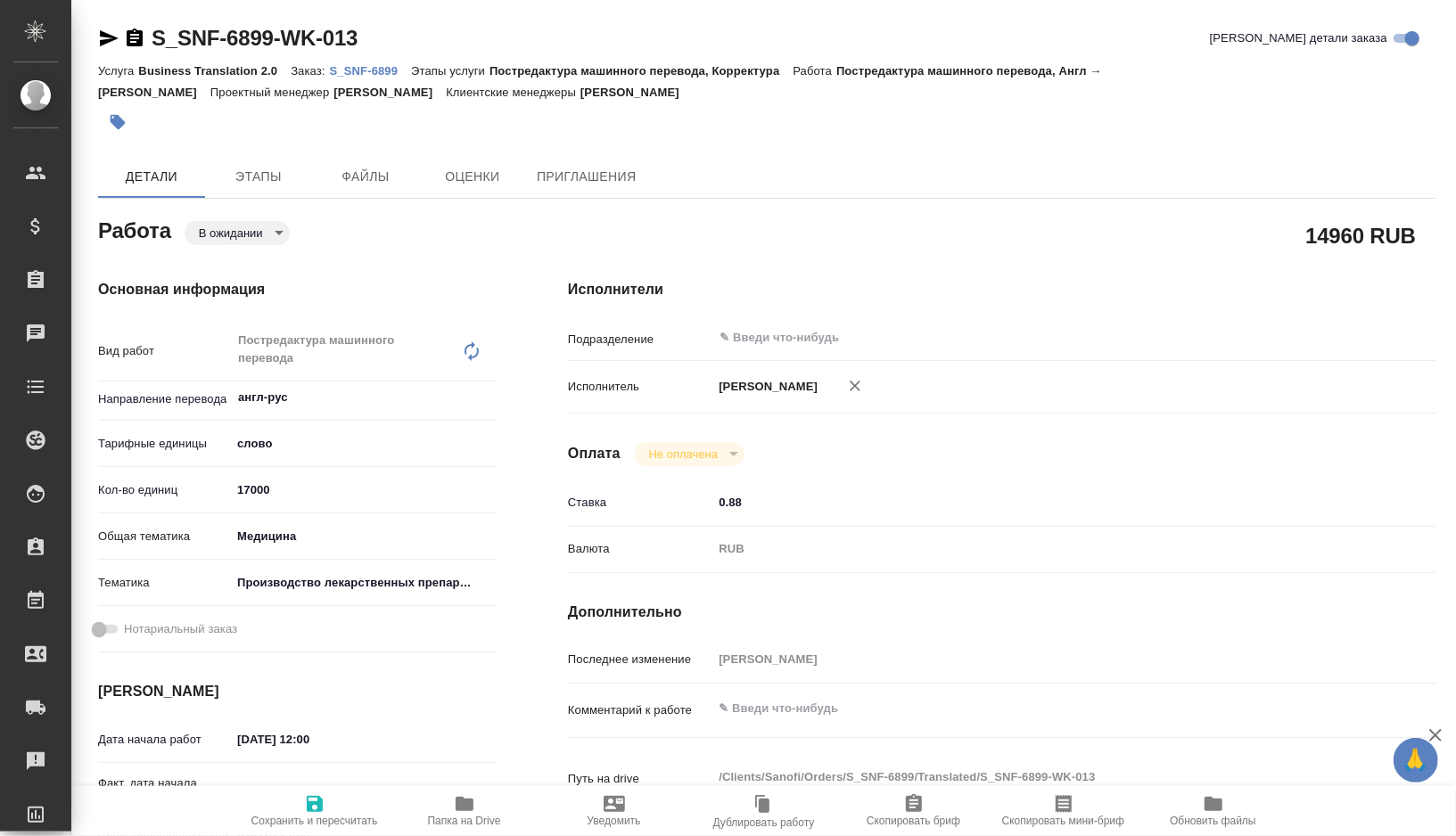
type textarea "x"
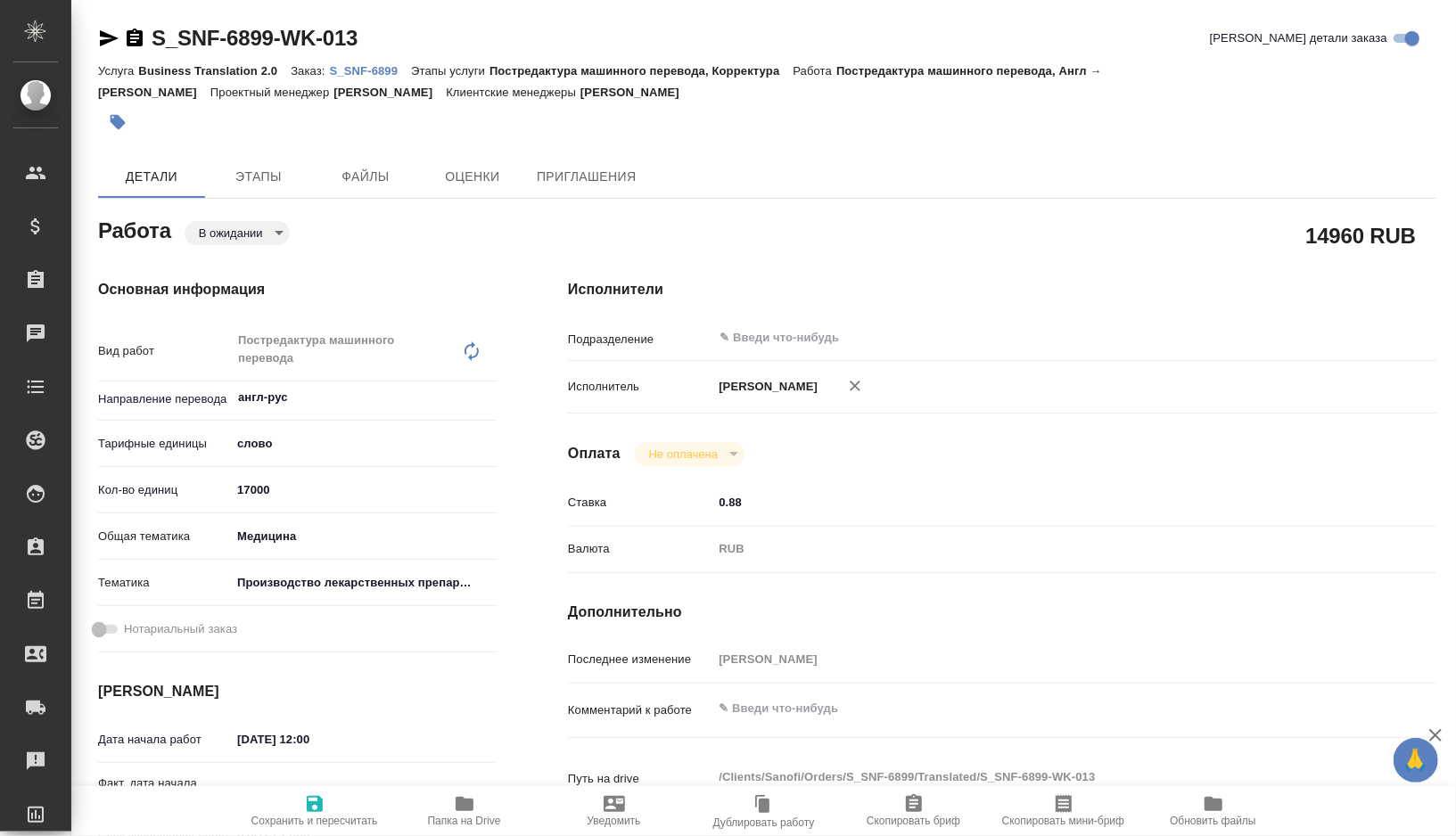
type textarea "x"
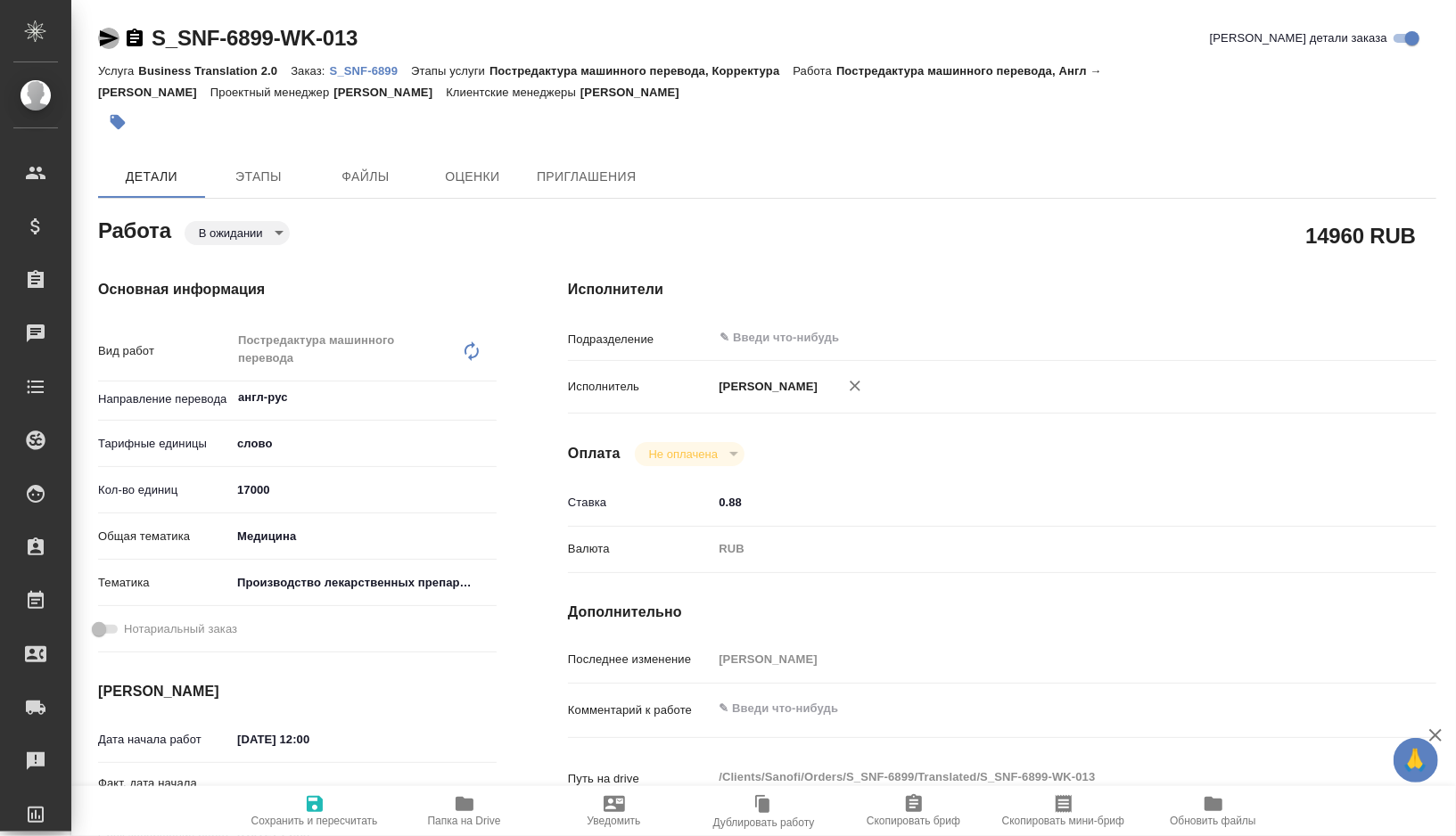
click at [103, 38] on icon "button" at bounding box center [109, 38] width 22 height 22
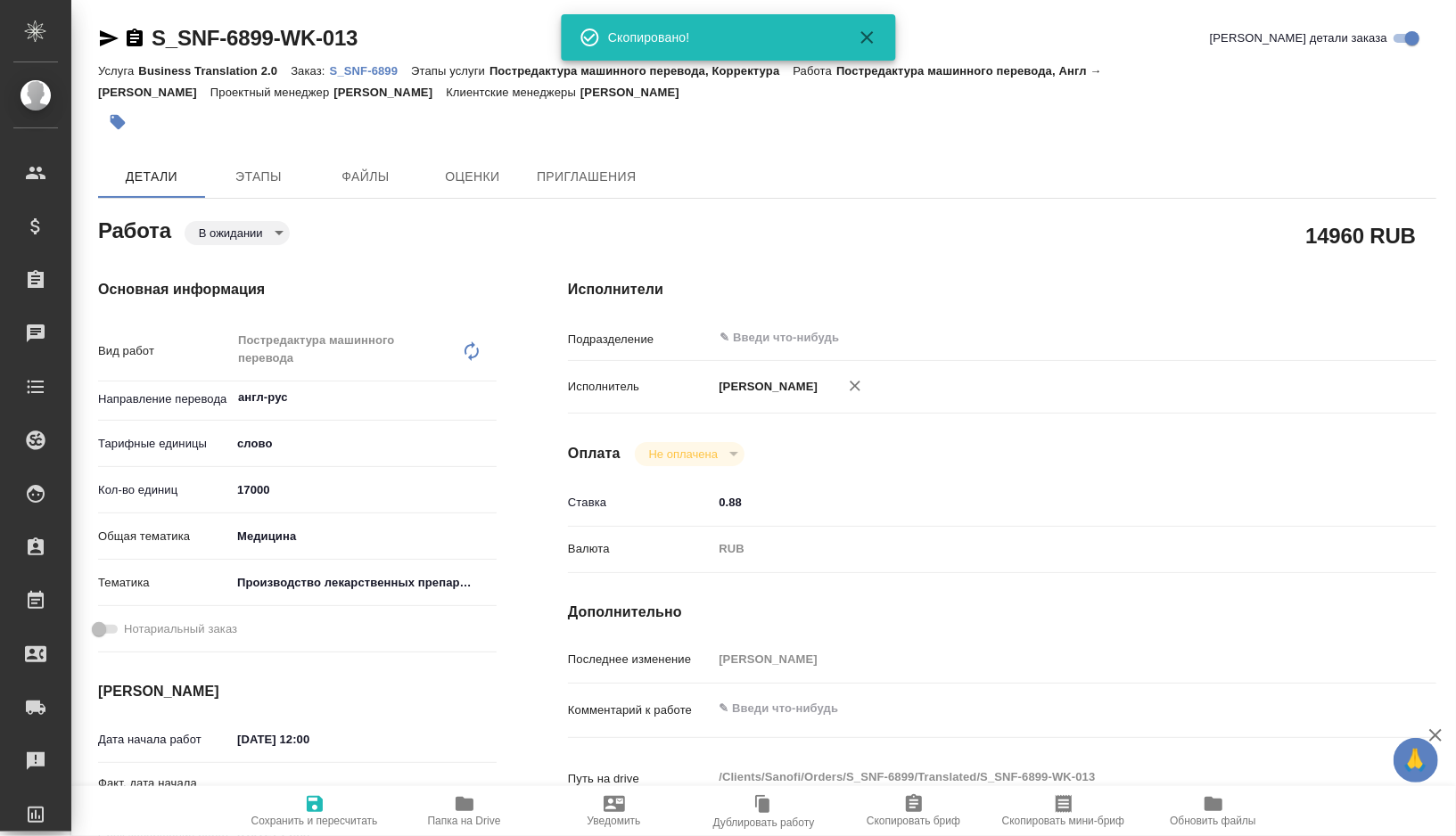
type textarea "x"
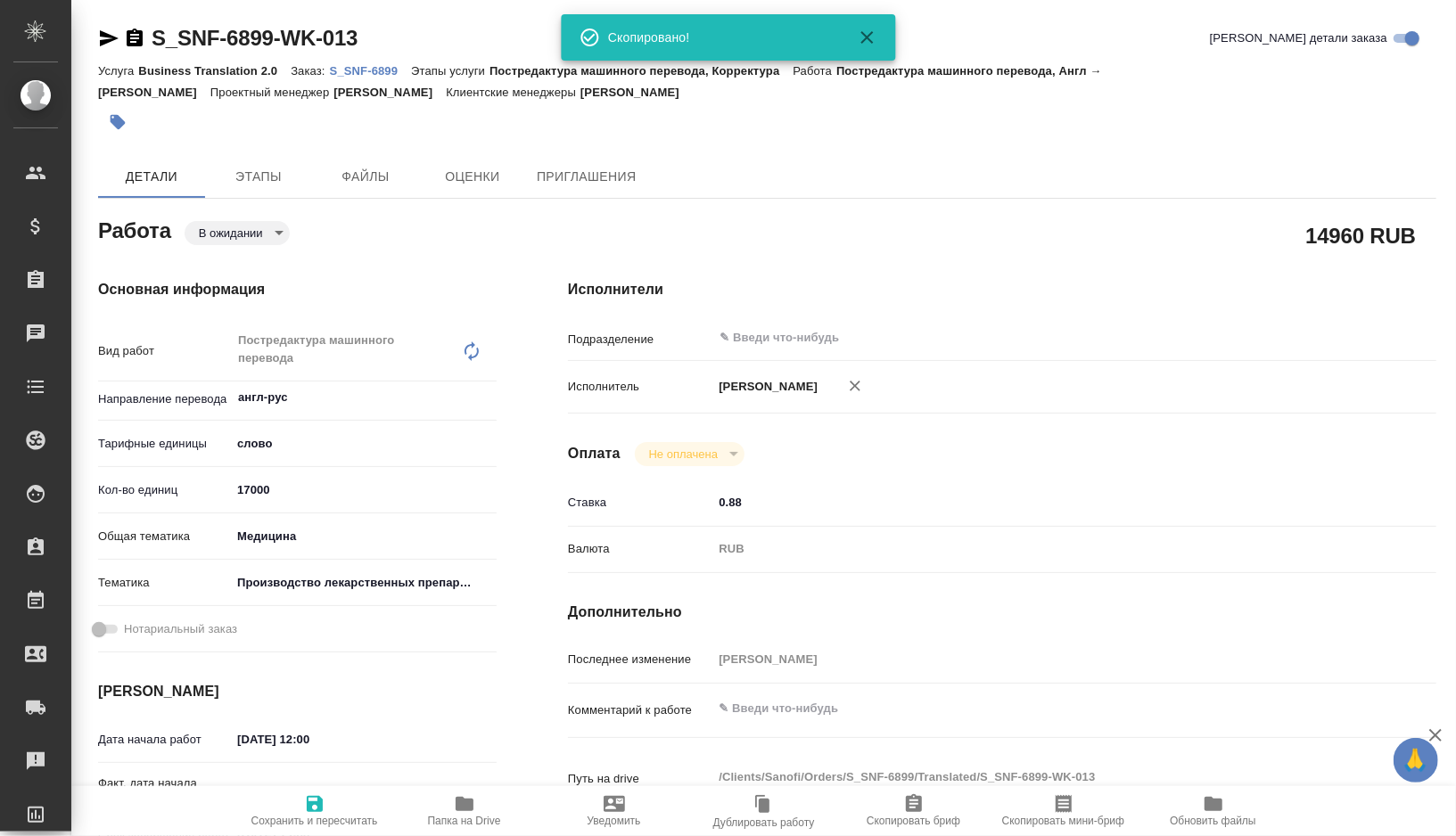
type textarea "x"
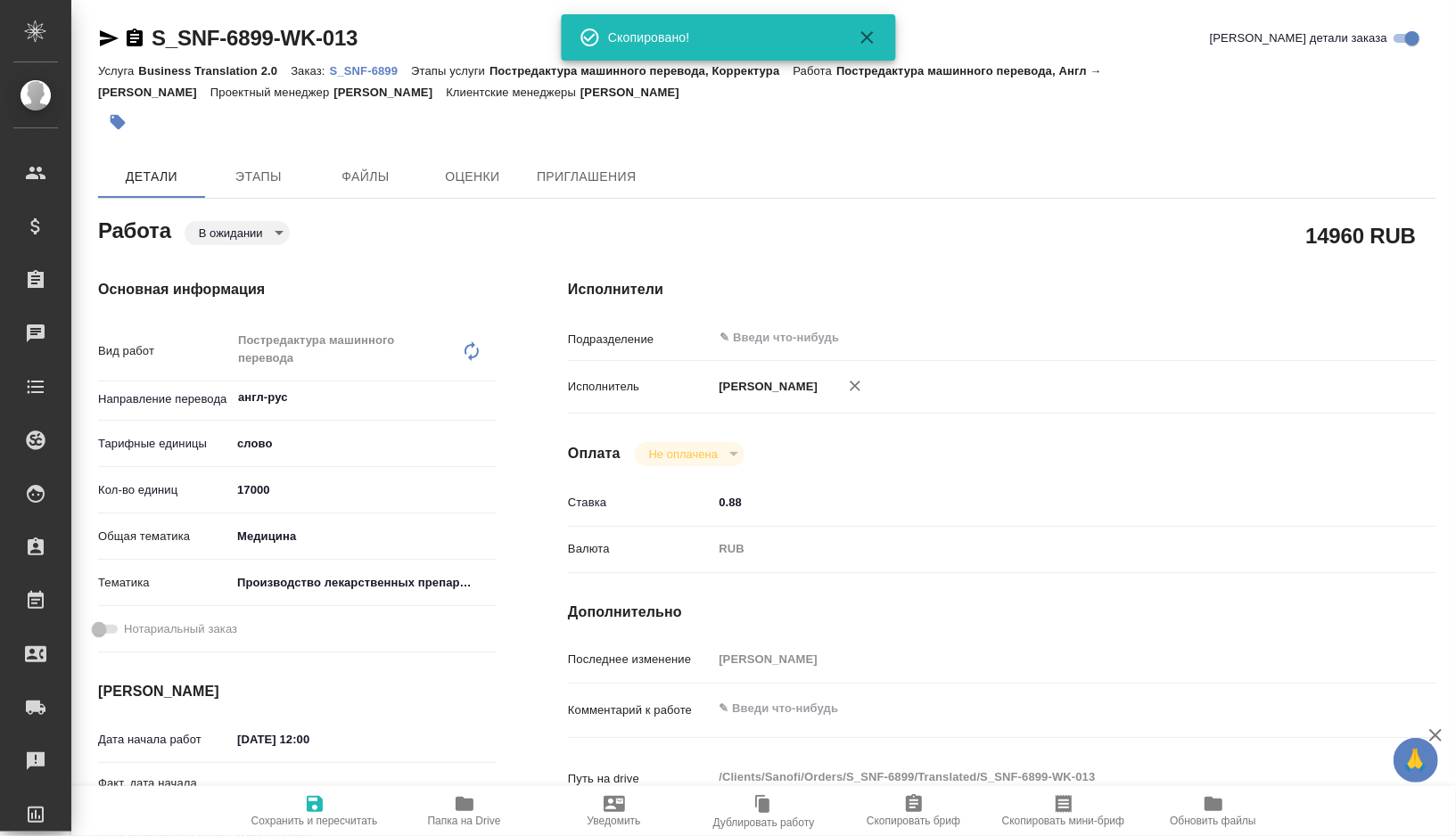
type textarea "x"
